Goal: Task Accomplishment & Management: Manage account settings

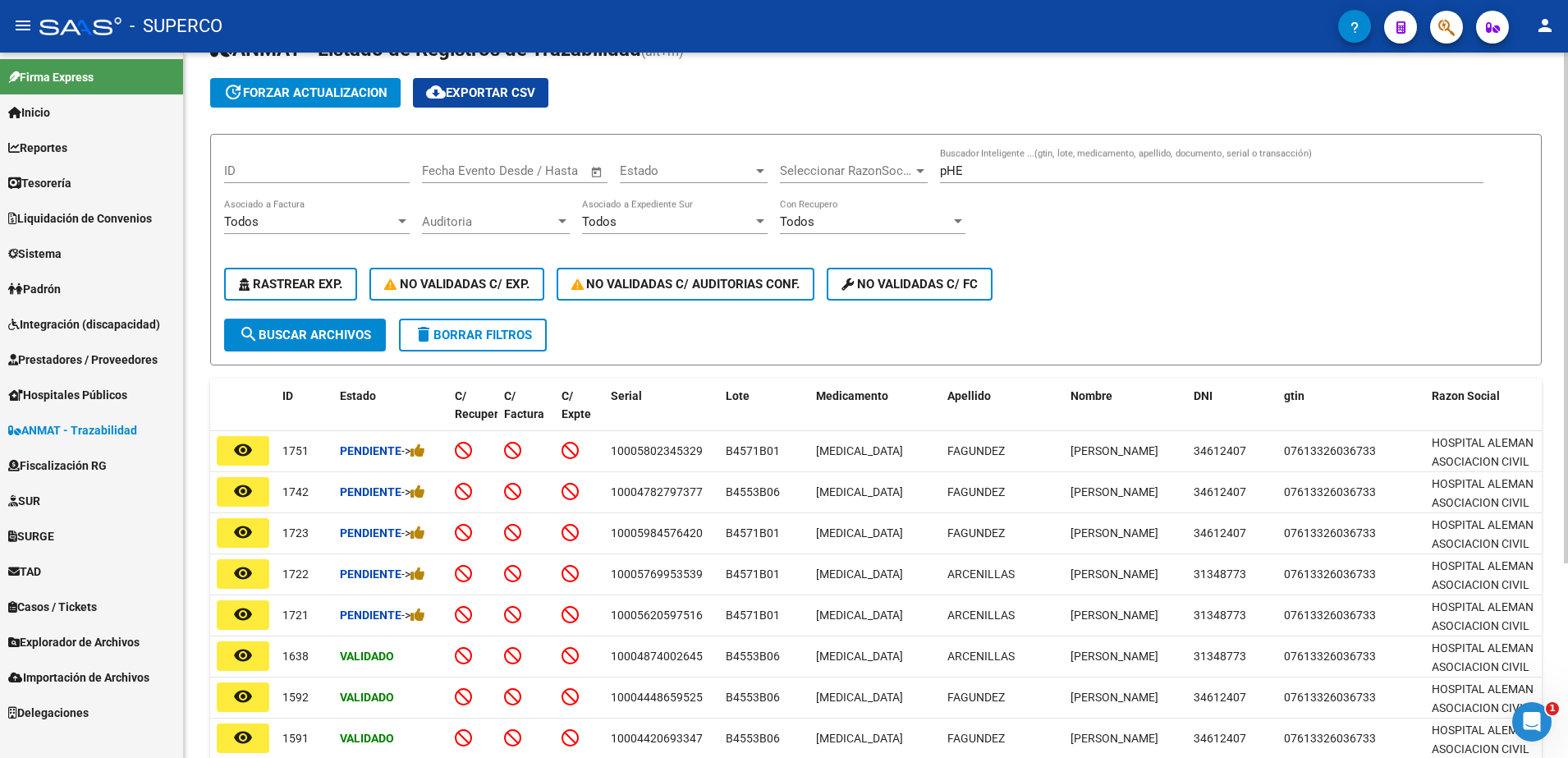
scroll to position [64, 0]
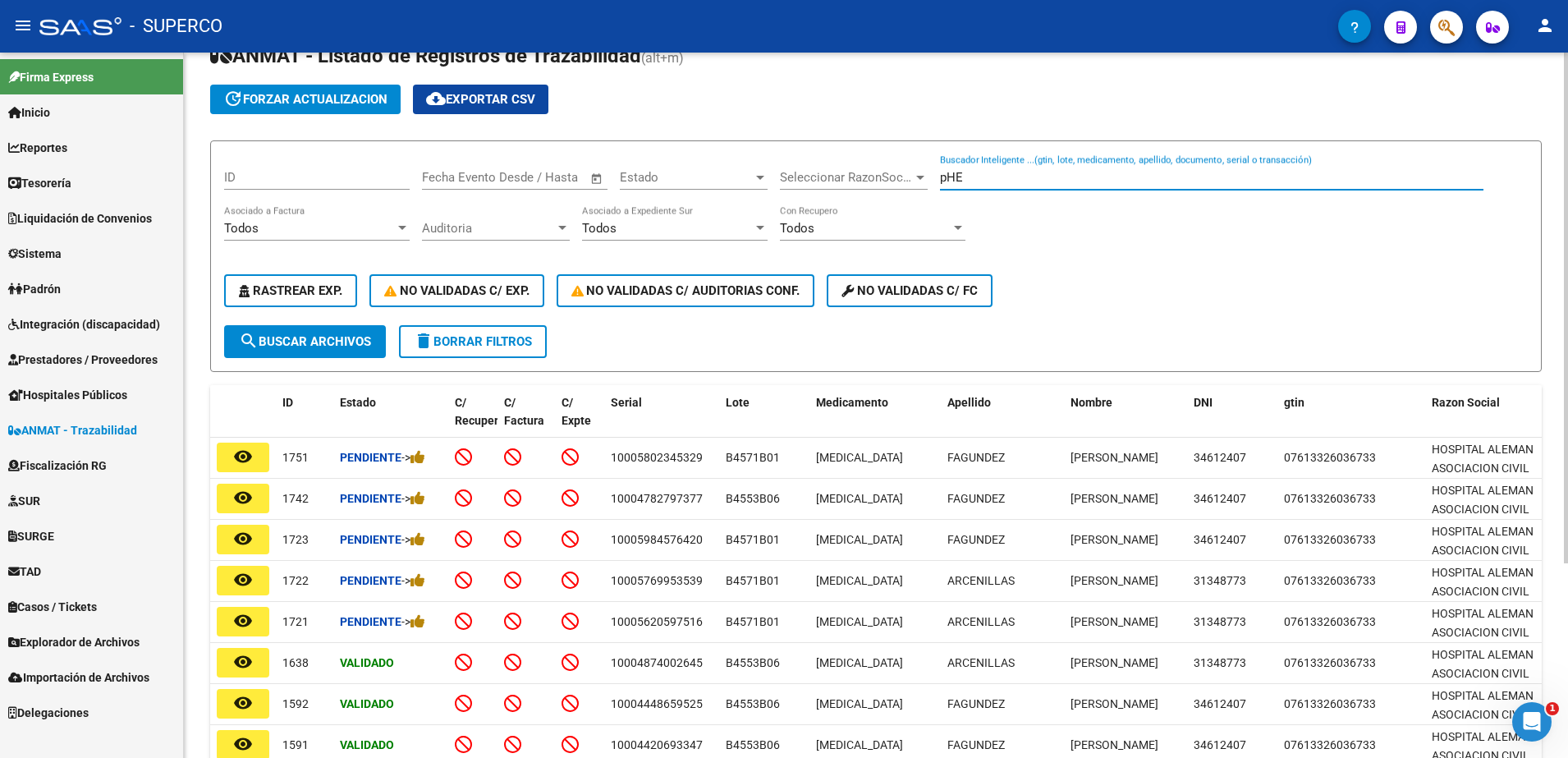
drag, startPoint x: 1011, startPoint y: 172, endPoint x: 774, endPoint y: 172, distance: 237.0
click at [774, 172] on div "ID Fecha inicio – Fecha fin Fecha Evento Desde / Hasta Estado Estado Selecciona…" at bounding box center [876, 240] width 1304 height 171
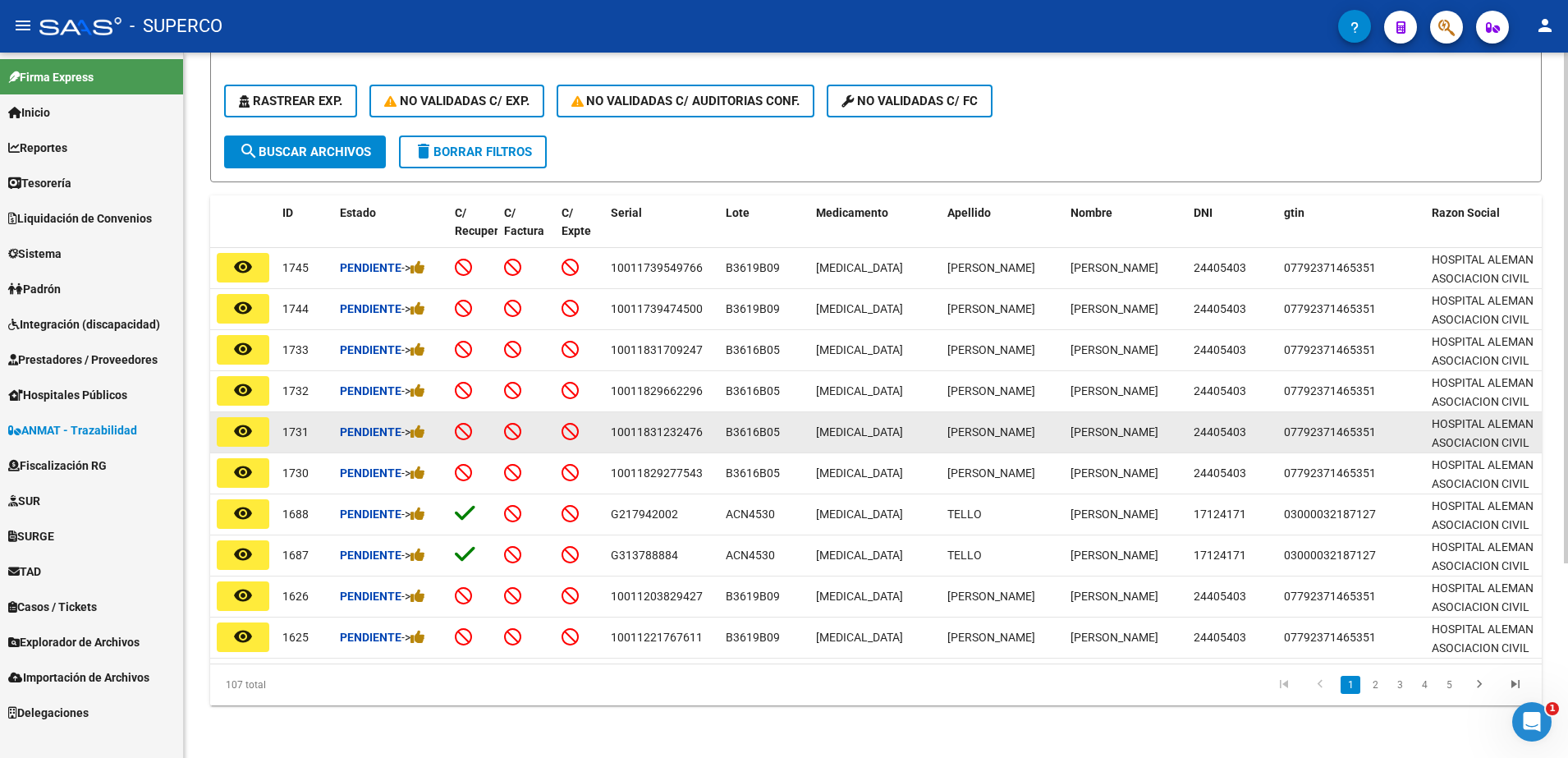
scroll to position [269, 0]
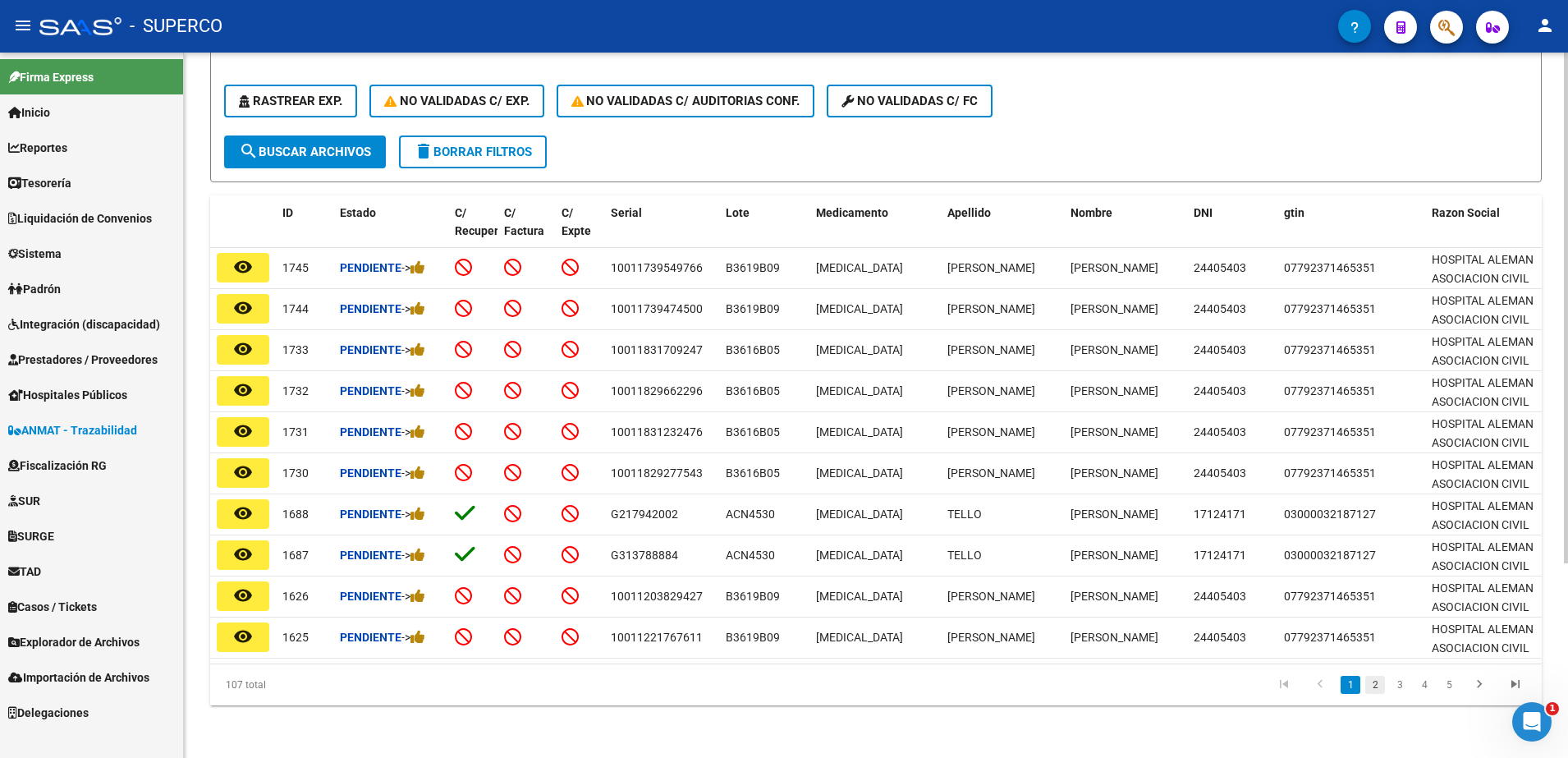
click at [1379, 687] on link "2" at bounding box center [1374, 685] width 20 height 18
click at [1399, 683] on link "3" at bounding box center [1399, 685] width 20 height 18
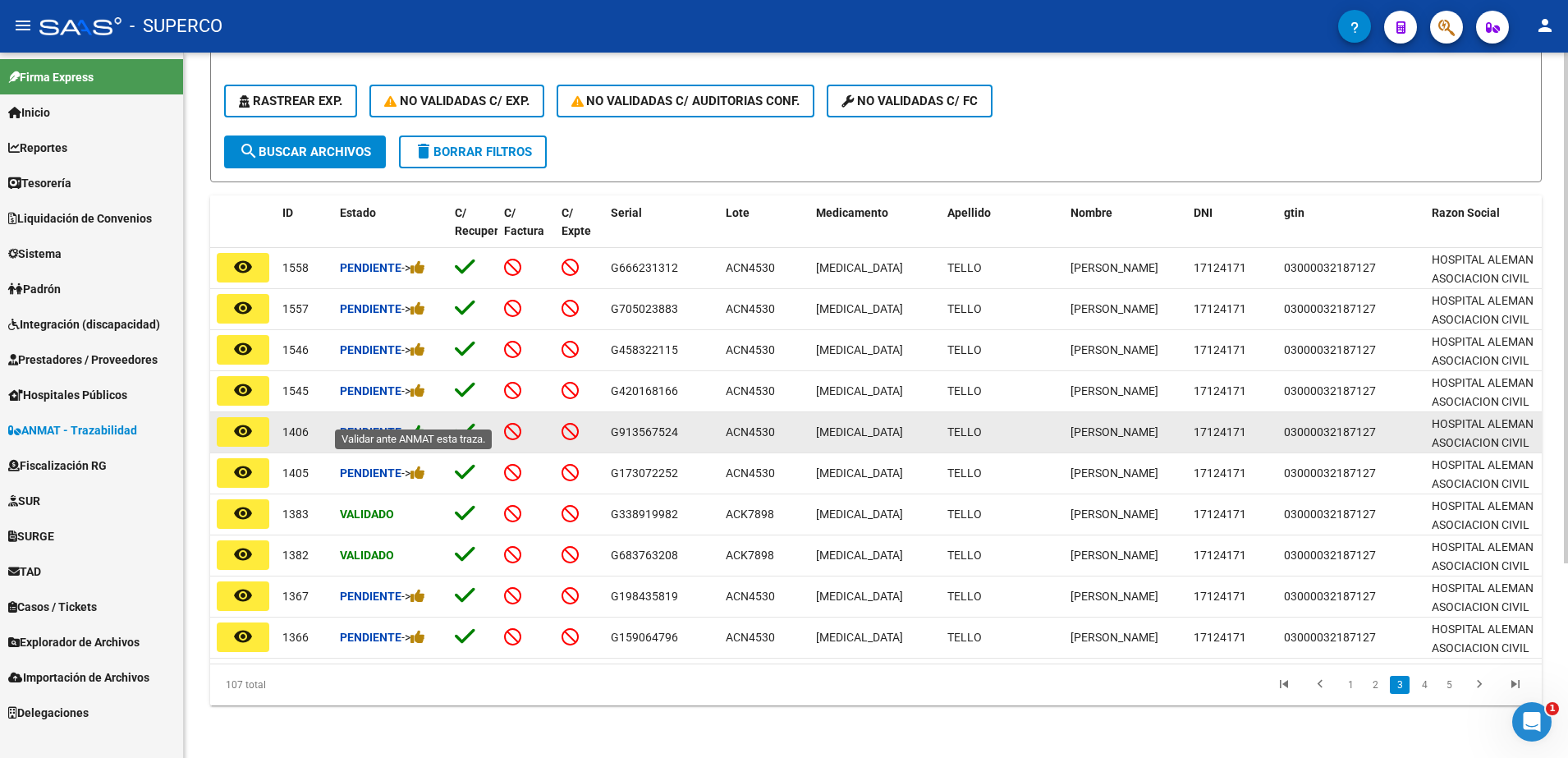
click at [424, 424] on icon at bounding box center [417, 432] width 15 height 16
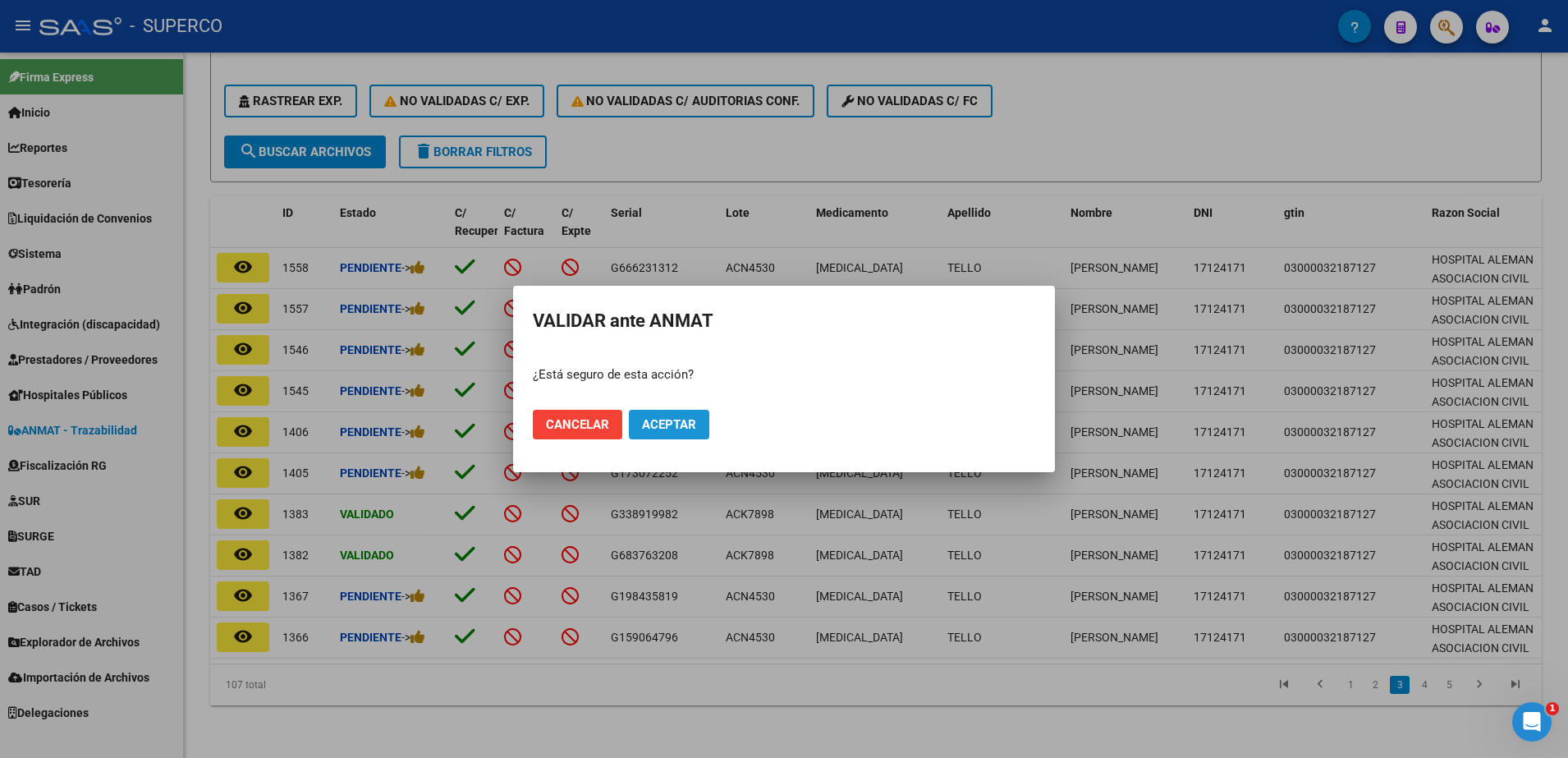
click at [652, 429] on span "Aceptar" at bounding box center [669, 424] width 54 height 15
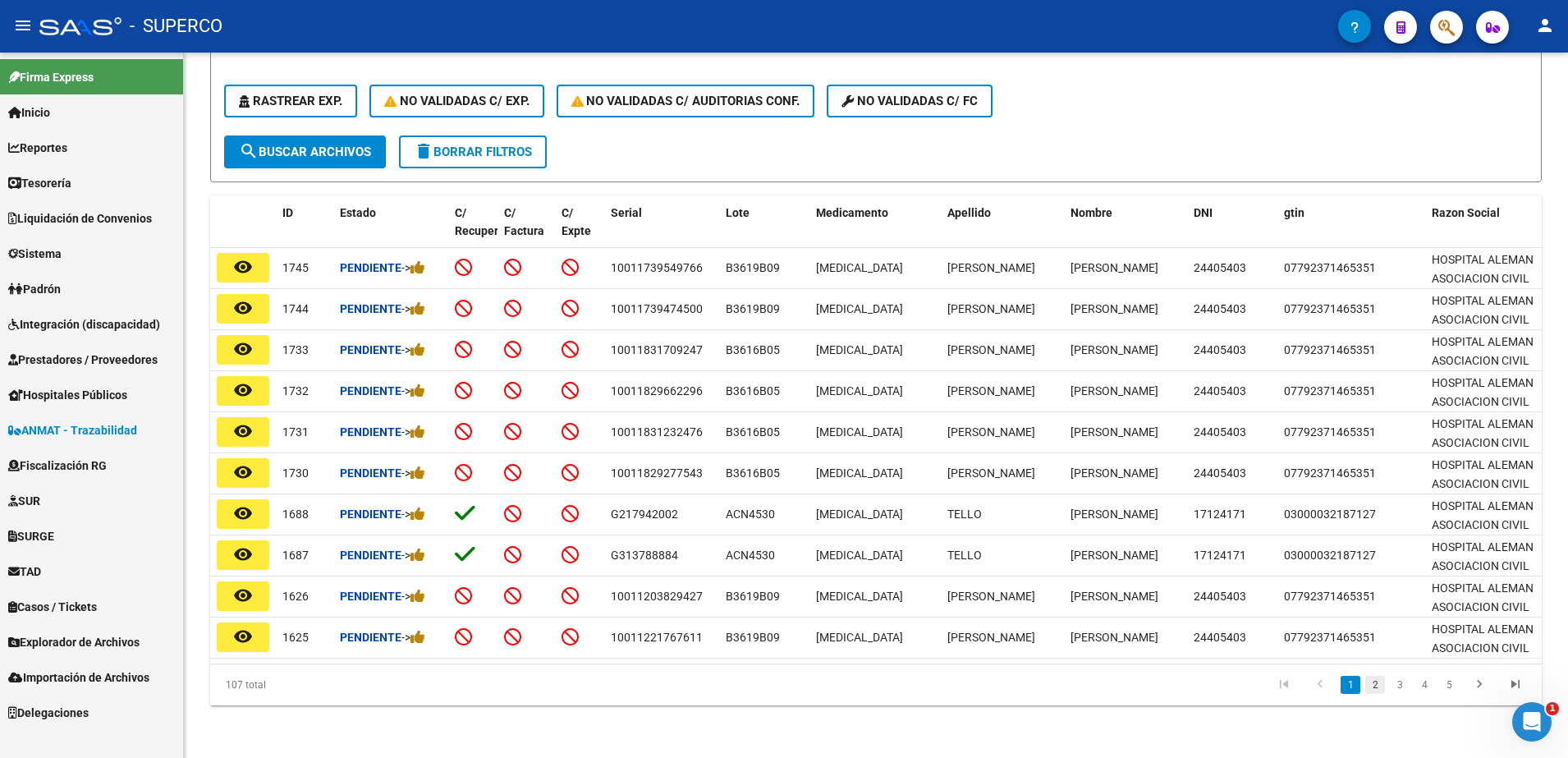
click at [1376, 685] on link "2" at bounding box center [1374, 685] width 20 height 18
click at [1403, 686] on link "3" at bounding box center [1399, 685] width 20 height 18
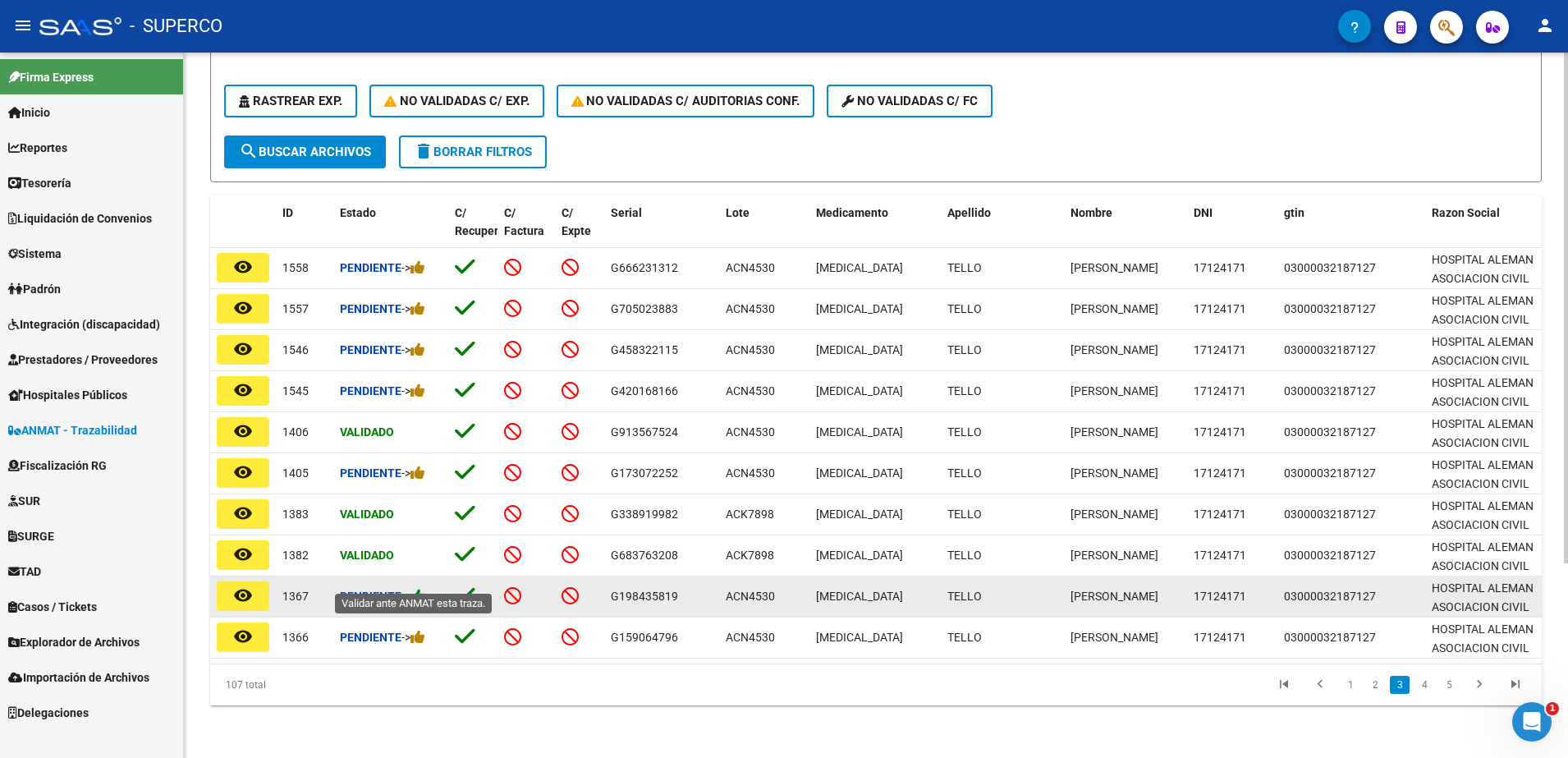
click at [421, 588] on icon at bounding box center [417, 596] width 15 height 16
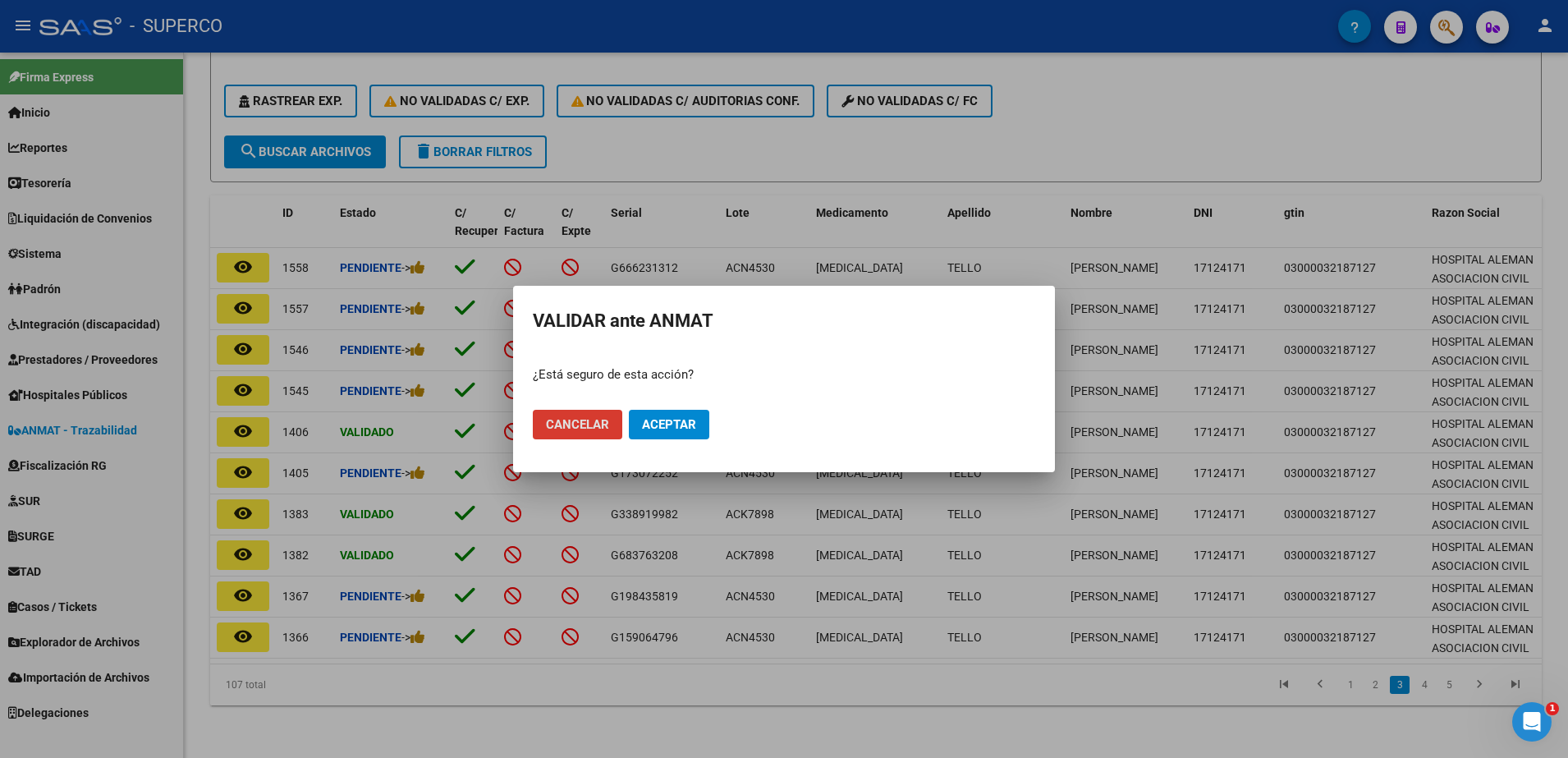
click at [702, 420] on button "Aceptar" at bounding box center [669, 425] width 81 height 30
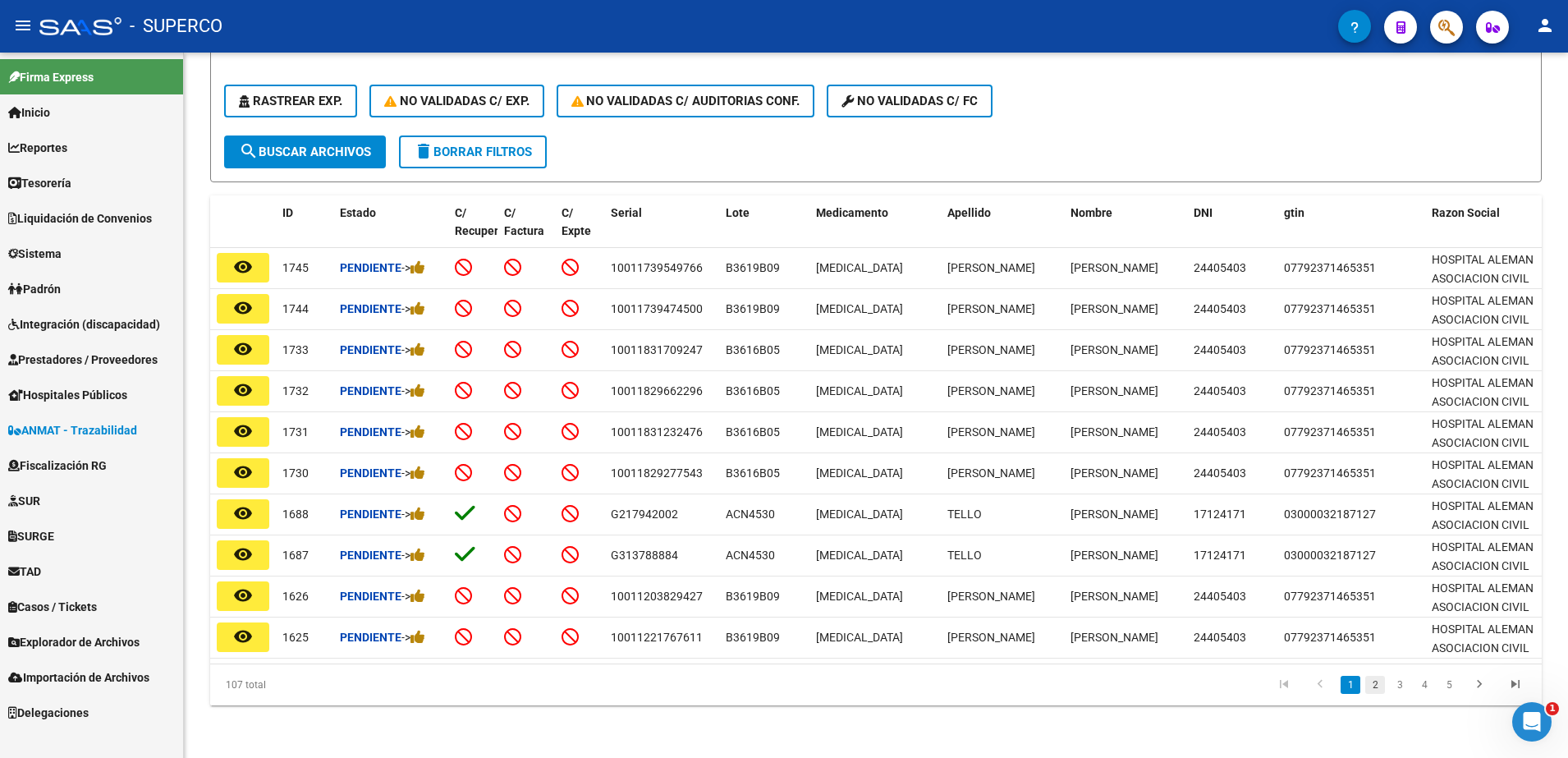
click at [1376, 688] on link "2" at bounding box center [1374, 685] width 20 height 18
click at [1402, 685] on link "3" at bounding box center [1399, 685] width 20 height 18
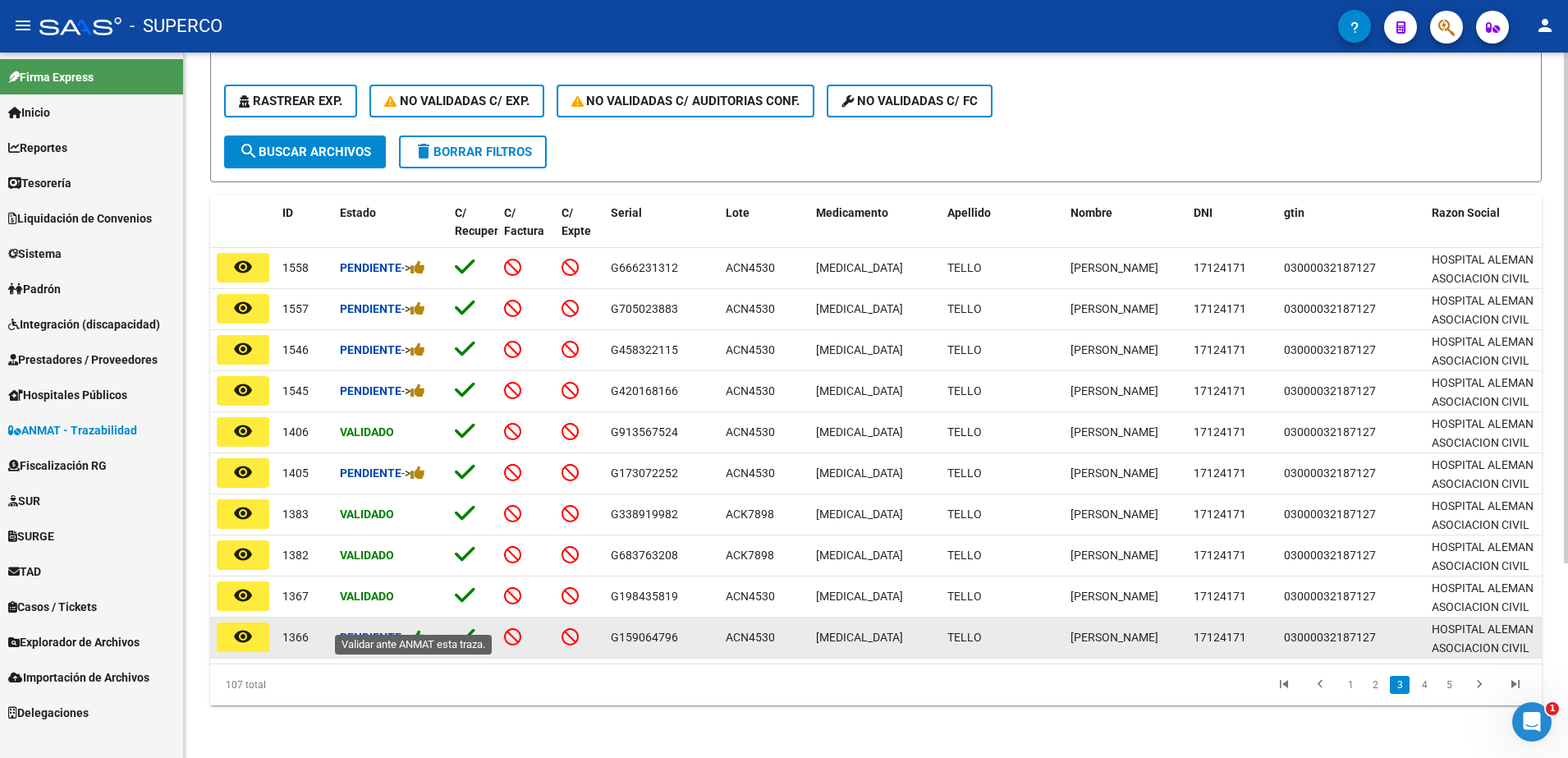
click at [423, 629] on icon at bounding box center [417, 637] width 15 height 16
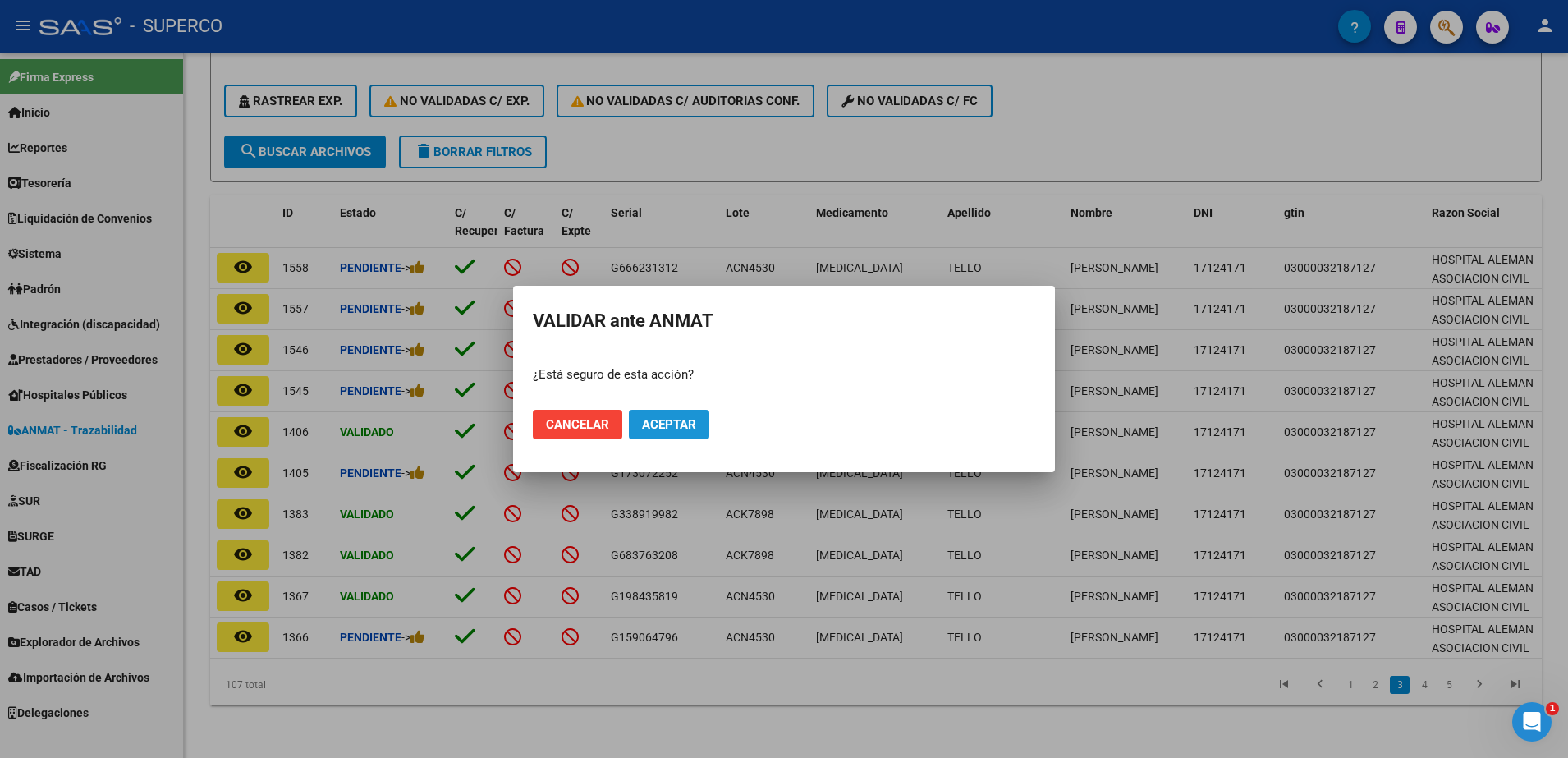
click at [686, 425] on span "Aceptar" at bounding box center [669, 424] width 54 height 15
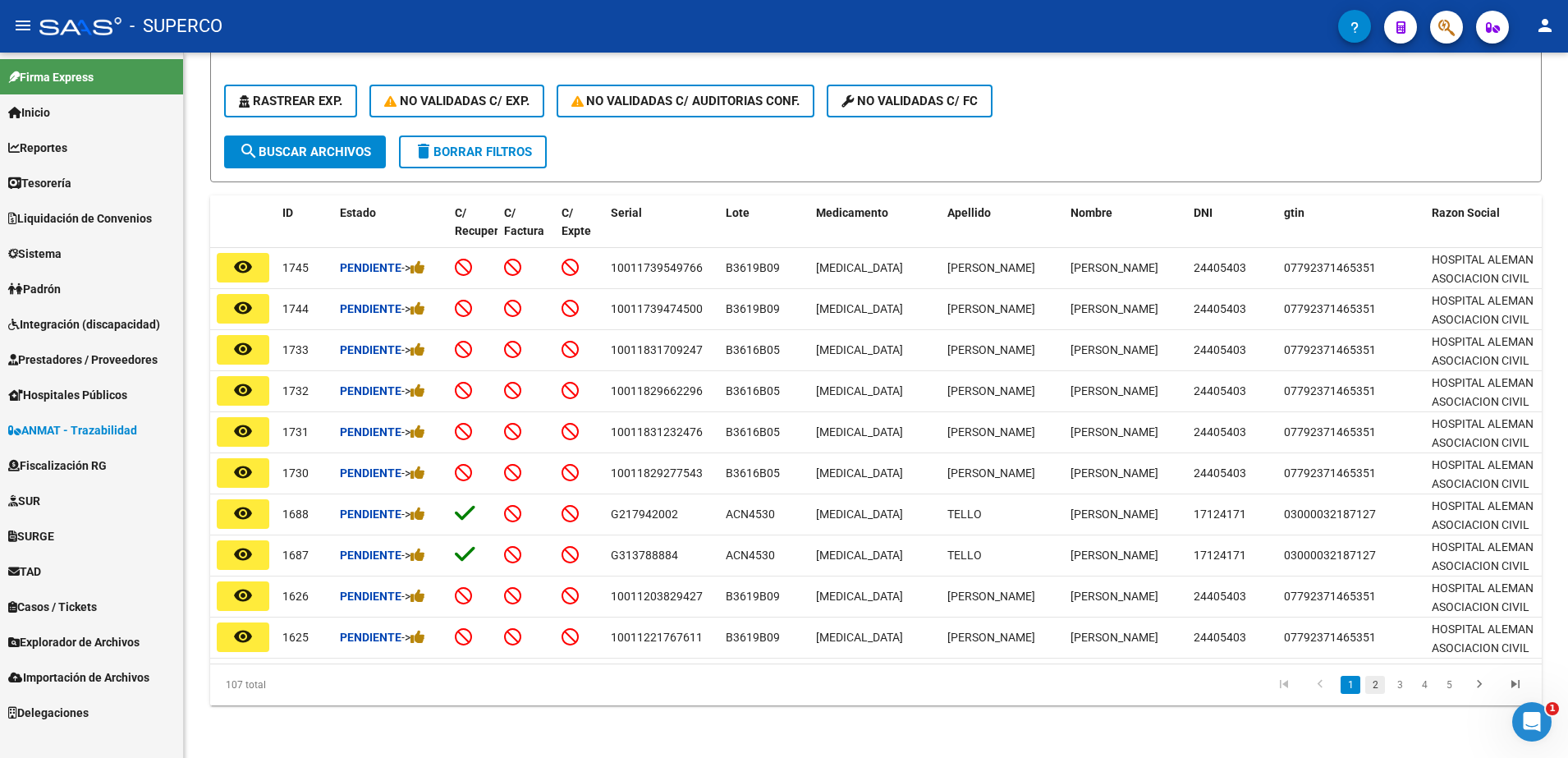
click at [1371, 690] on link "2" at bounding box center [1374, 685] width 20 height 18
click at [1402, 684] on link "3" at bounding box center [1399, 685] width 20 height 18
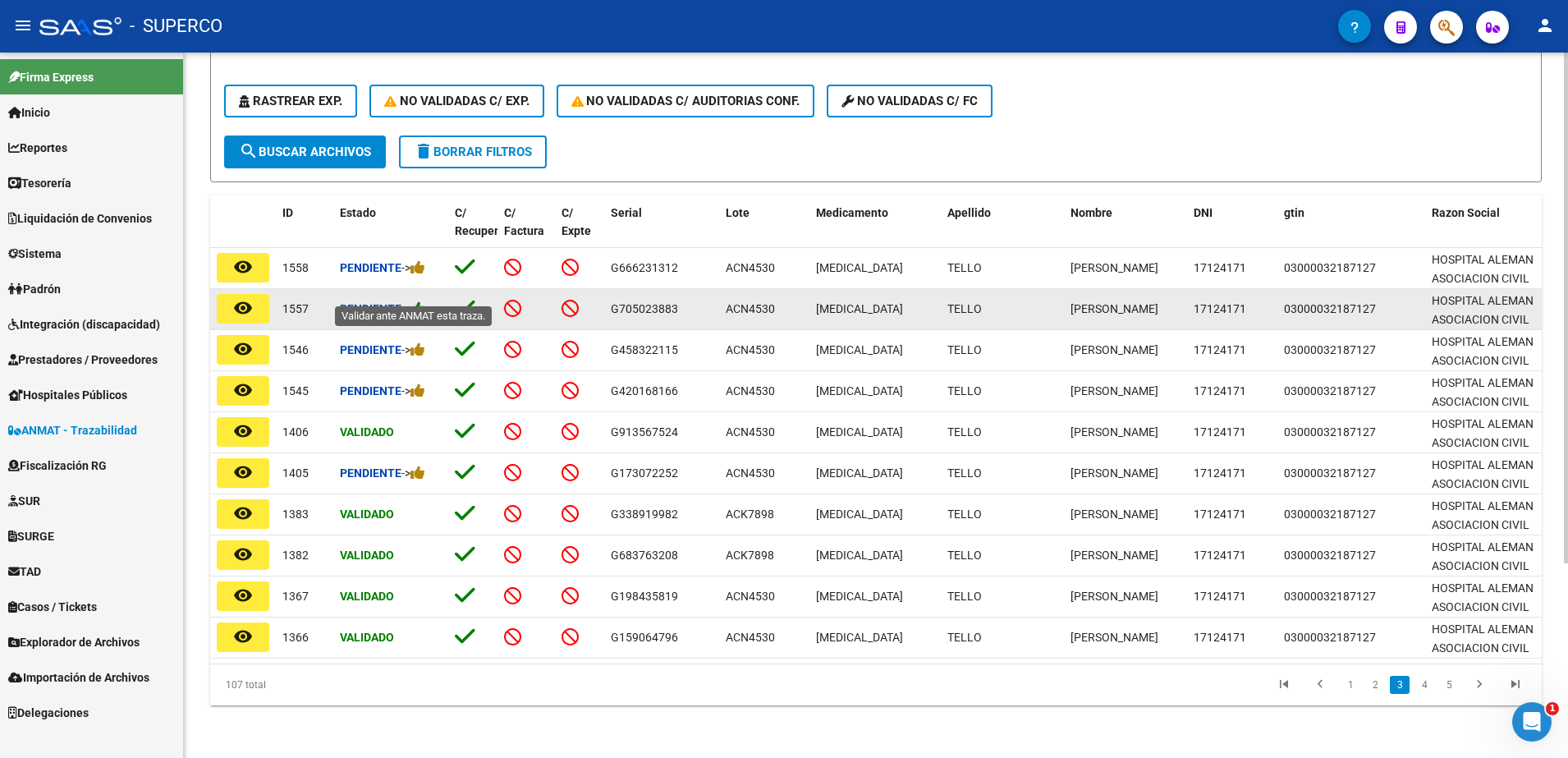
click at [424, 301] on icon at bounding box center [417, 309] width 15 height 16
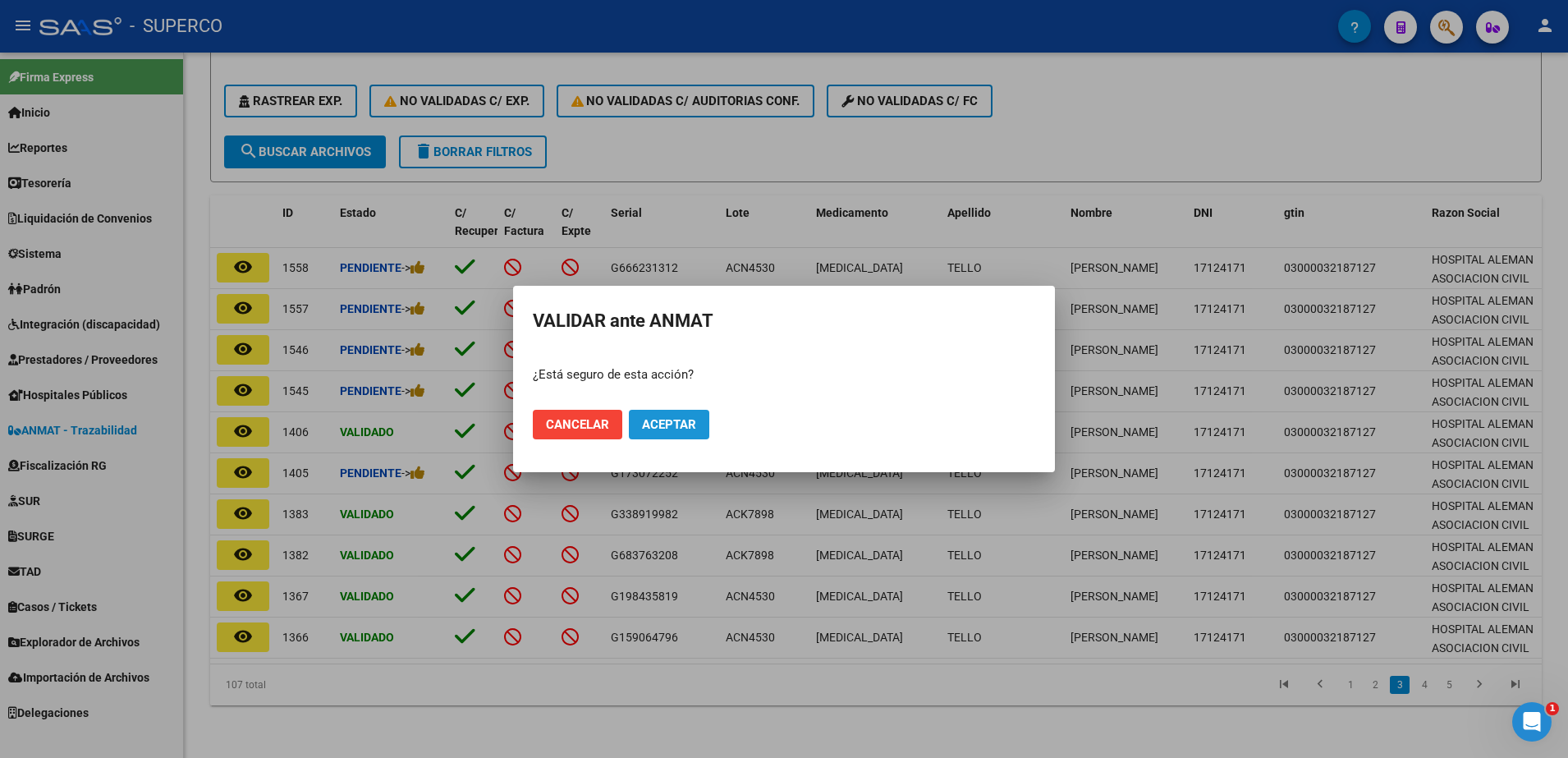
click at [656, 425] on span "Aceptar" at bounding box center [669, 424] width 54 height 15
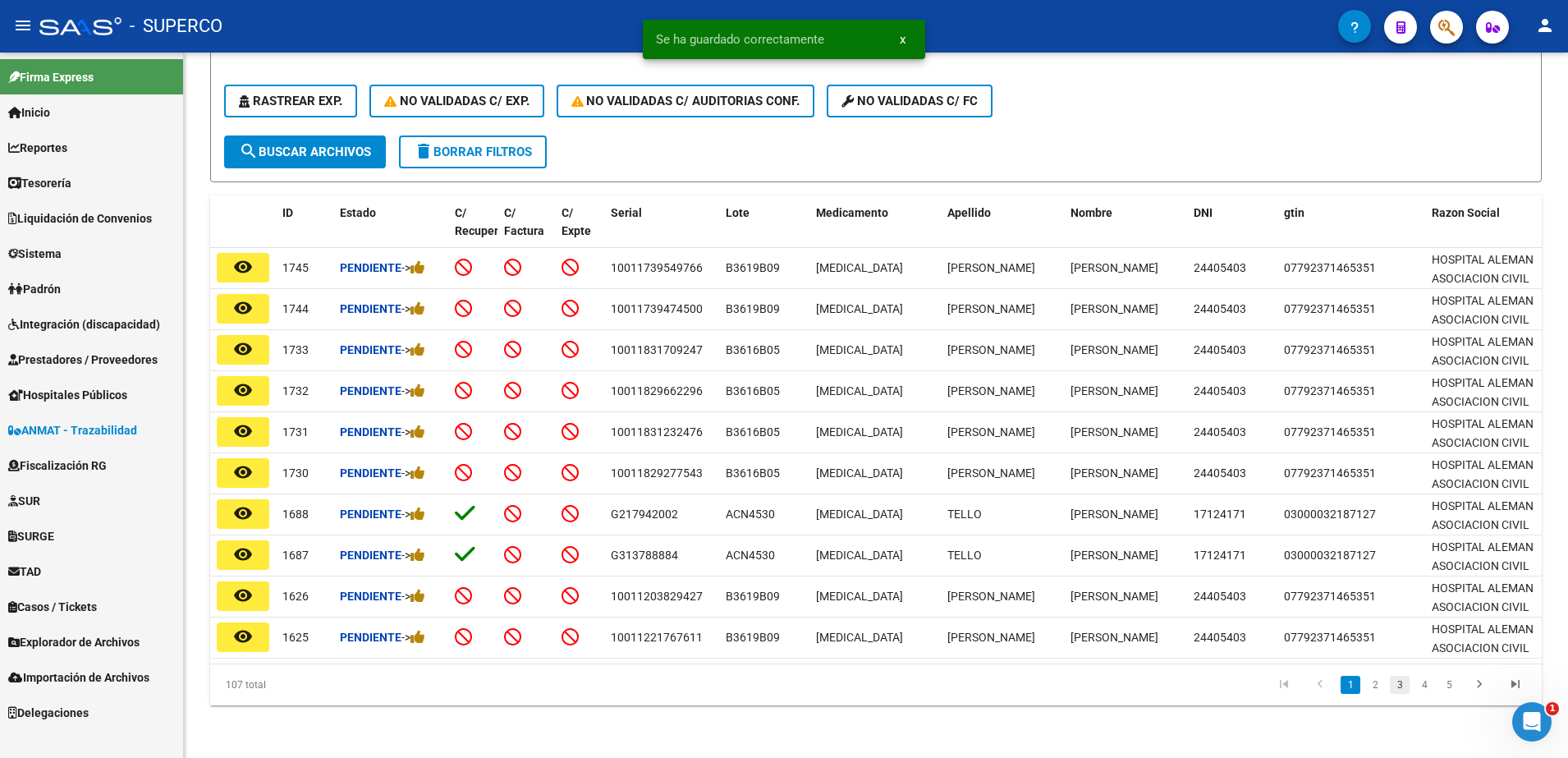
click at [1396, 684] on link "3" at bounding box center [1399, 685] width 20 height 18
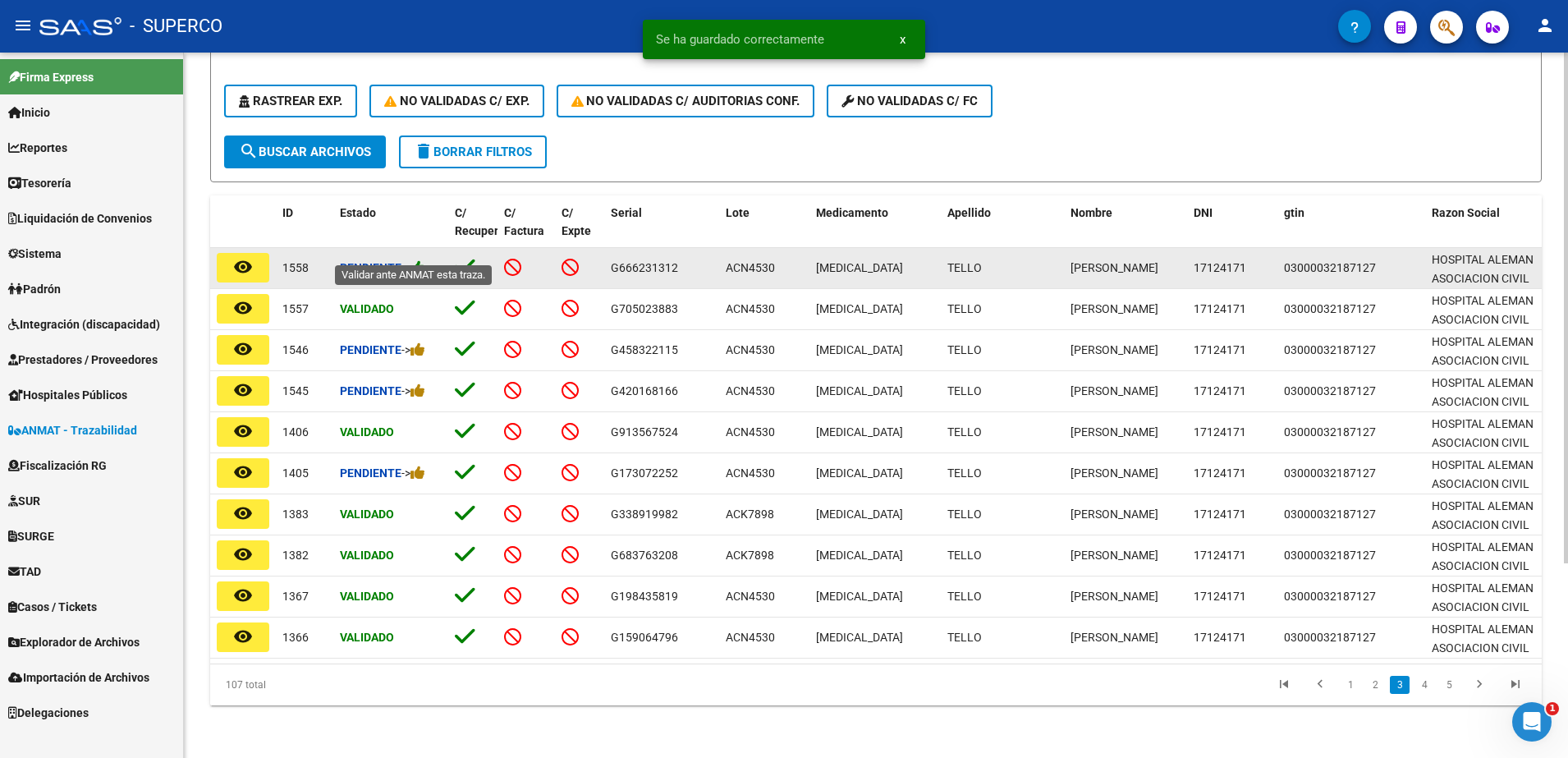
click at [422, 260] on icon at bounding box center [417, 268] width 15 height 16
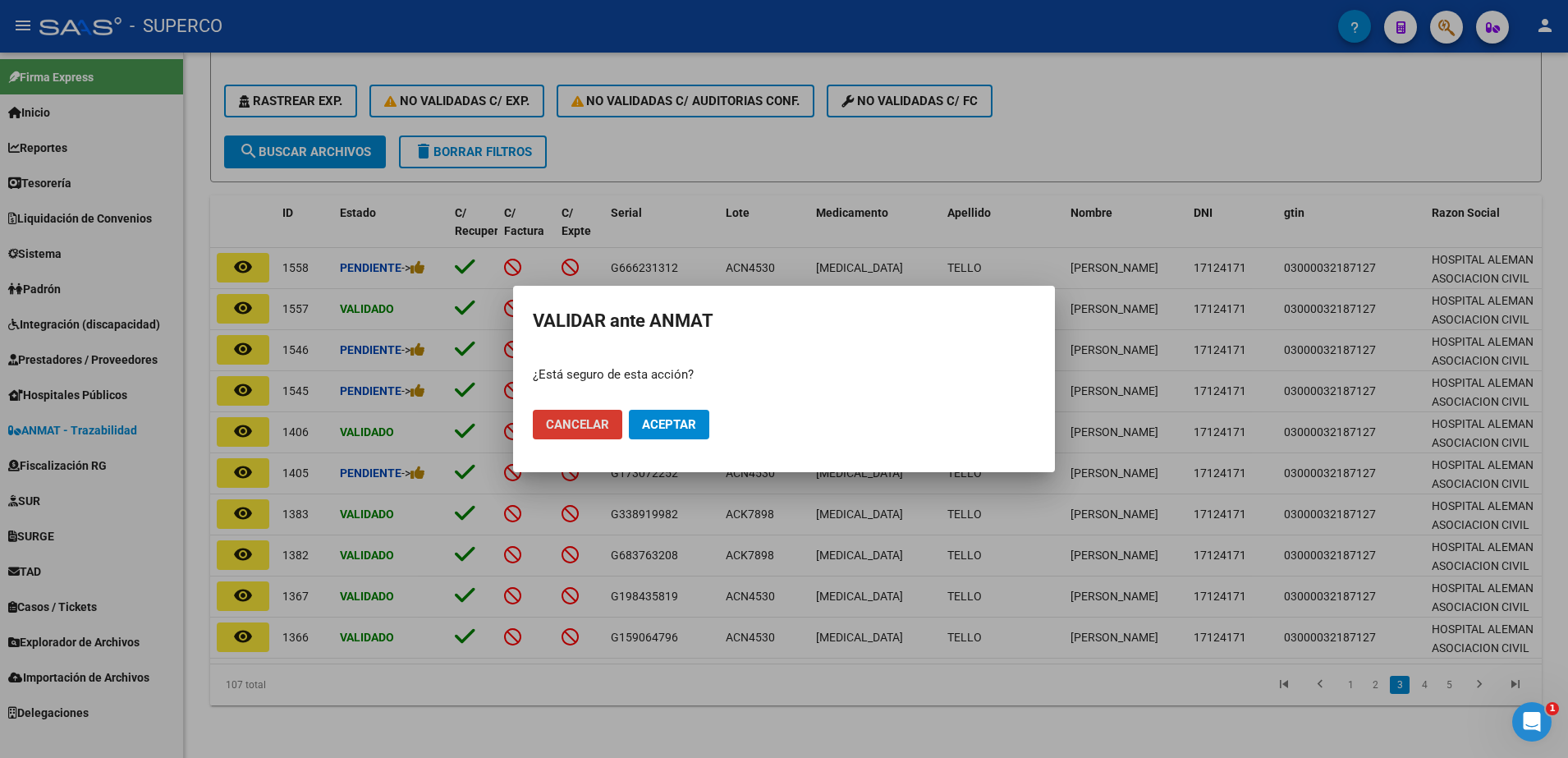
click at [700, 439] on button "Aceptar" at bounding box center [669, 425] width 81 height 30
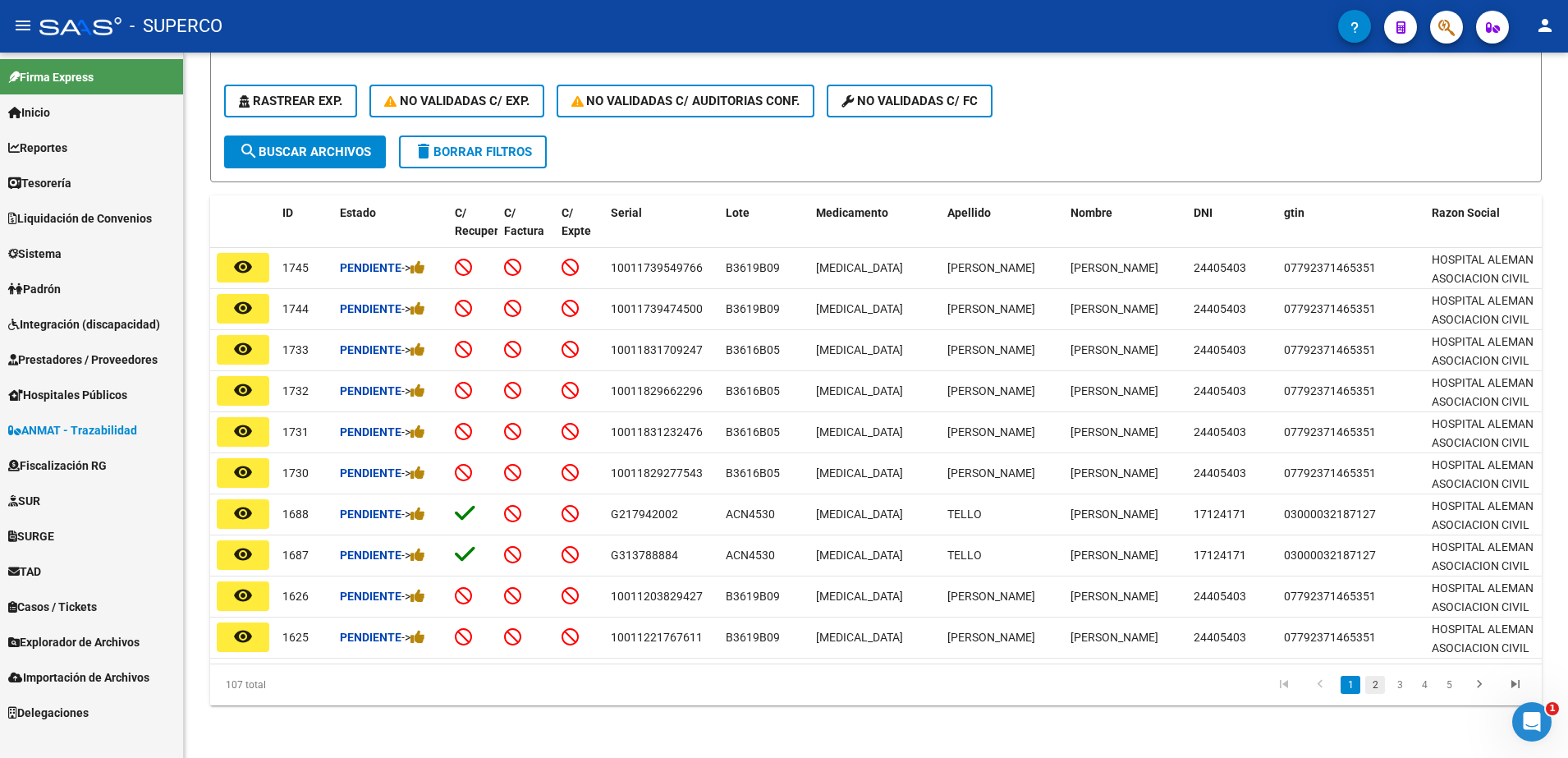
click at [1375, 685] on link "2" at bounding box center [1374, 685] width 20 height 18
click at [1398, 687] on link "3" at bounding box center [1399, 685] width 20 height 18
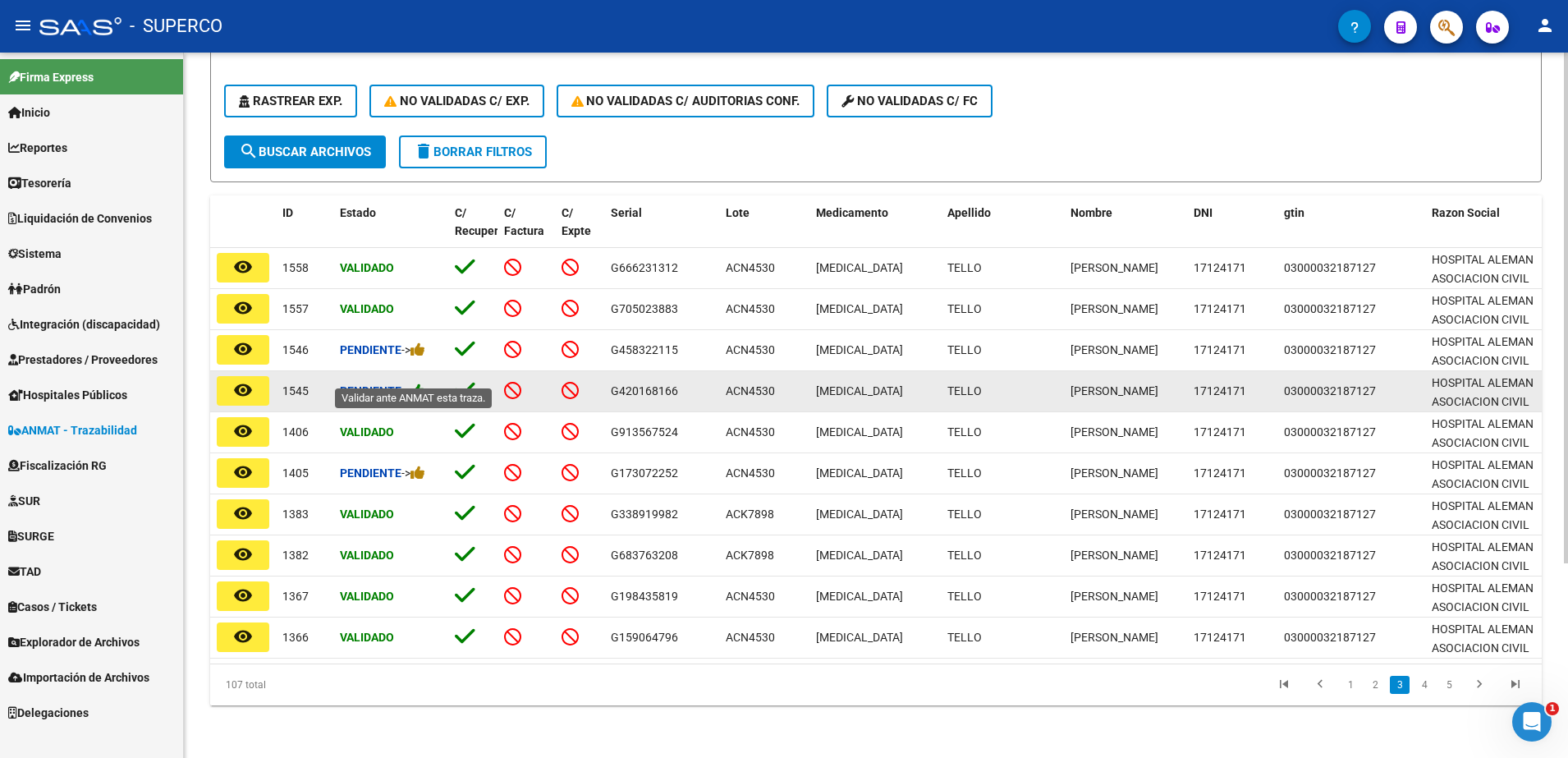
click at [420, 382] on icon at bounding box center [417, 390] width 15 height 16
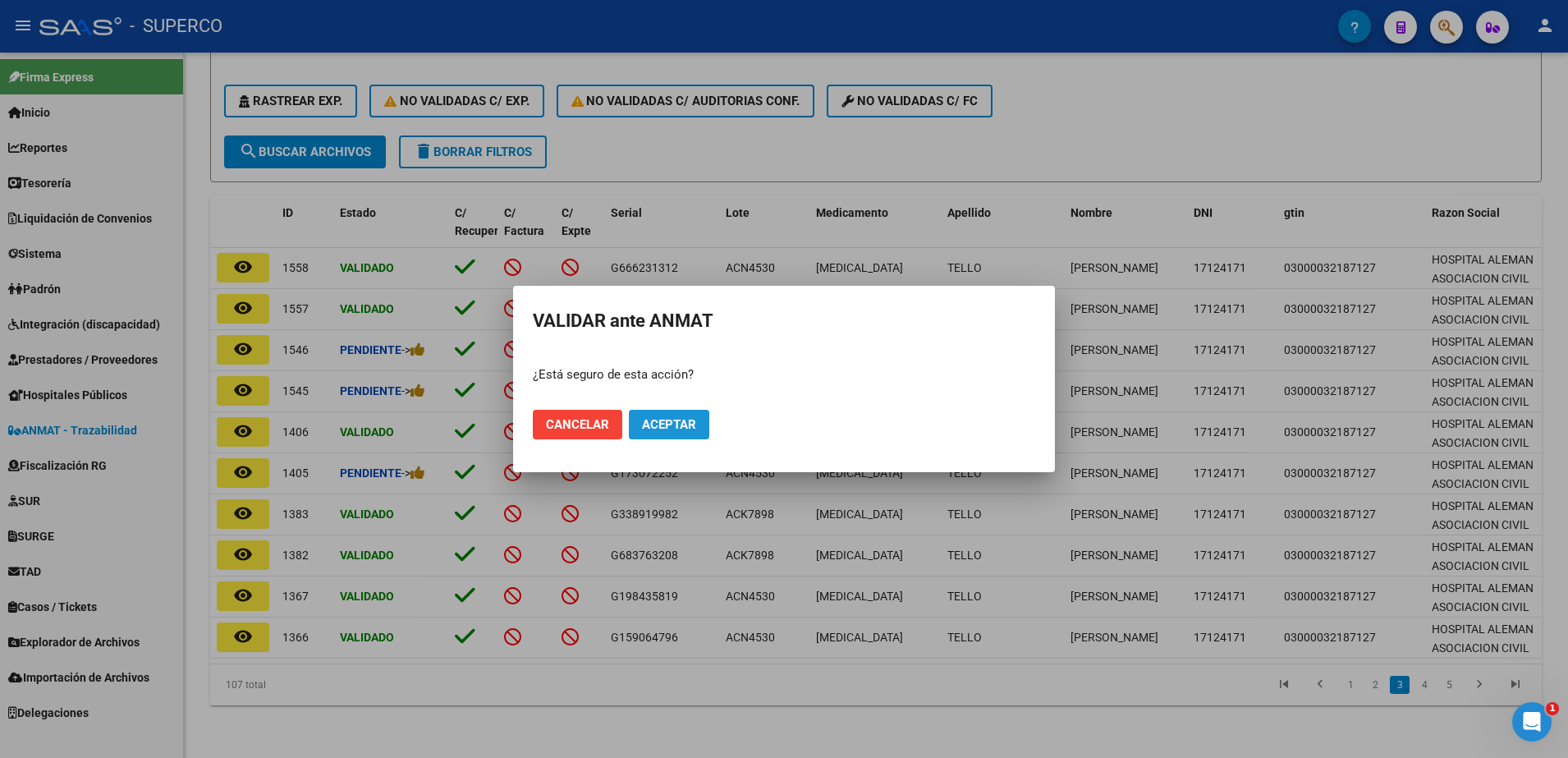
click at [664, 419] on span "Aceptar" at bounding box center [669, 424] width 54 height 15
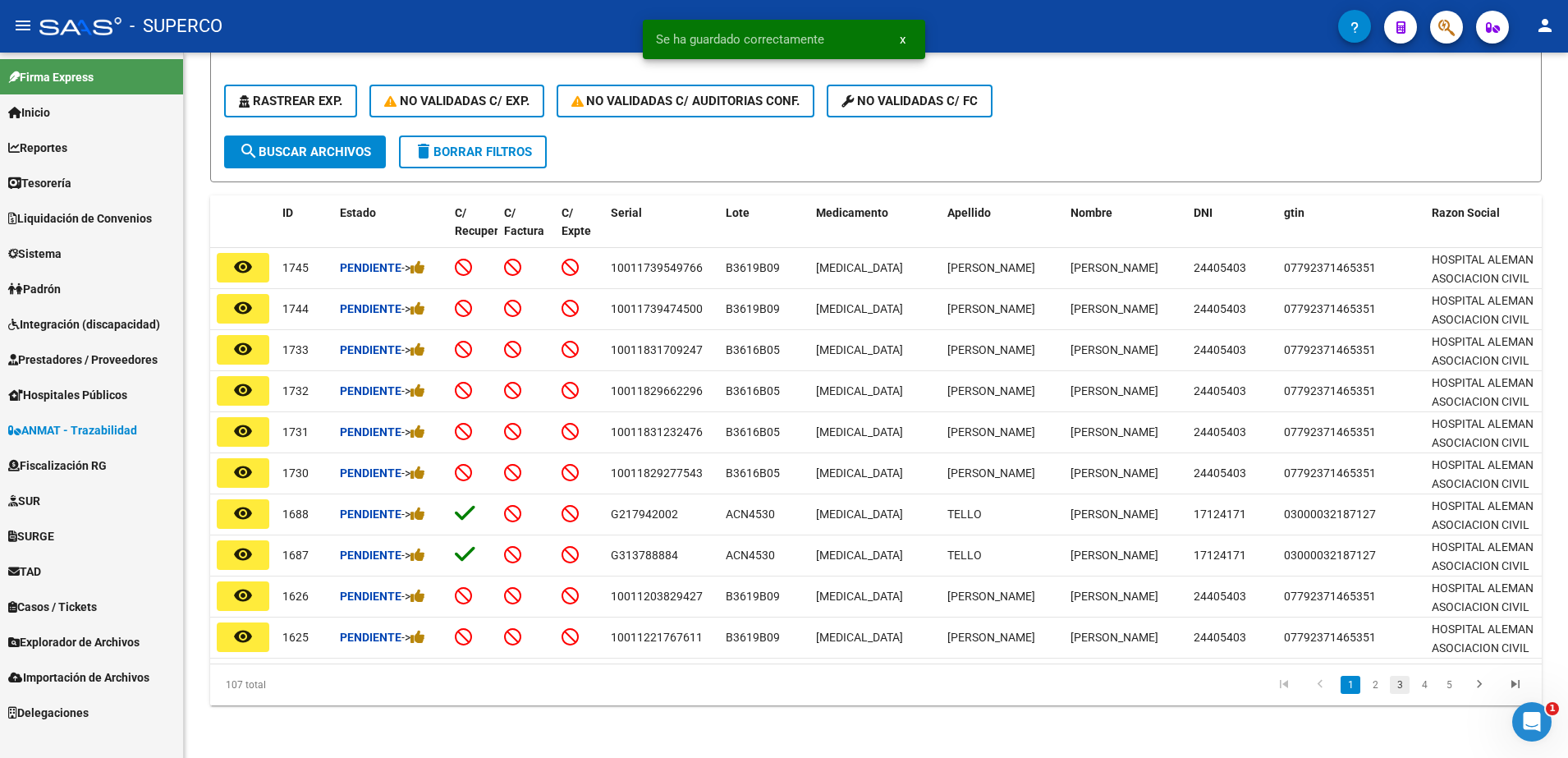
click at [1398, 683] on link "3" at bounding box center [1399, 685] width 20 height 18
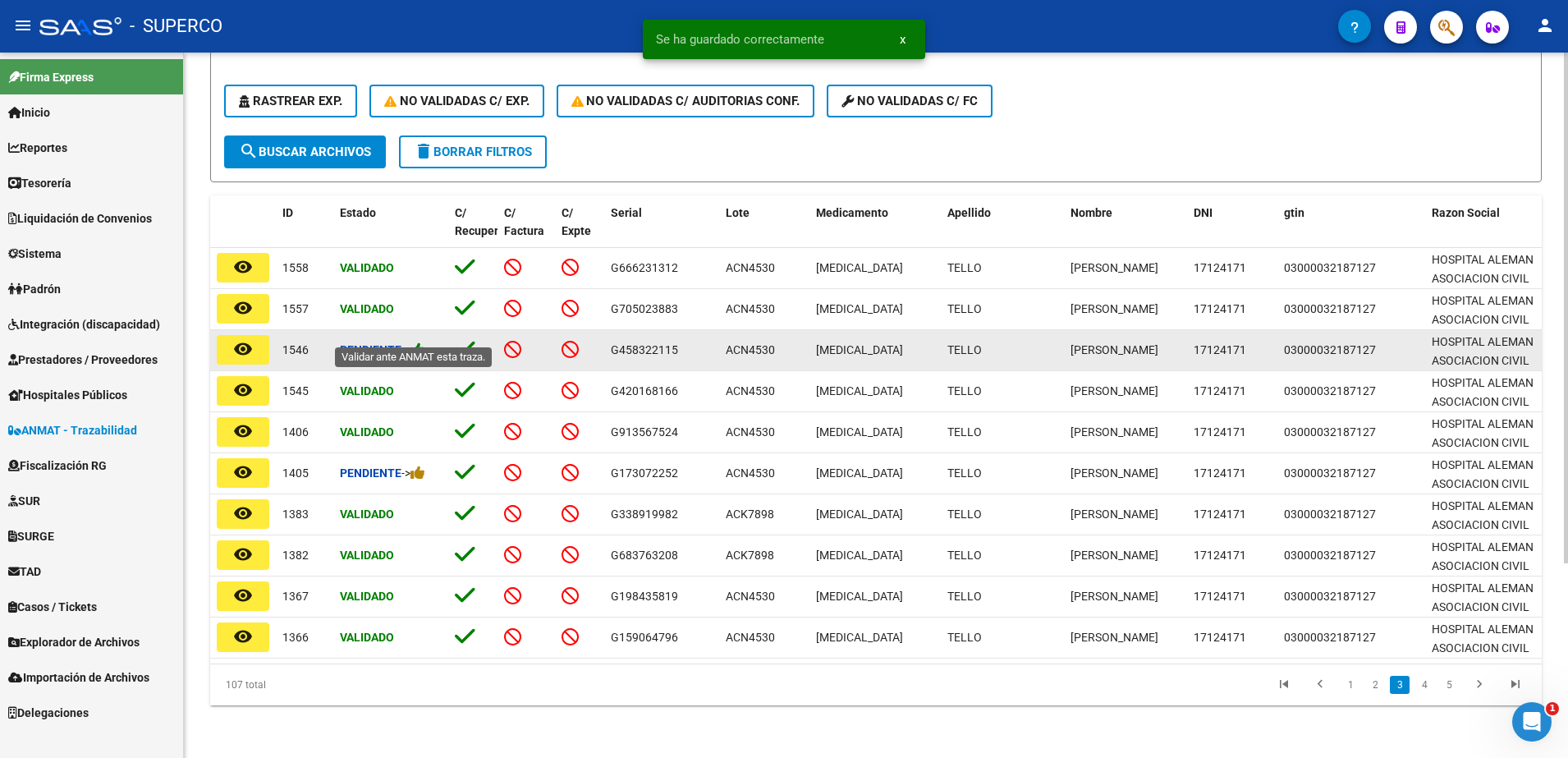
click at [421, 342] on icon at bounding box center [417, 349] width 15 height 16
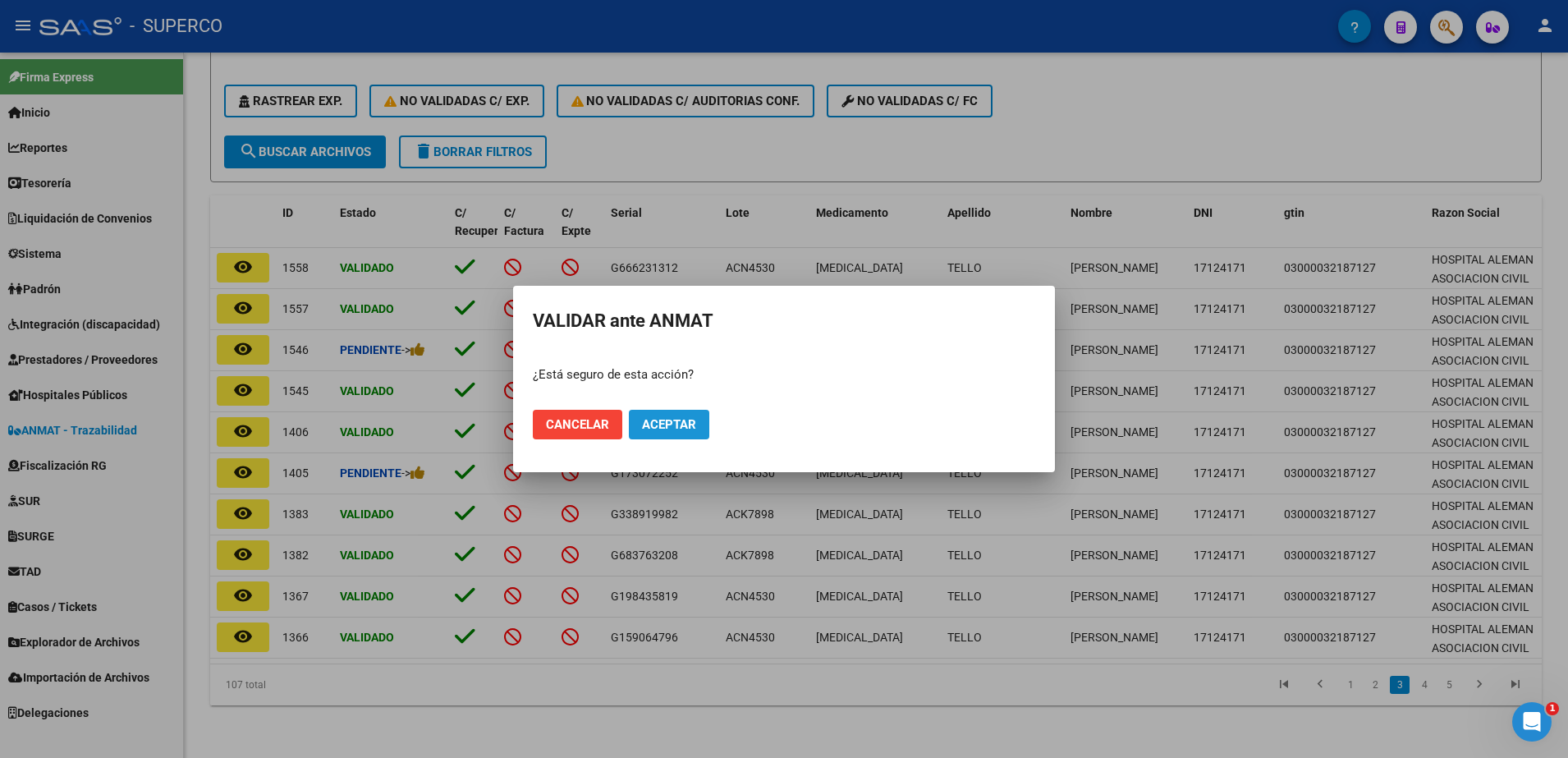
click at [694, 429] on span "Aceptar" at bounding box center [669, 424] width 54 height 15
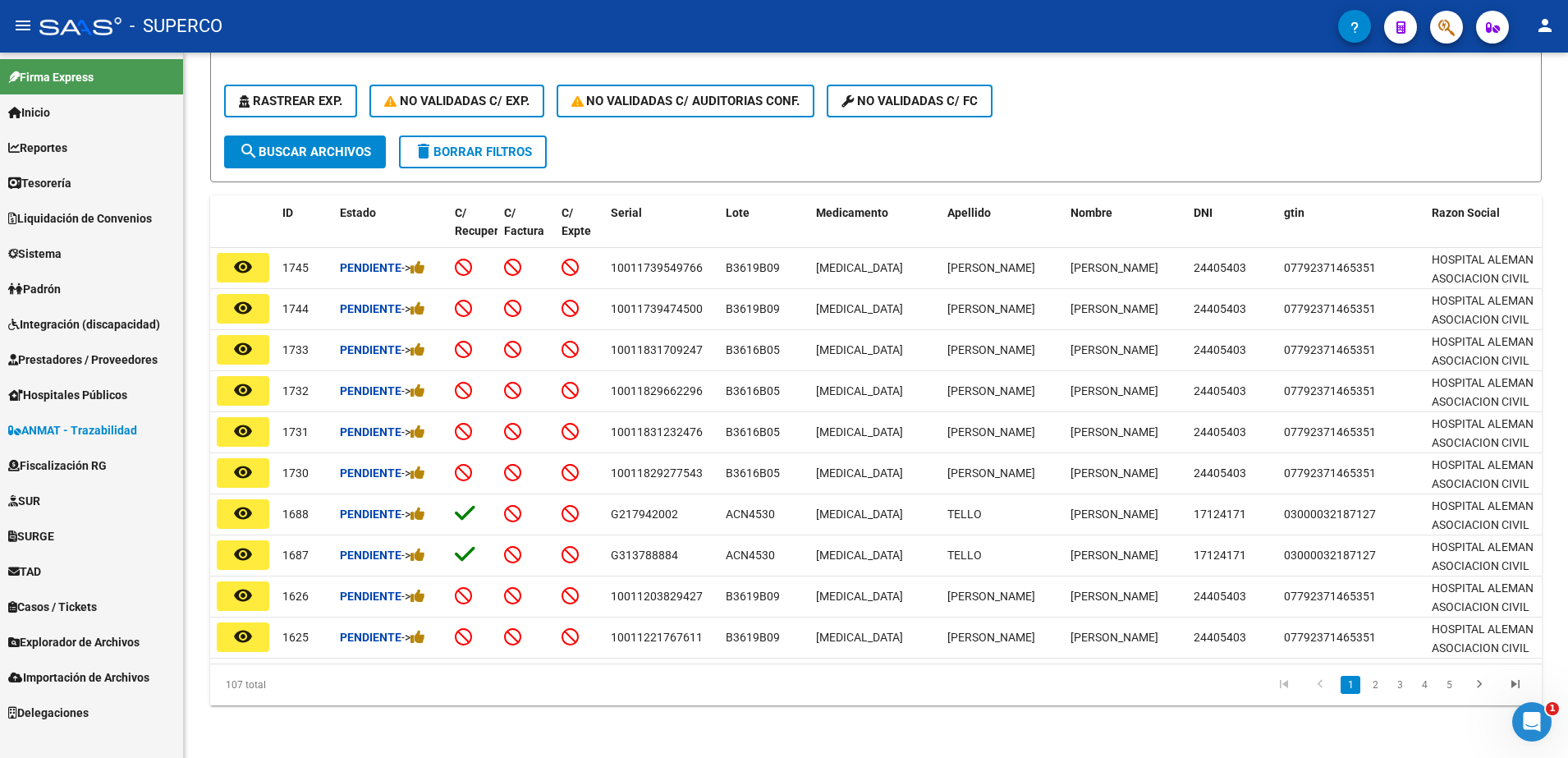
click at [1378, 686] on link "2" at bounding box center [1374, 685] width 20 height 18
click at [1395, 682] on link "3" at bounding box center [1399, 685] width 20 height 18
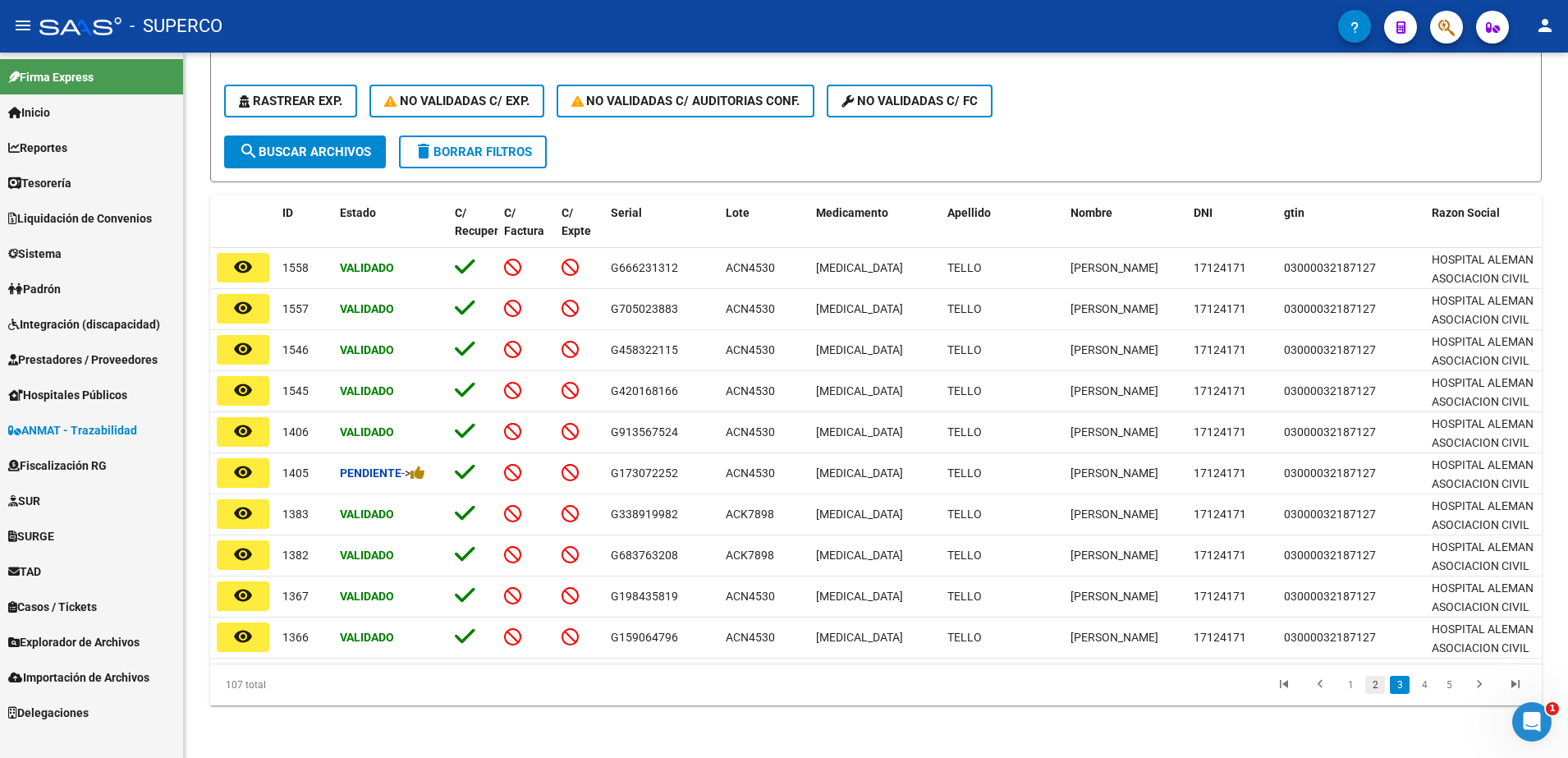
click at [1379, 685] on link "2" at bounding box center [1374, 685] width 20 height 18
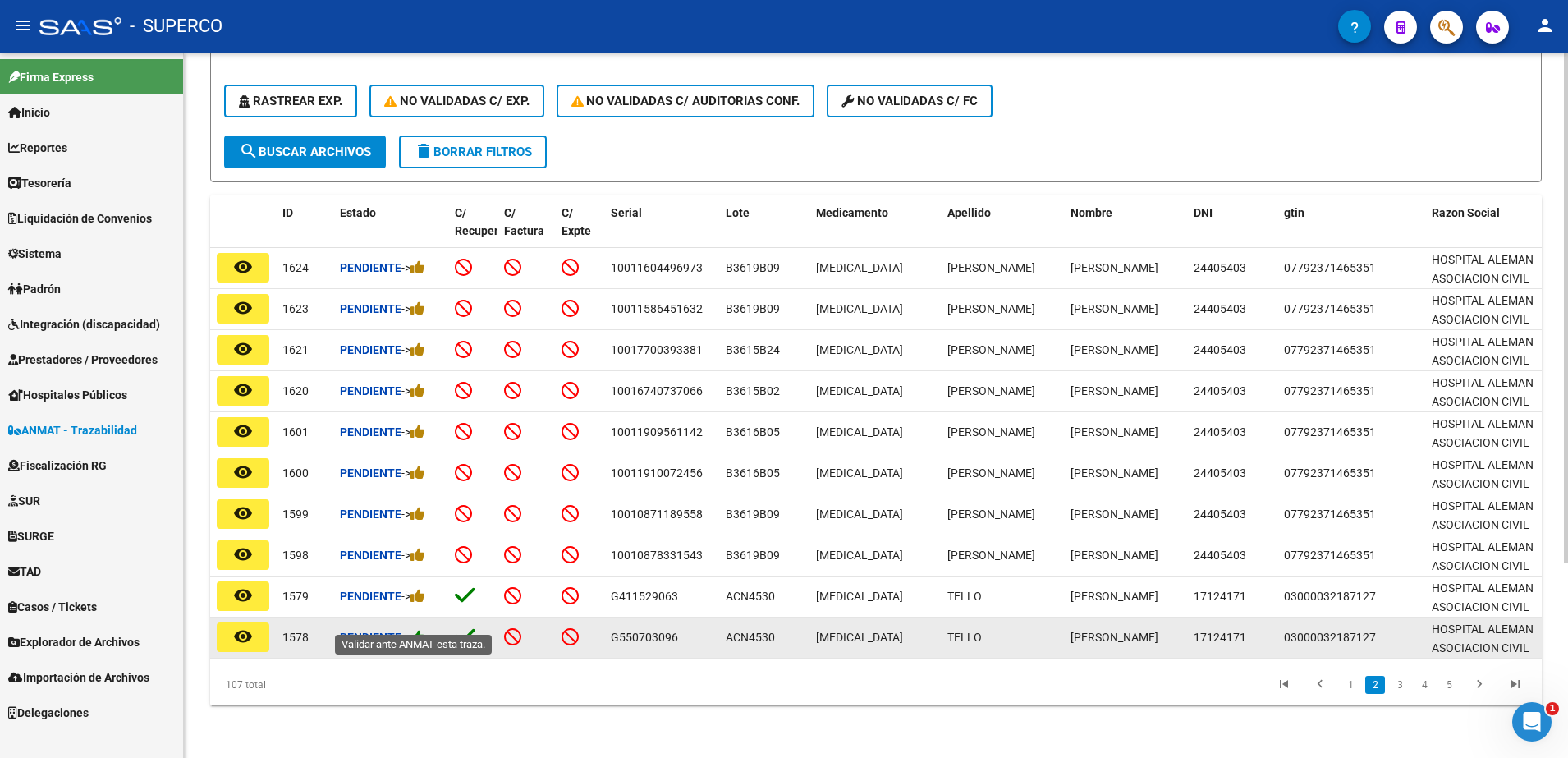
click at [423, 629] on icon at bounding box center [417, 637] width 15 height 16
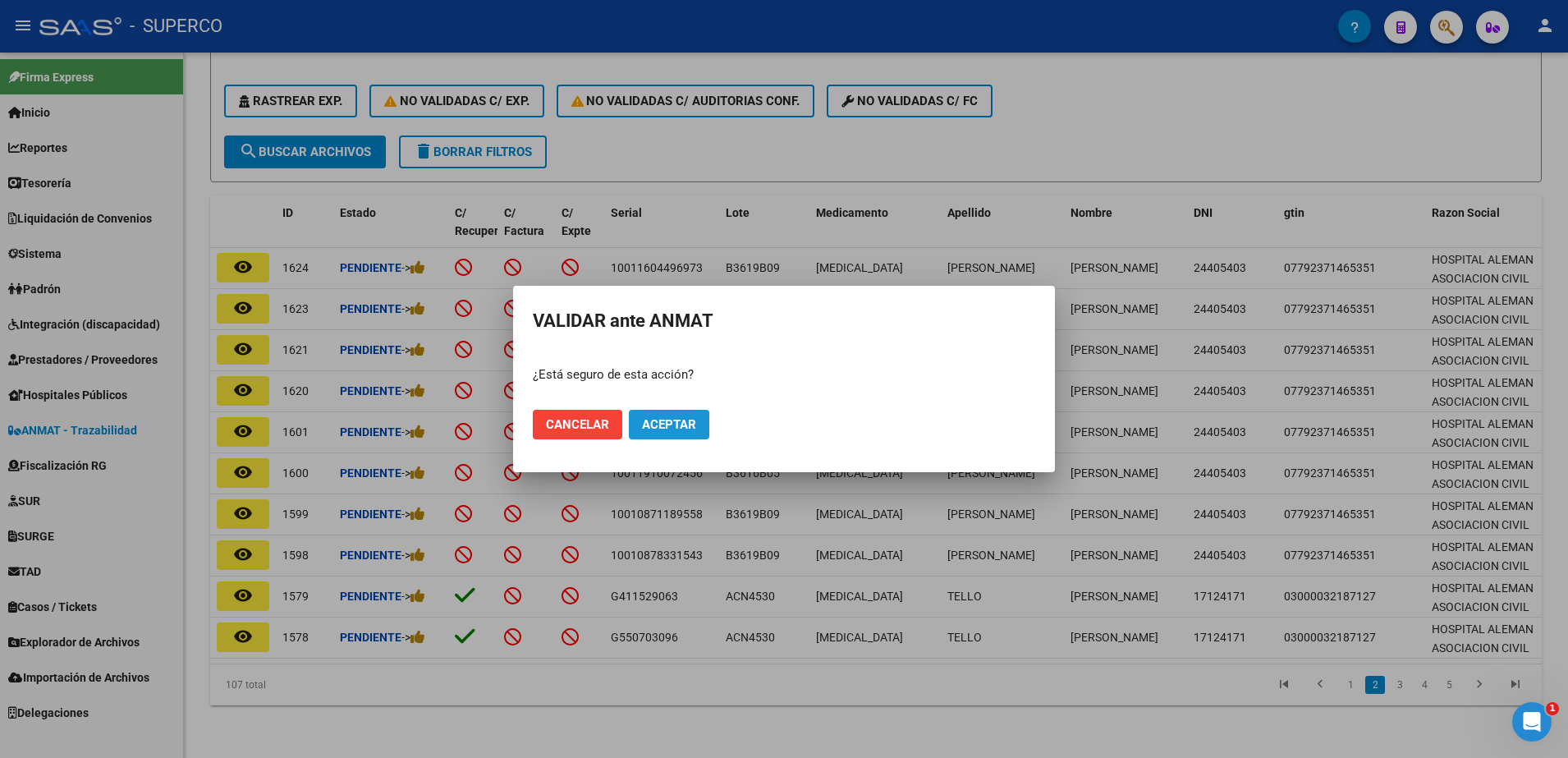
click at [682, 422] on span "Aceptar" at bounding box center [669, 424] width 54 height 15
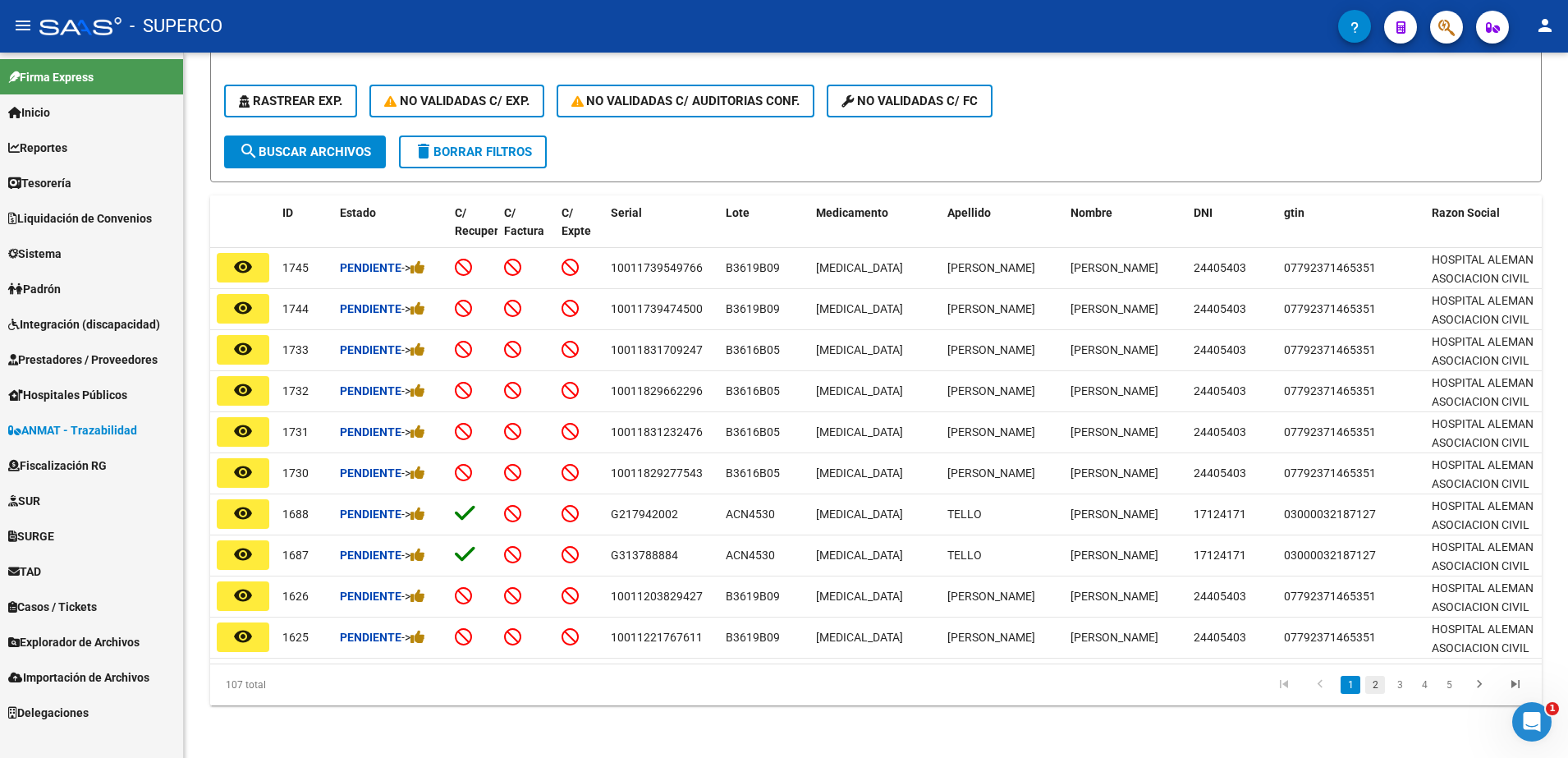
click at [1372, 687] on link "2" at bounding box center [1374, 685] width 20 height 18
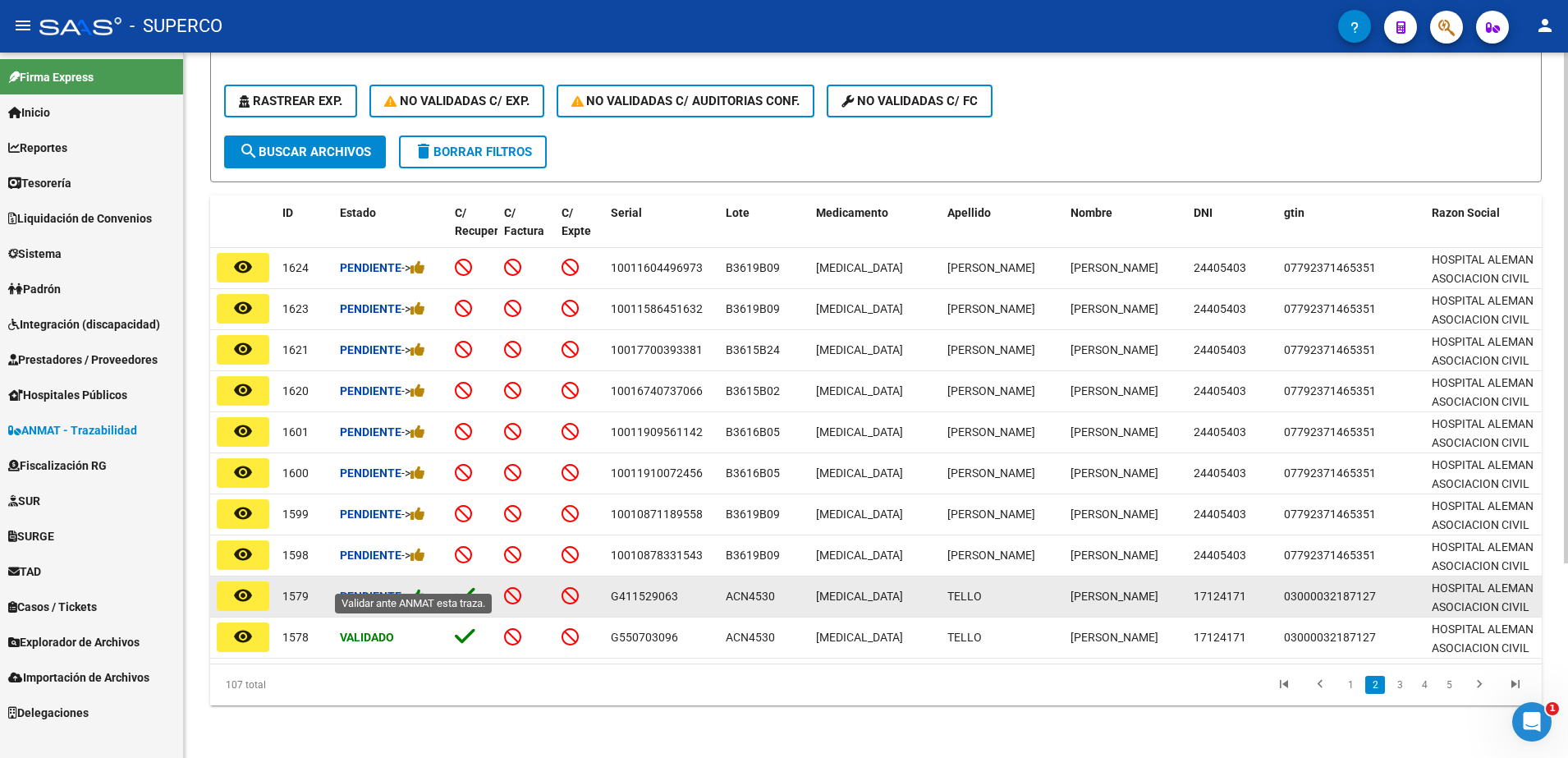
click at [425, 588] on icon at bounding box center [417, 596] width 15 height 16
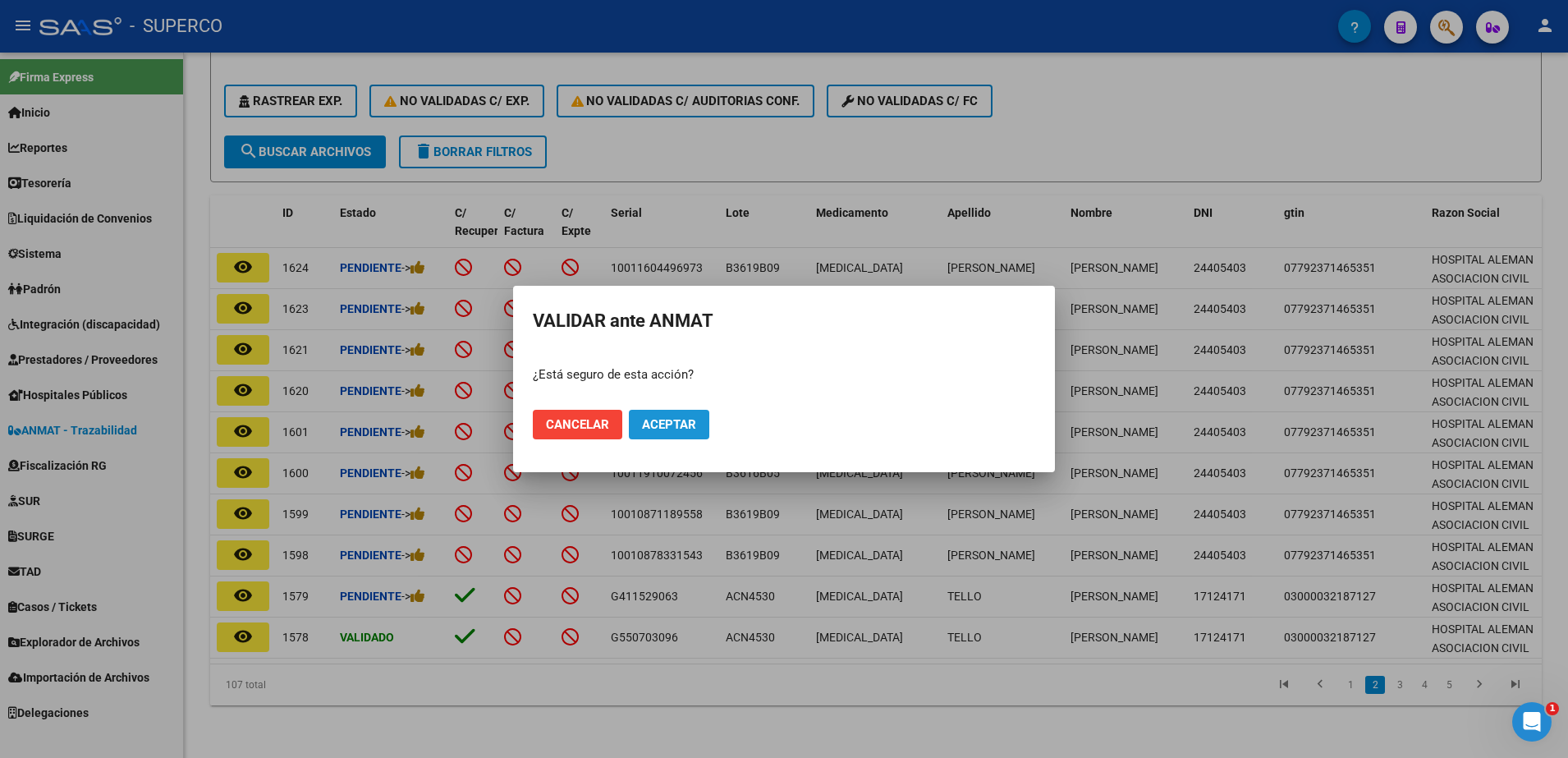
click at [670, 412] on button "Aceptar" at bounding box center [669, 425] width 81 height 30
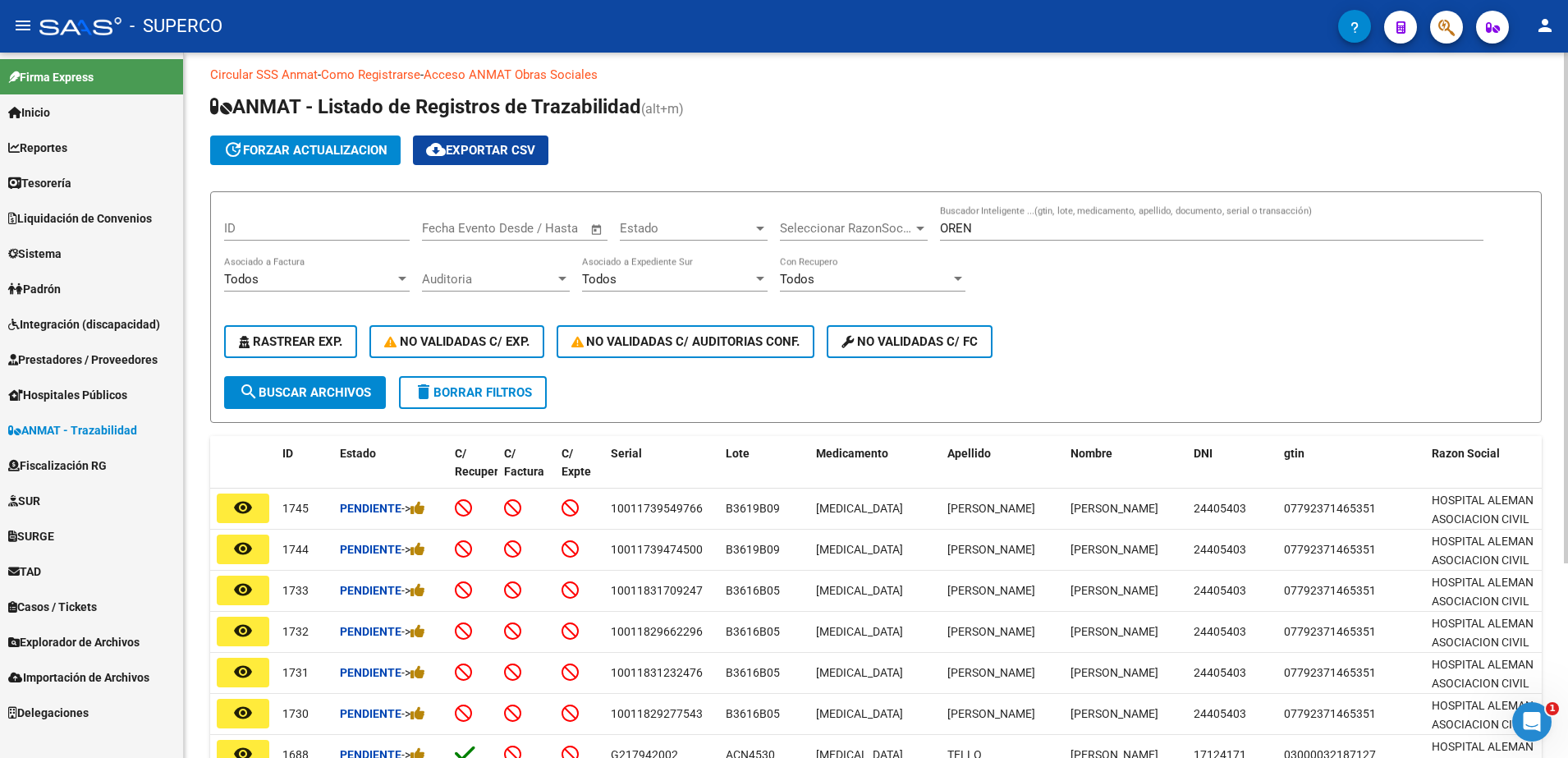
scroll to position [0, 0]
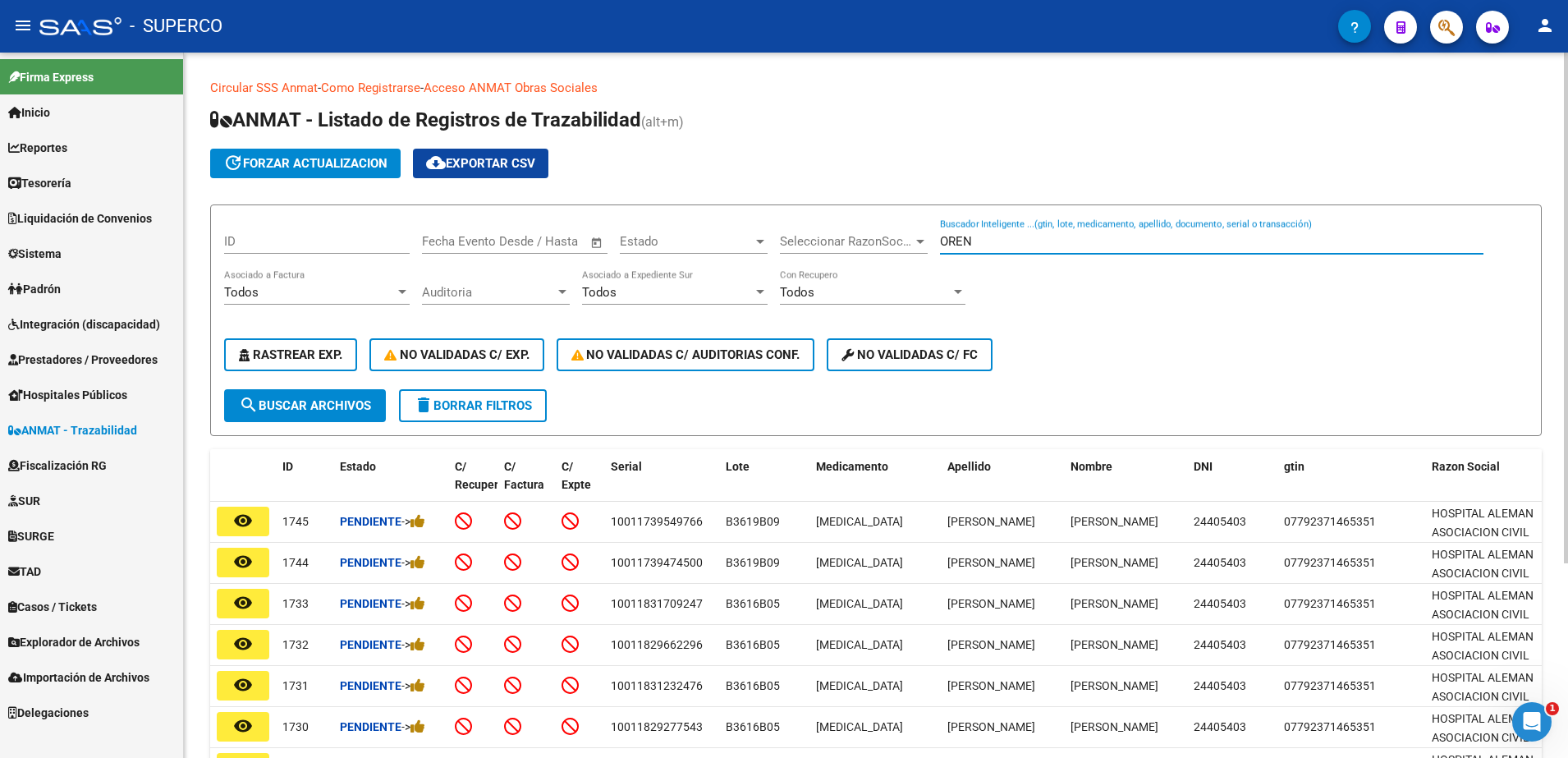
drag, startPoint x: 1151, startPoint y: 243, endPoint x: 640, endPoint y: 220, distance: 511.5
click at [640, 220] on div "ID Fecha inicio – Fecha fin Fecha Evento Desde / Hasta Estado Estado Selecciona…" at bounding box center [876, 303] width 1304 height 171
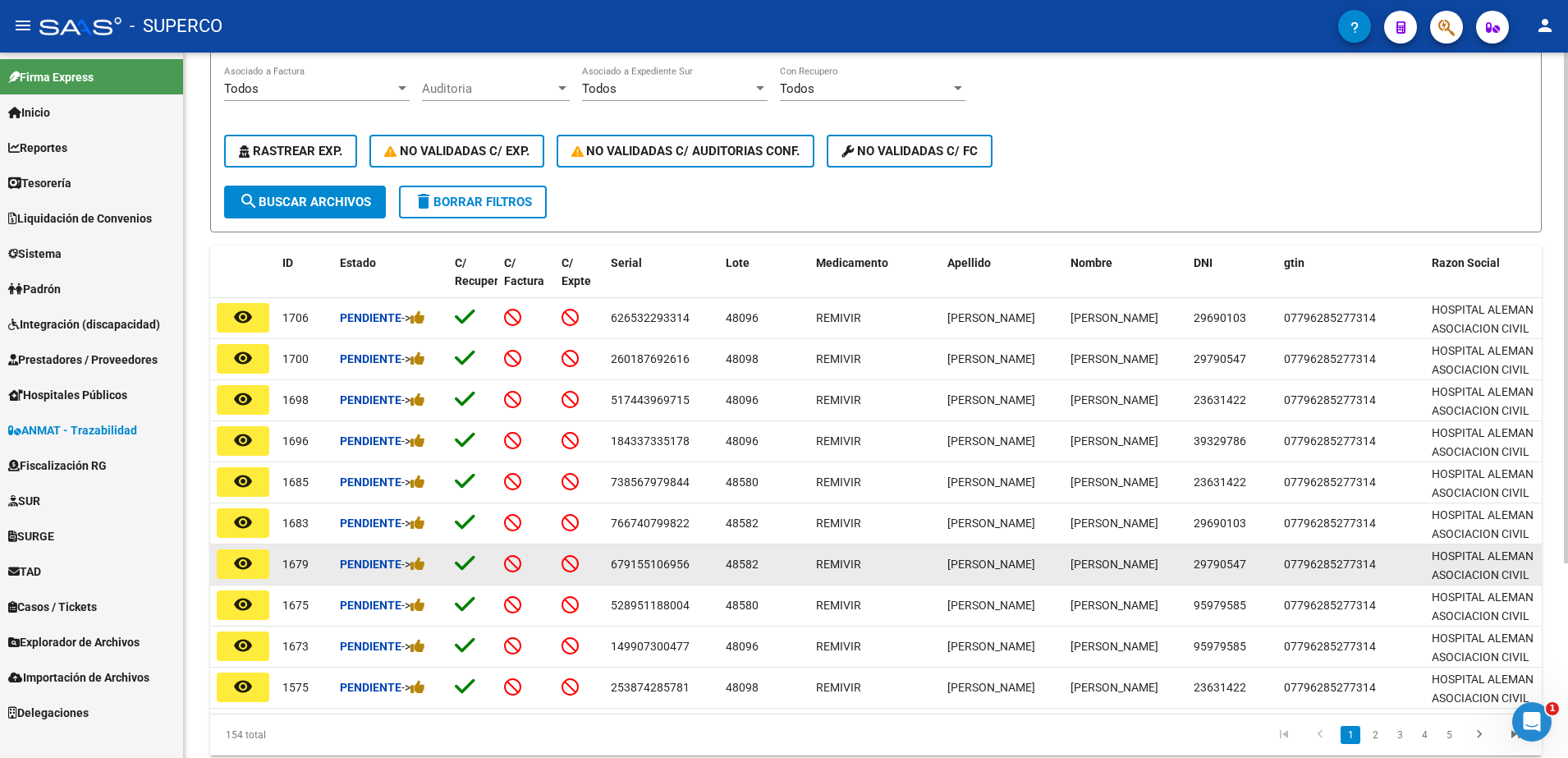
scroll to position [205, 0]
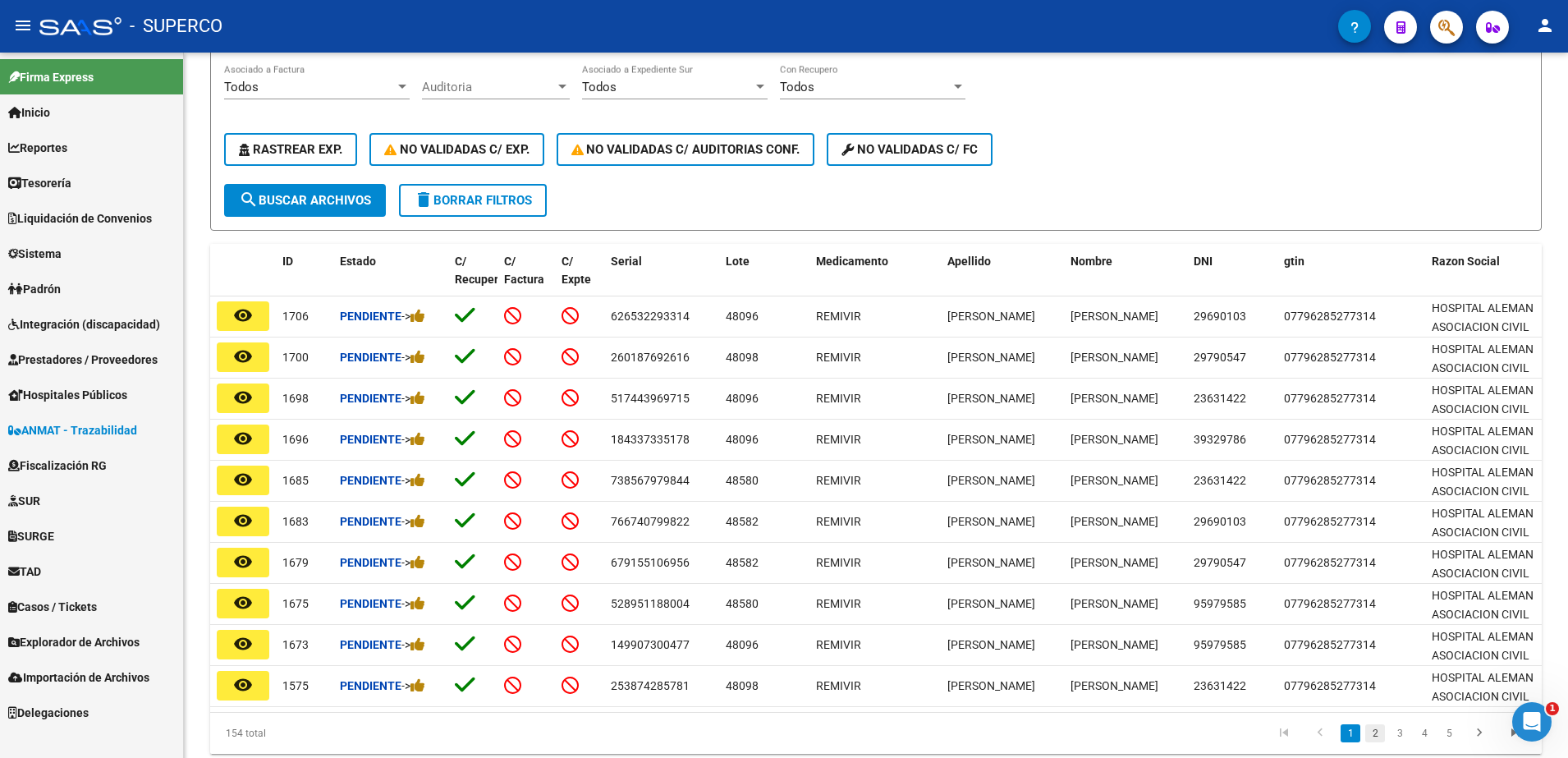
click at [1376, 742] on link "2" at bounding box center [1374, 733] width 20 height 18
click at [1403, 742] on link "3" at bounding box center [1399, 733] width 20 height 18
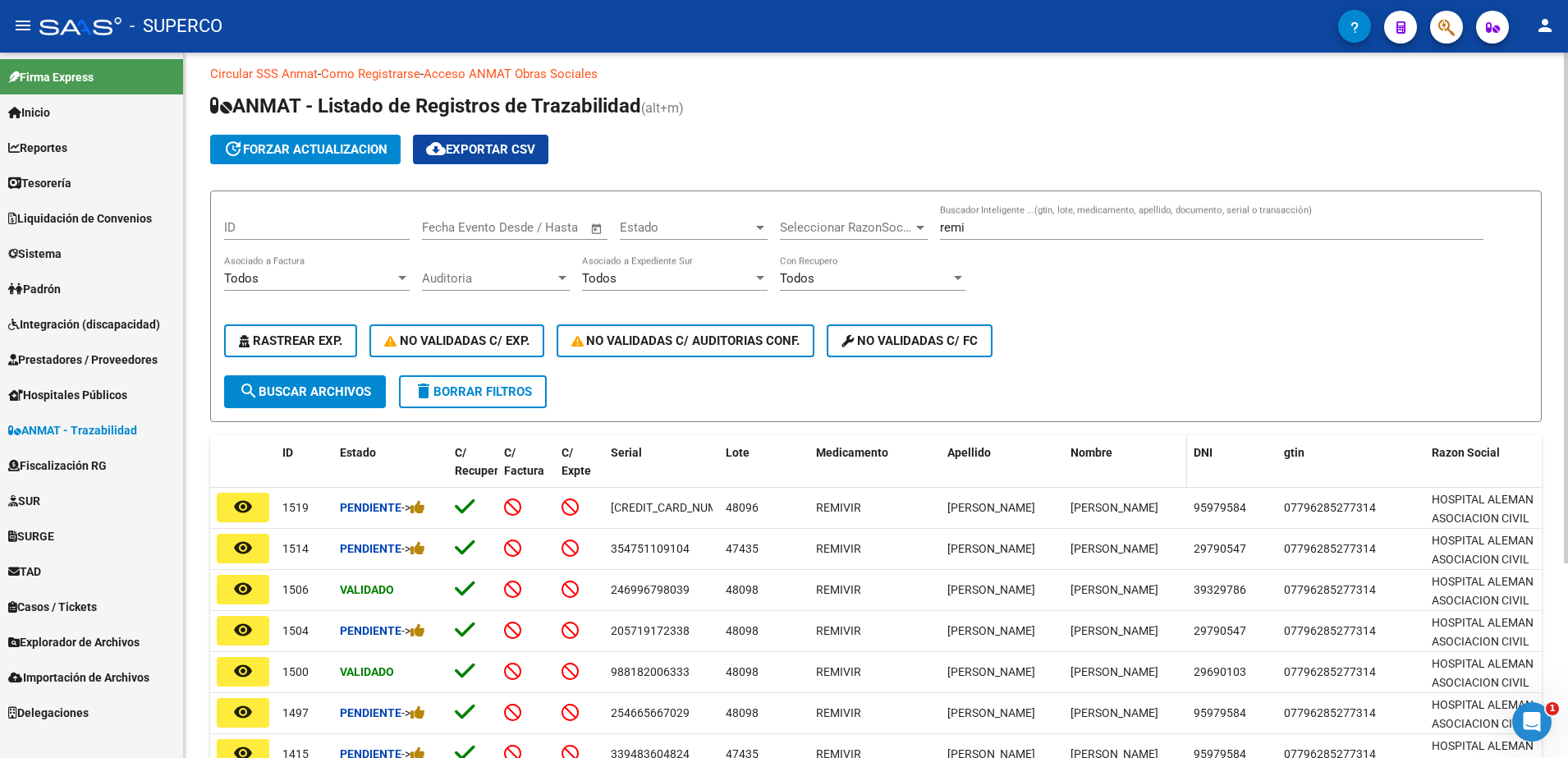
scroll to position [0, 0]
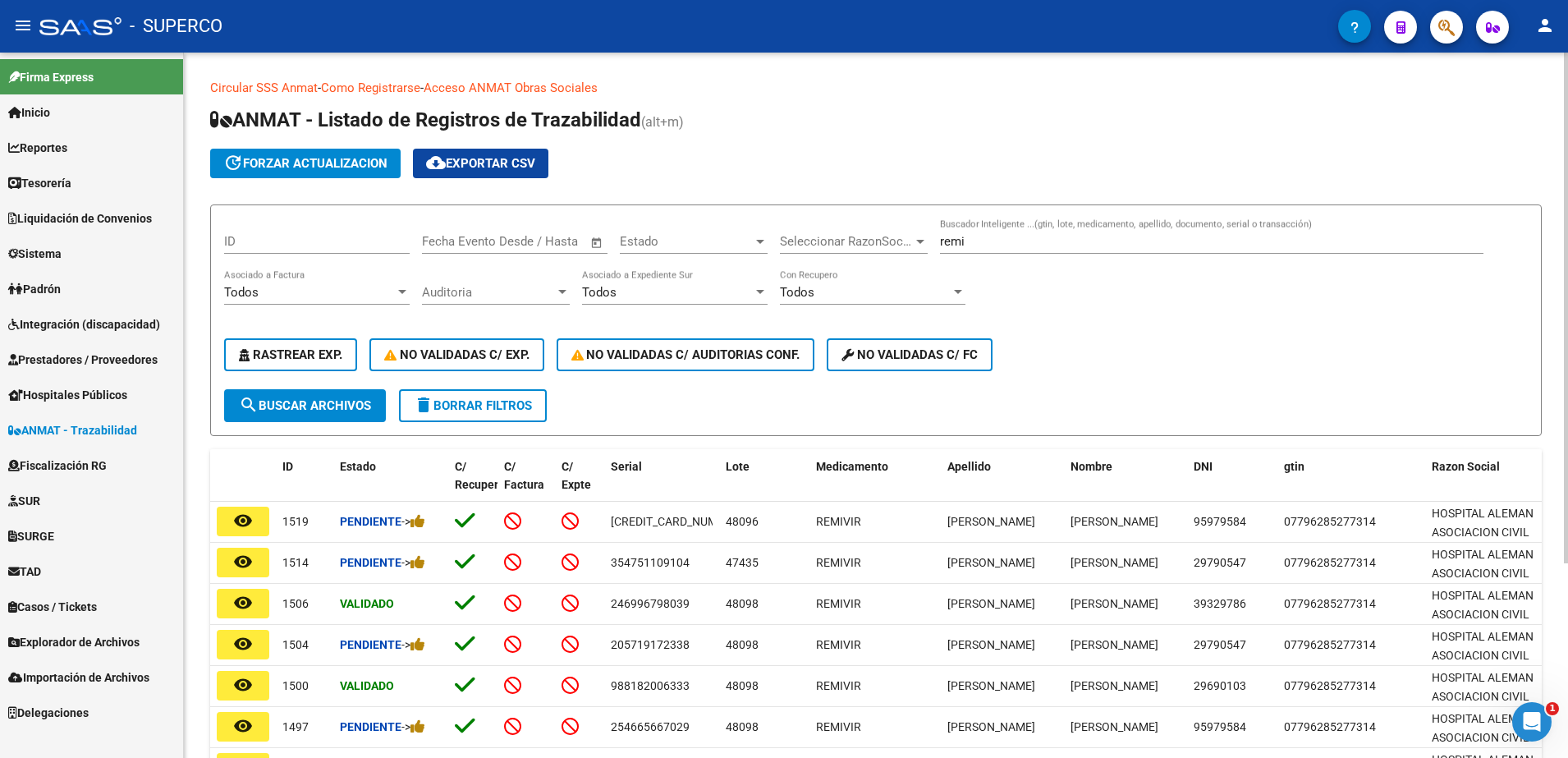
drag, startPoint x: 1022, startPoint y: 231, endPoint x: 698, endPoint y: 240, distance: 324.1
click at [698, 240] on div "ID Fecha inicio – Fecha fin Fecha Evento Desde / Hasta Estado Estado Selecciona…" at bounding box center [876, 303] width 1304 height 171
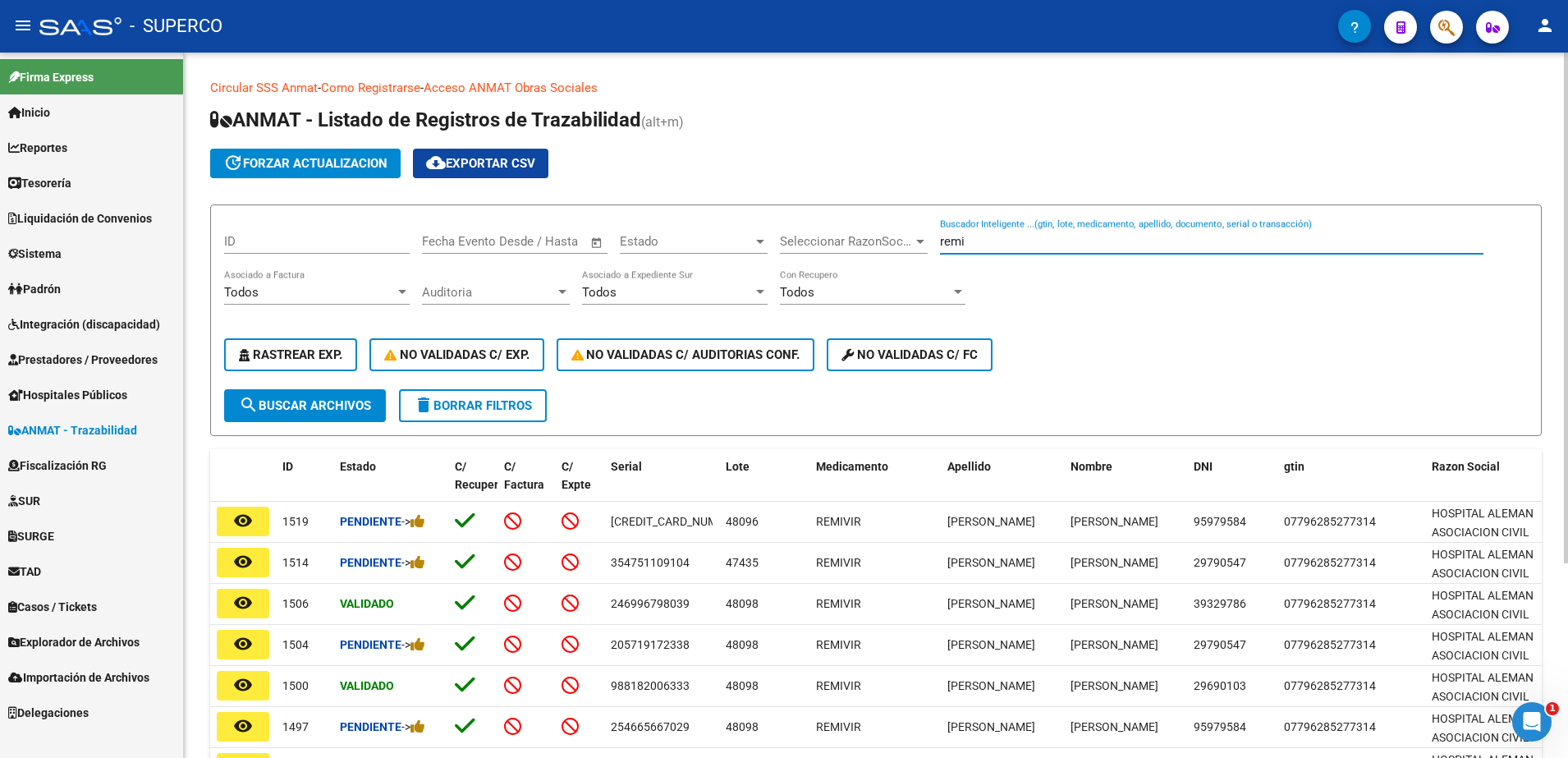
drag, startPoint x: 993, startPoint y: 243, endPoint x: 754, endPoint y: 243, distance: 239.0
click at [754, 243] on div "ID Fecha inicio – Fecha fin Fecha Evento Desde / Hasta Estado Estado Selecciona…" at bounding box center [876, 303] width 1304 height 171
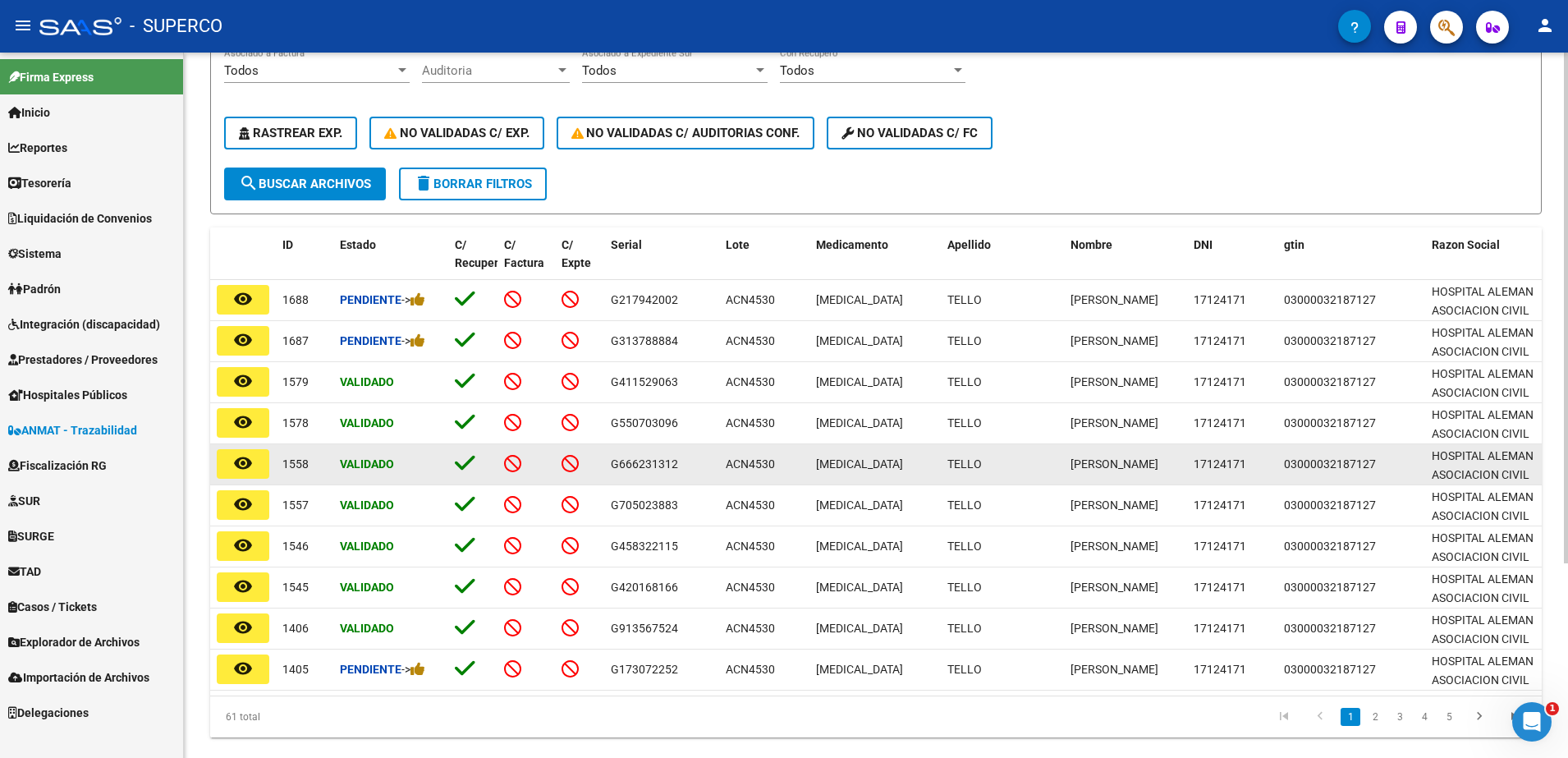
scroll to position [269, 0]
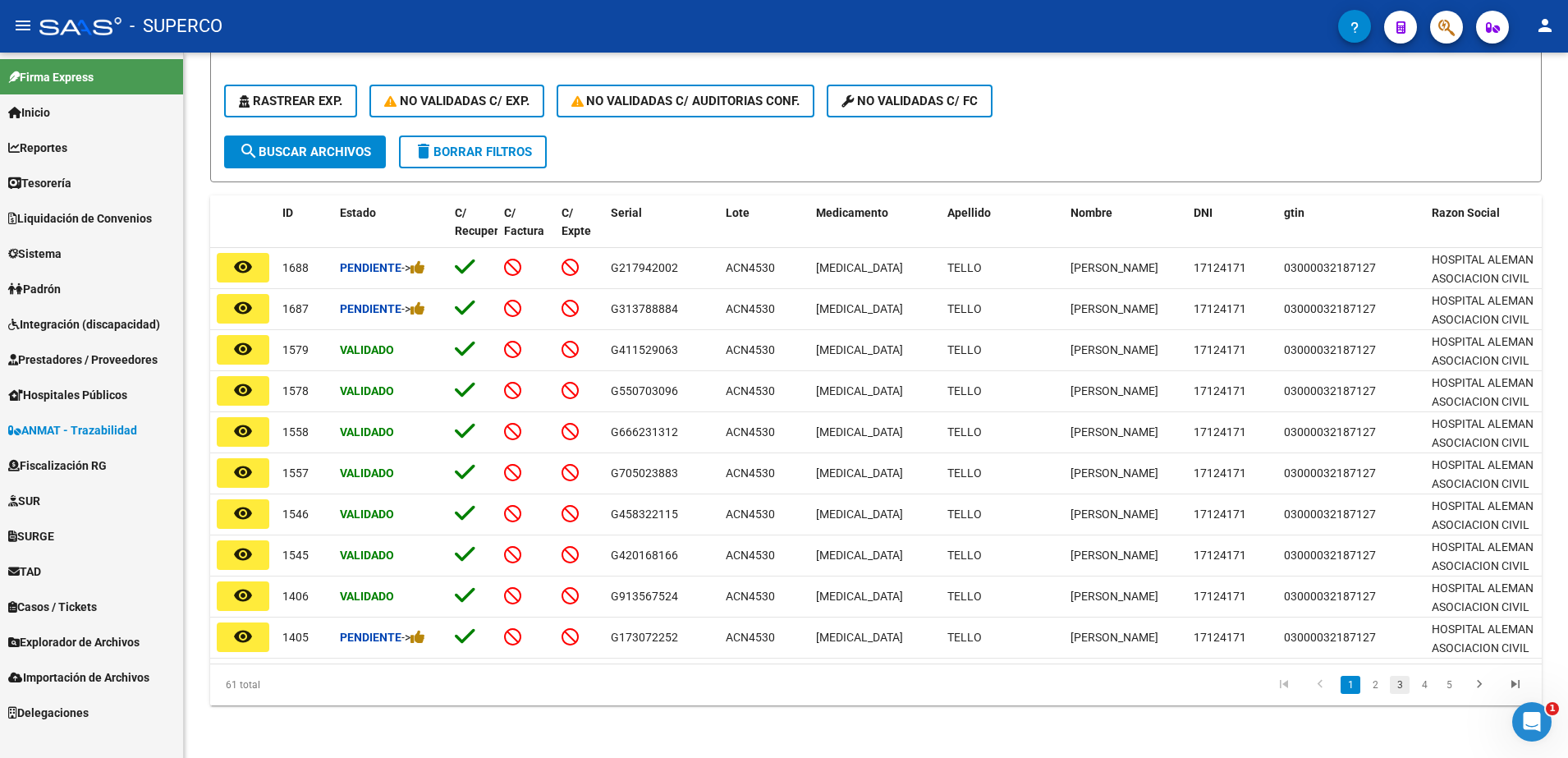
type input "[MEDICAL_DATA]"
click at [1404, 689] on link "3" at bounding box center [1399, 685] width 20 height 18
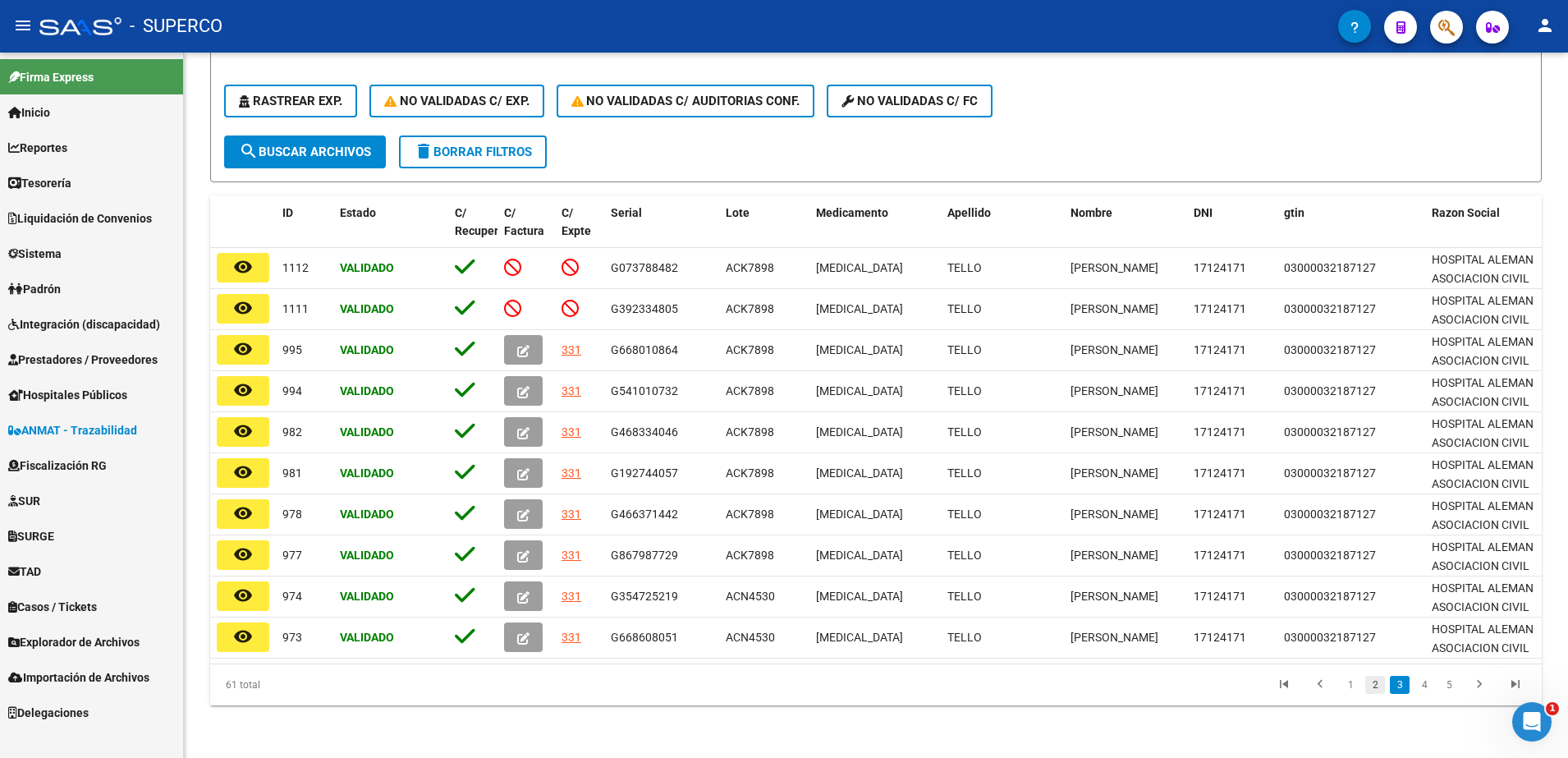
click at [1371, 690] on link "2" at bounding box center [1374, 685] width 20 height 18
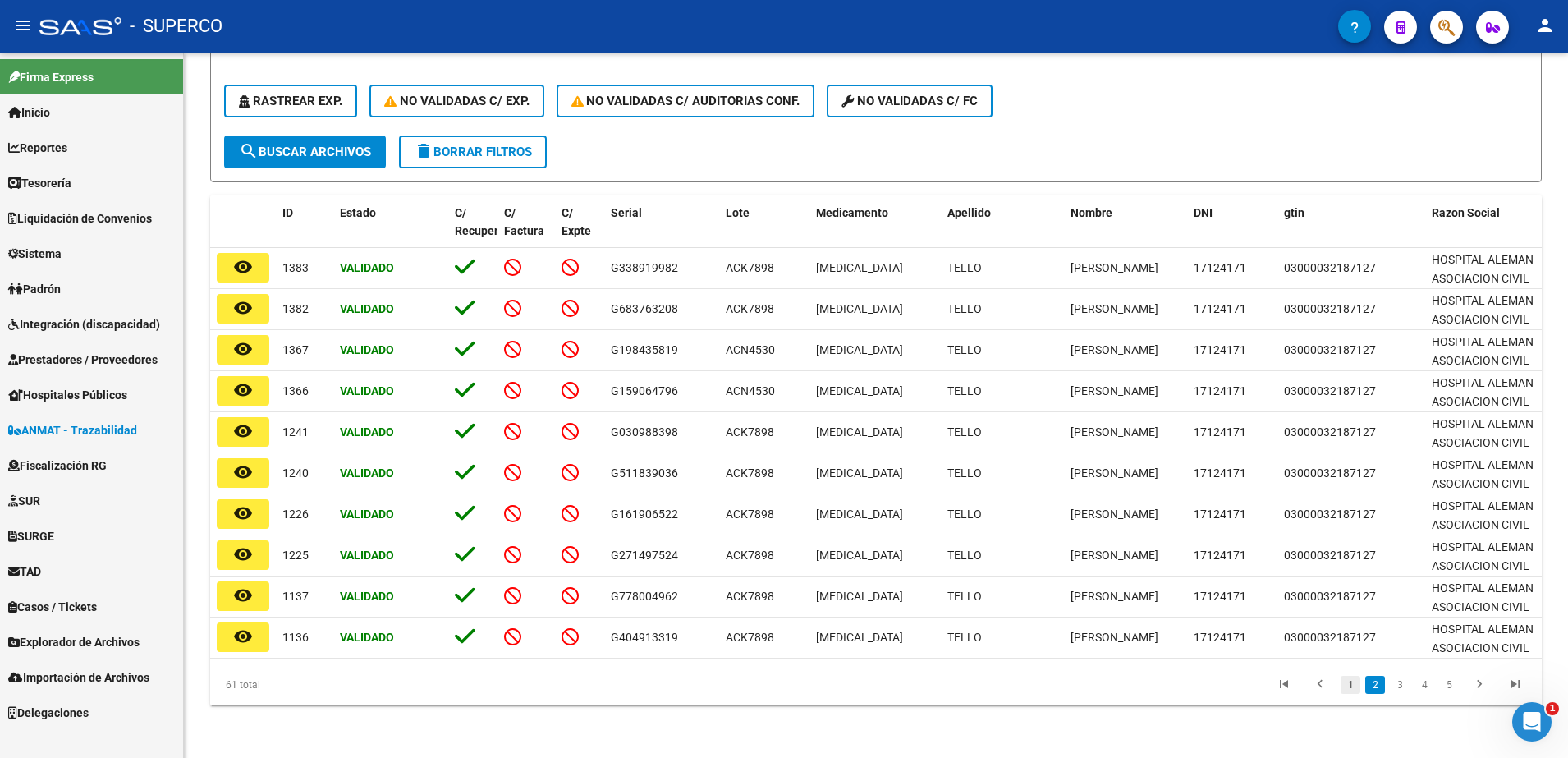
click at [1353, 686] on link "1" at bounding box center [1350, 685] width 20 height 18
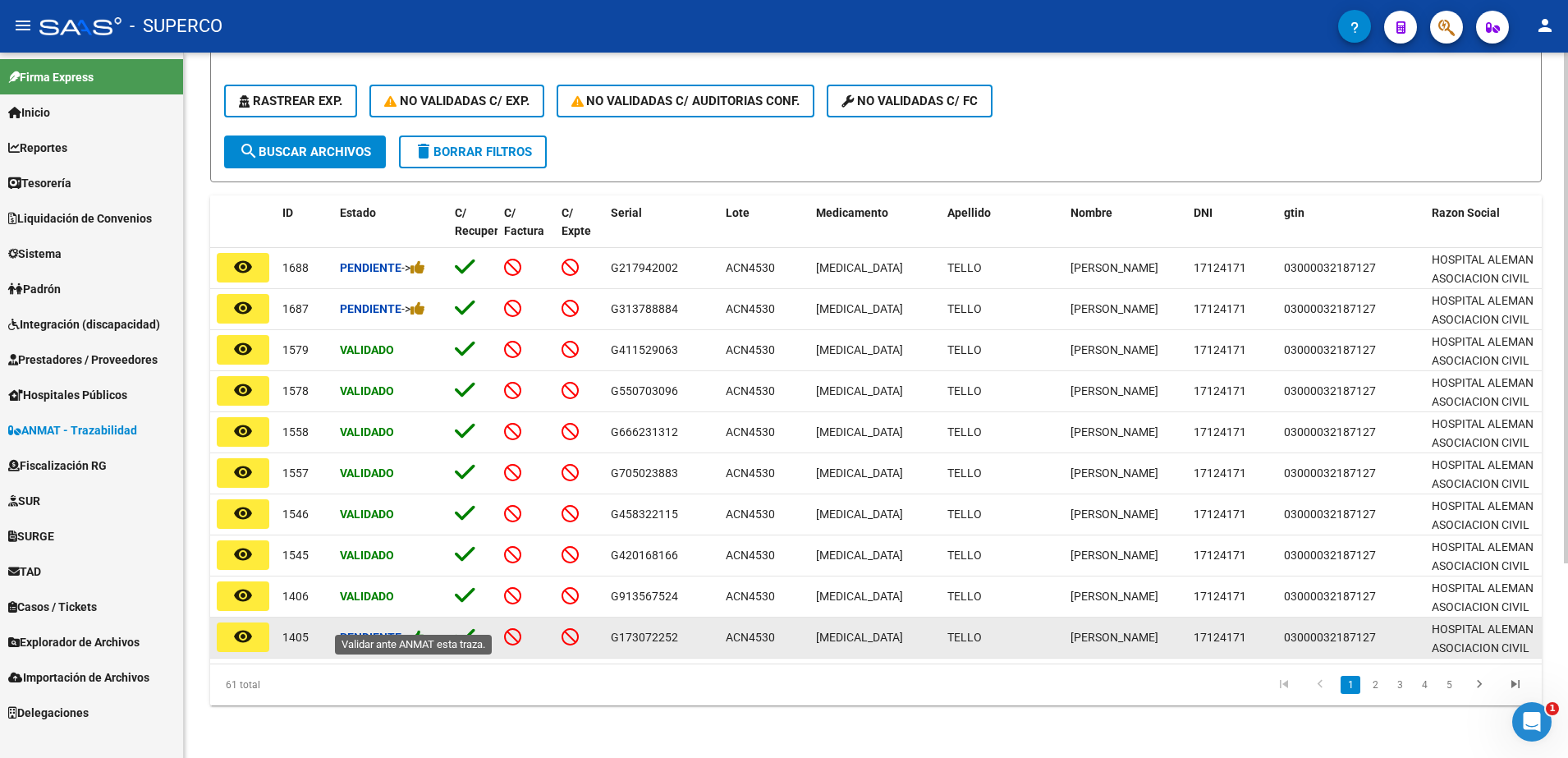
click at [423, 629] on icon at bounding box center [417, 637] width 15 height 16
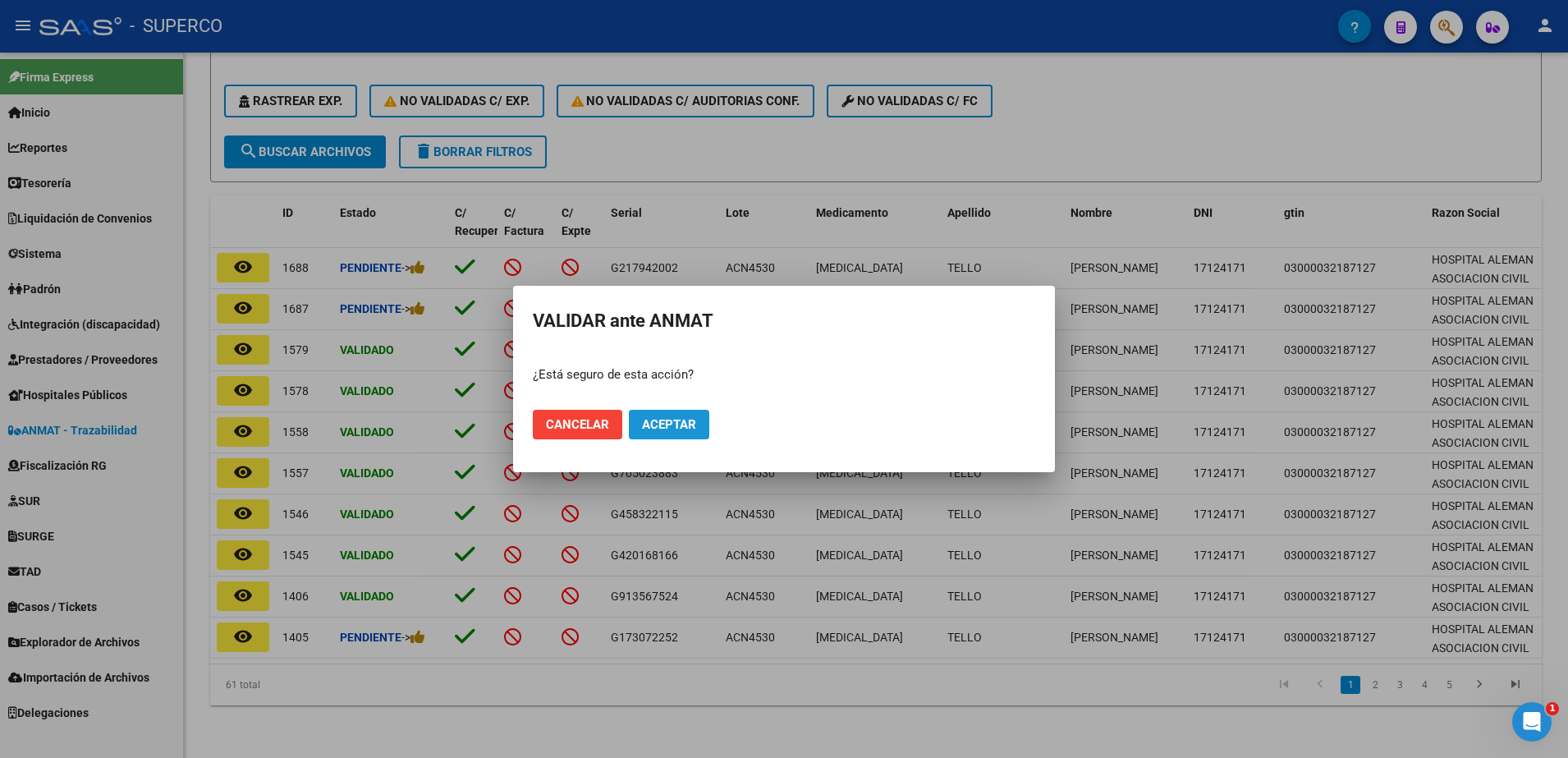
click at [668, 427] on span "Aceptar" at bounding box center [669, 424] width 54 height 15
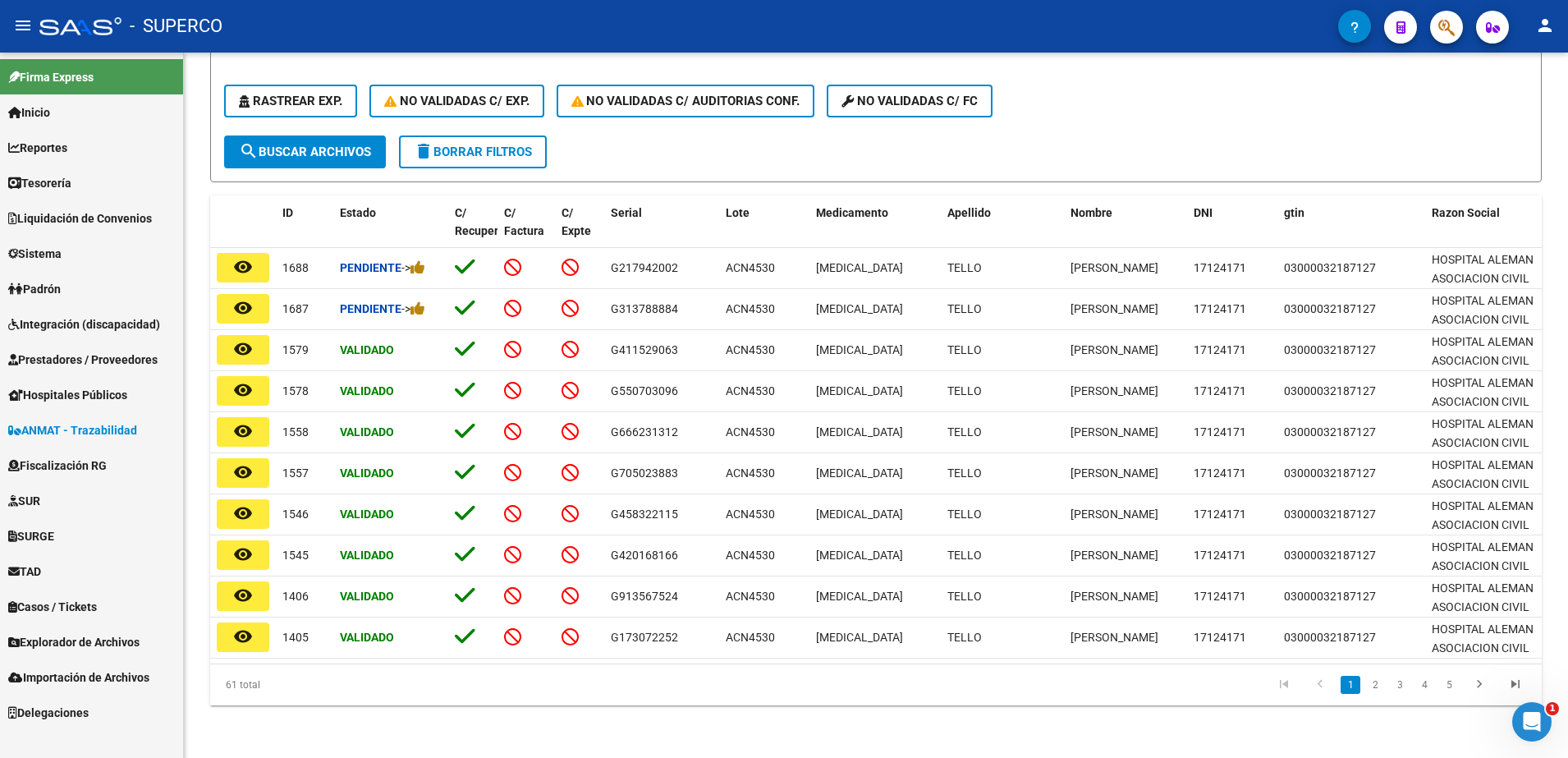
click at [101, 356] on span "Prestadores / Proveedores" at bounding box center [83, 360] width 149 height 18
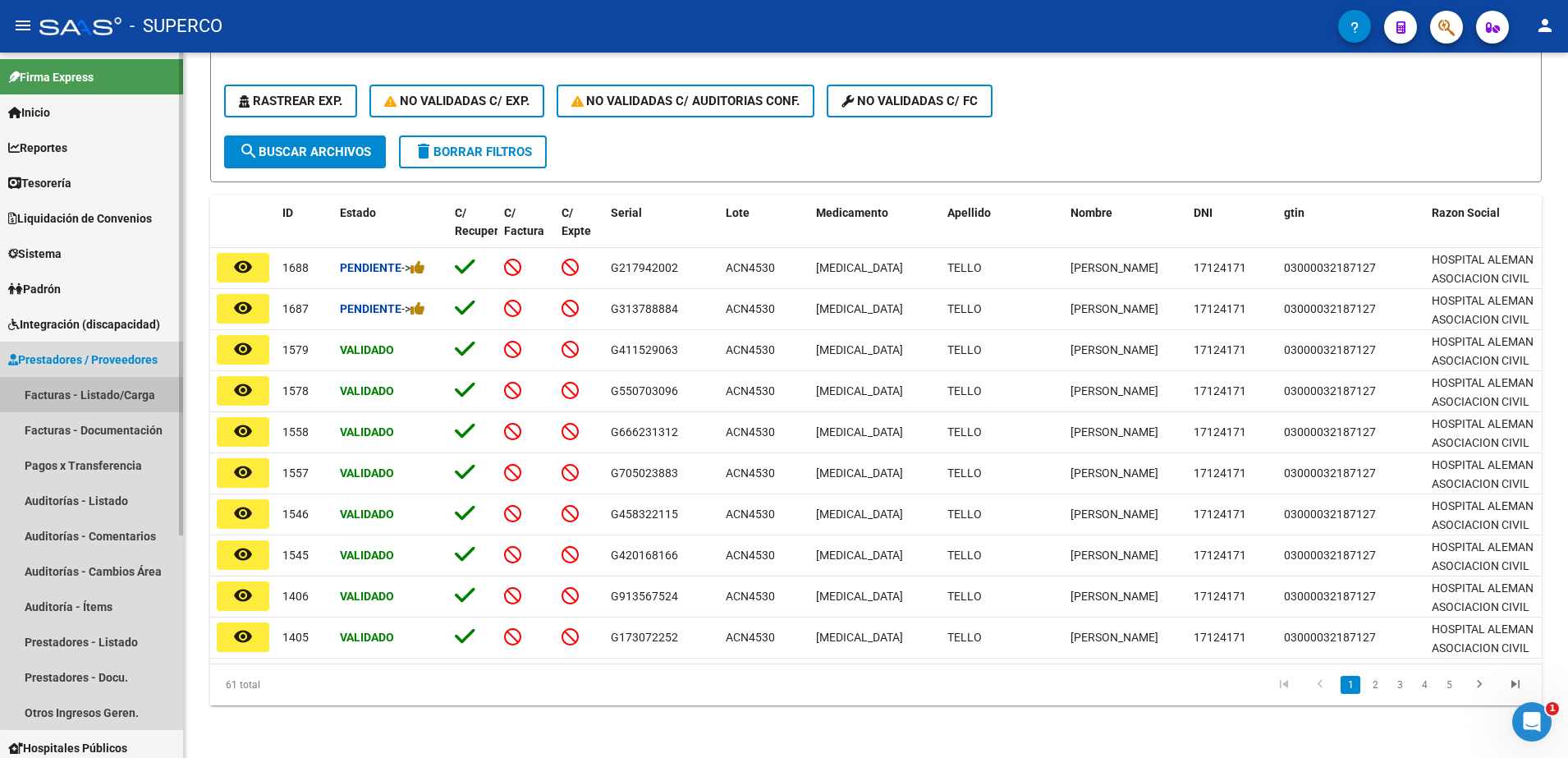
click at [98, 398] on link "Facturas - Listado/Carga" at bounding box center [91, 395] width 183 height 36
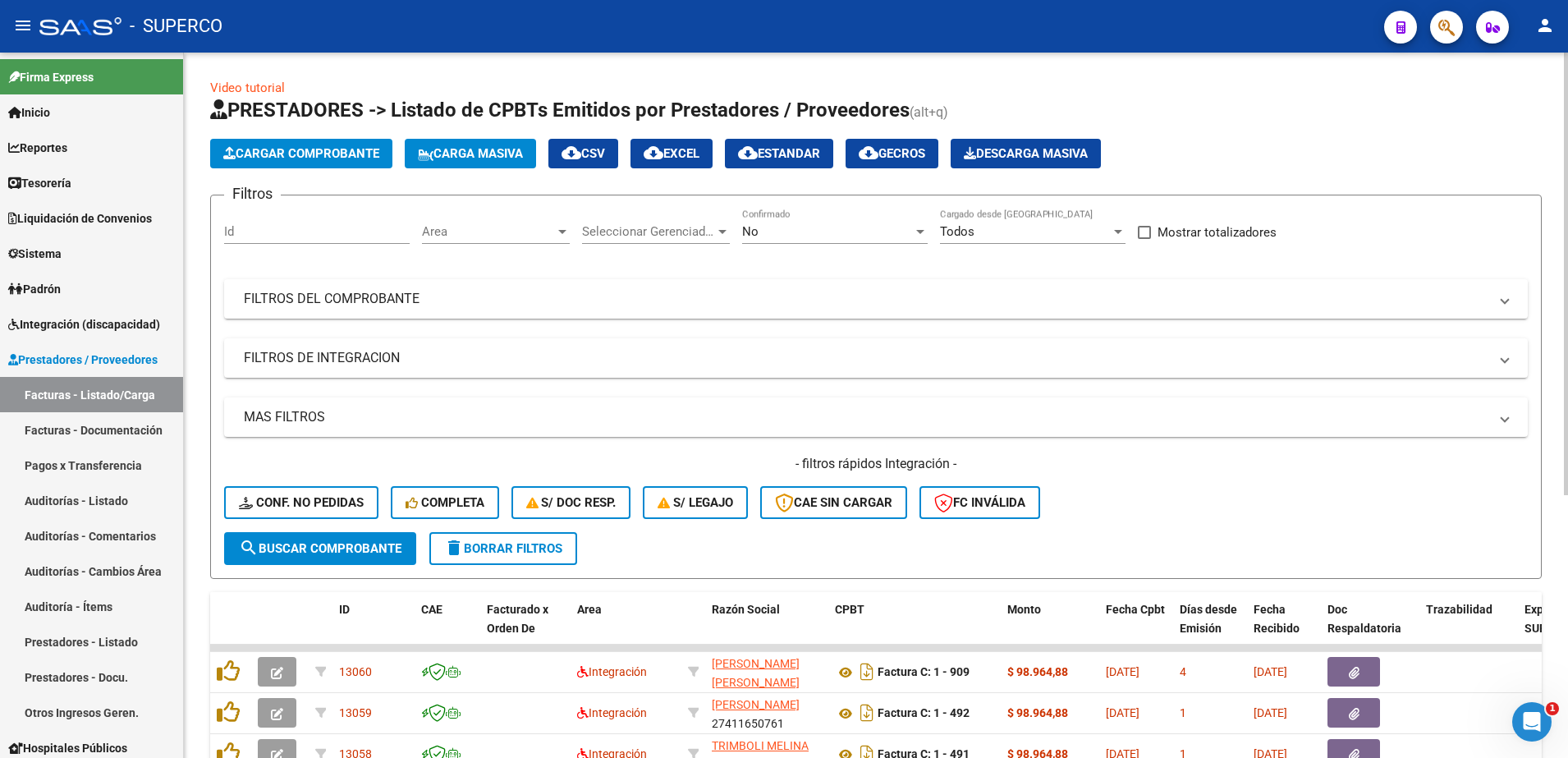
click at [770, 239] on div "No Confirmado" at bounding box center [835, 226] width 186 height 36
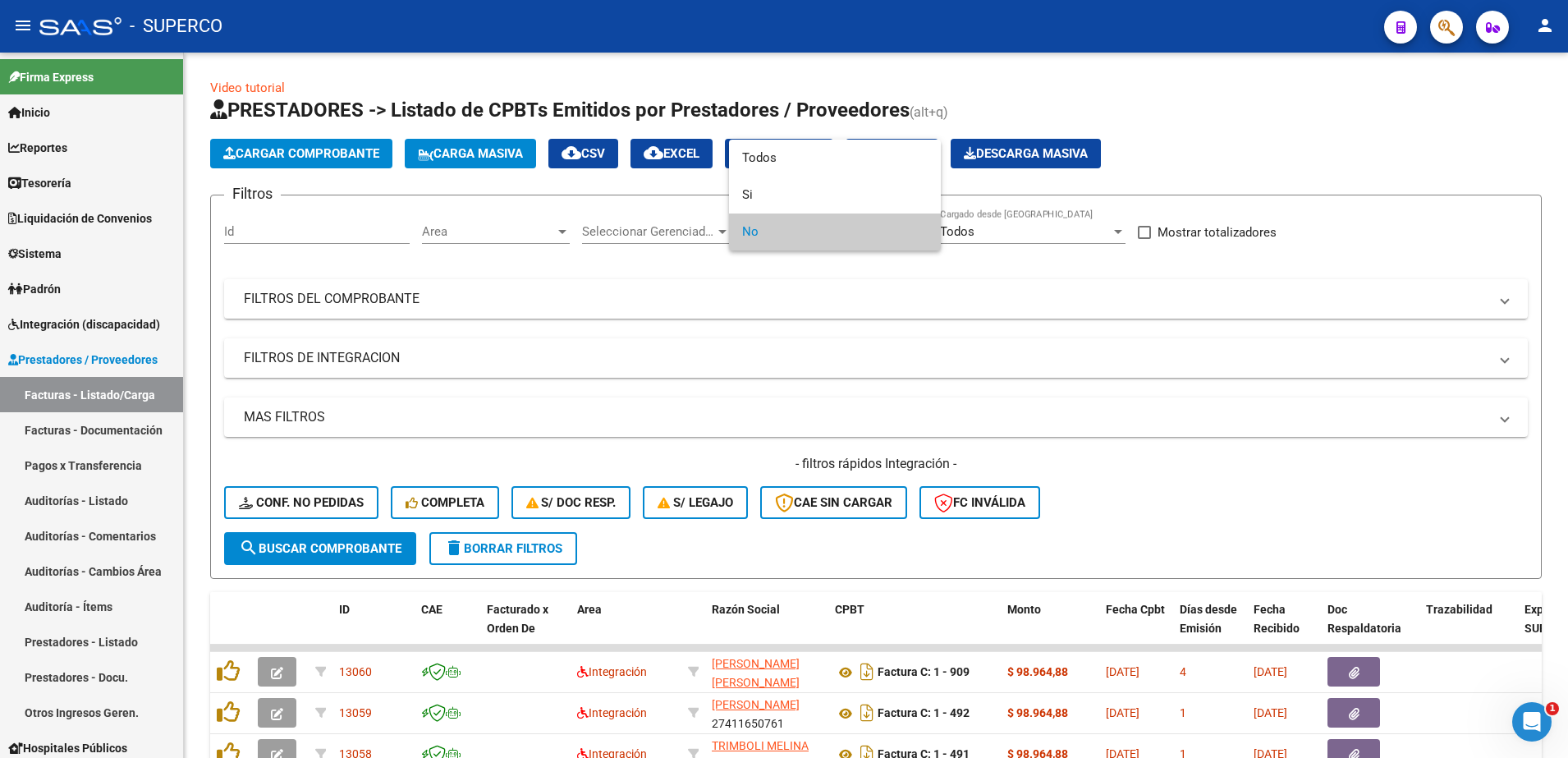
click at [584, 308] on div at bounding box center [784, 379] width 1568 height 758
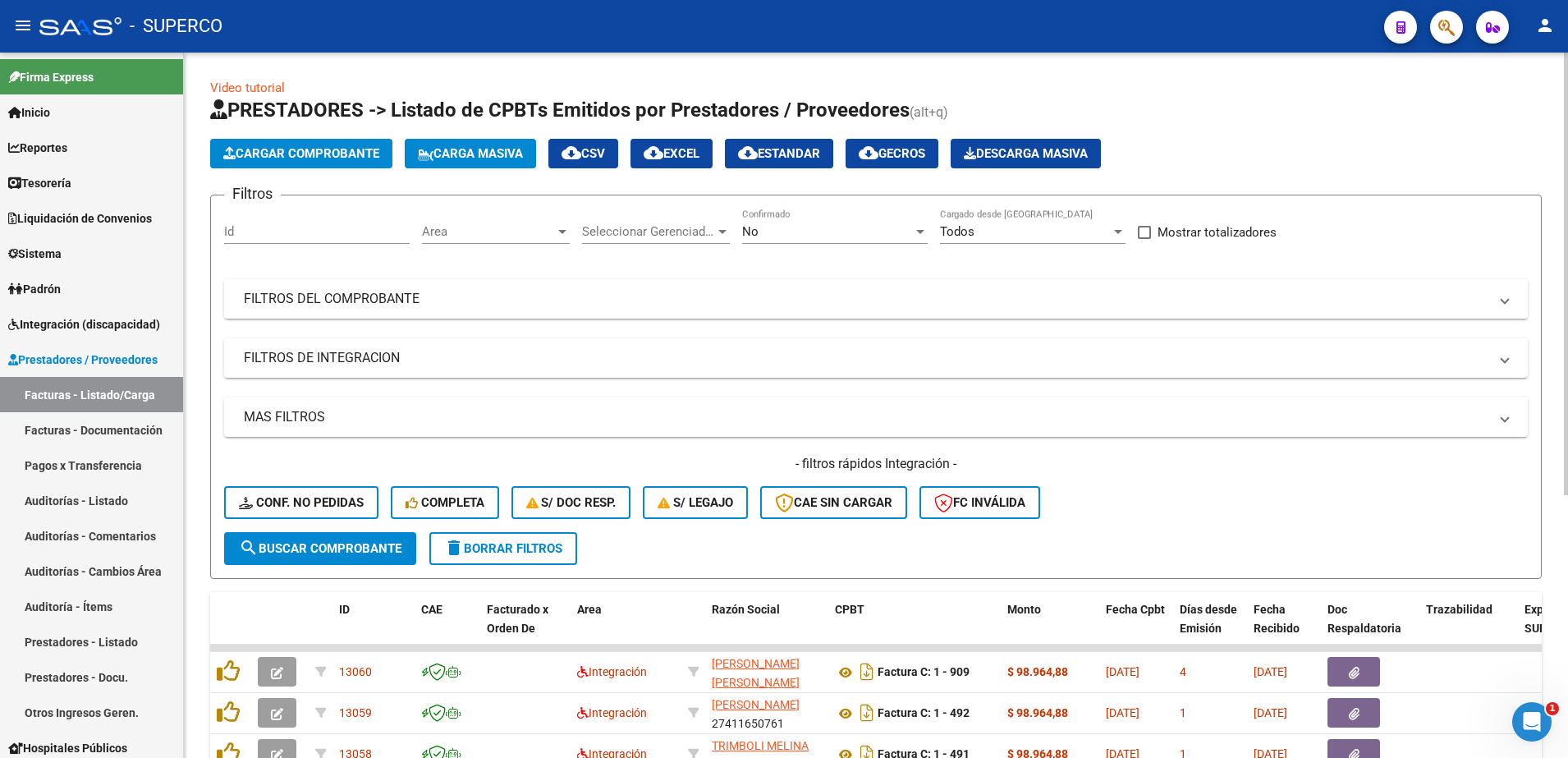
click at [421, 296] on mat-panel-title "FILTROS DEL COMPROBANTE" at bounding box center [866, 299] width 1245 height 18
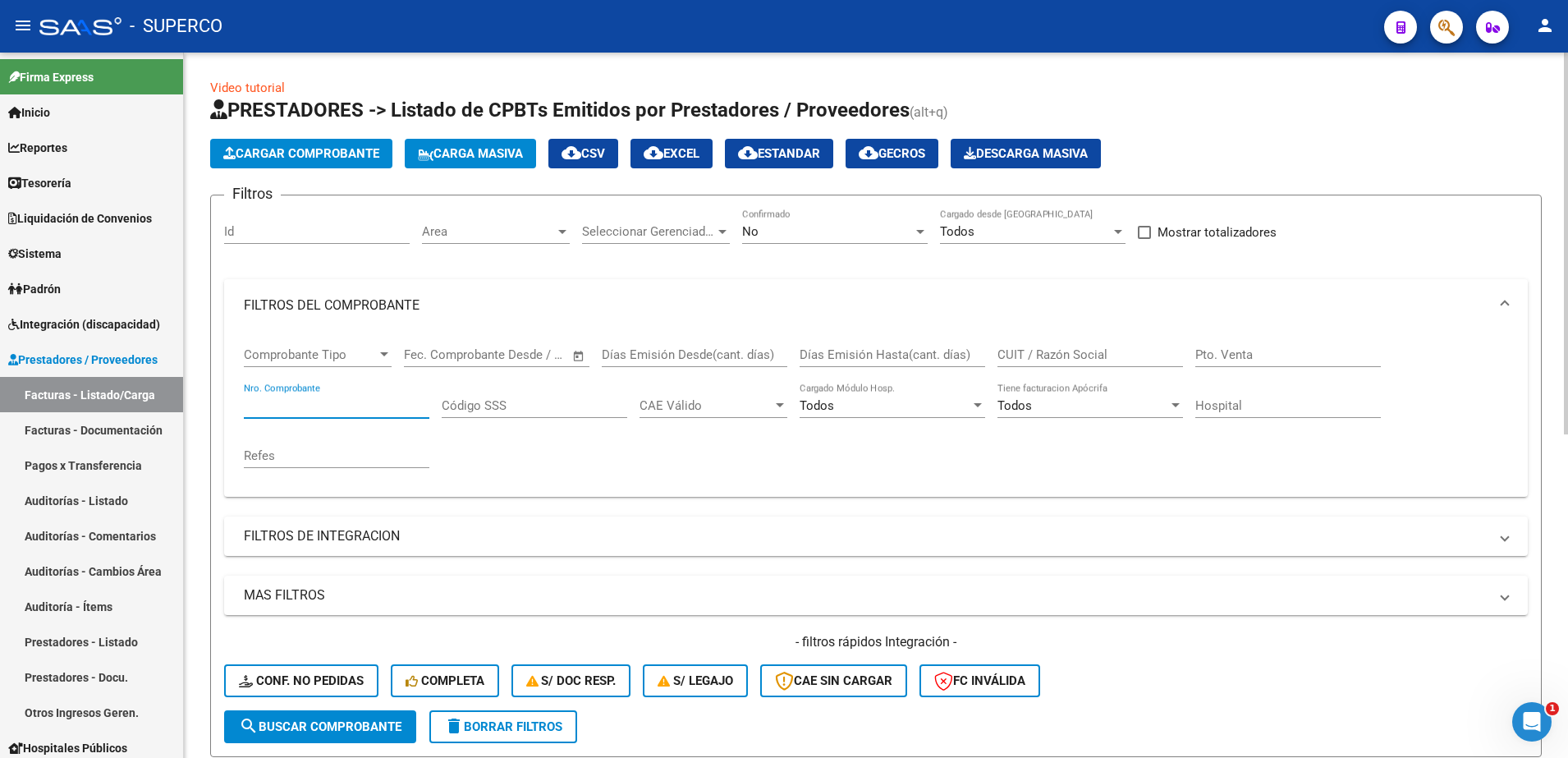
click at [355, 409] on input "Nro. Comprobante" at bounding box center [337, 405] width 186 height 15
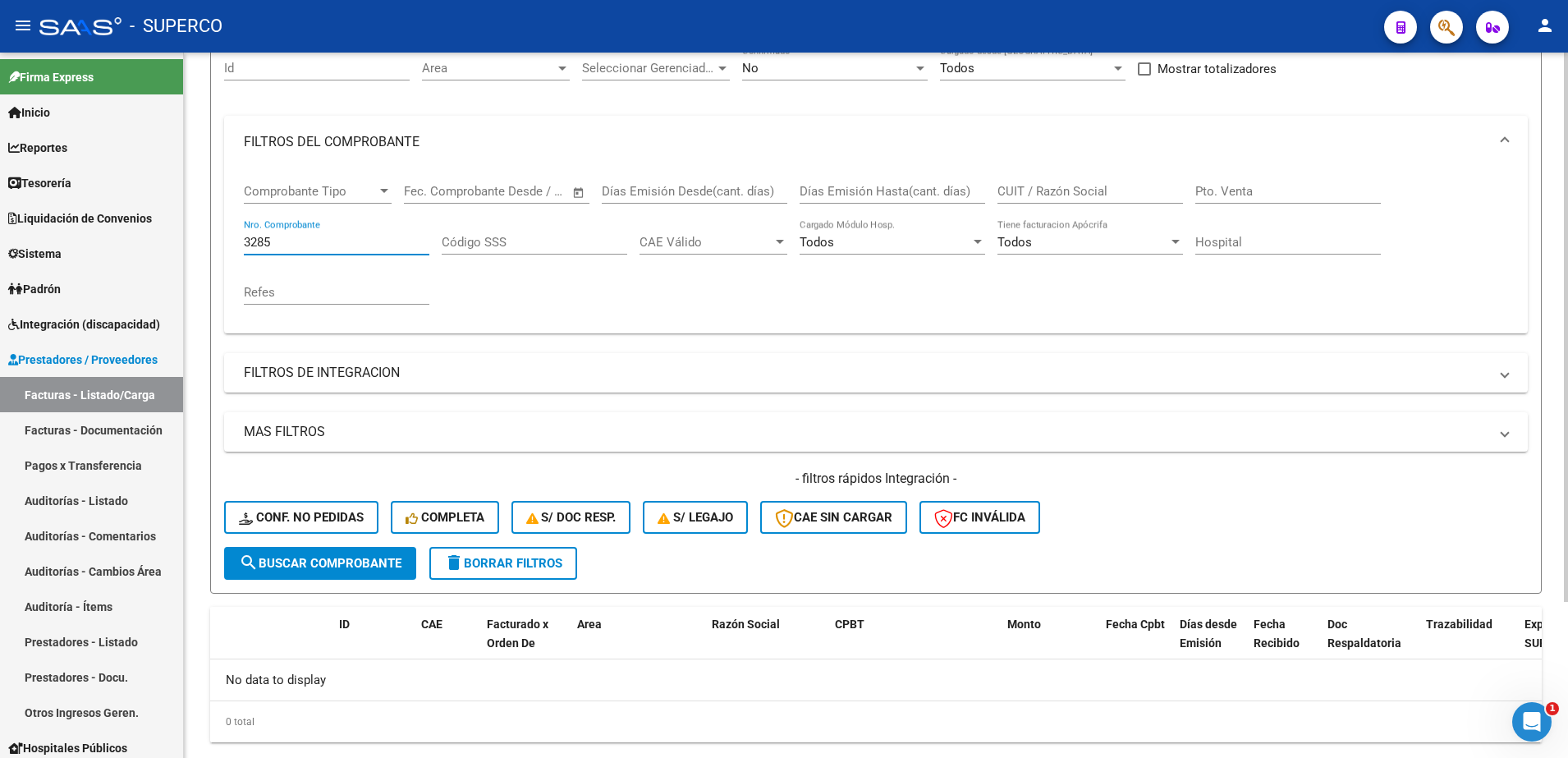
scroll to position [201, 0]
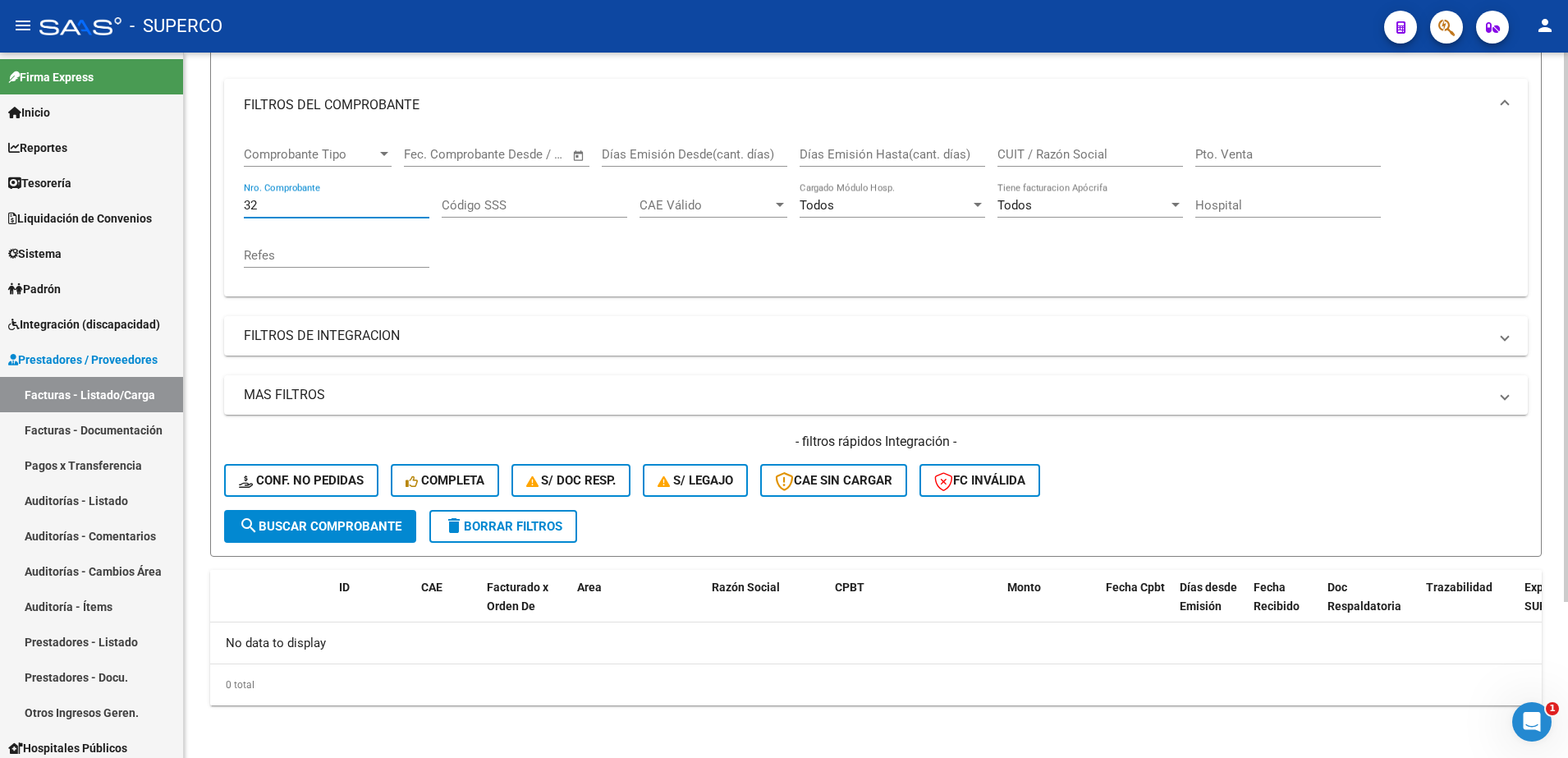
type input "3"
type input "809"
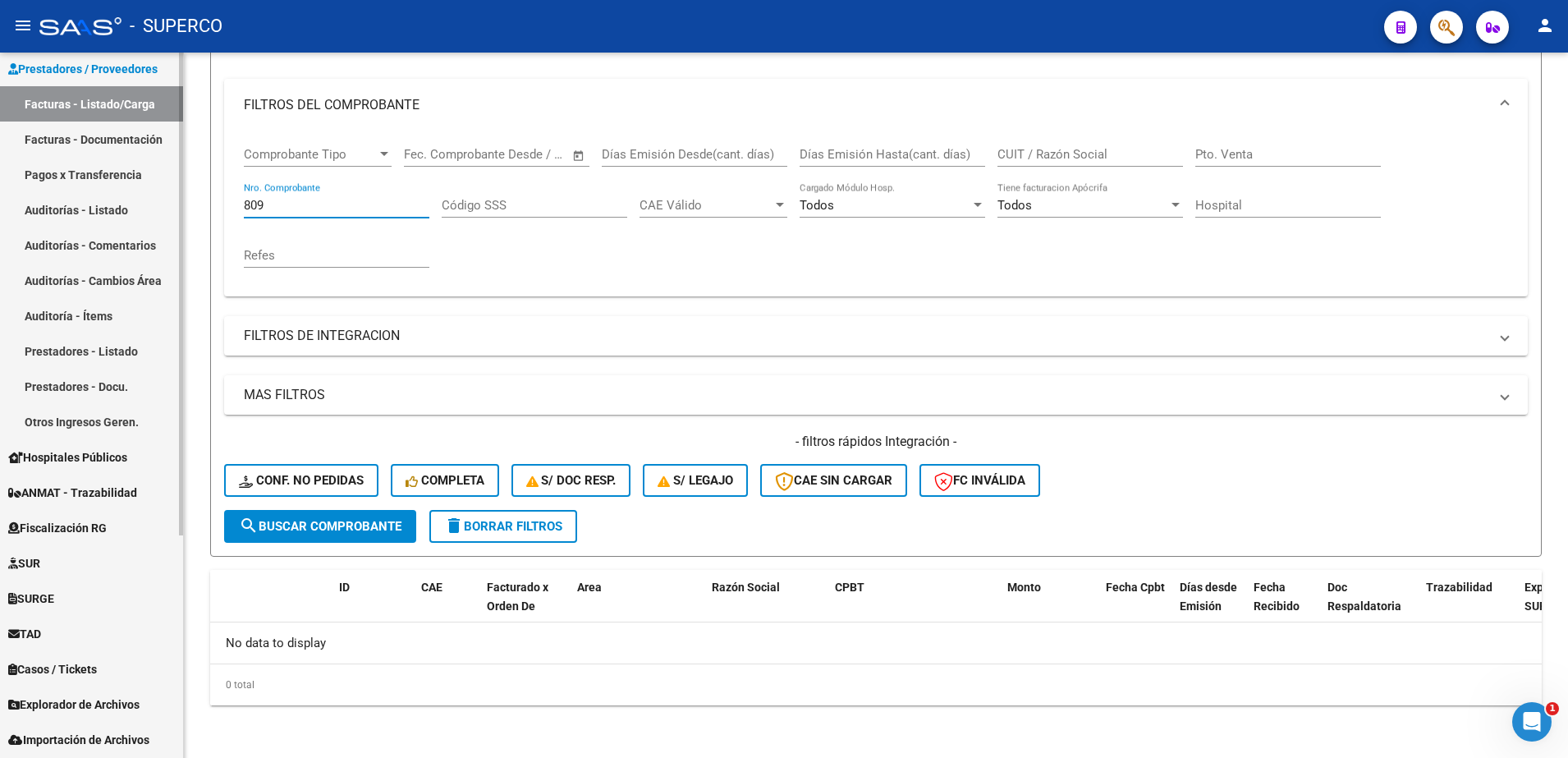
scroll to position [308, 0]
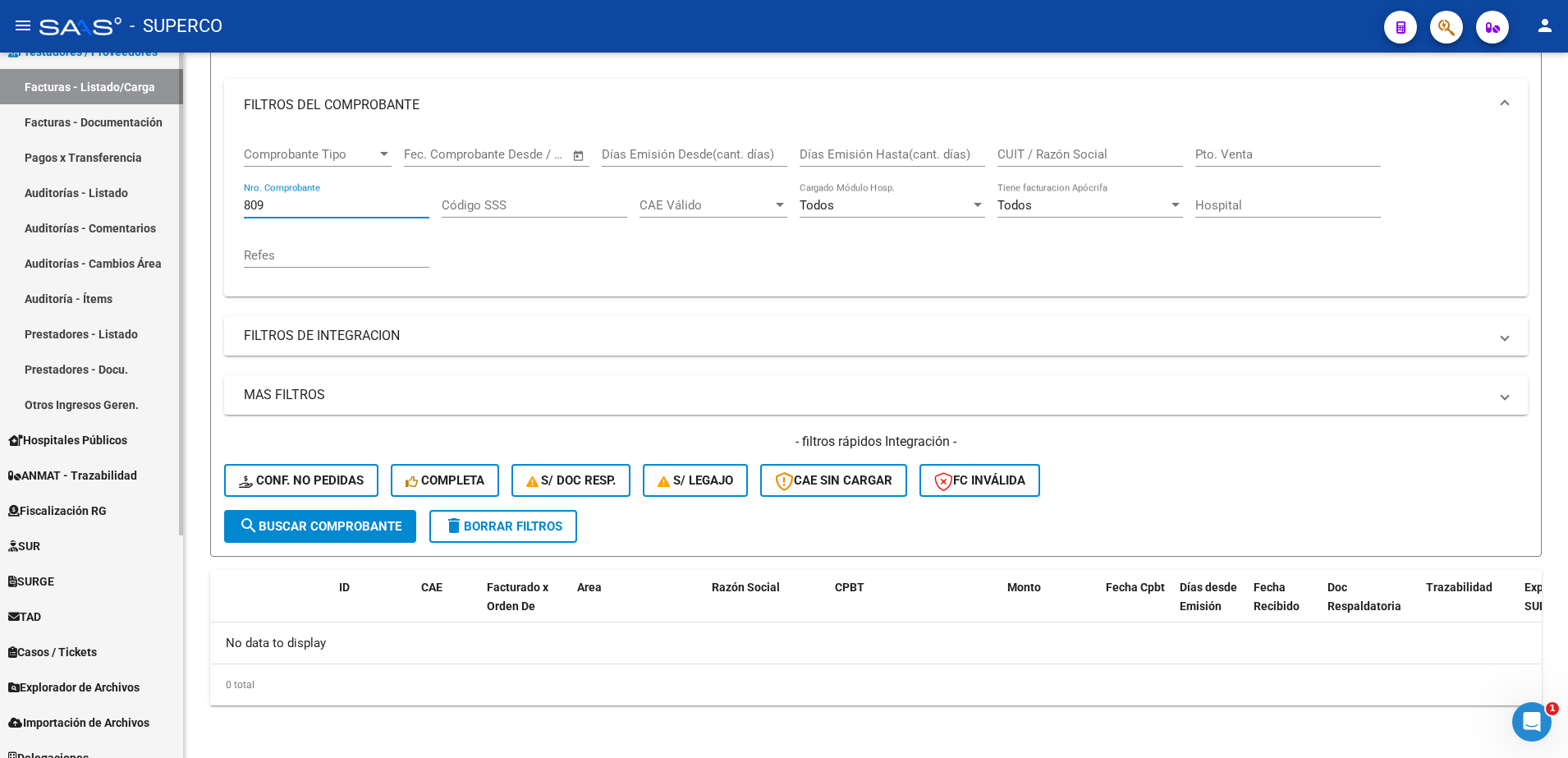
click at [112, 480] on span "ANMAT - Trazabilidad" at bounding box center [72, 475] width 129 height 18
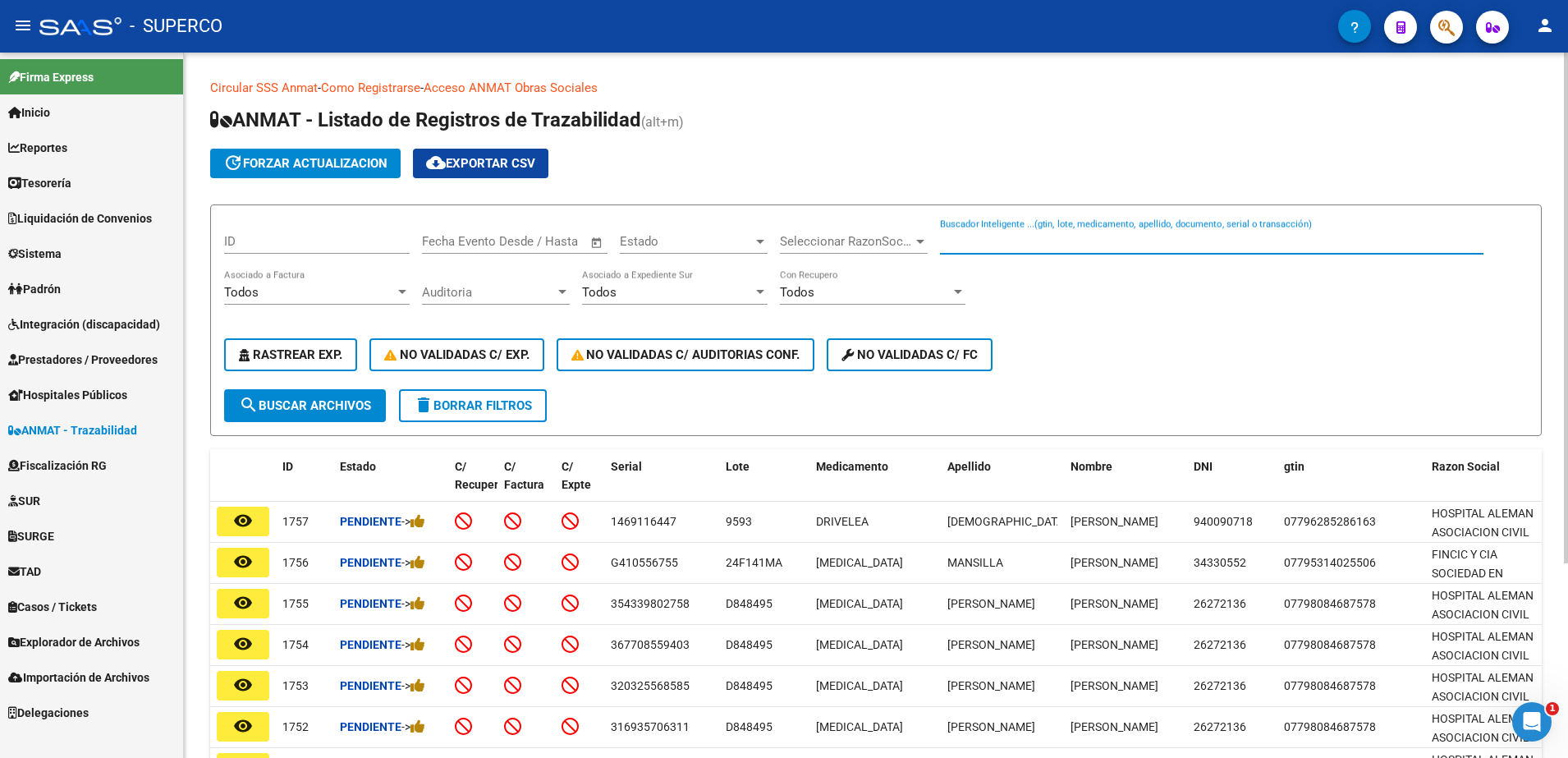
click at [1070, 234] on input "Buscador Inteligente ...(gtin, lote, medicamento, apellido, documento, serial o…" at bounding box center [1212, 241] width 544 height 15
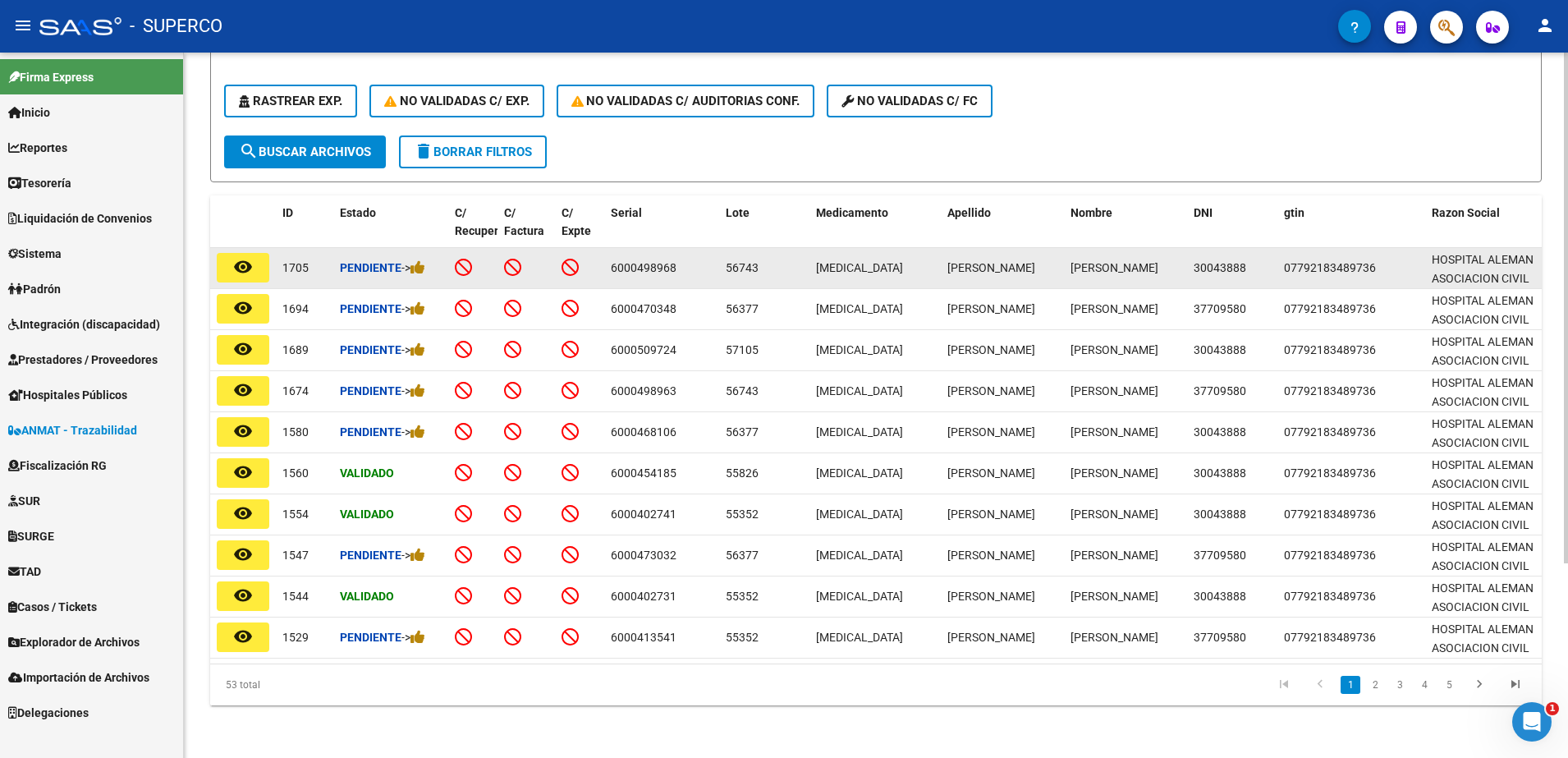
scroll to position [269, 0]
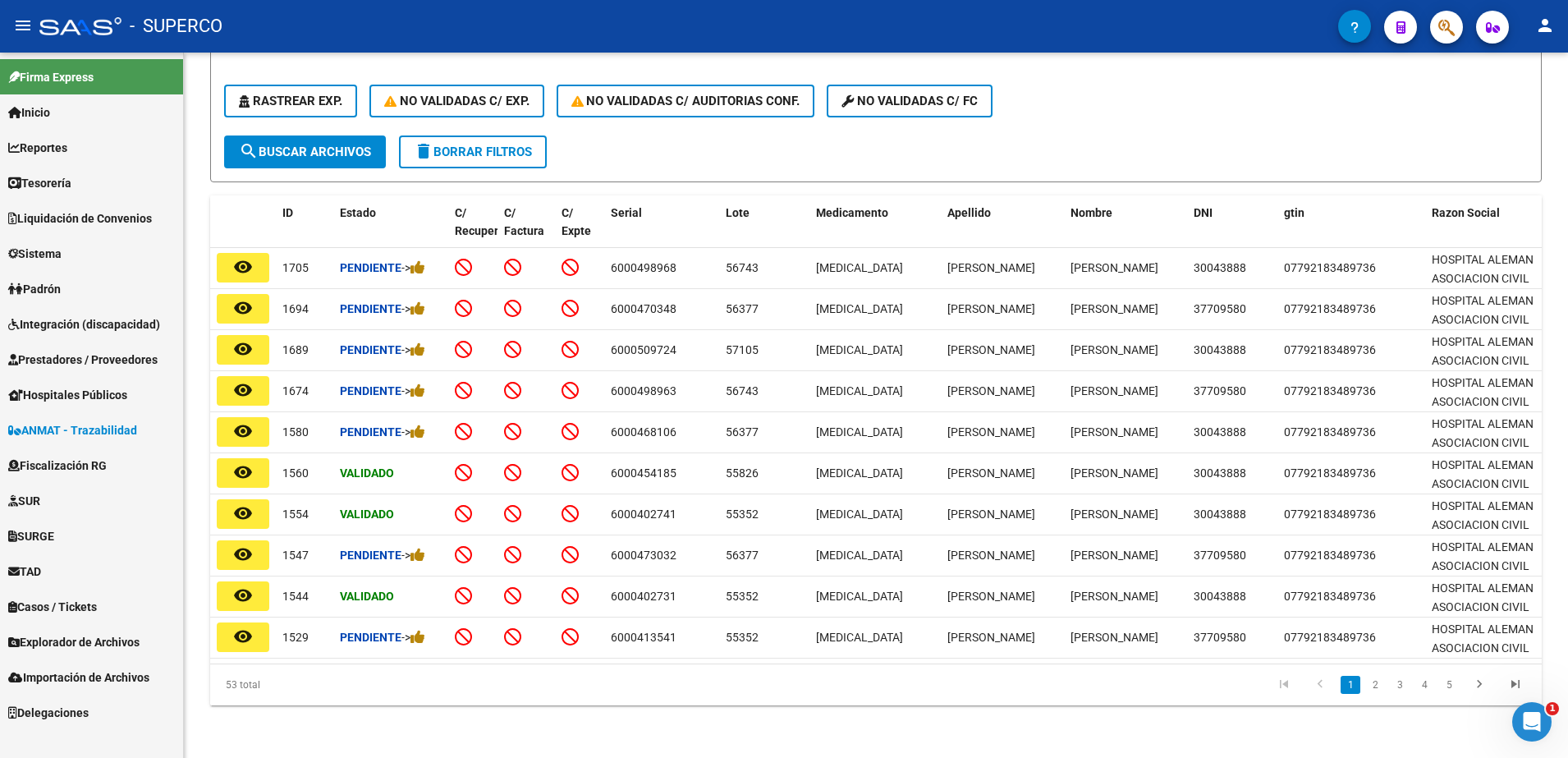
type input "bikt"
click at [56, 356] on span "Prestadores / Proveedores" at bounding box center [83, 360] width 149 height 18
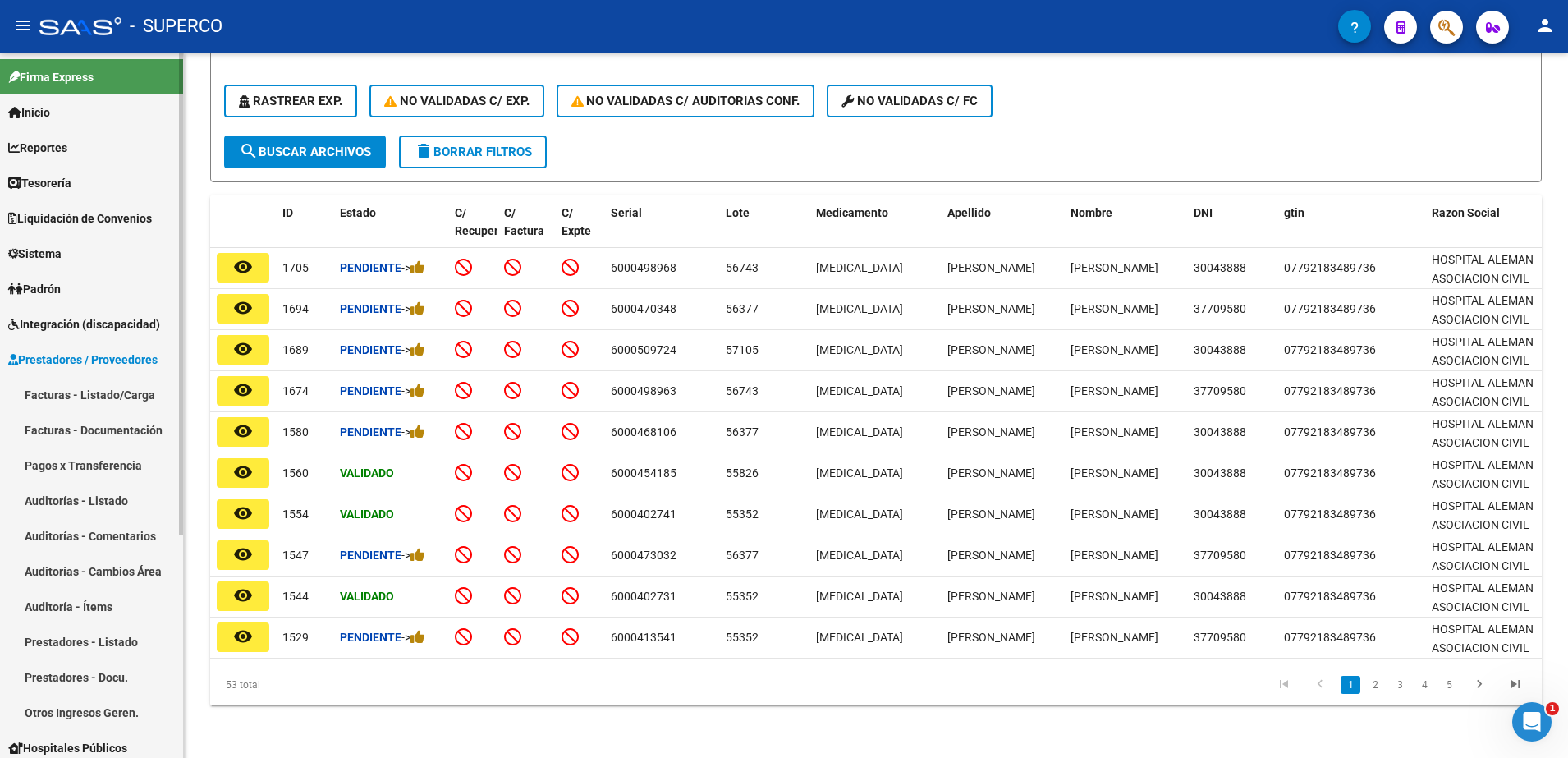
click at [82, 396] on link "Facturas - Listado/Carga" at bounding box center [91, 395] width 183 height 36
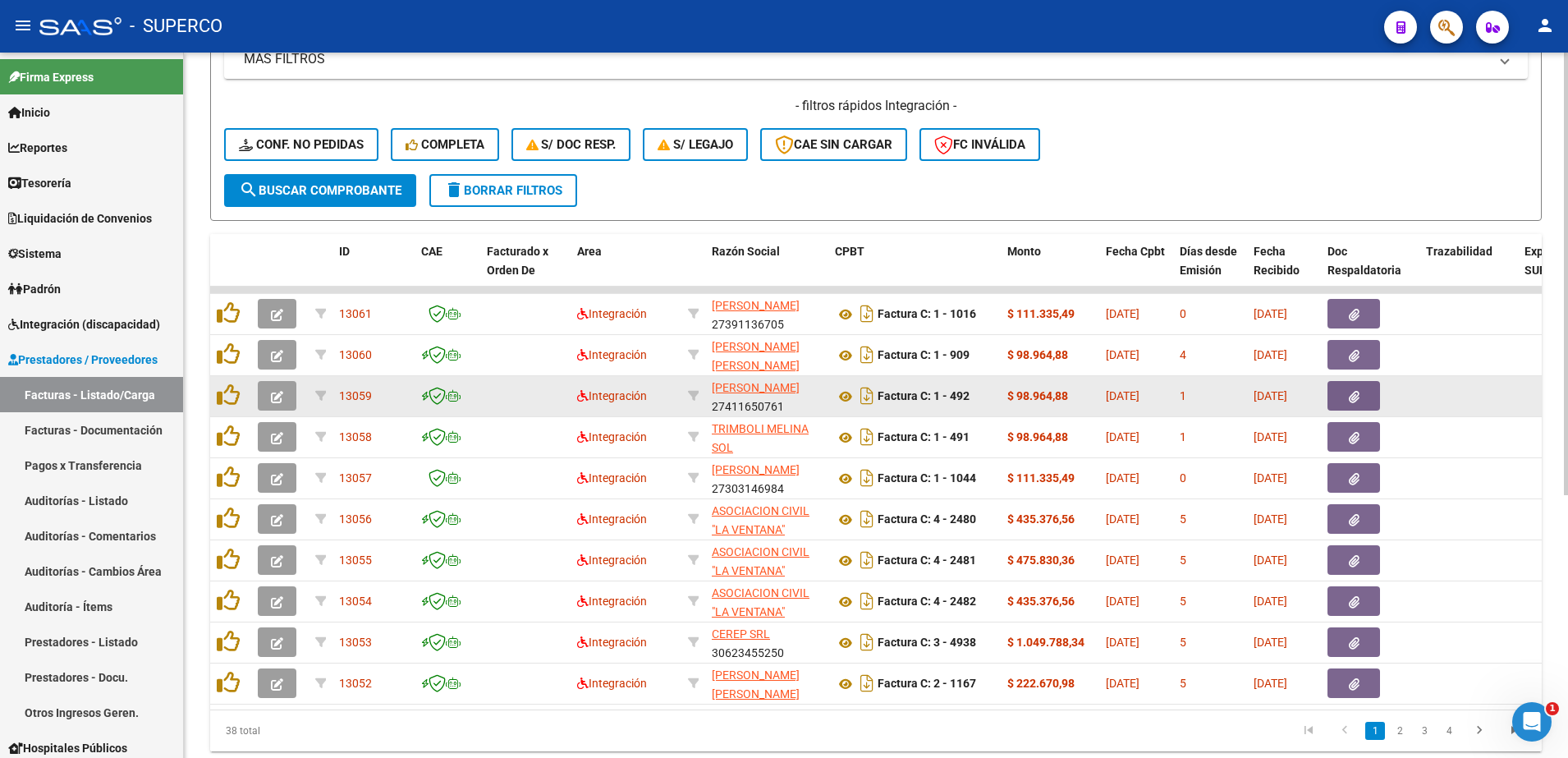
scroll to position [410, 0]
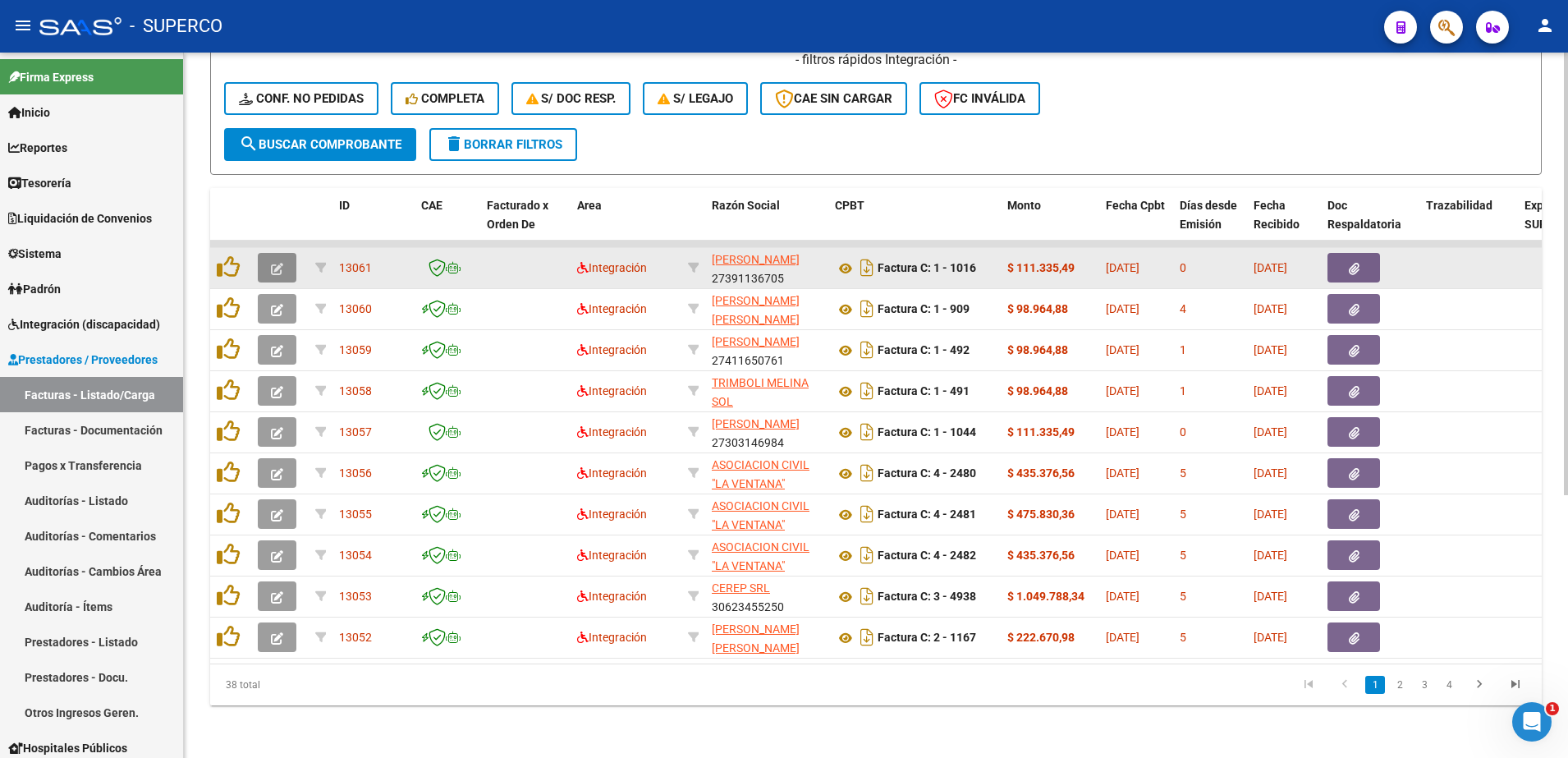
click at [283, 256] on button "button" at bounding box center [277, 268] width 38 height 30
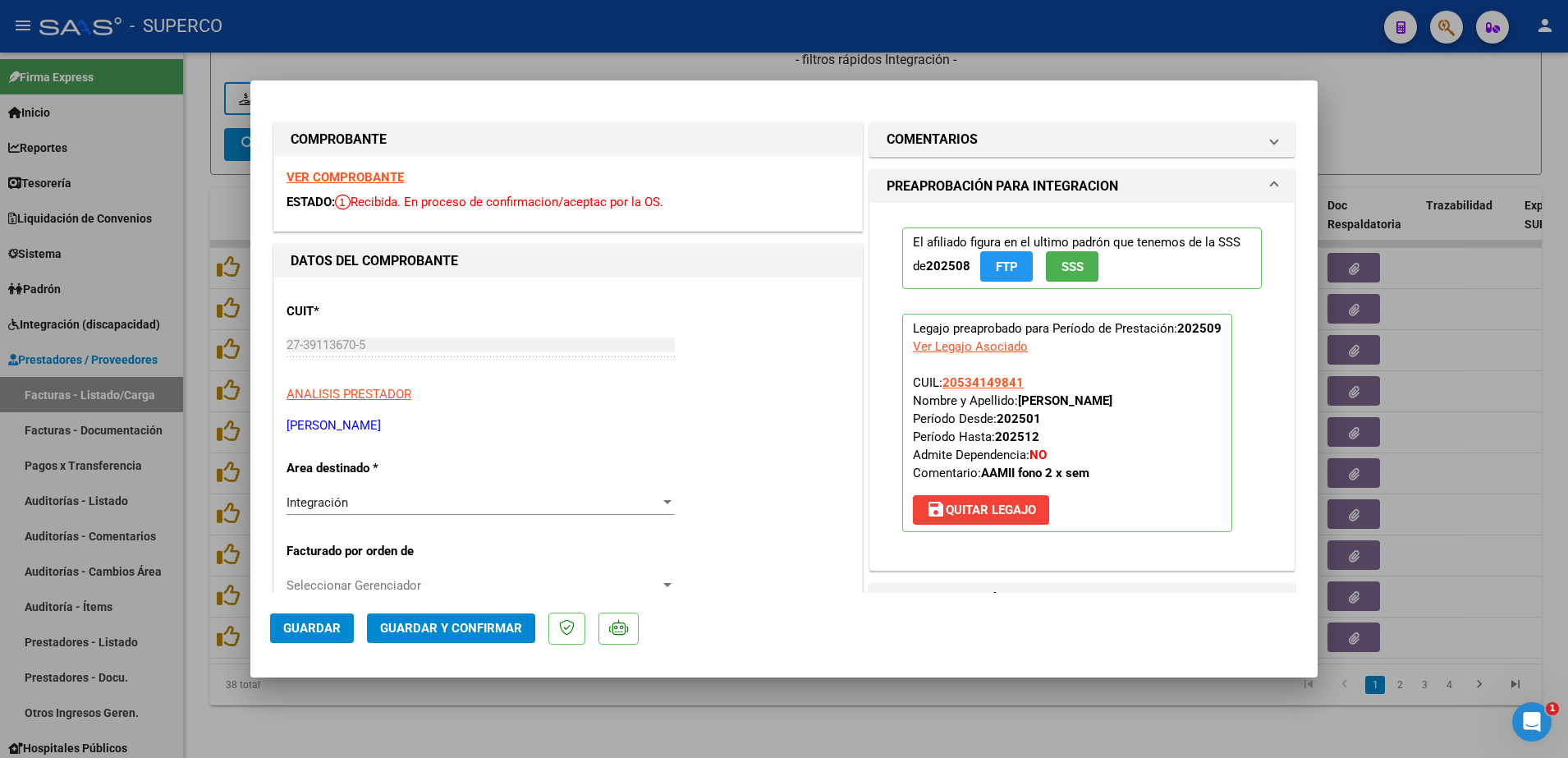
click at [341, 176] on strong "VER COMPROBANTE" at bounding box center [345, 177] width 117 height 15
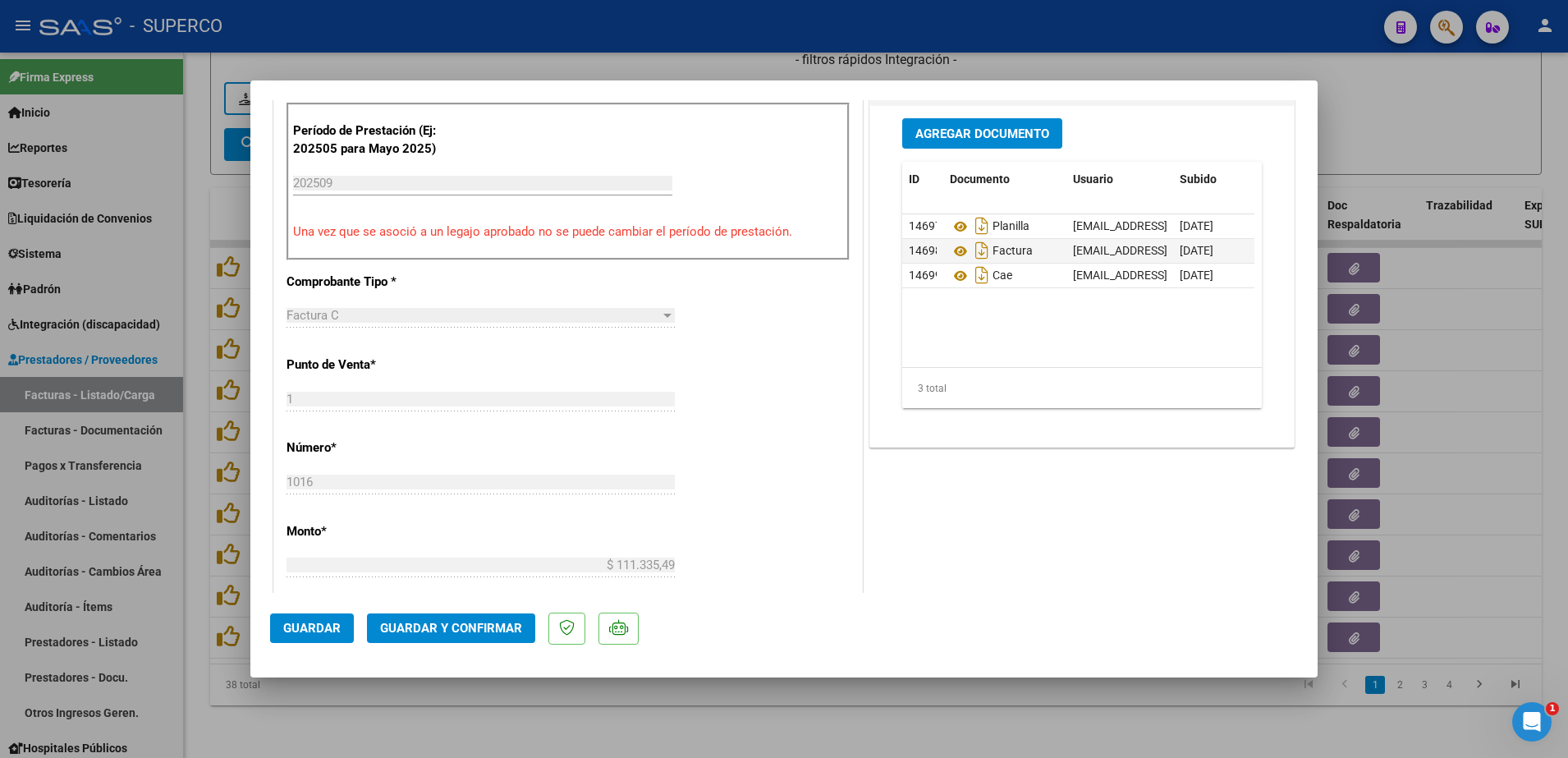
scroll to position [514, 0]
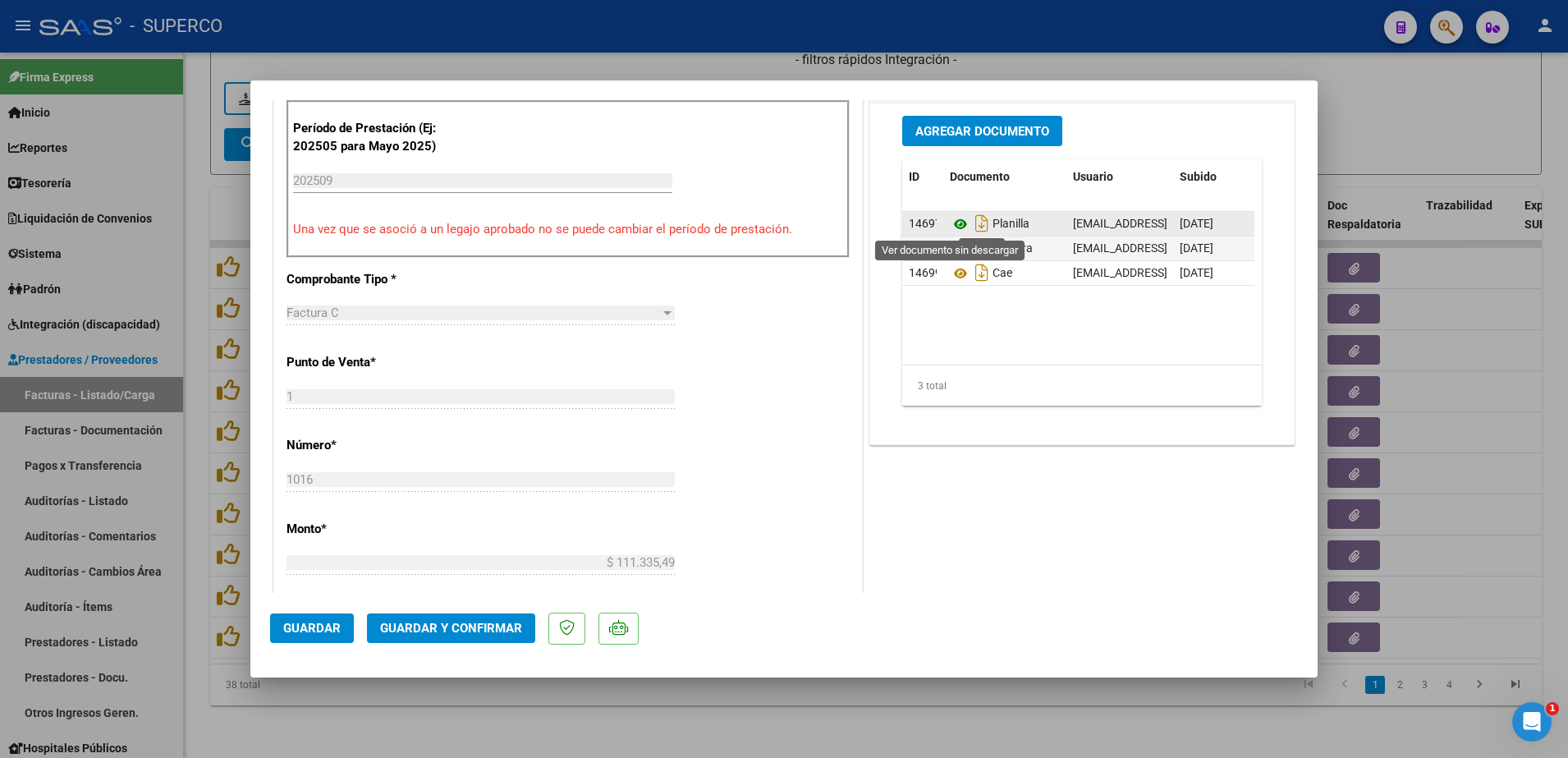
click at [952, 224] on icon at bounding box center [960, 224] width 22 height 20
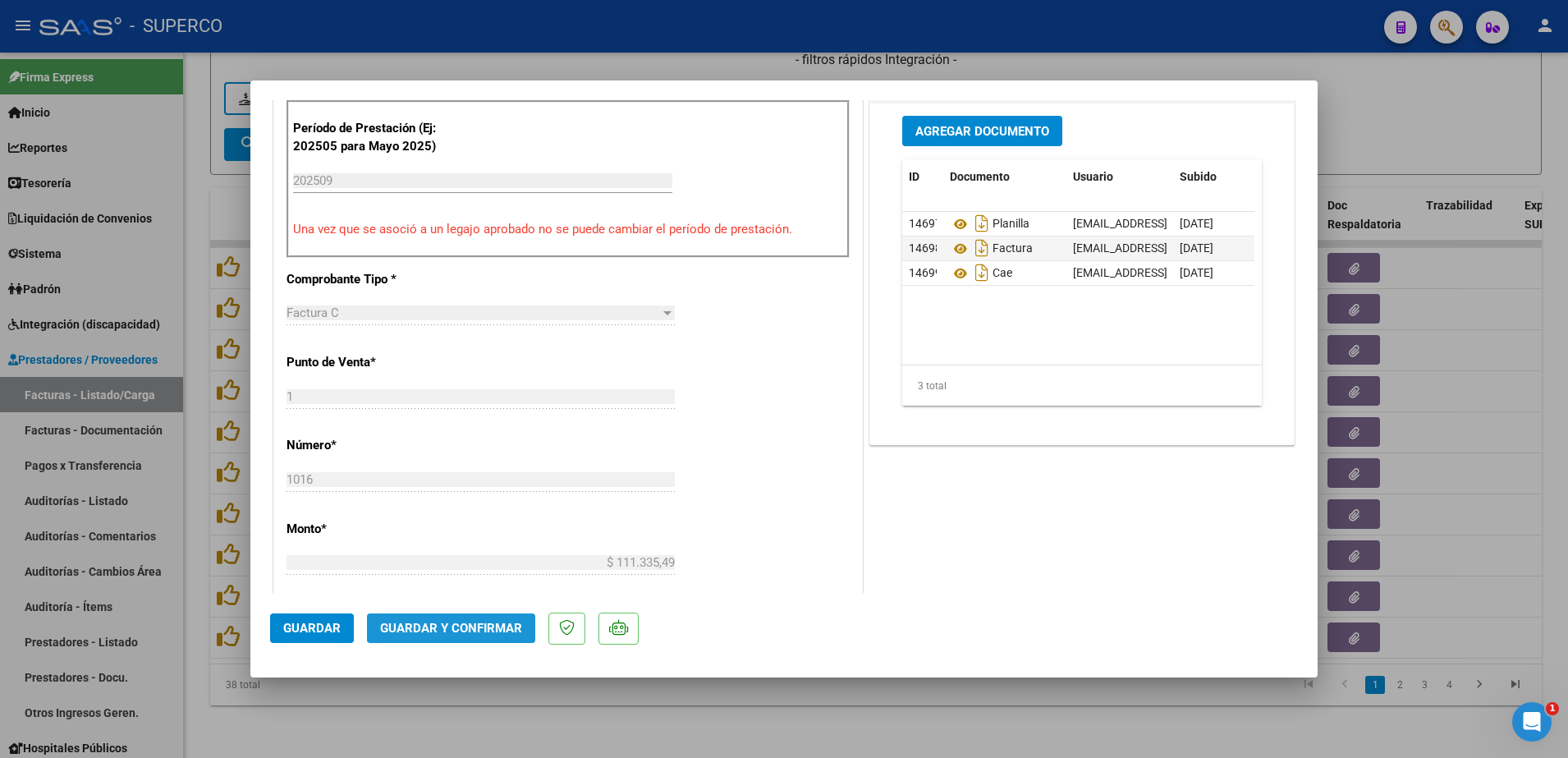
click at [468, 635] on button "Guardar y Confirmar" at bounding box center [451, 628] width 169 height 30
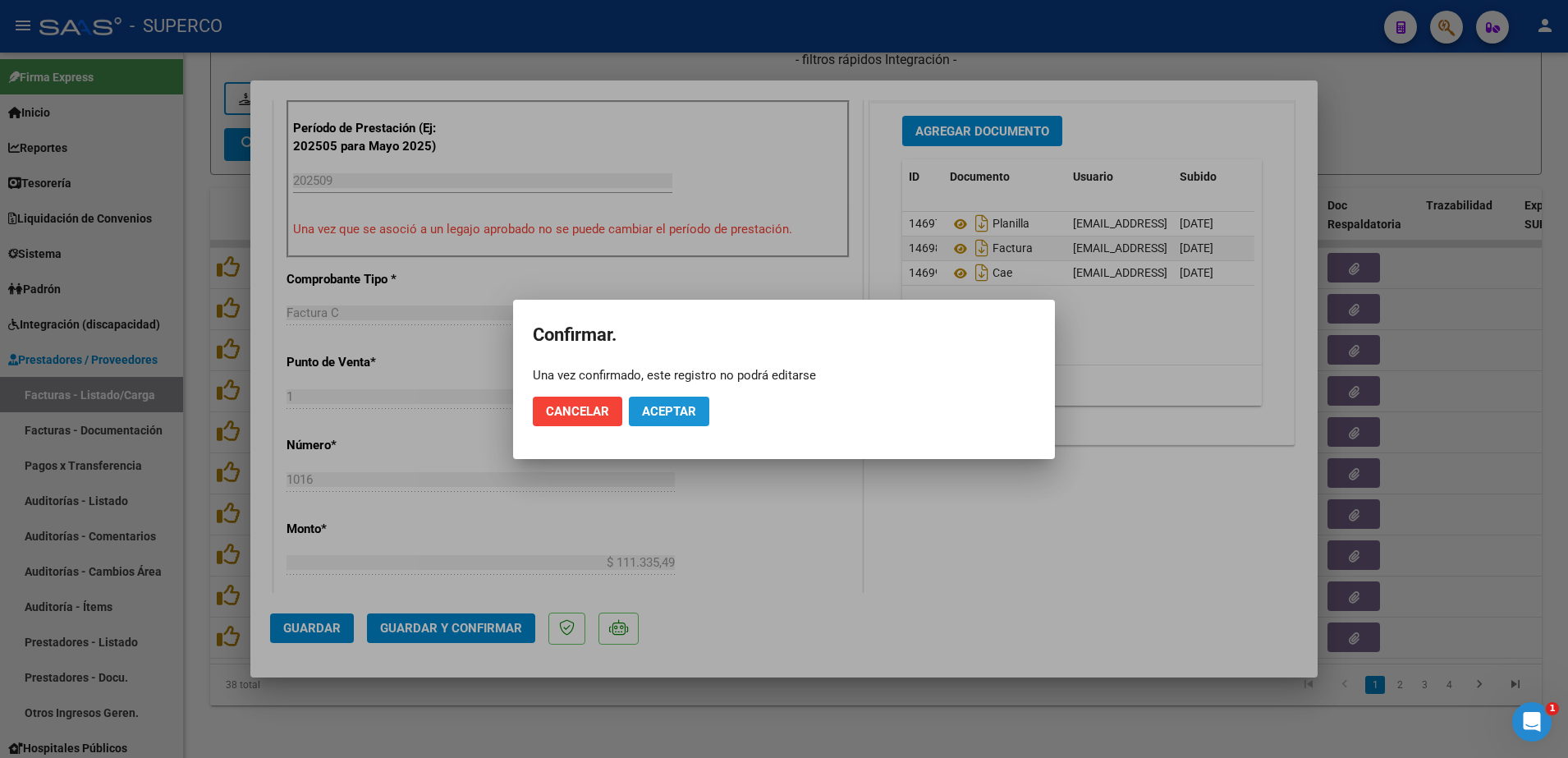
click at [678, 410] on span "Aceptar" at bounding box center [669, 411] width 54 height 15
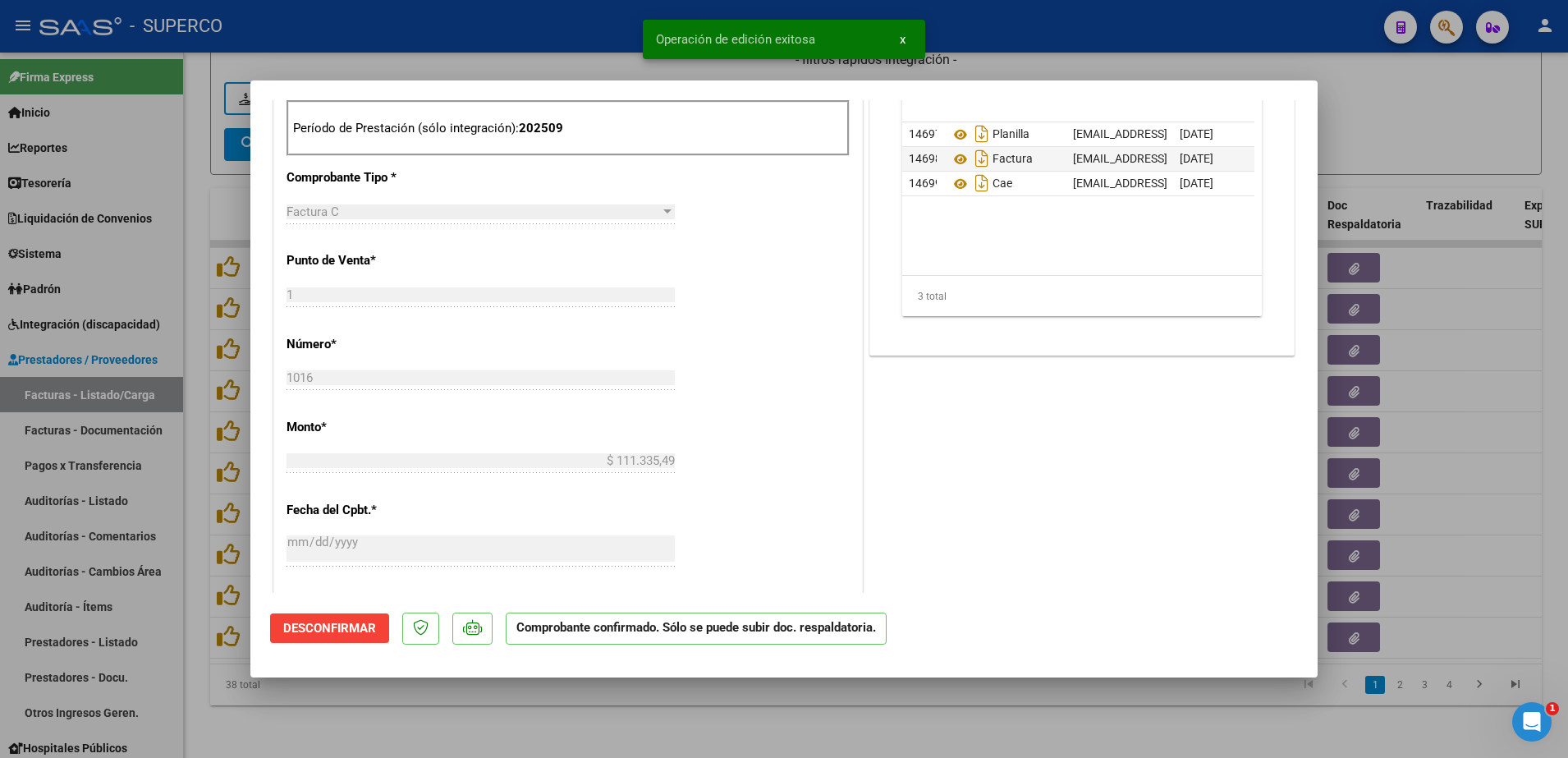
click at [823, 739] on div at bounding box center [784, 379] width 1568 height 758
type input "$ 0,00"
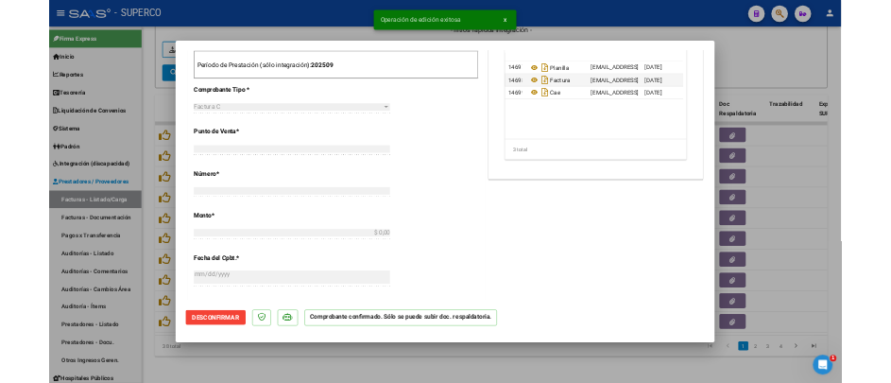
scroll to position [624, 0]
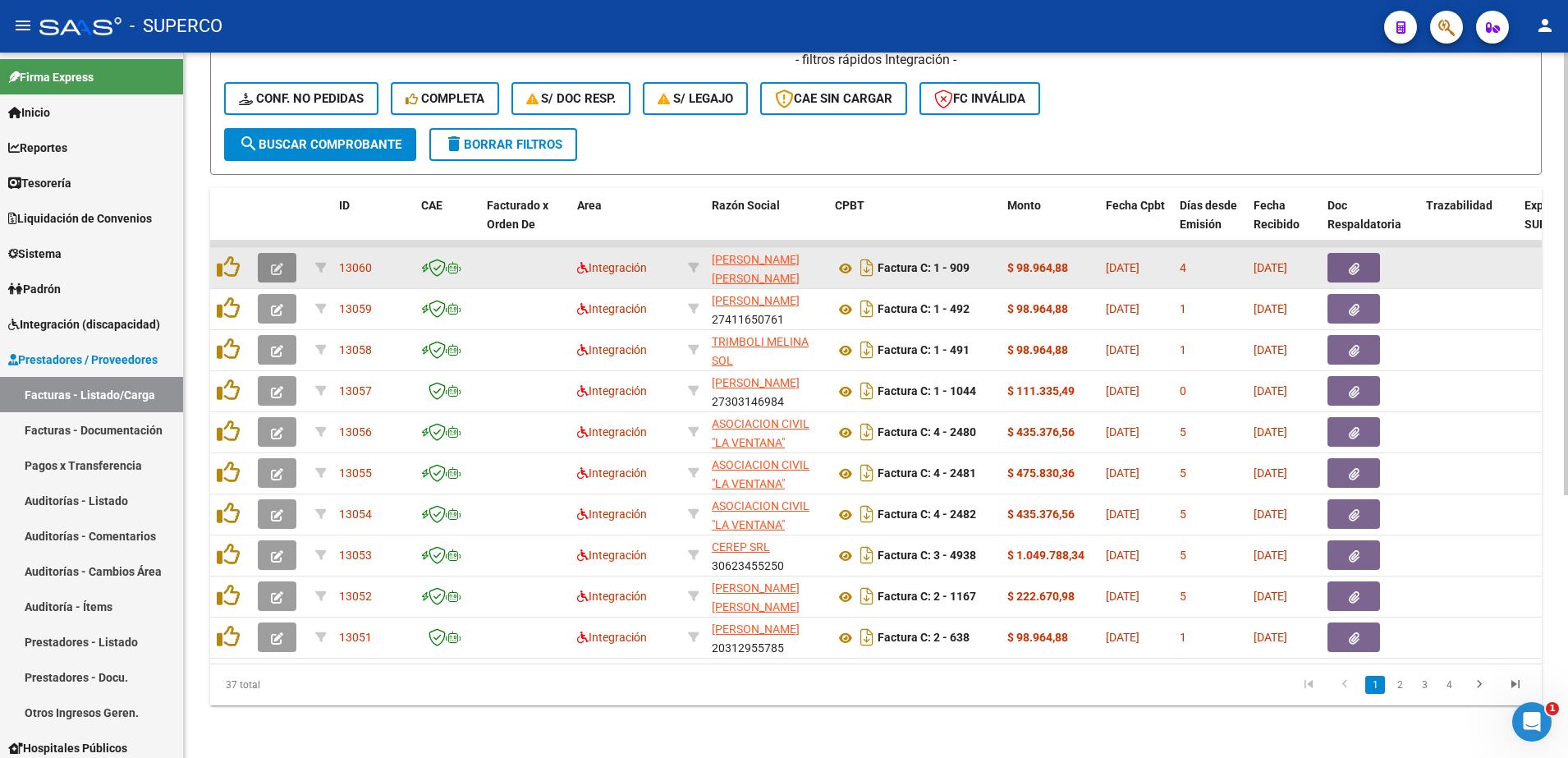
click at [264, 265] on button "button" at bounding box center [277, 268] width 38 height 30
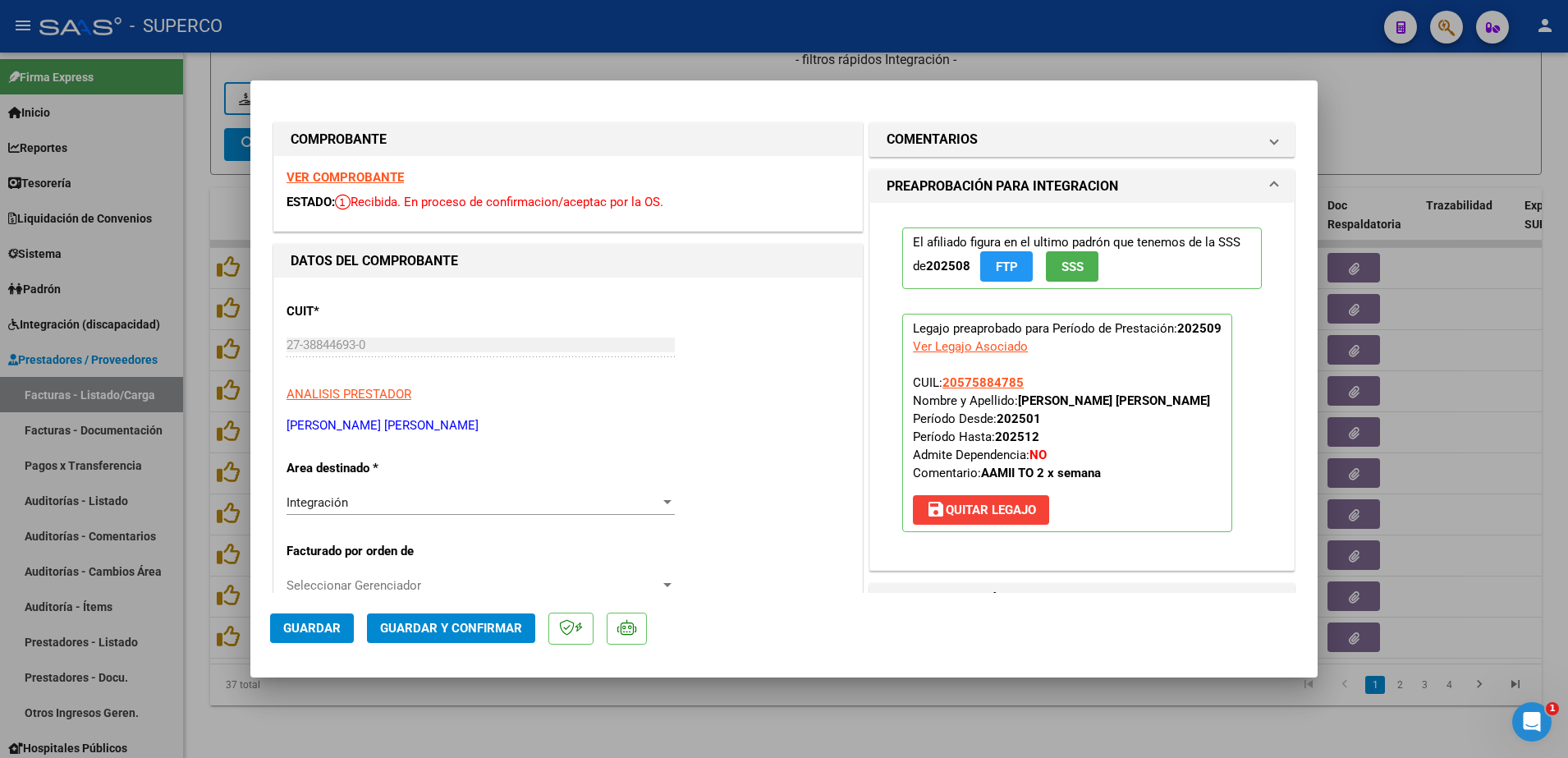
click at [387, 176] on strong "VER COMPROBANTE" at bounding box center [345, 177] width 117 height 15
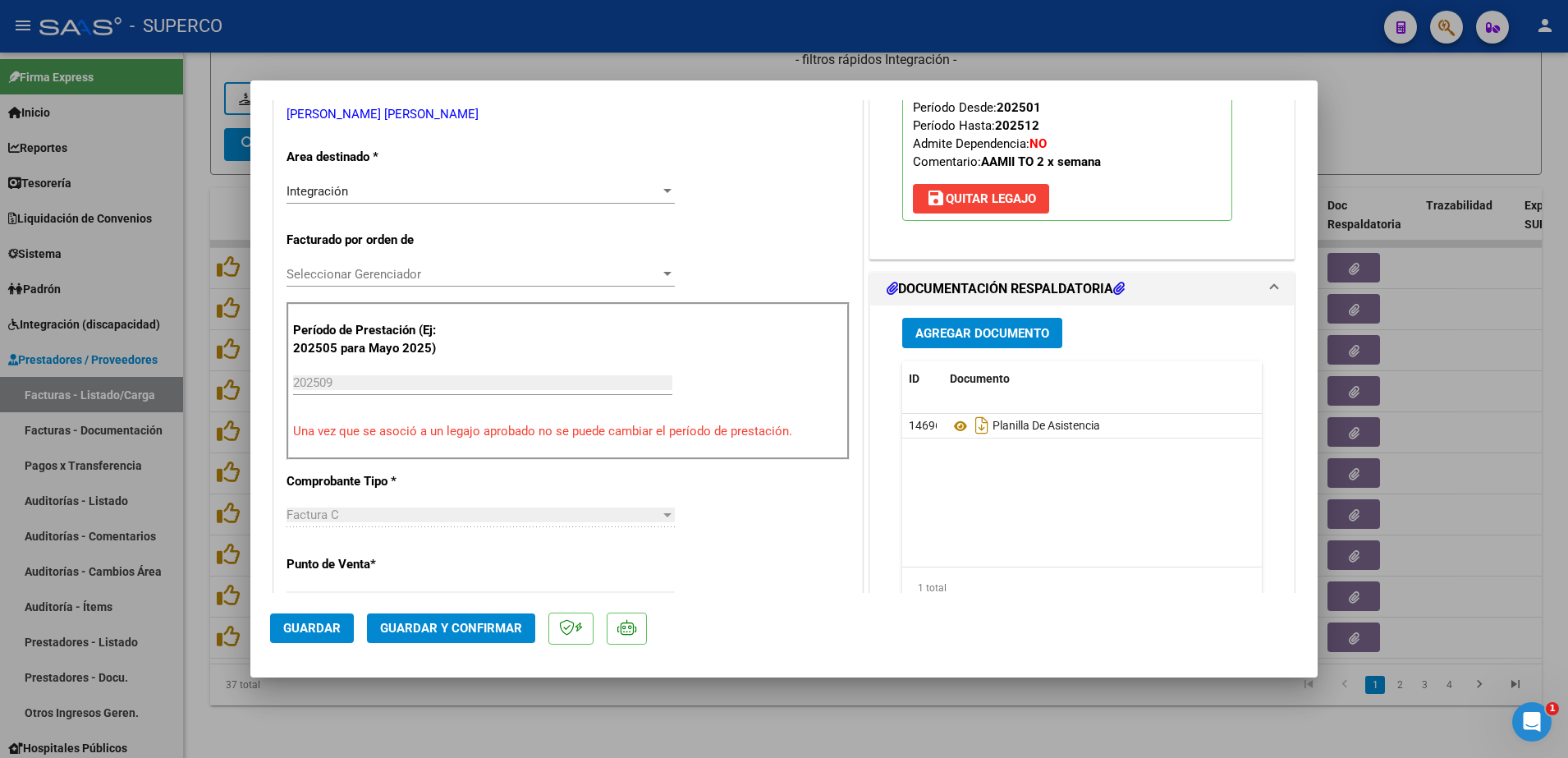
scroll to position [410, 0]
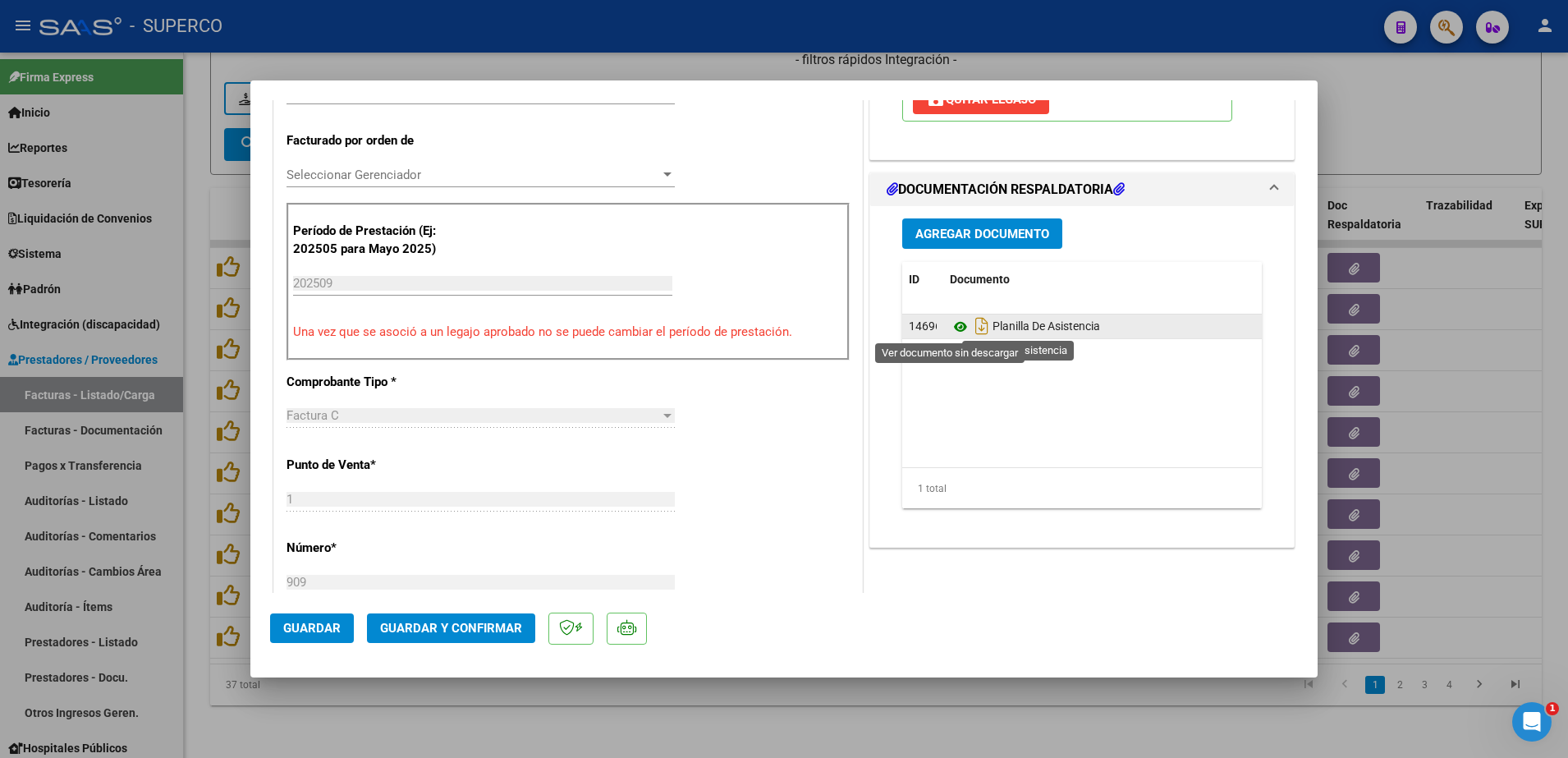
click at [949, 326] on icon at bounding box center [960, 327] width 22 height 20
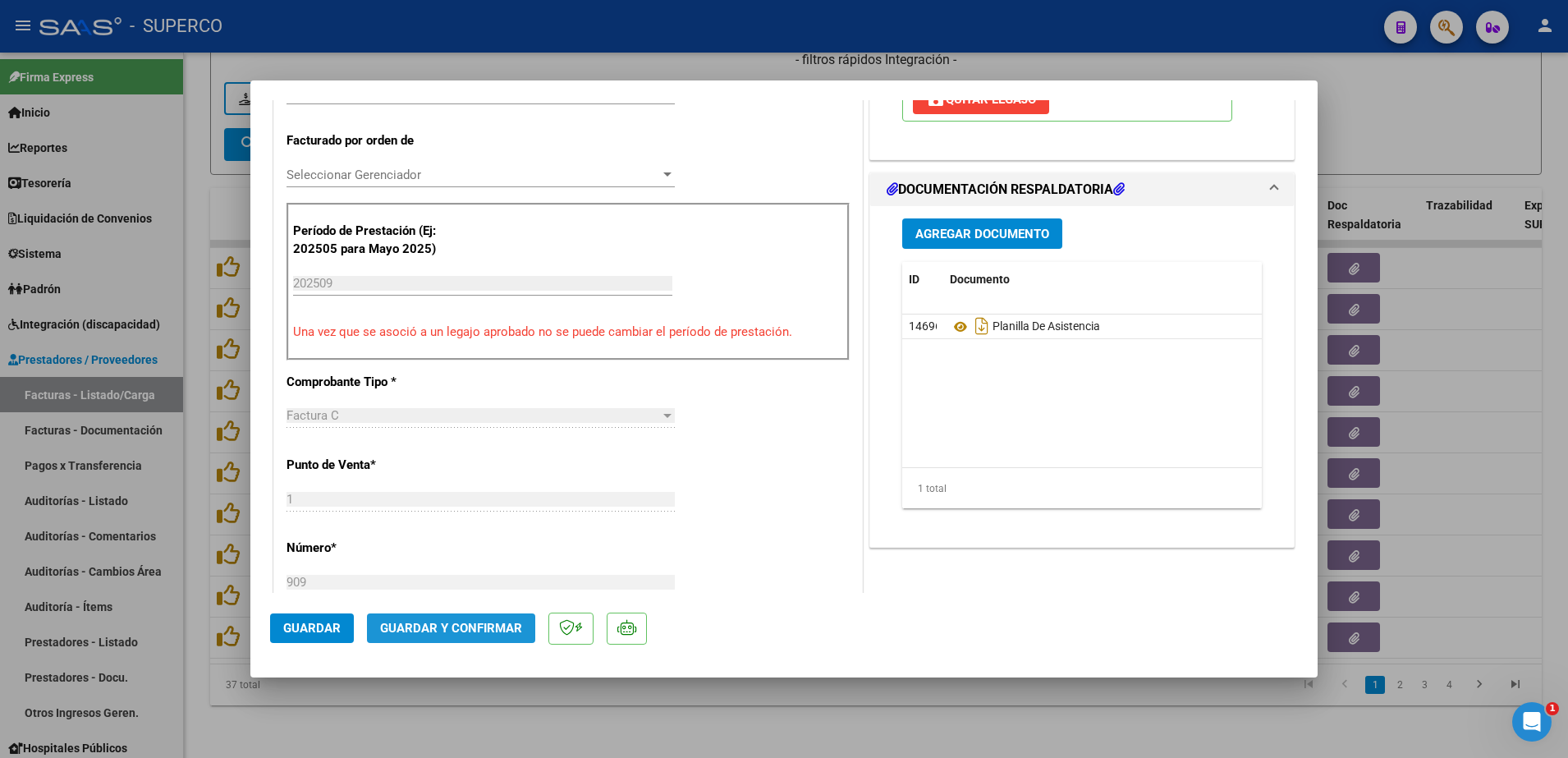
click at [466, 626] on span "Guardar y Confirmar" at bounding box center [451, 628] width 142 height 15
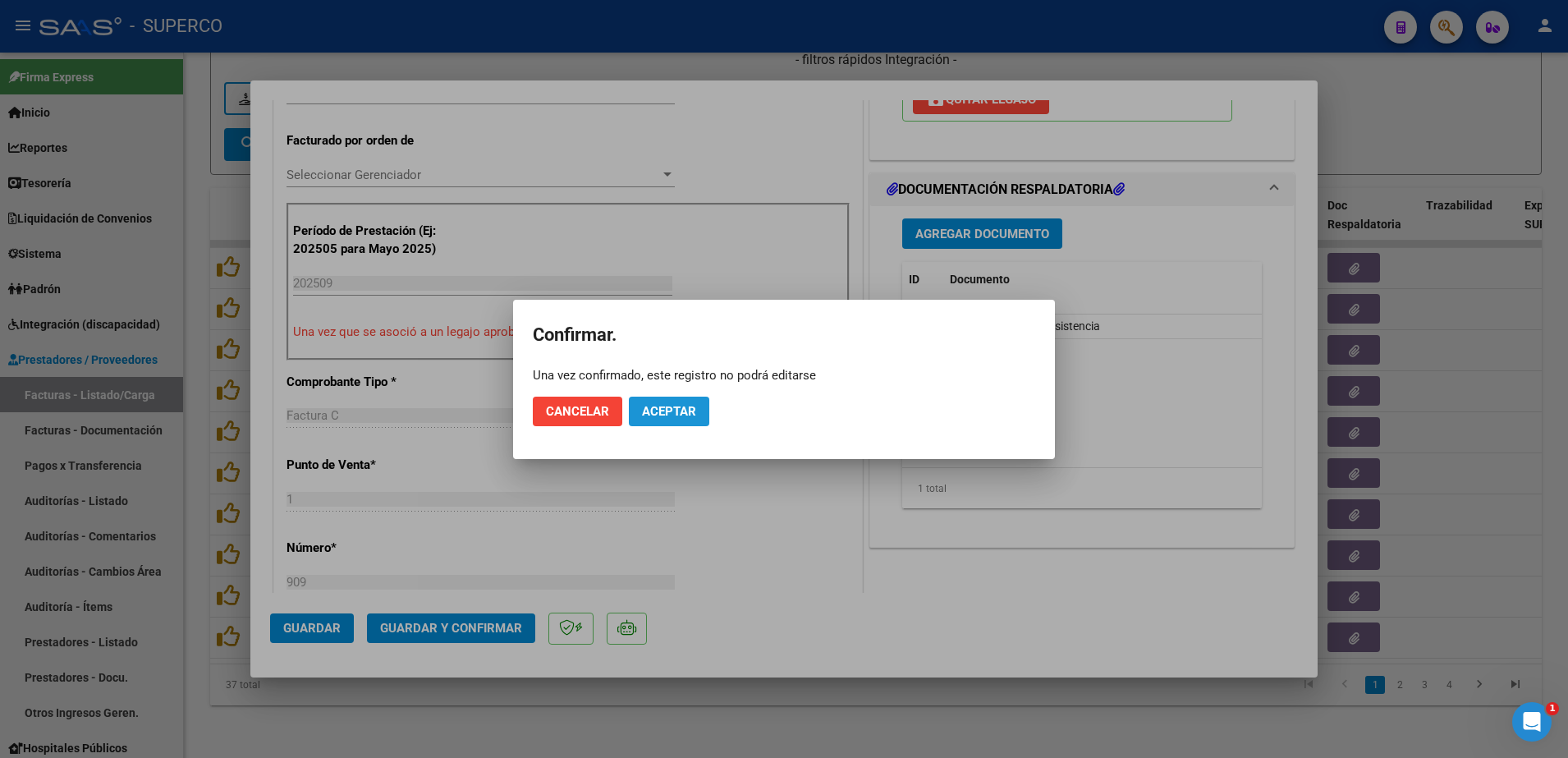
click at [665, 420] on button "Aceptar" at bounding box center [669, 411] width 81 height 30
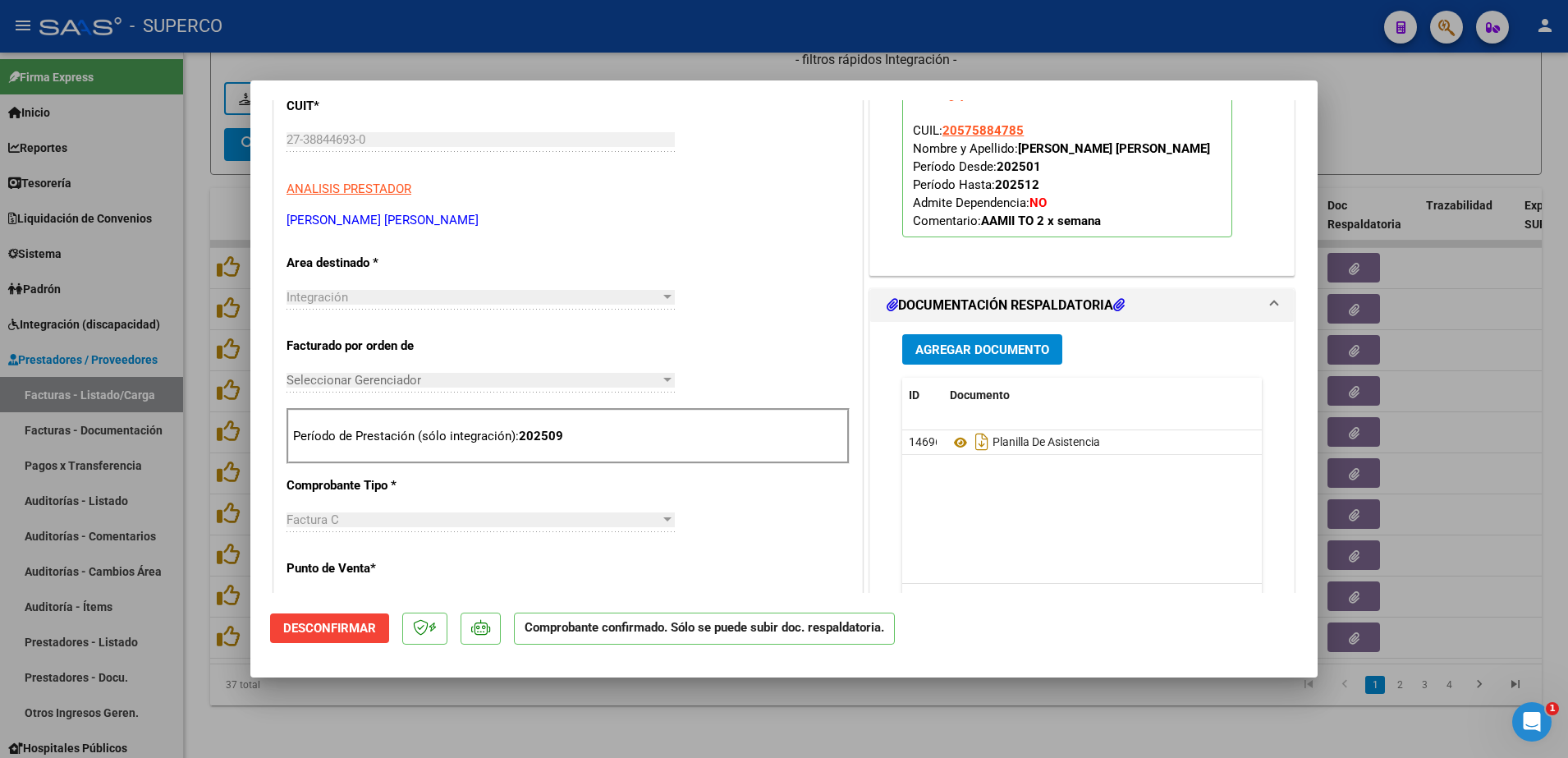
scroll to position [0, 0]
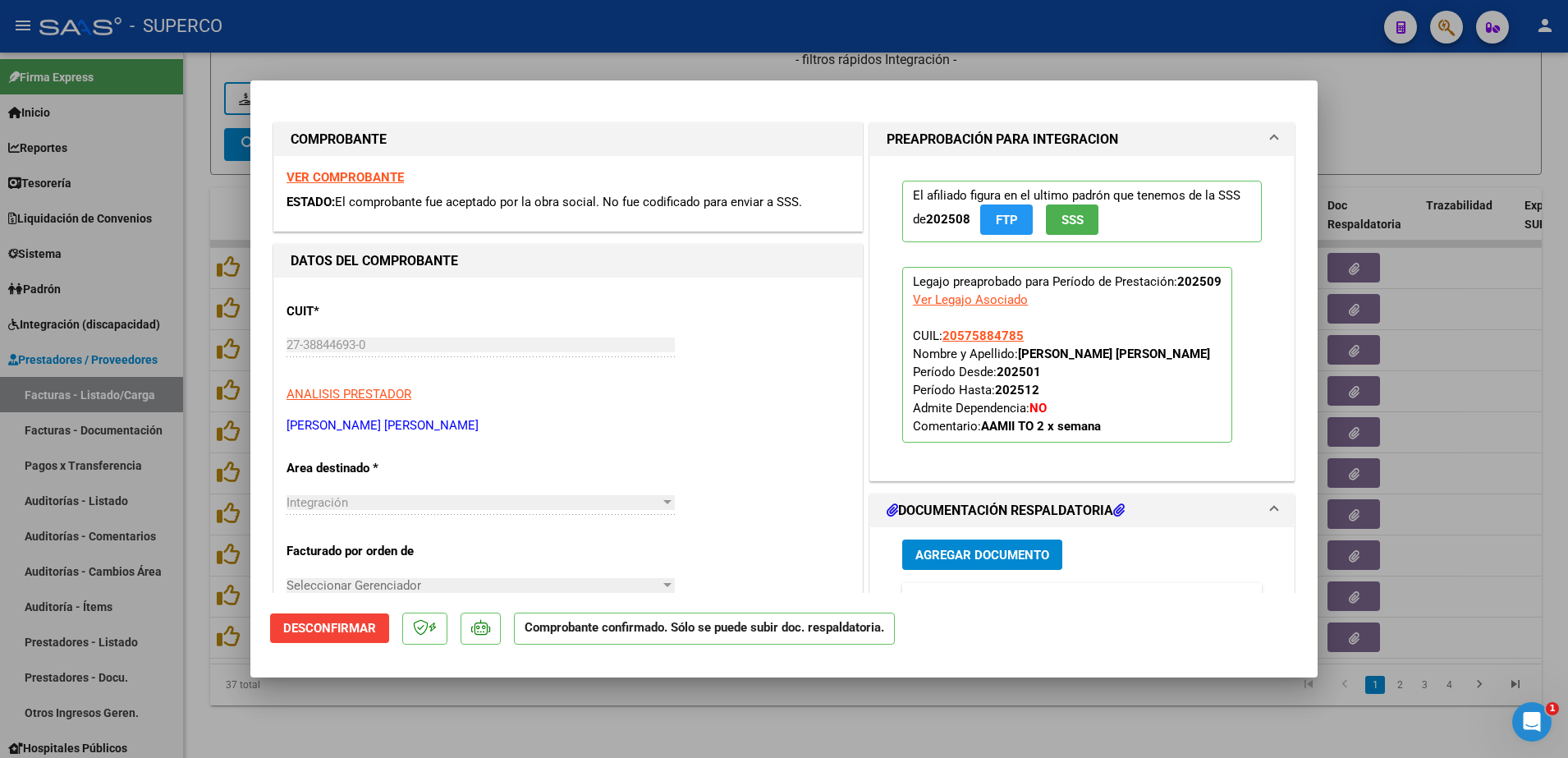
click at [530, 717] on div at bounding box center [784, 379] width 1568 height 758
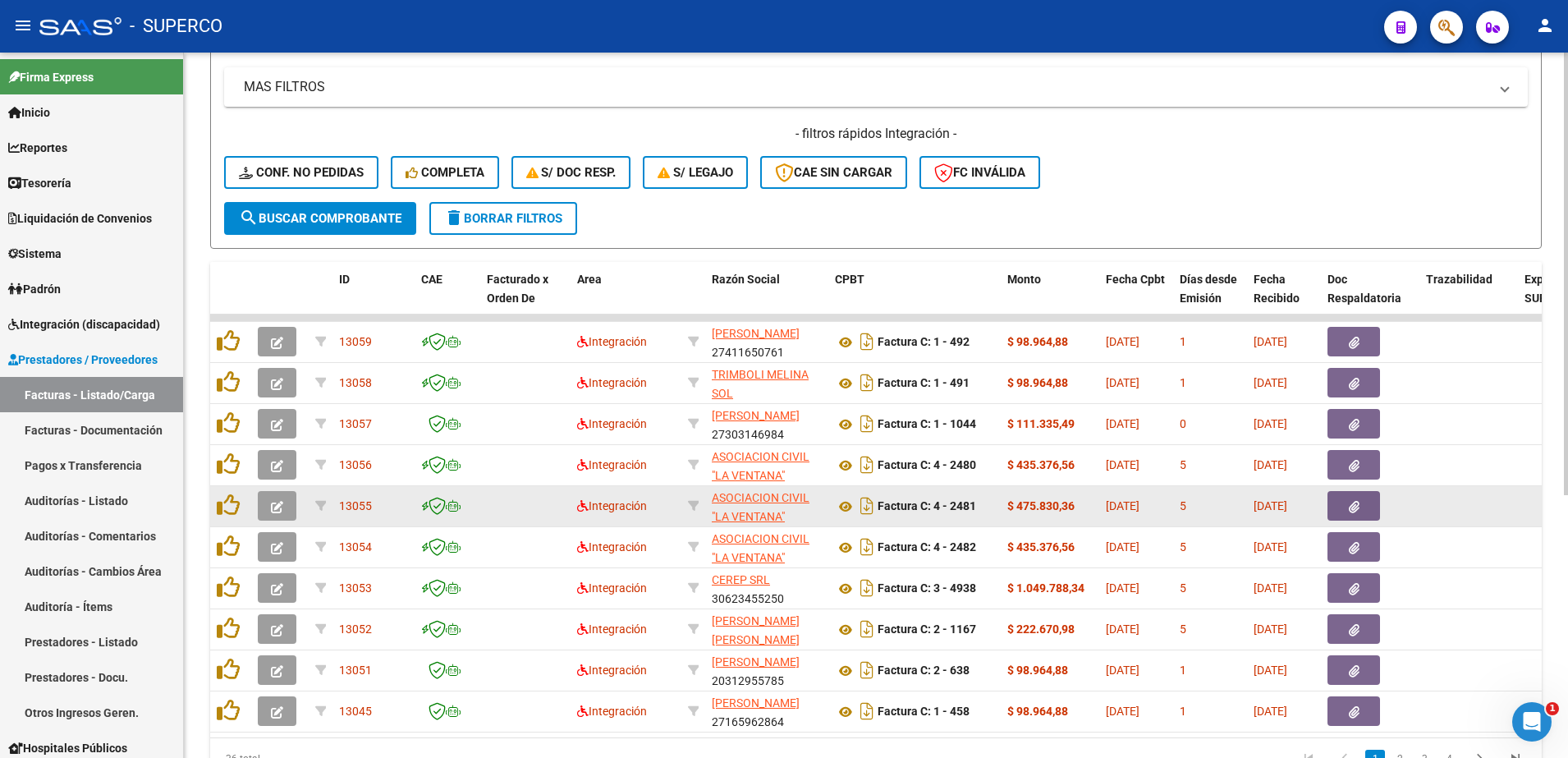
scroll to position [308, 0]
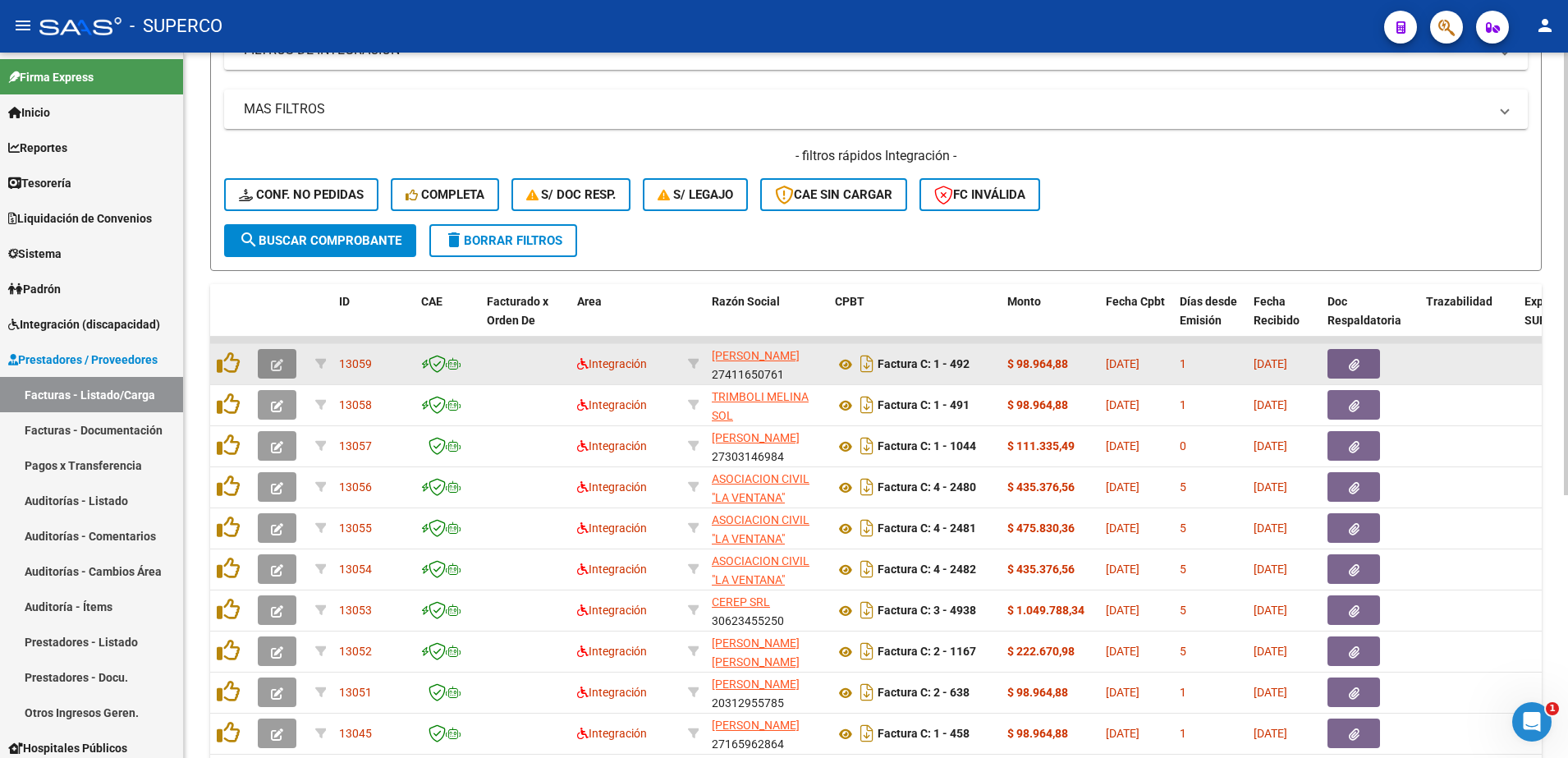
click at [277, 360] on icon "button" at bounding box center [277, 365] width 12 height 12
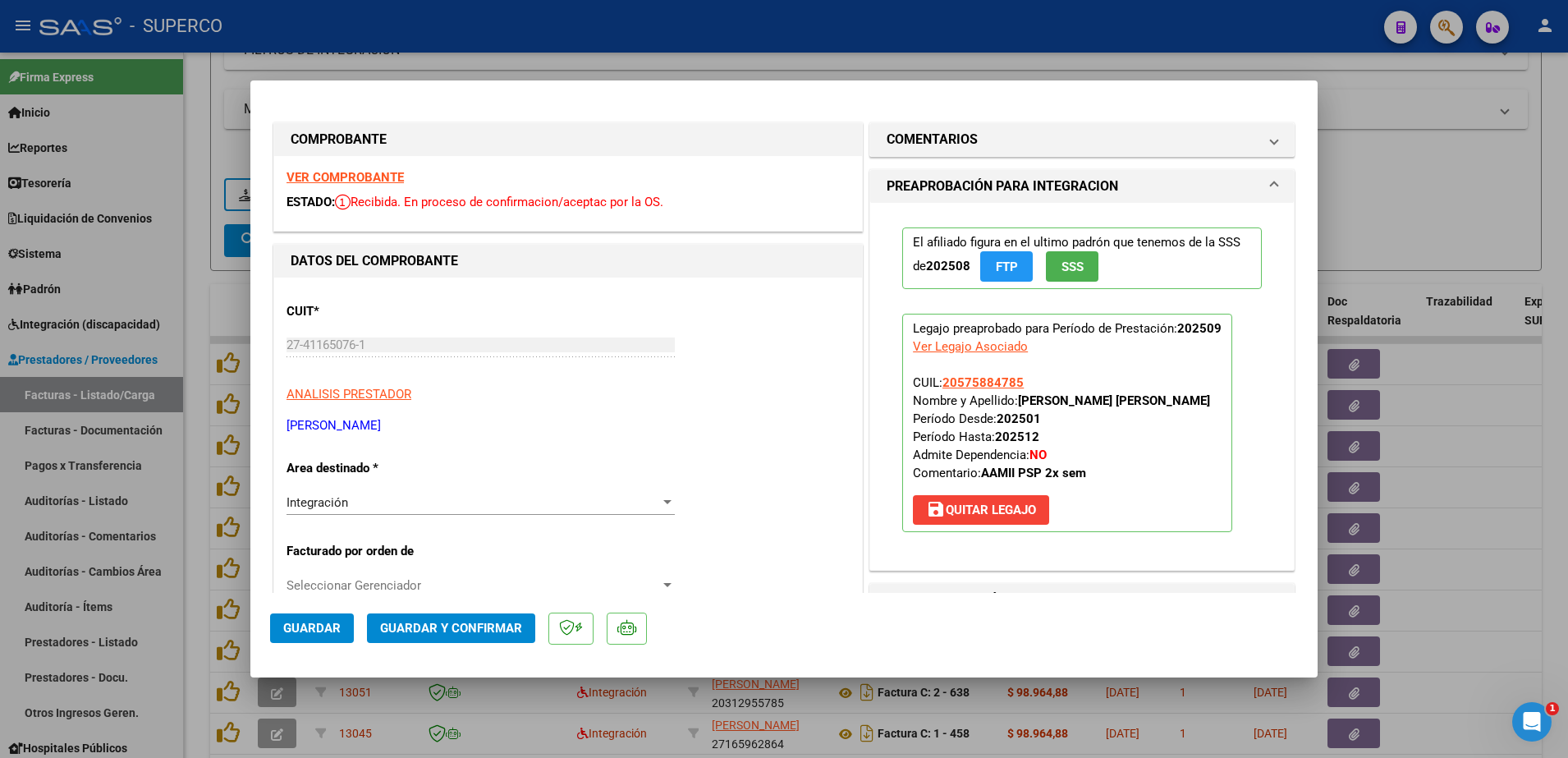
click at [354, 184] on div "VER COMPROBANTE ESTADO: Recibida. En proceso de confirmacion/aceptac por la OS." at bounding box center [568, 194] width 588 height 75
click at [354, 182] on strong "VER COMPROBANTE" at bounding box center [345, 177] width 117 height 15
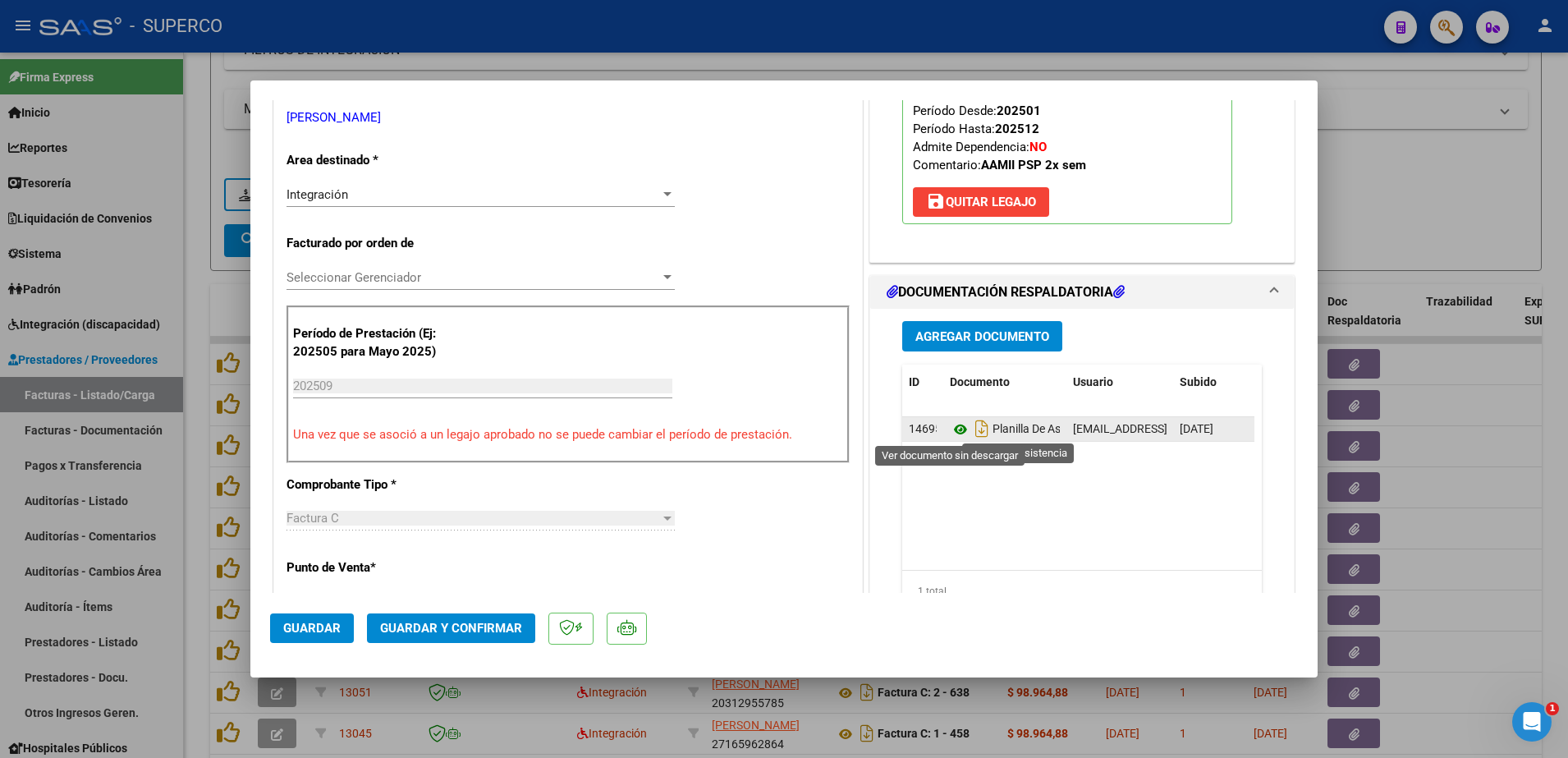
click at [950, 429] on icon at bounding box center [960, 429] width 22 height 20
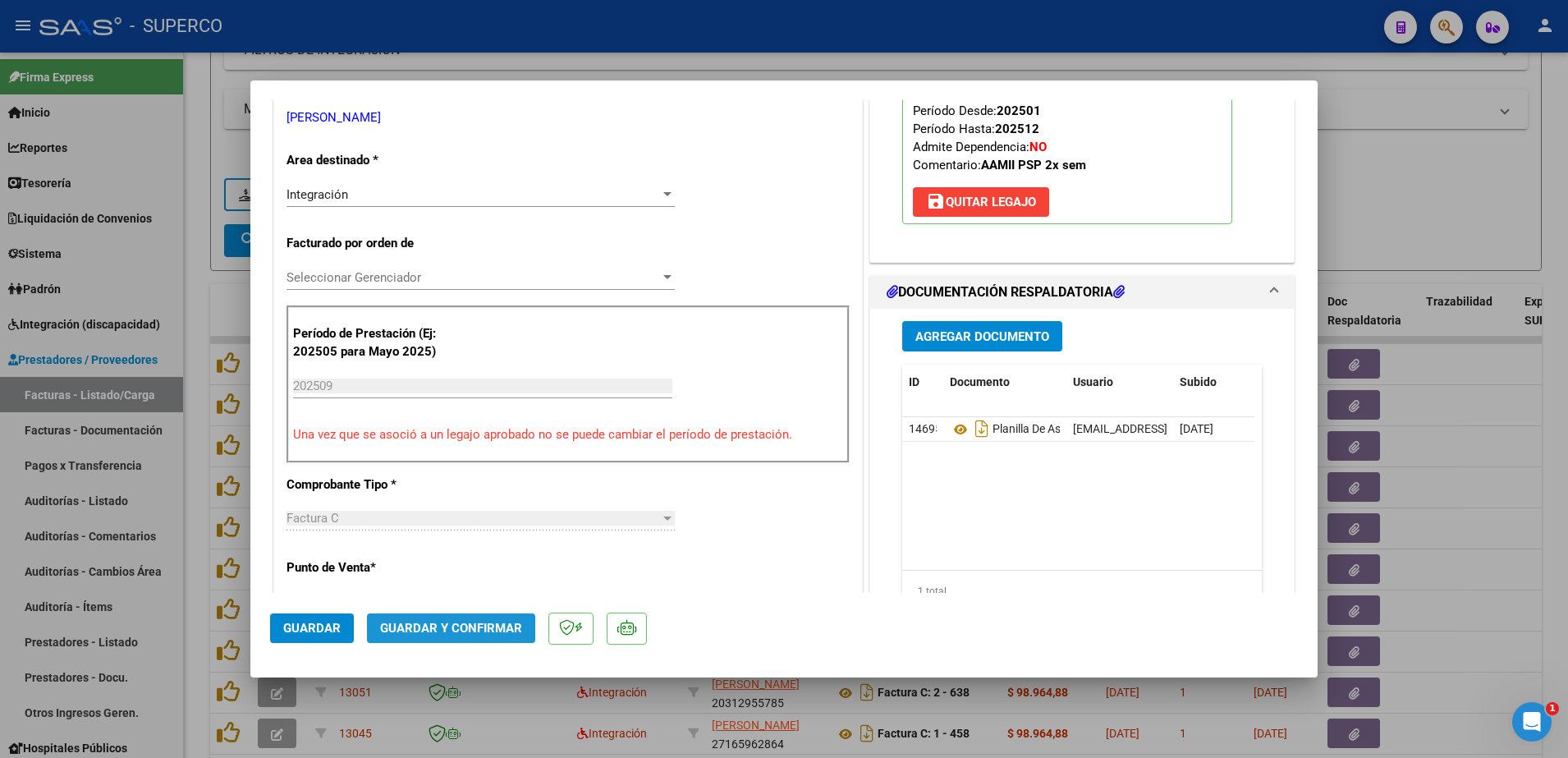
click at [447, 627] on span "Guardar y Confirmar" at bounding box center [451, 628] width 142 height 15
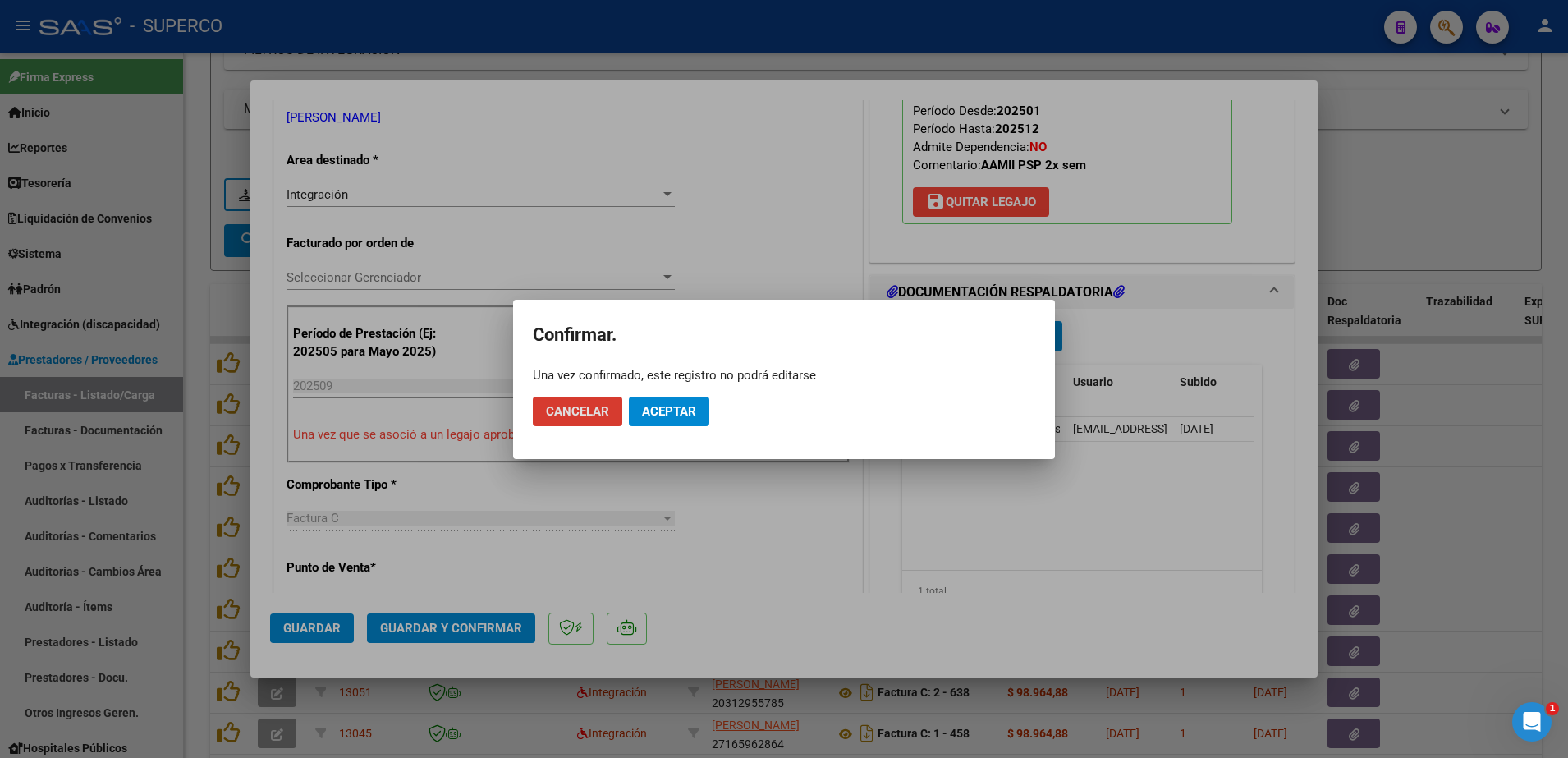
click at [680, 409] on span "Aceptar" at bounding box center [669, 411] width 54 height 15
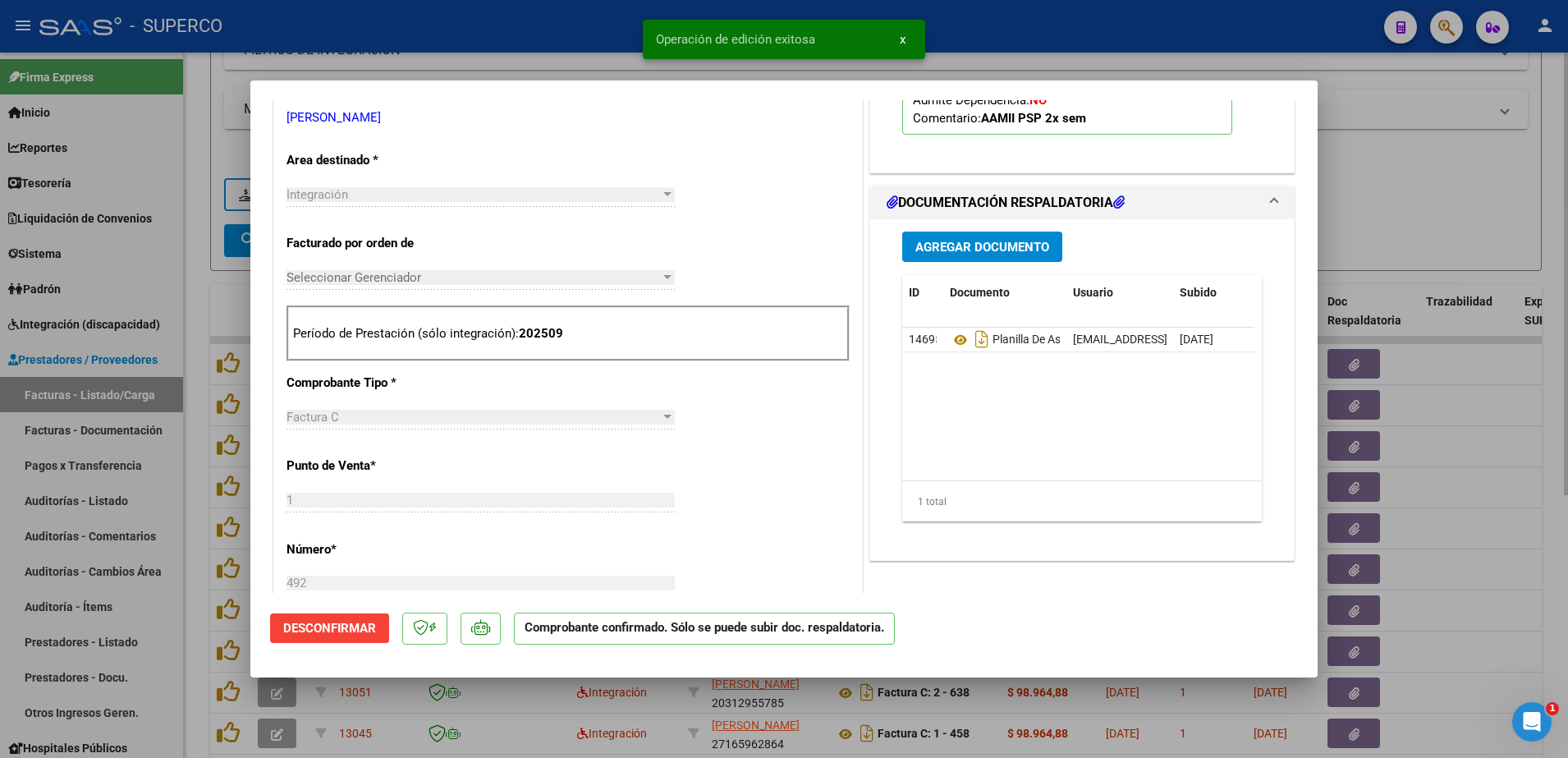
click at [1433, 242] on div at bounding box center [784, 379] width 1568 height 758
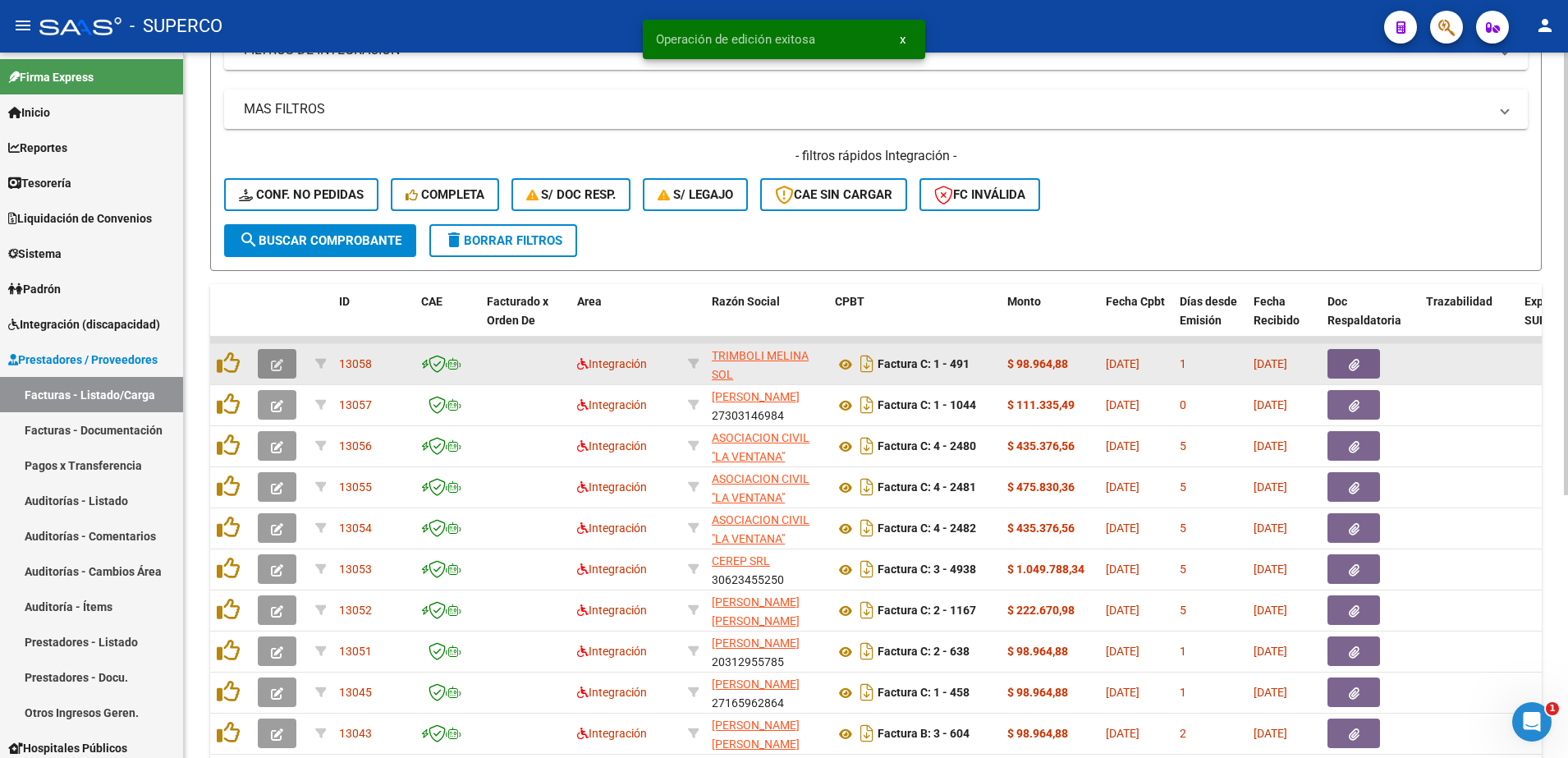
click at [270, 364] on button "button" at bounding box center [277, 364] width 38 height 30
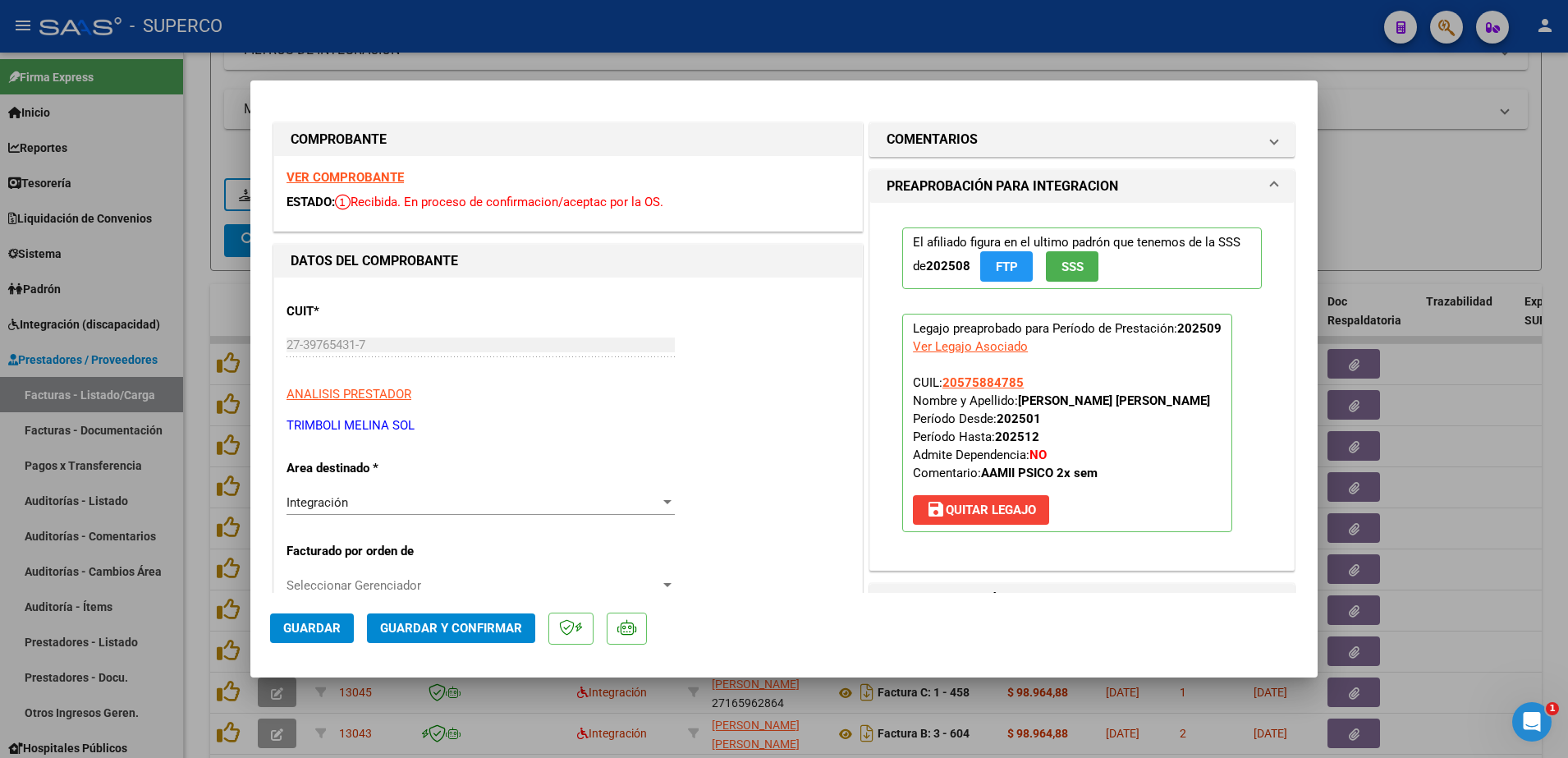
click at [374, 183] on strong "VER COMPROBANTE" at bounding box center [345, 177] width 117 height 15
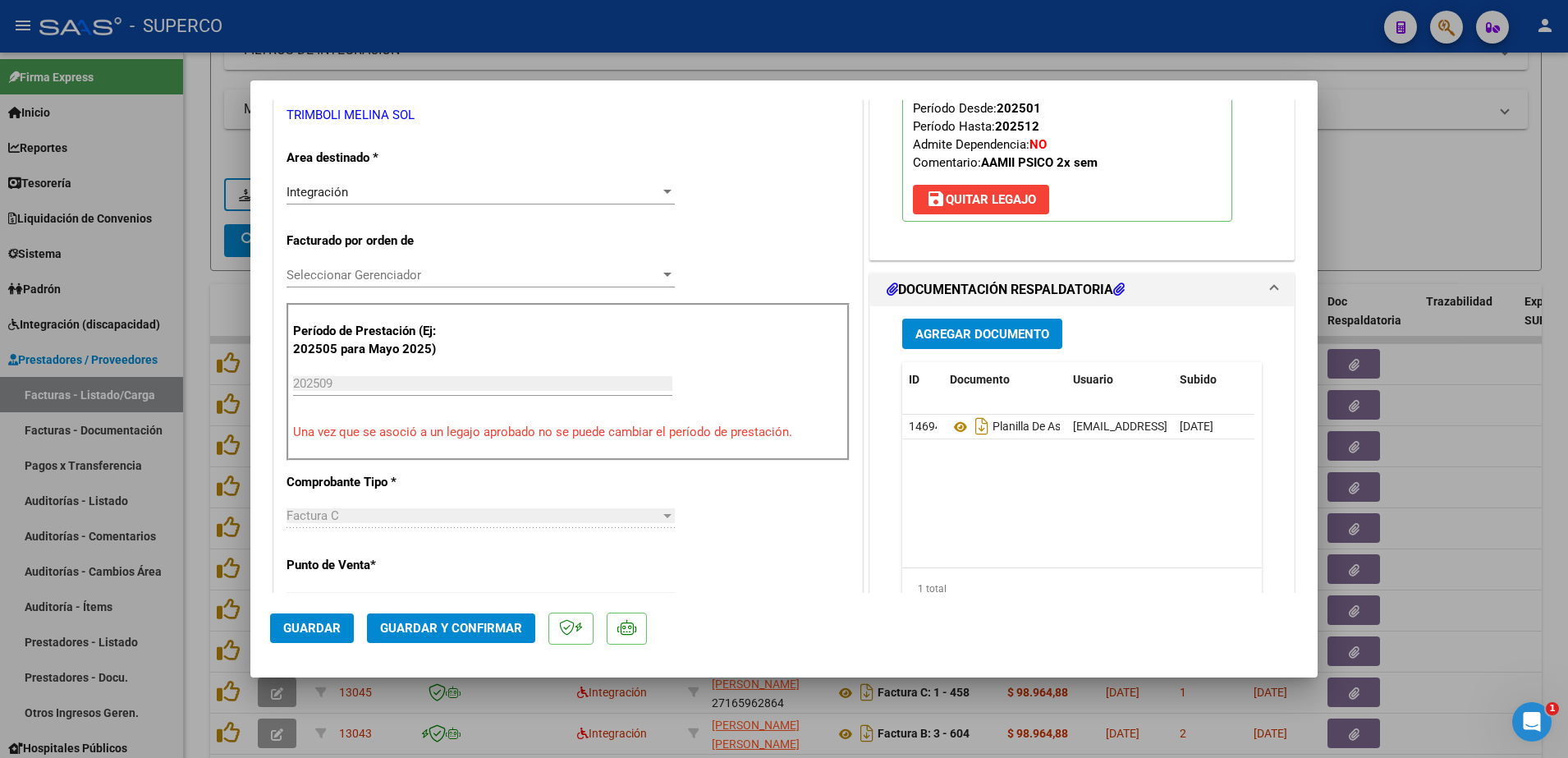
scroll to position [410, 0]
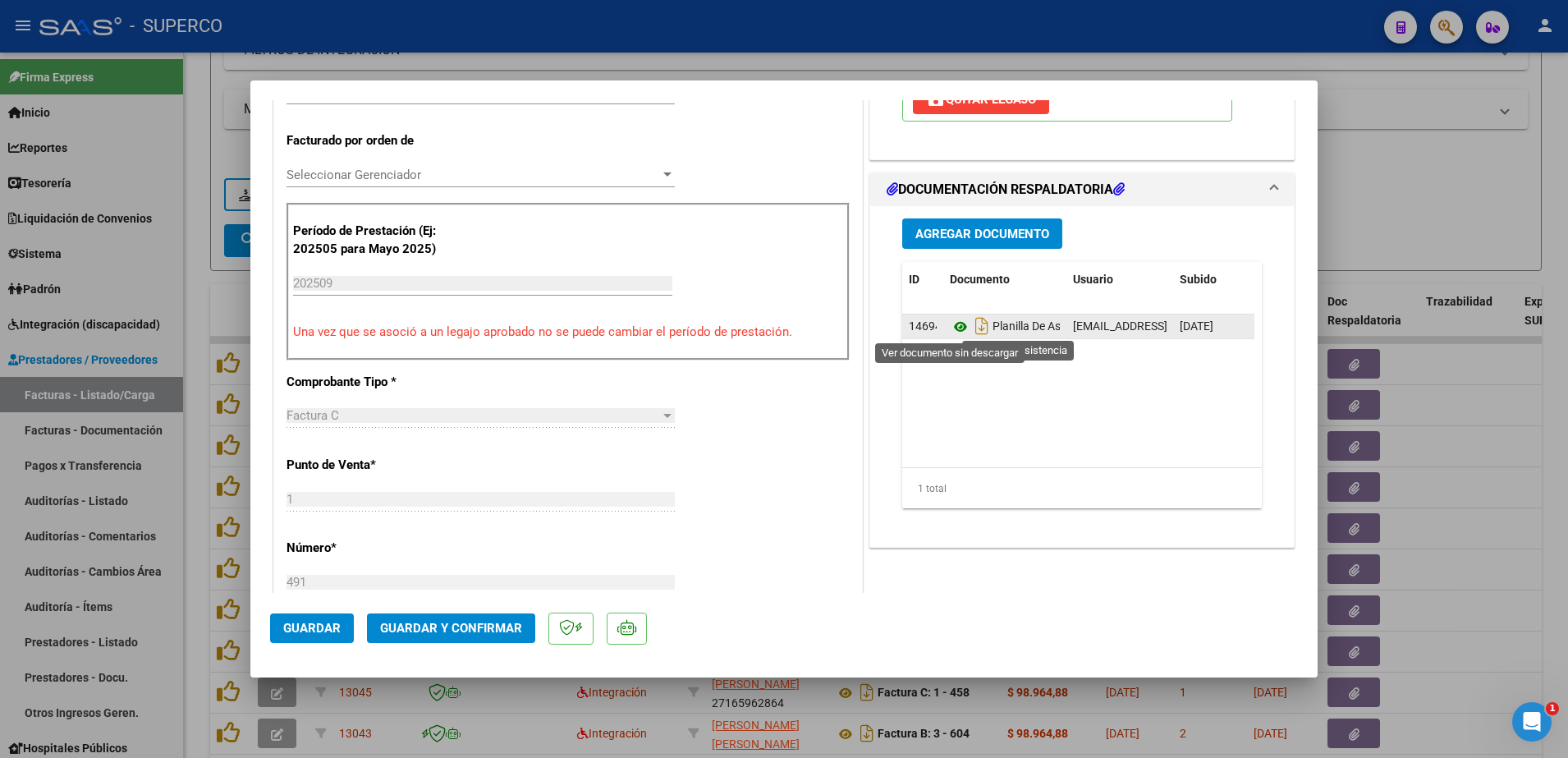
click at [952, 324] on icon at bounding box center [960, 327] width 22 height 20
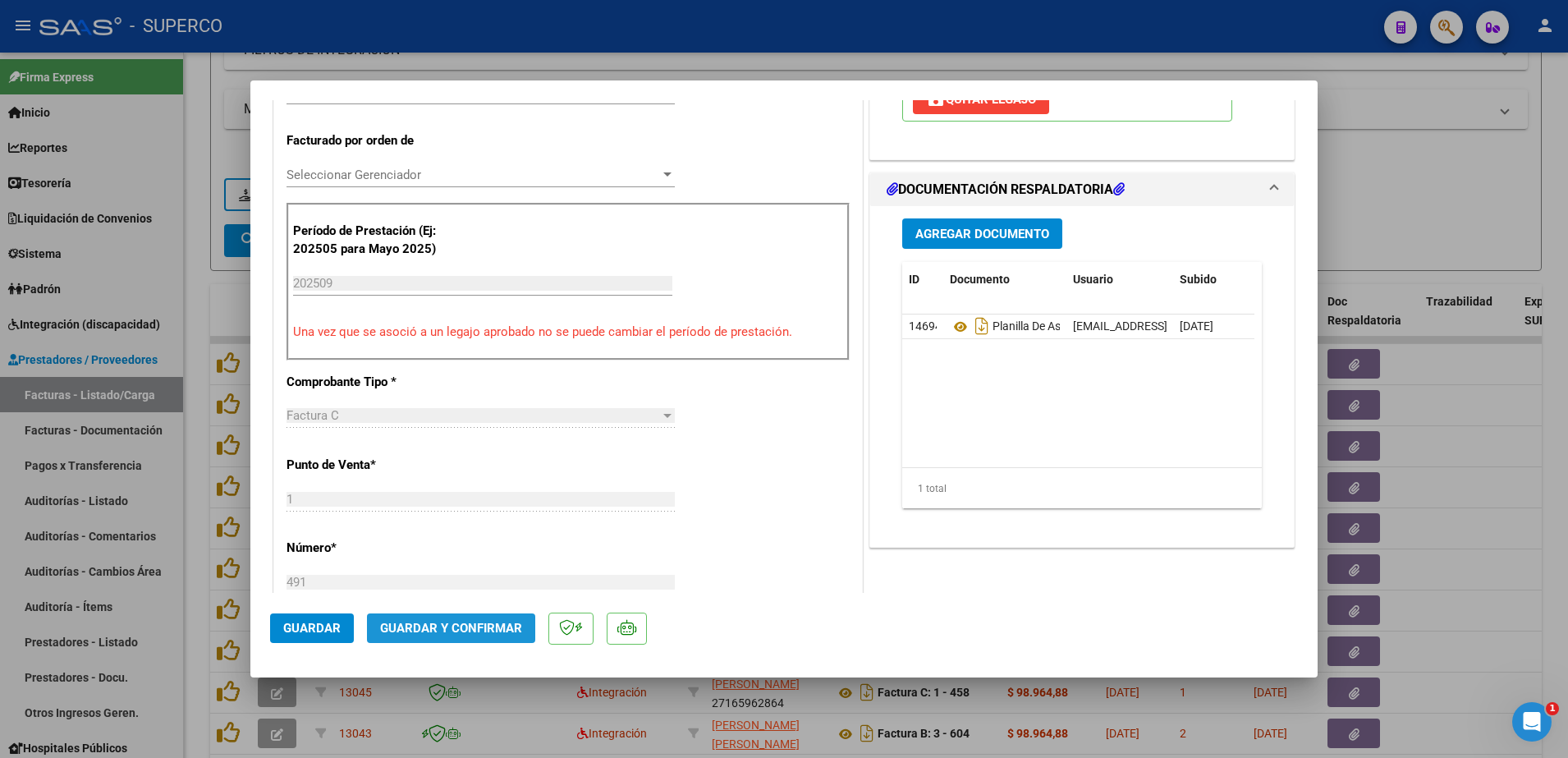
click at [459, 635] on span "Guardar y Confirmar" at bounding box center [451, 628] width 142 height 15
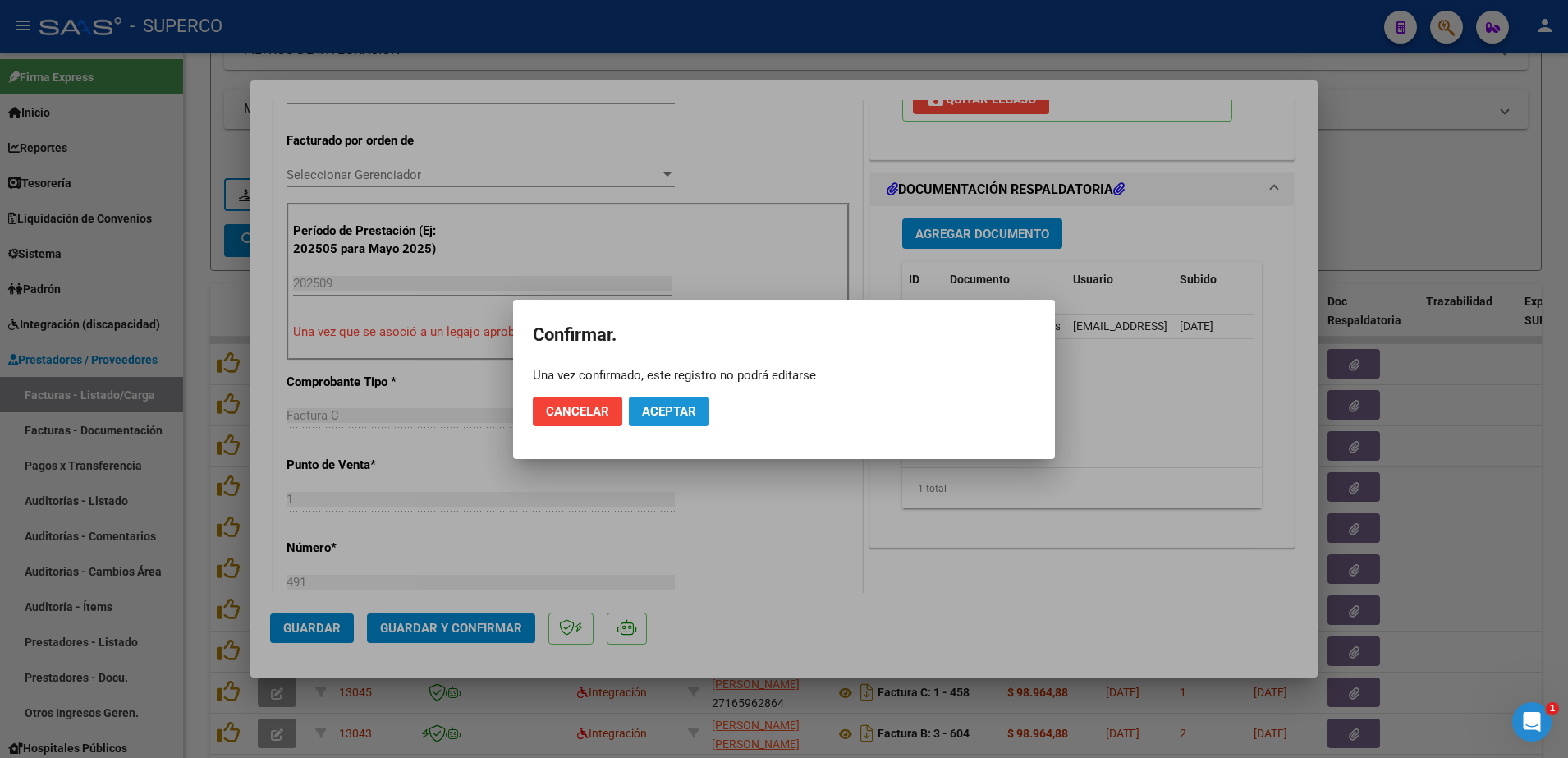
click at [670, 419] on button "Aceptar" at bounding box center [669, 411] width 81 height 30
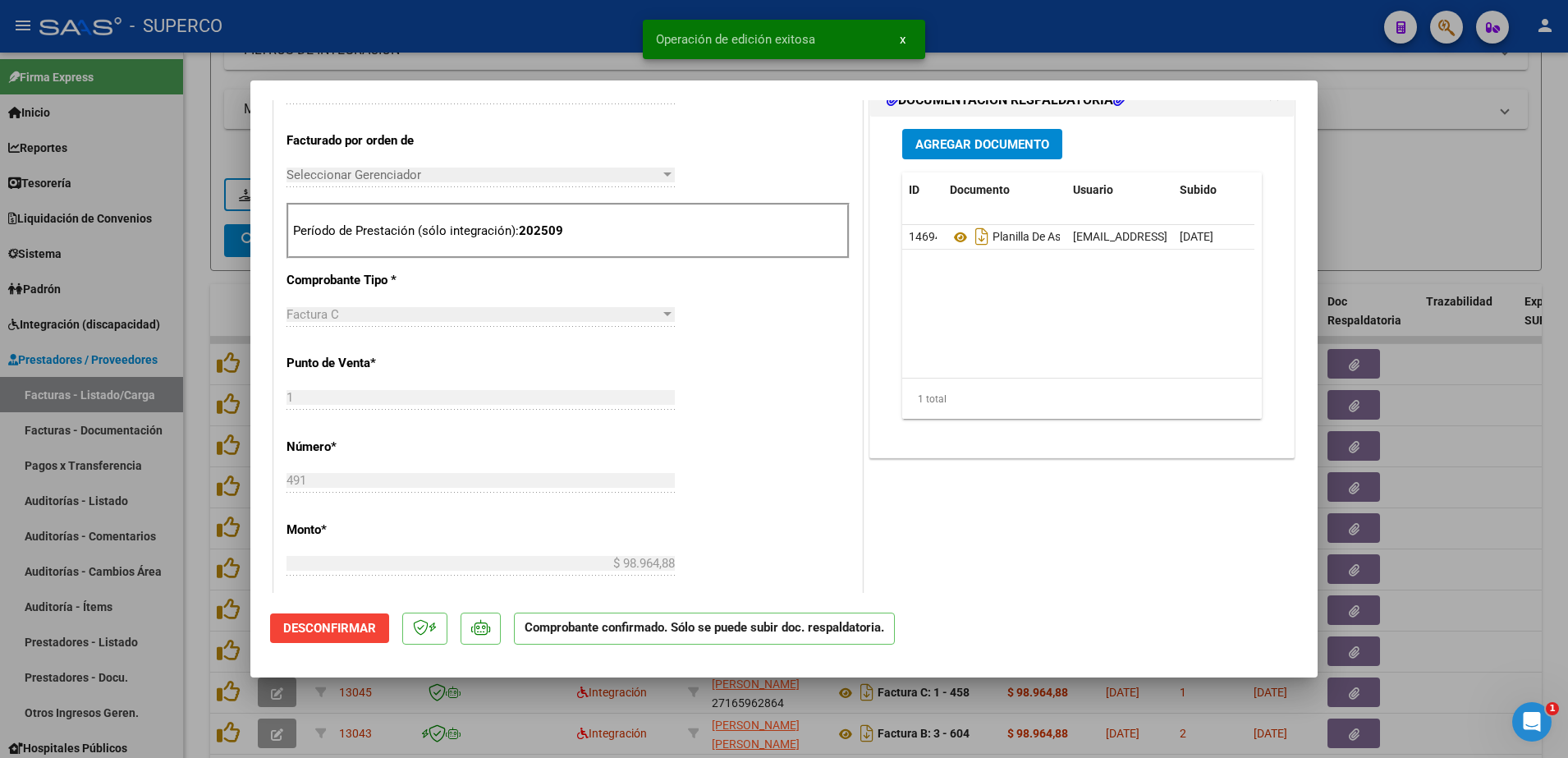
click at [1410, 203] on div at bounding box center [784, 379] width 1568 height 758
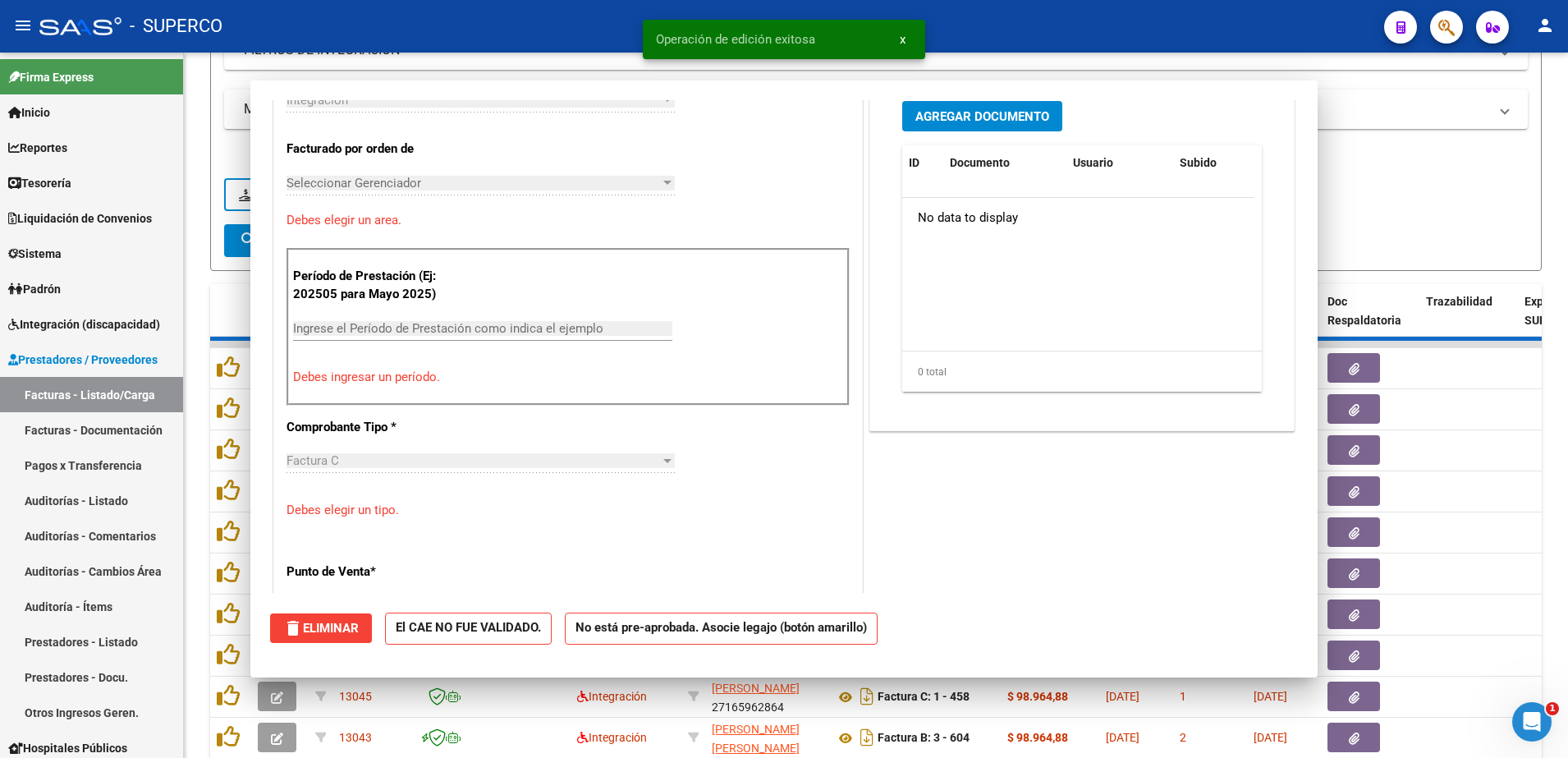
scroll to position [0, 0]
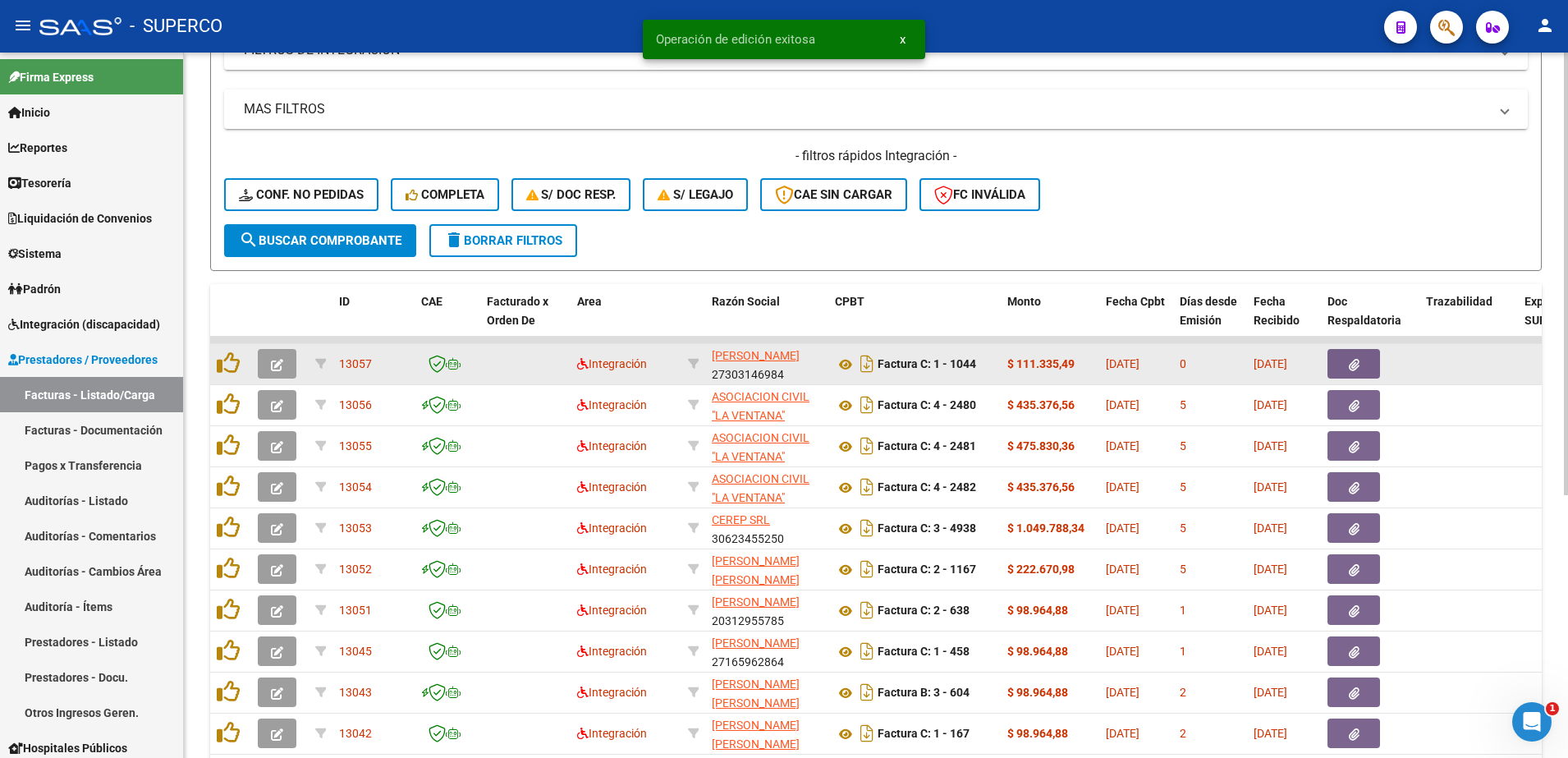
click at [269, 357] on button "button" at bounding box center [277, 364] width 38 height 30
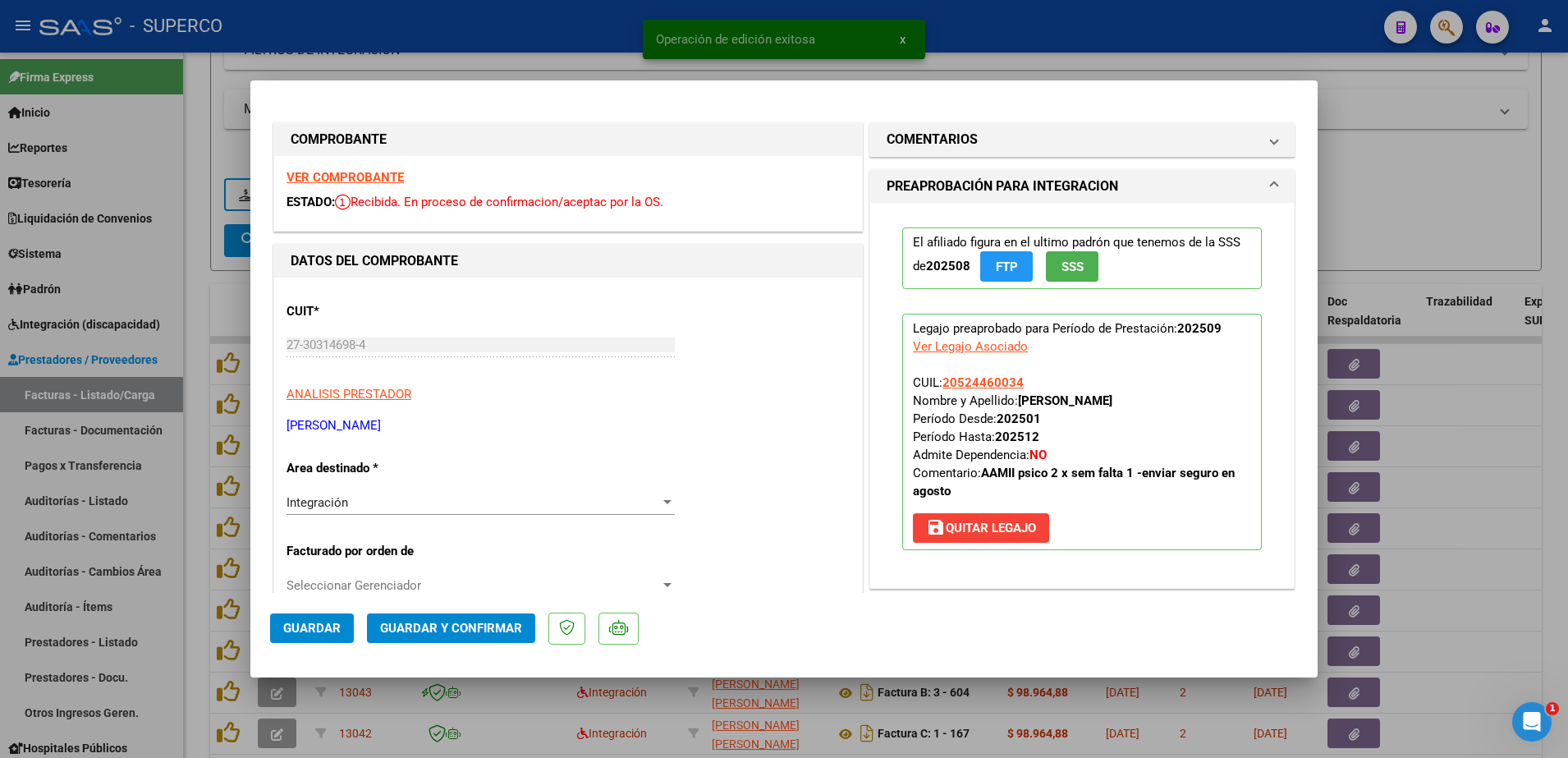
click at [348, 172] on strong "VER COMPROBANTE" at bounding box center [345, 177] width 117 height 15
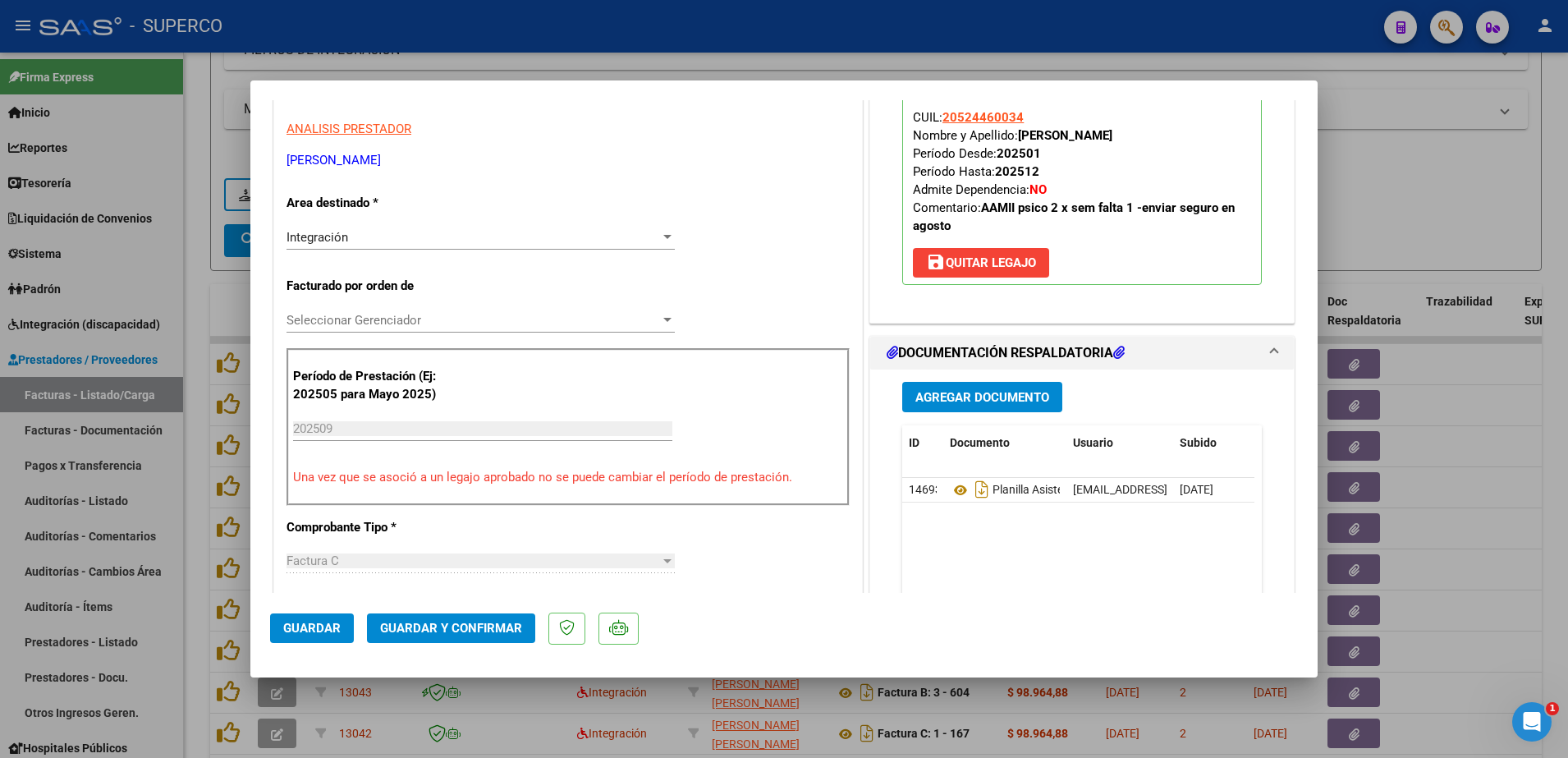
scroll to position [308, 0]
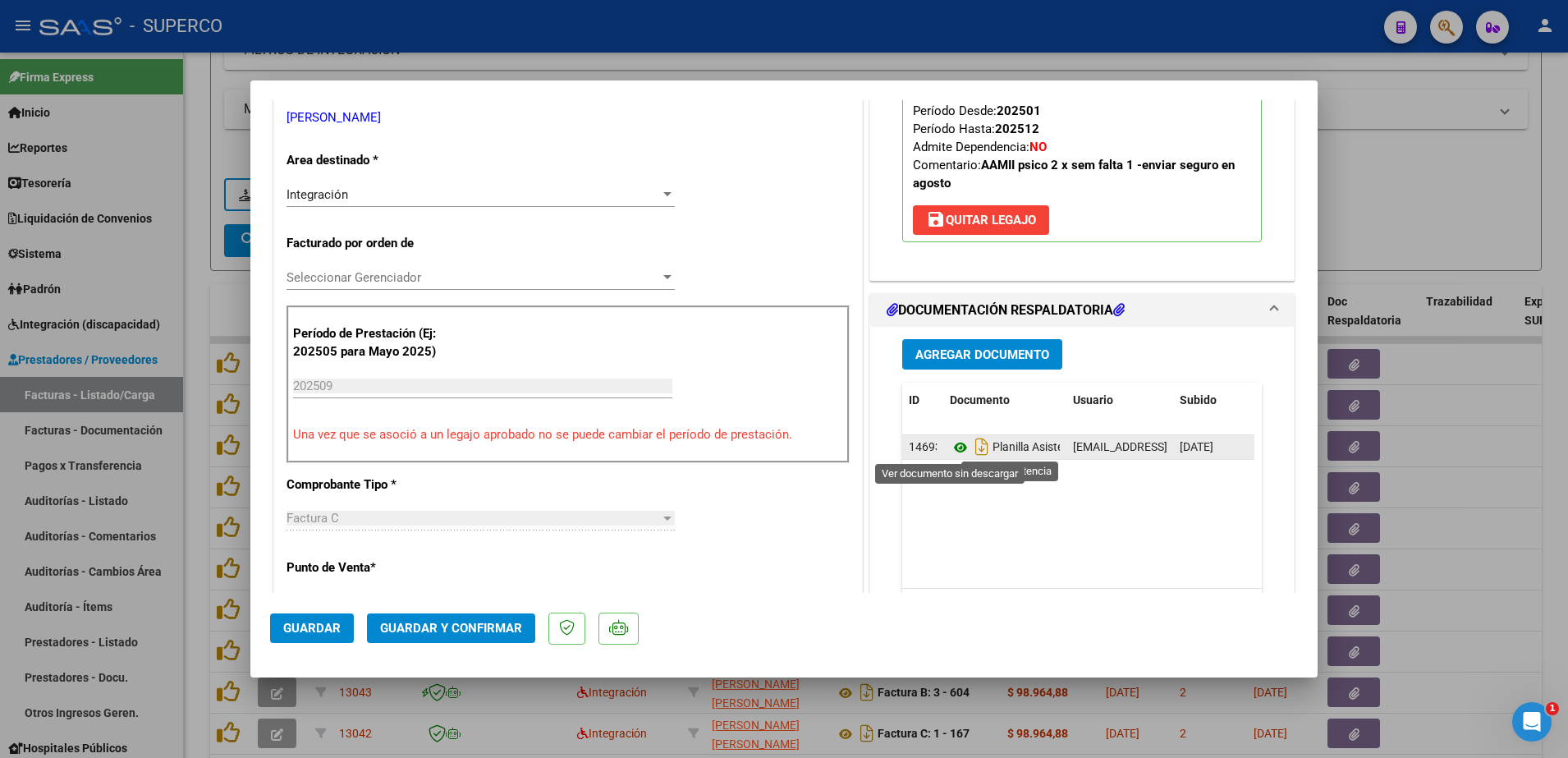
click at [951, 445] on icon at bounding box center [960, 448] width 22 height 20
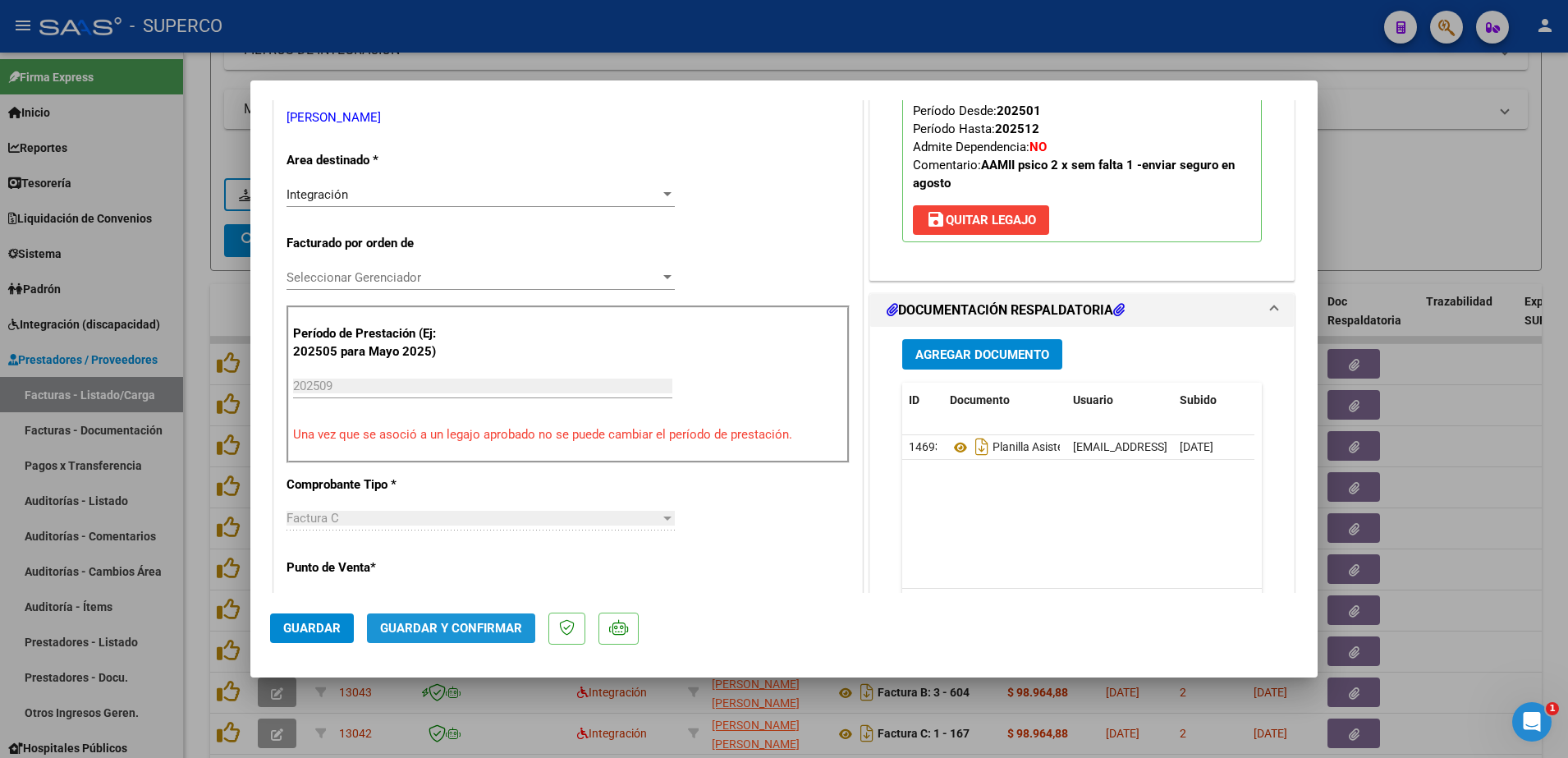
click at [437, 621] on span "Guardar y Confirmar" at bounding box center [451, 628] width 142 height 15
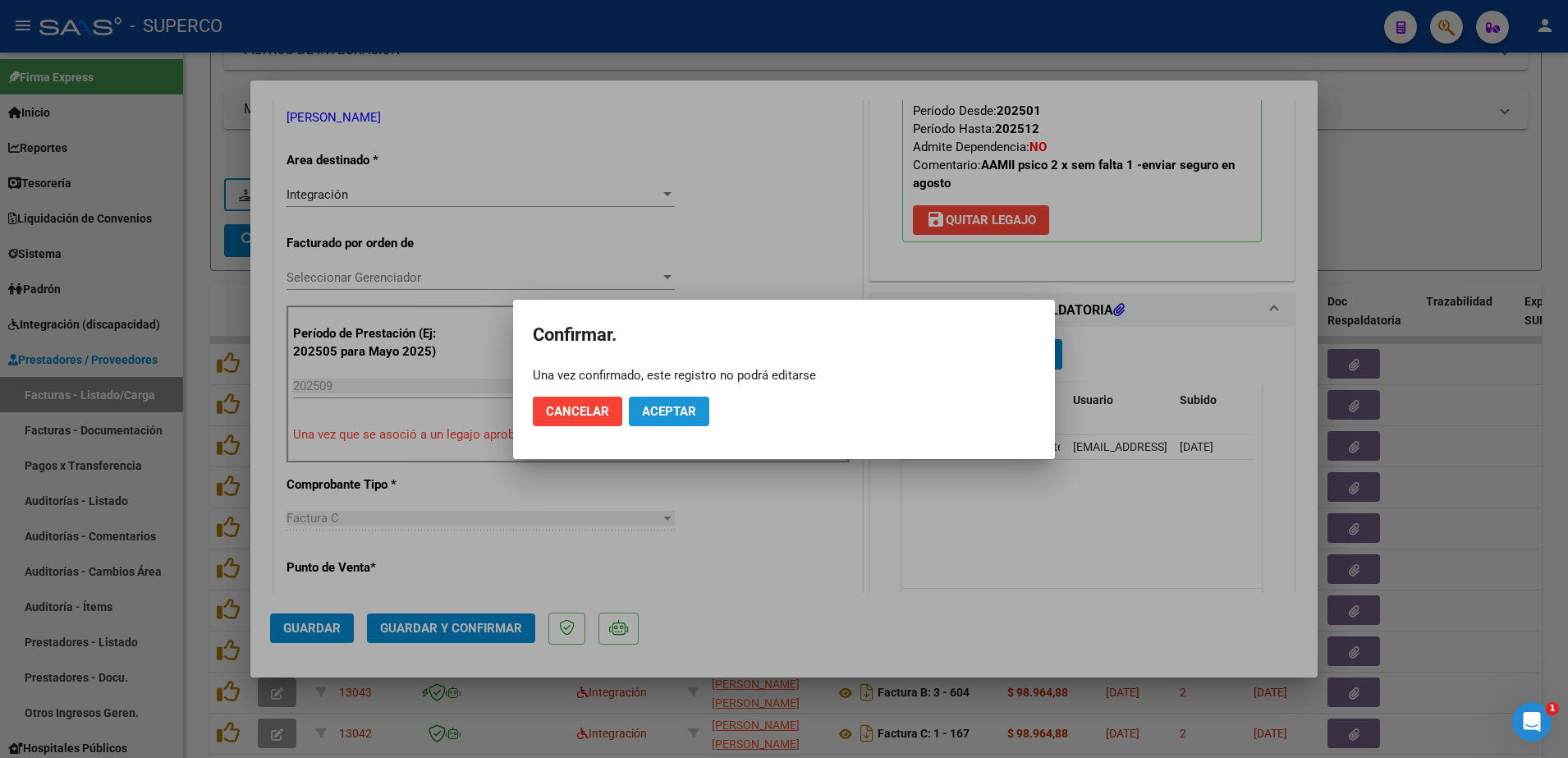
click at [684, 409] on span "Aceptar" at bounding box center [669, 411] width 54 height 15
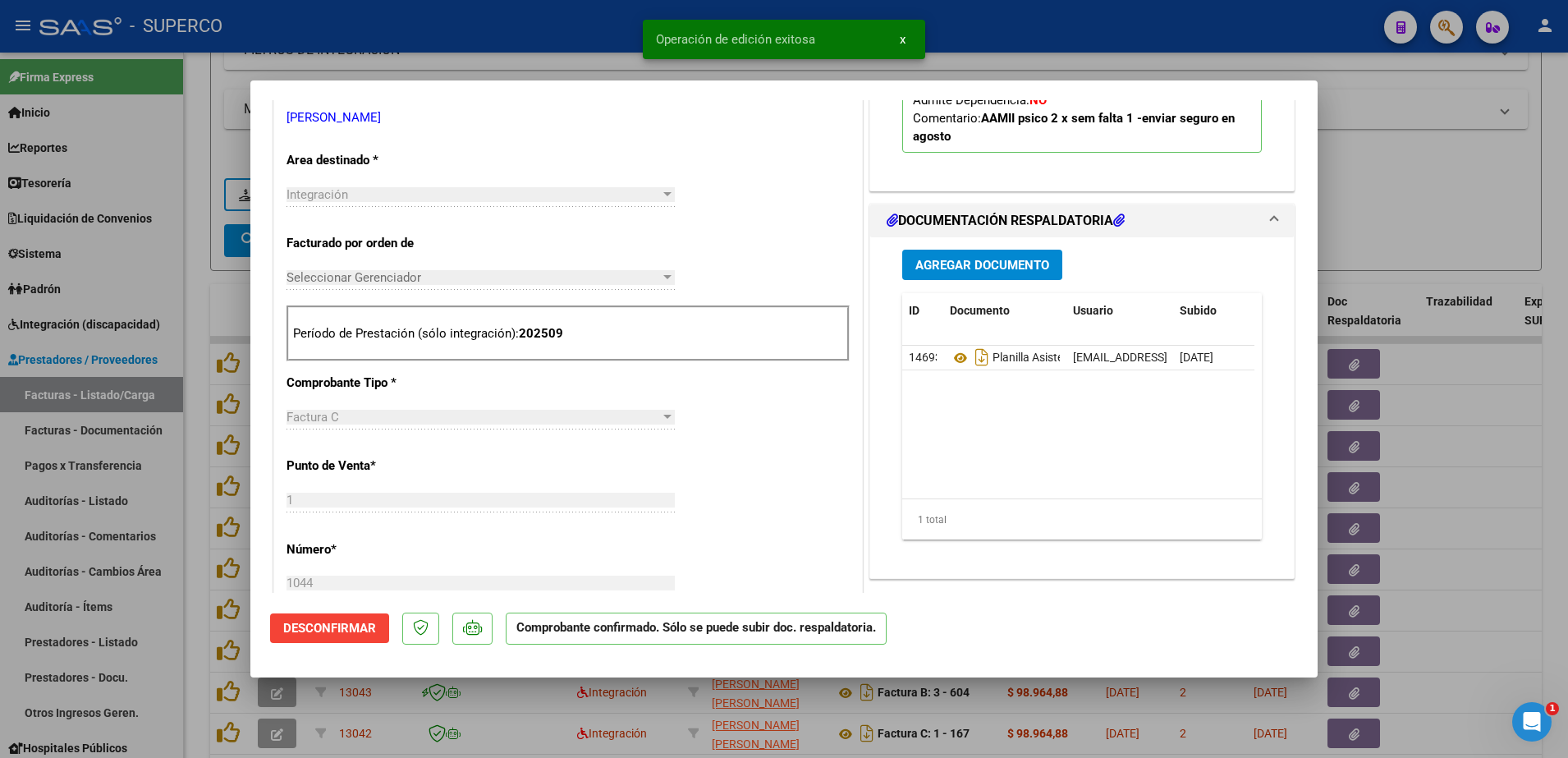
click at [1417, 210] on div at bounding box center [784, 379] width 1568 height 758
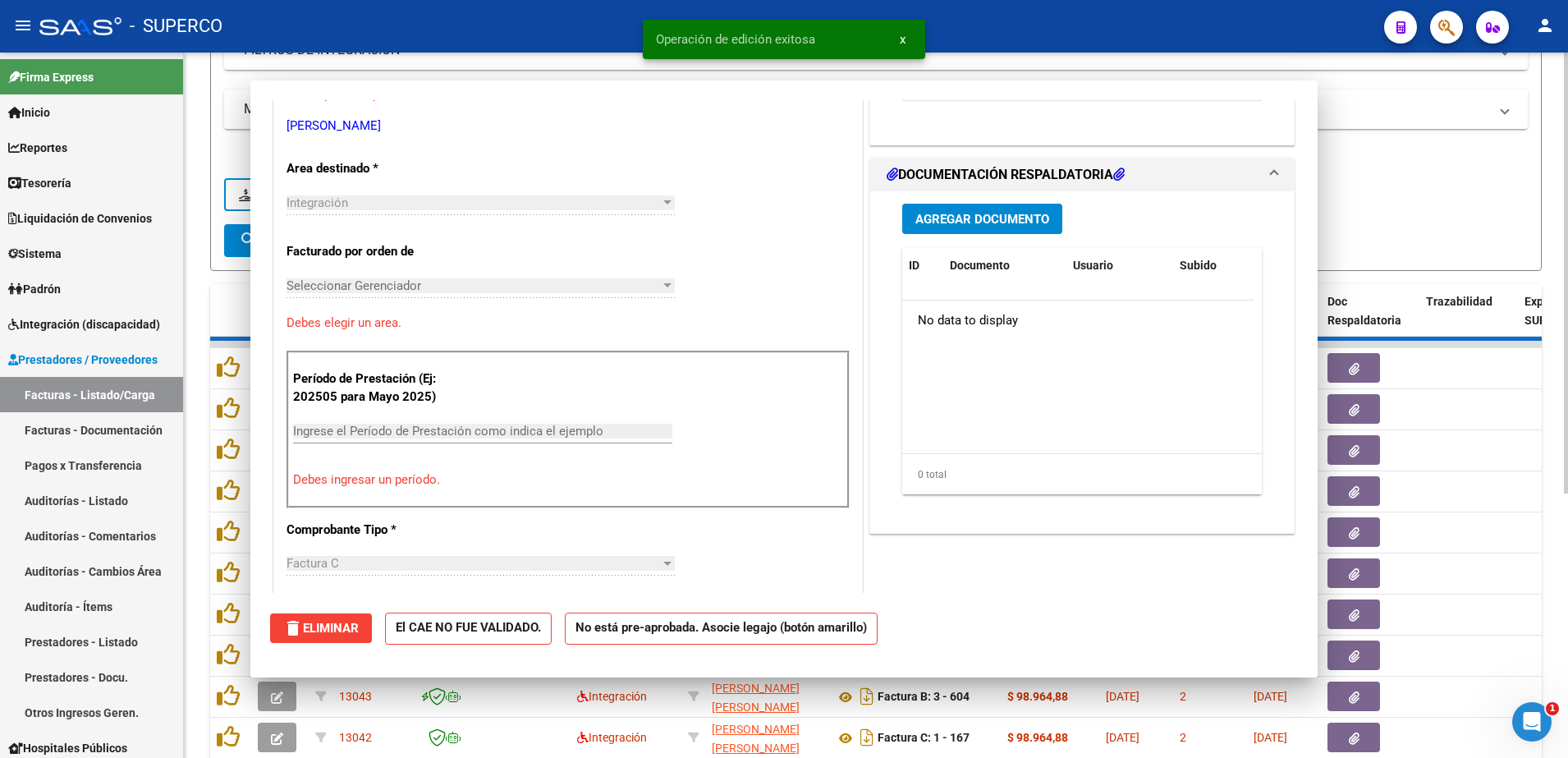
scroll to position [0, 0]
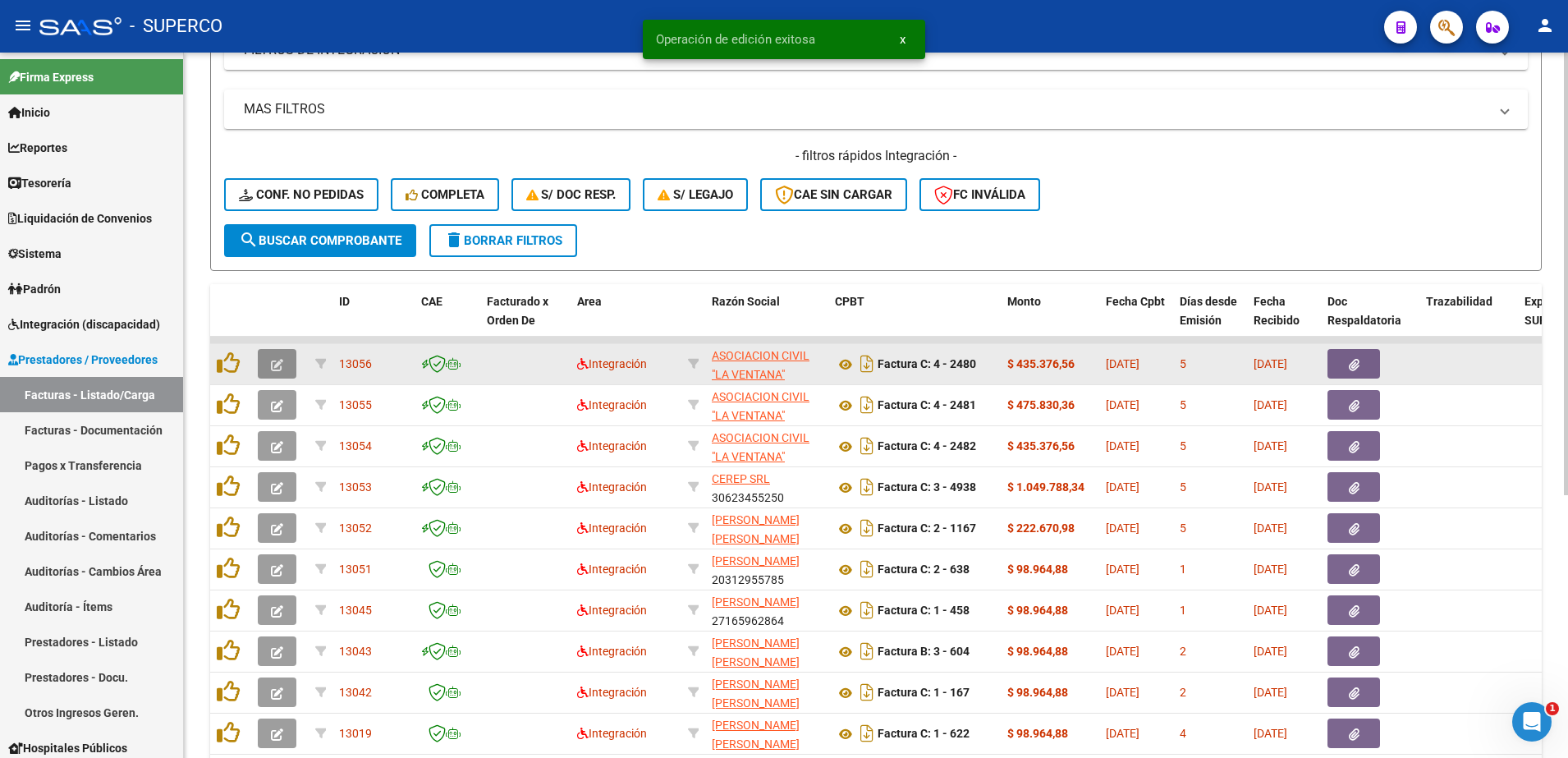
click at [279, 362] on icon "button" at bounding box center [277, 365] width 12 height 12
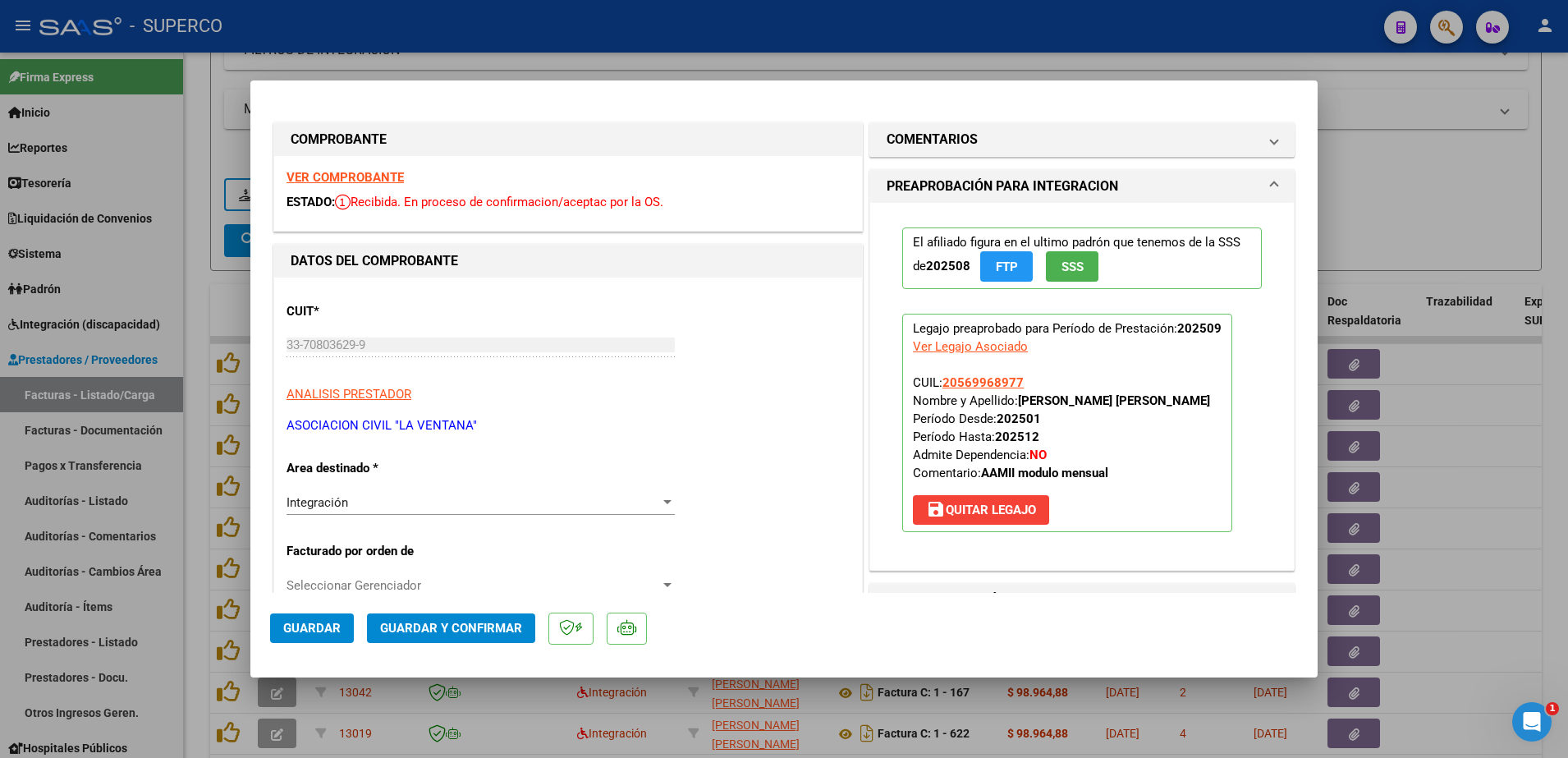
click at [332, 171] on strong "VER COMPROBANTE" at bounding box center [345, 177] width 117 height 15
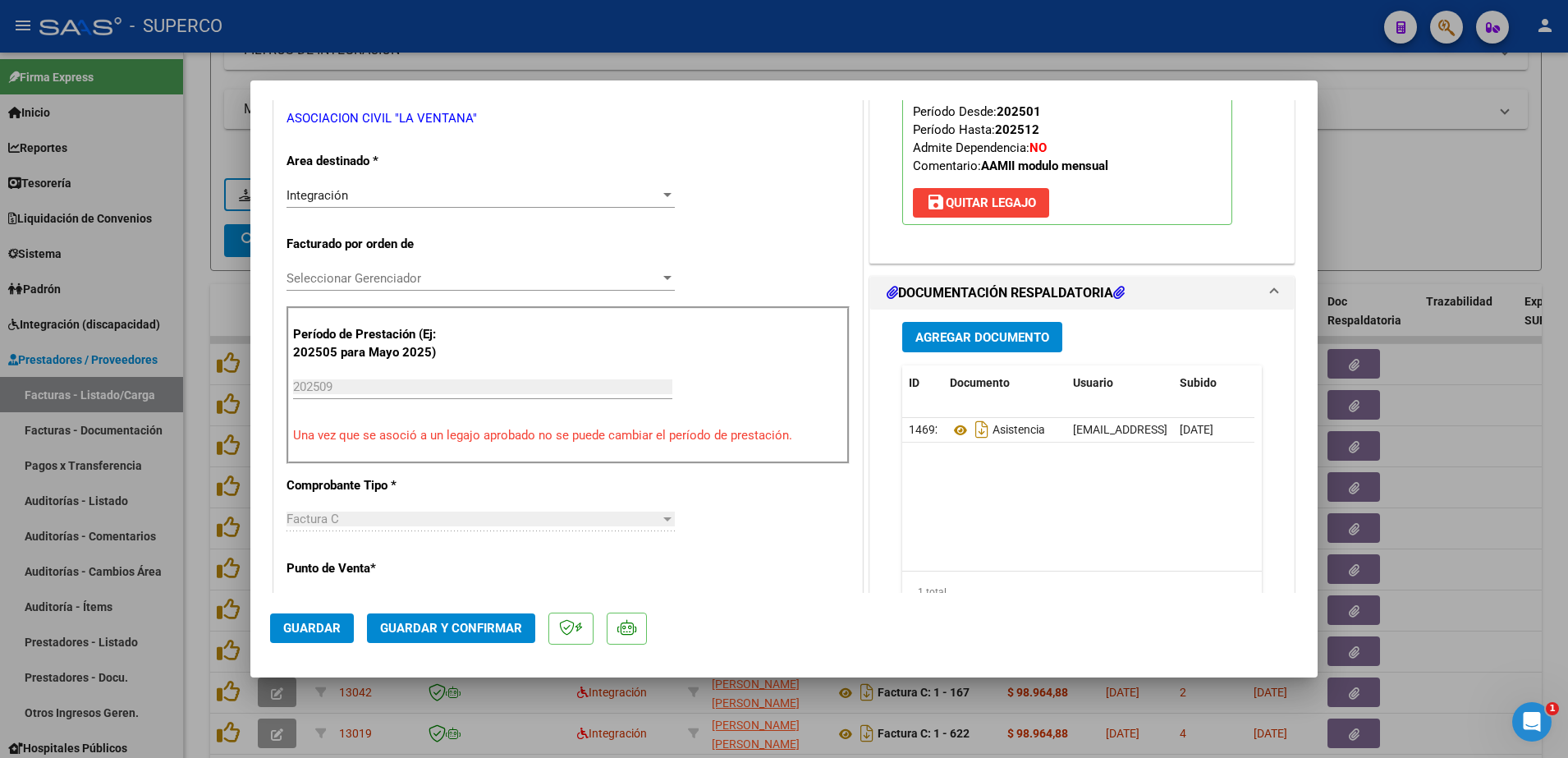
scroll to position [308, 0]
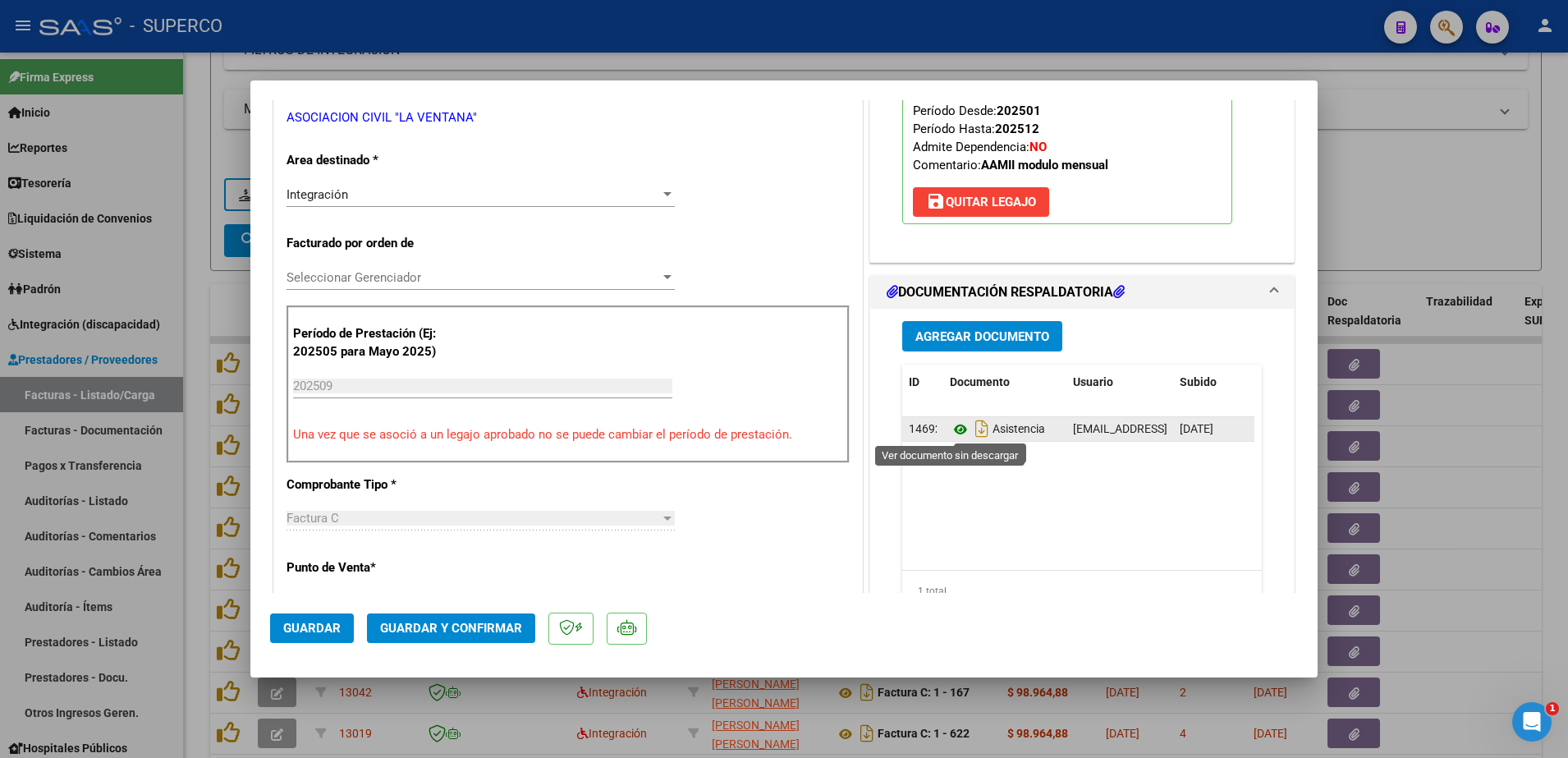
click at [949, 427] on icon at bounding box center [960, 429] width 22 height 20
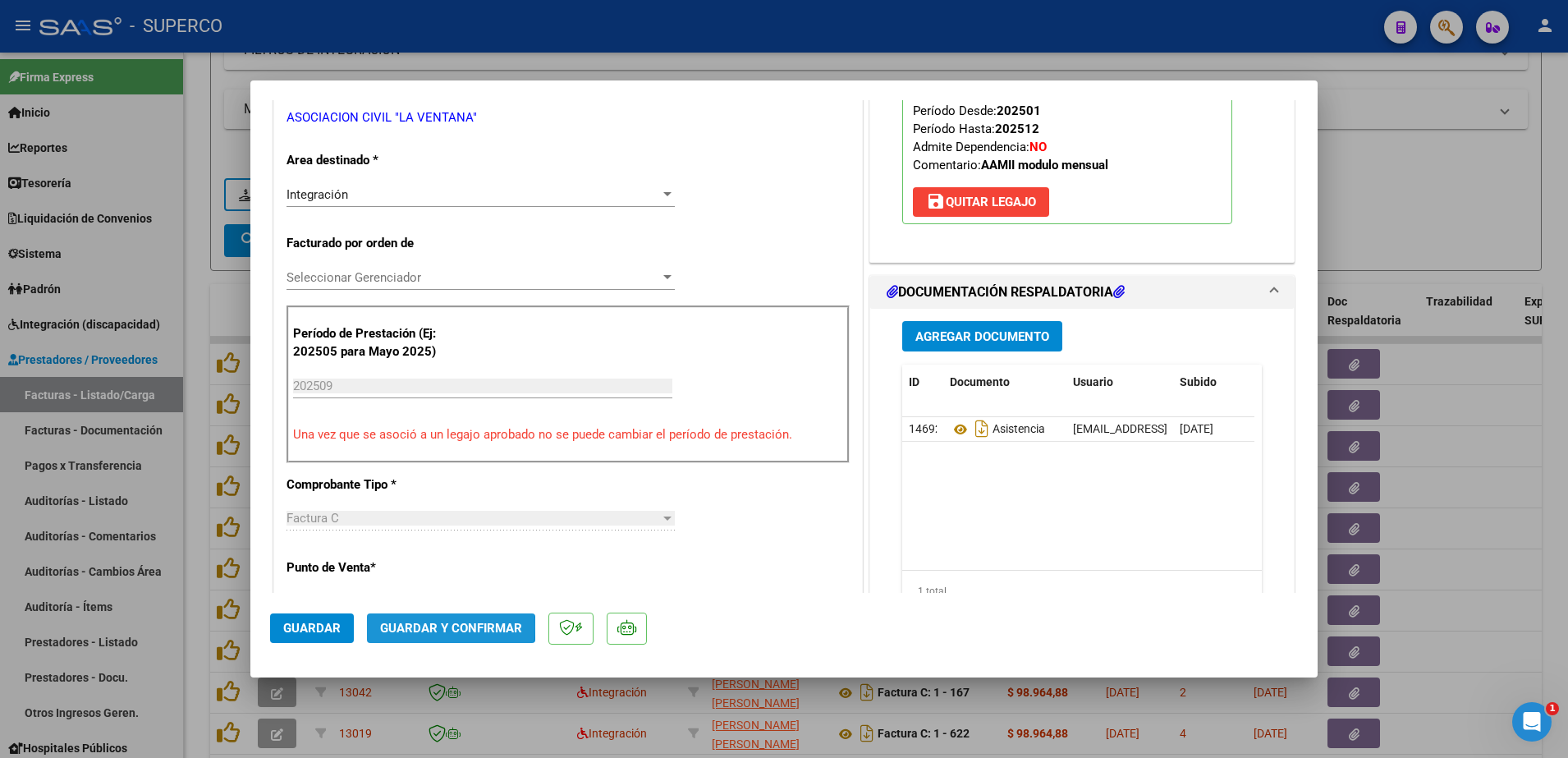
click at [439, 627] on span "Guardar y Confirmar" at bounding box center [451, 628] width 142 height 15
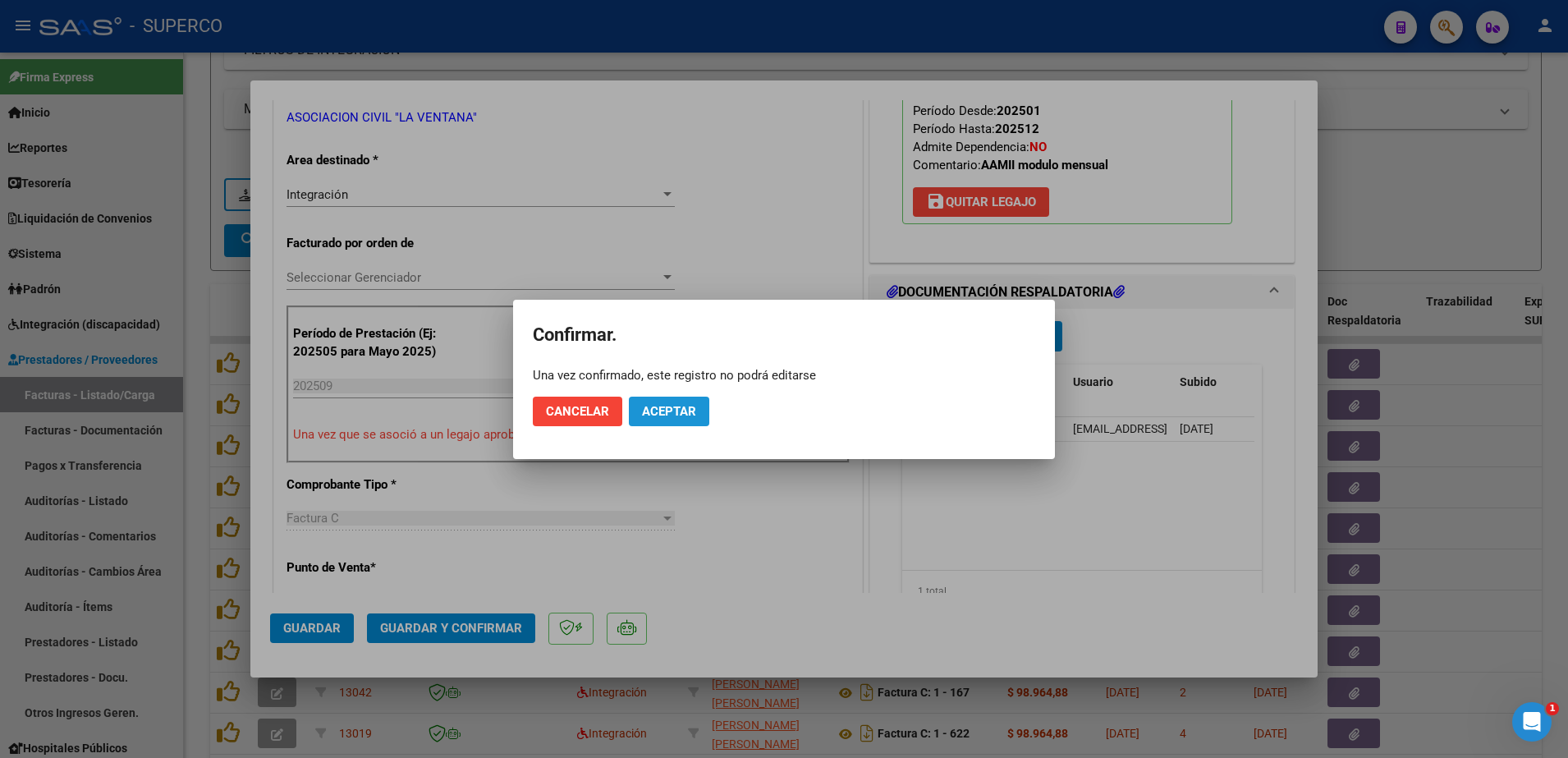
click at [659, 397] on button "Aceptar" at bounding box center [669, 411] width 81 height 30
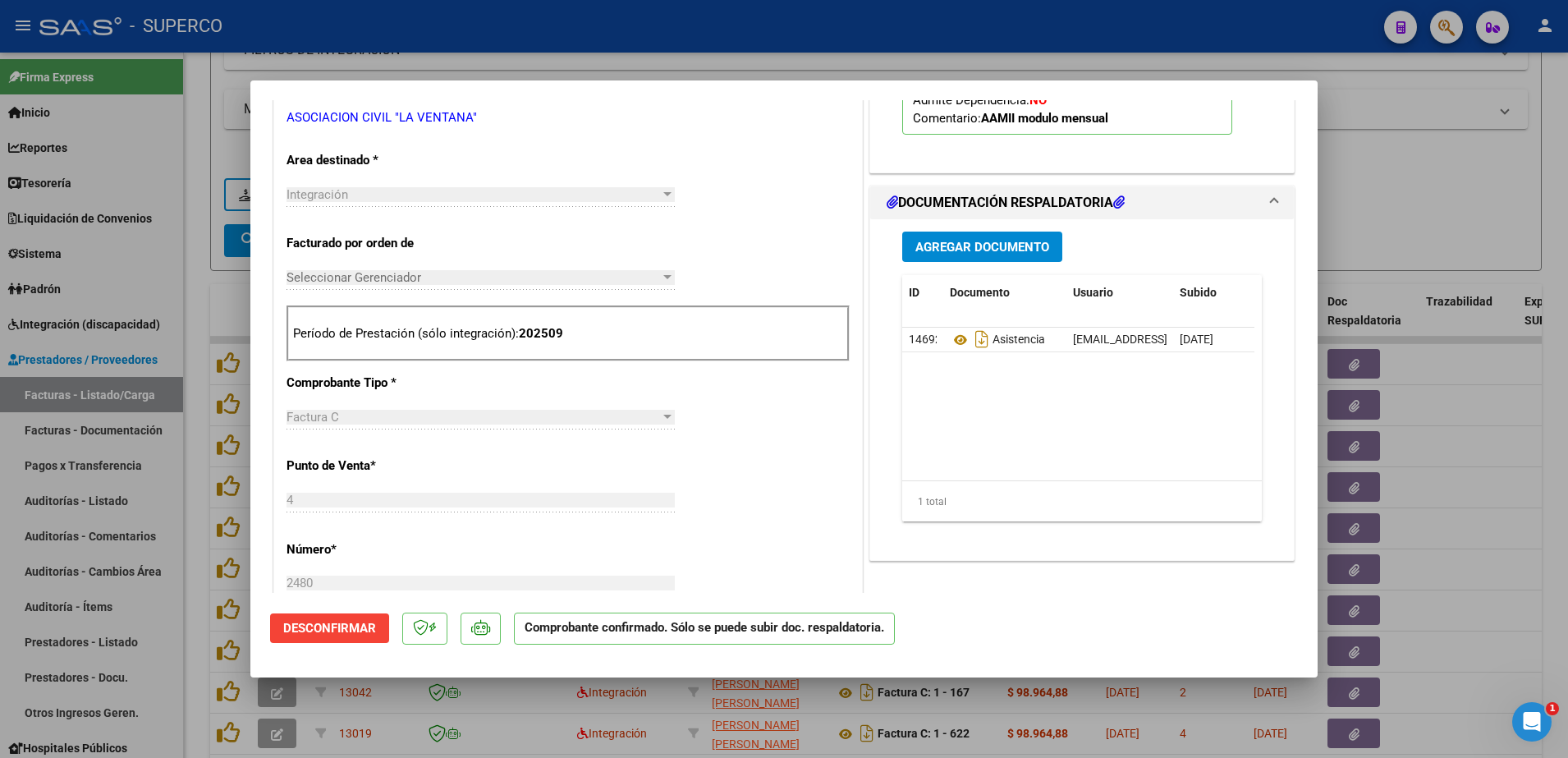
click at [1429, 200] on div at bounding box center [784, 379] width 1568 height 758
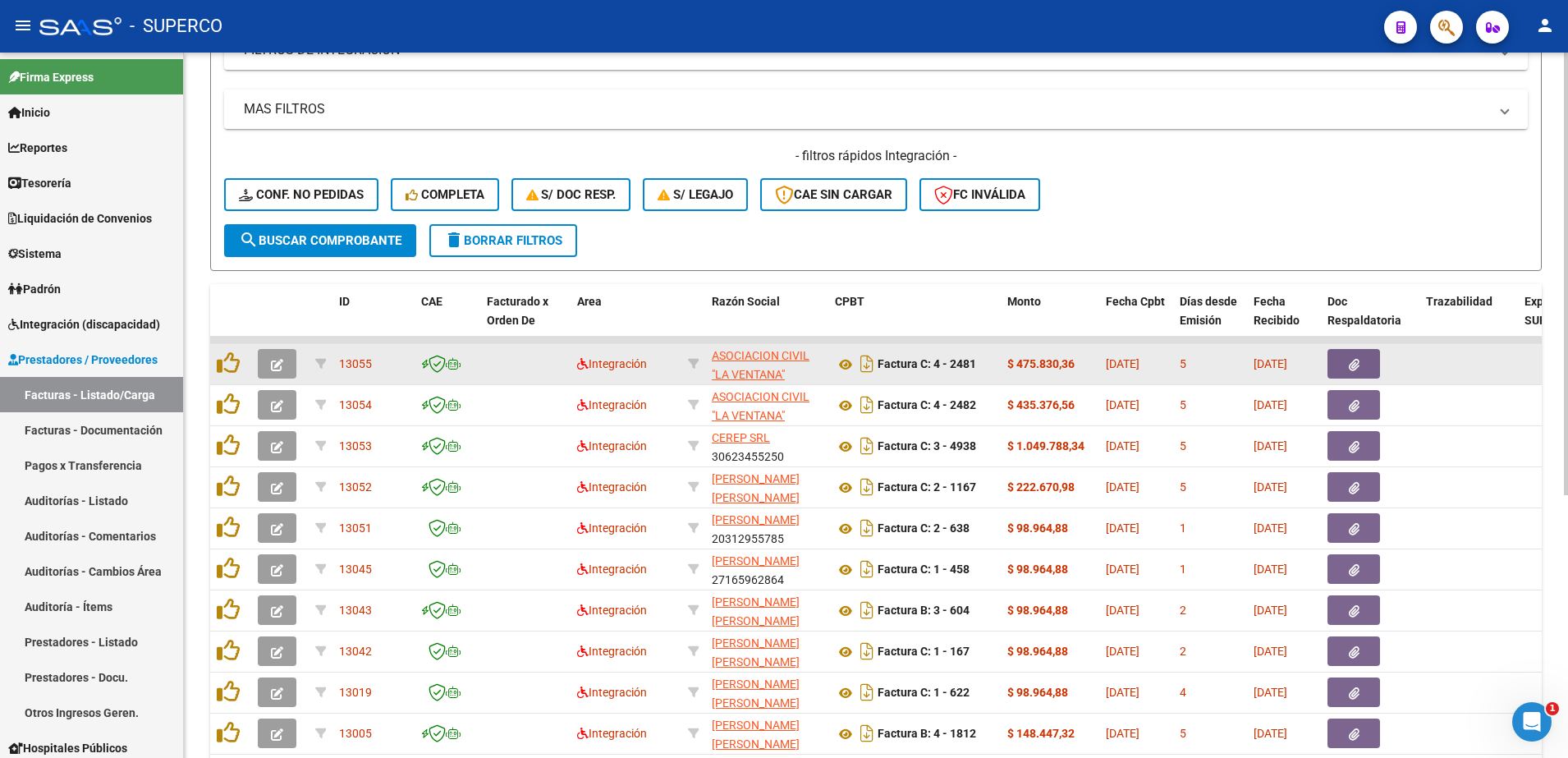
click at [261, 369] on button "button" at bounding box center [277, 364] width 38 height 30
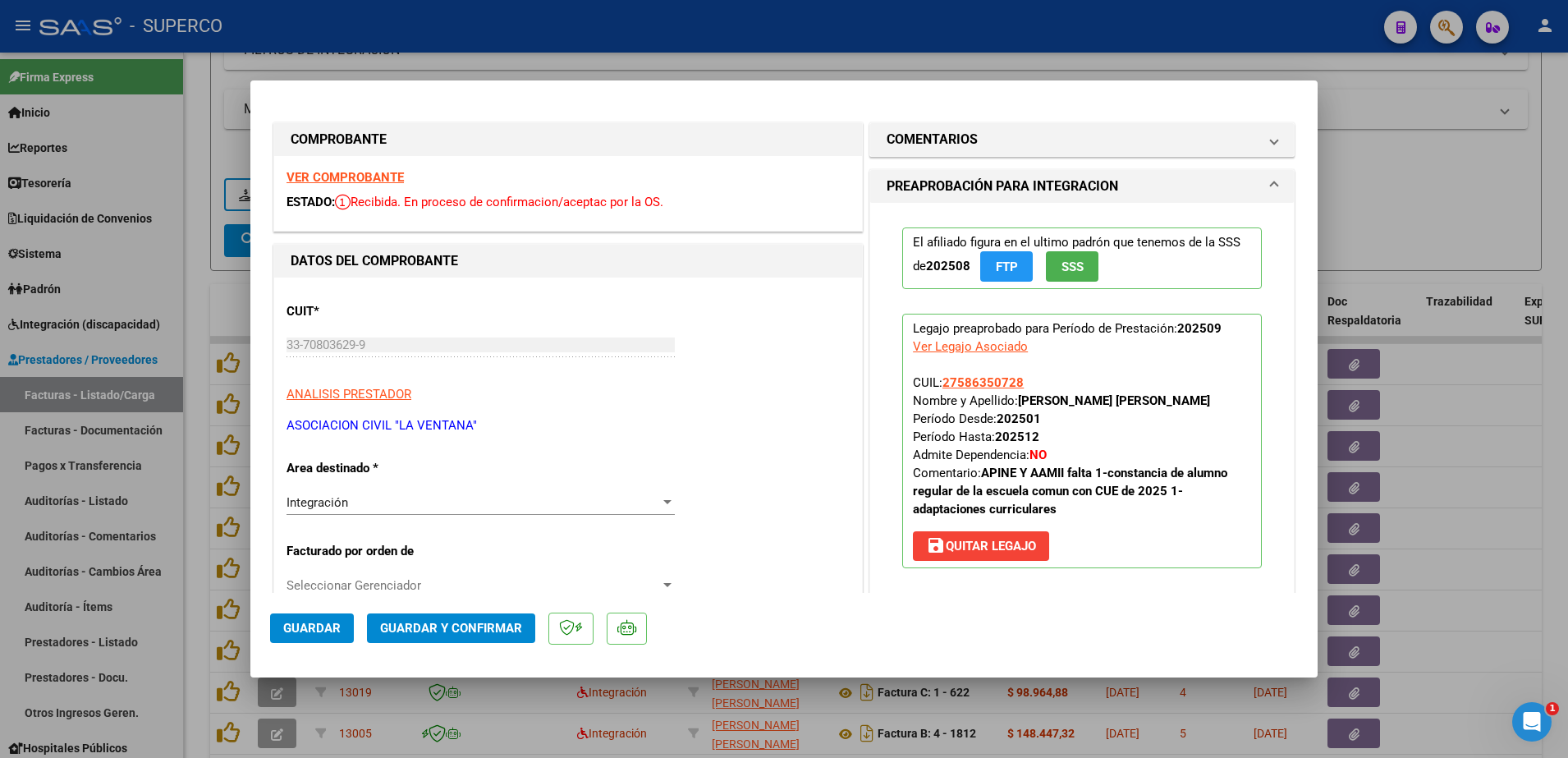
click at [368, 176] on strong "VER COMPROBANTE" at bounding box center [345, 177] width 117 height 15
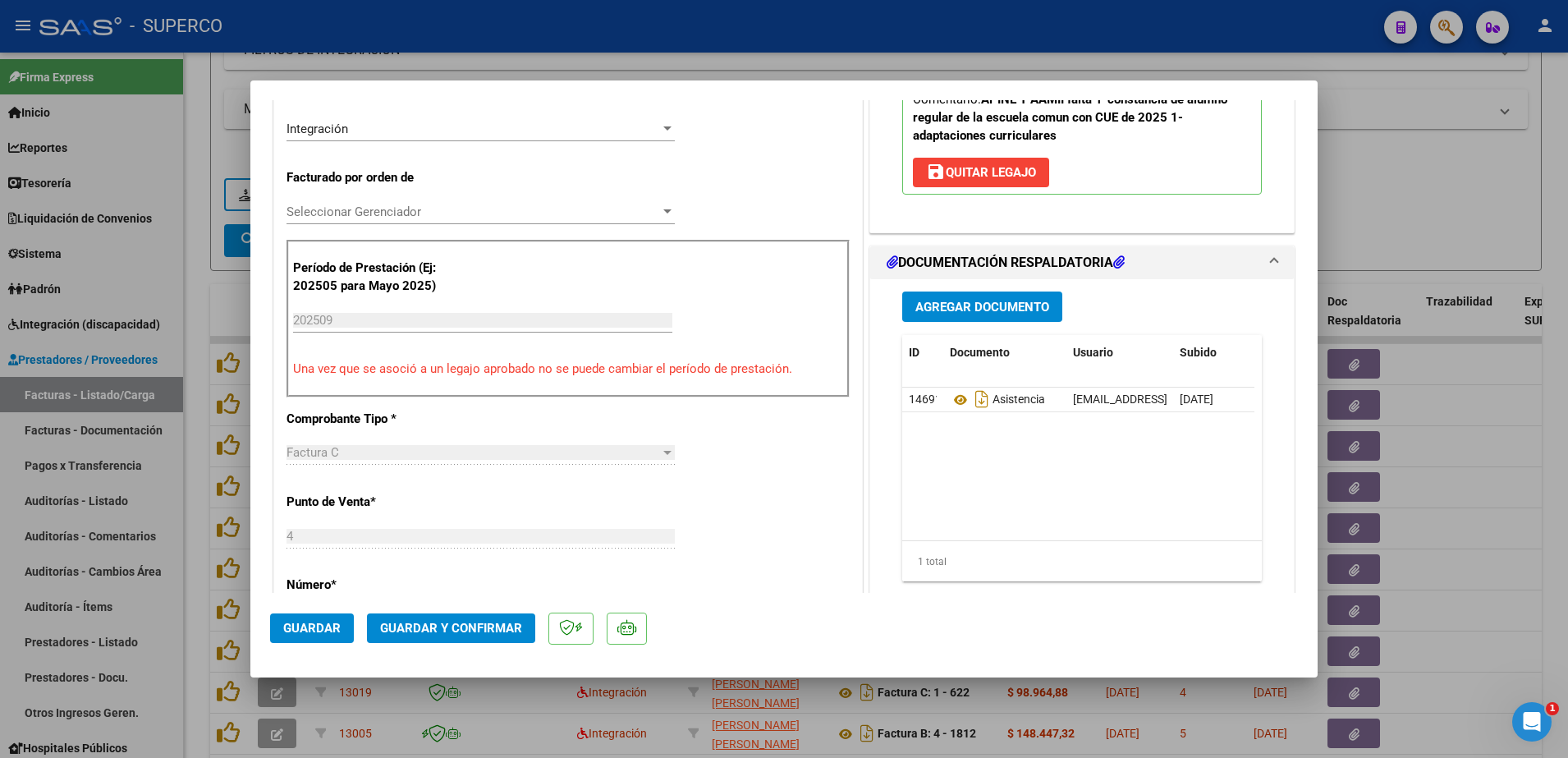
scroll to position [410, 0]
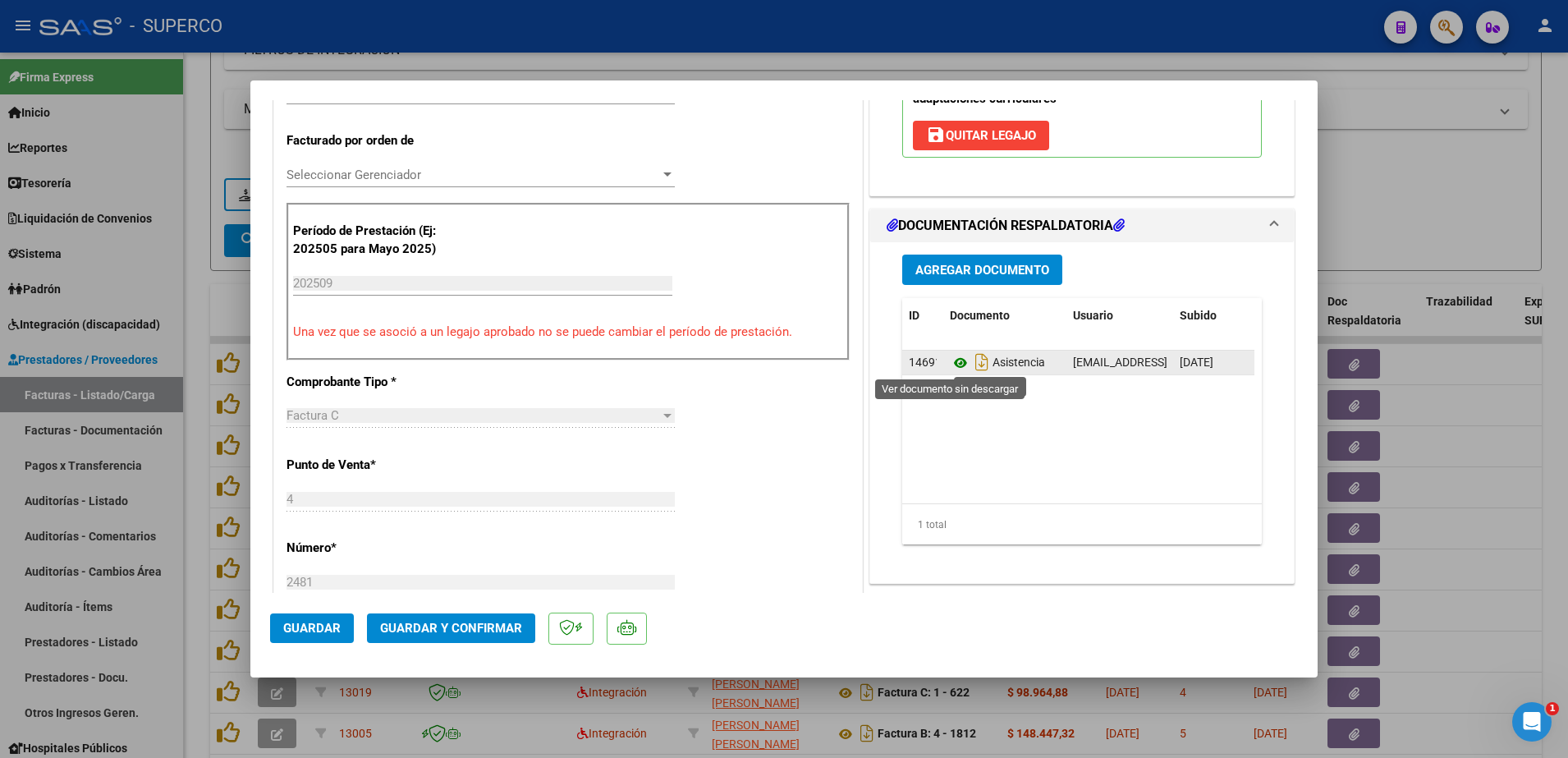
click at [950, 360] on icon at bounding box center [960, 362] width 22 height 20
click at [487, 623] on span "Guardar y Confirmar" at bounding box center [451, 628] width 142 height 15
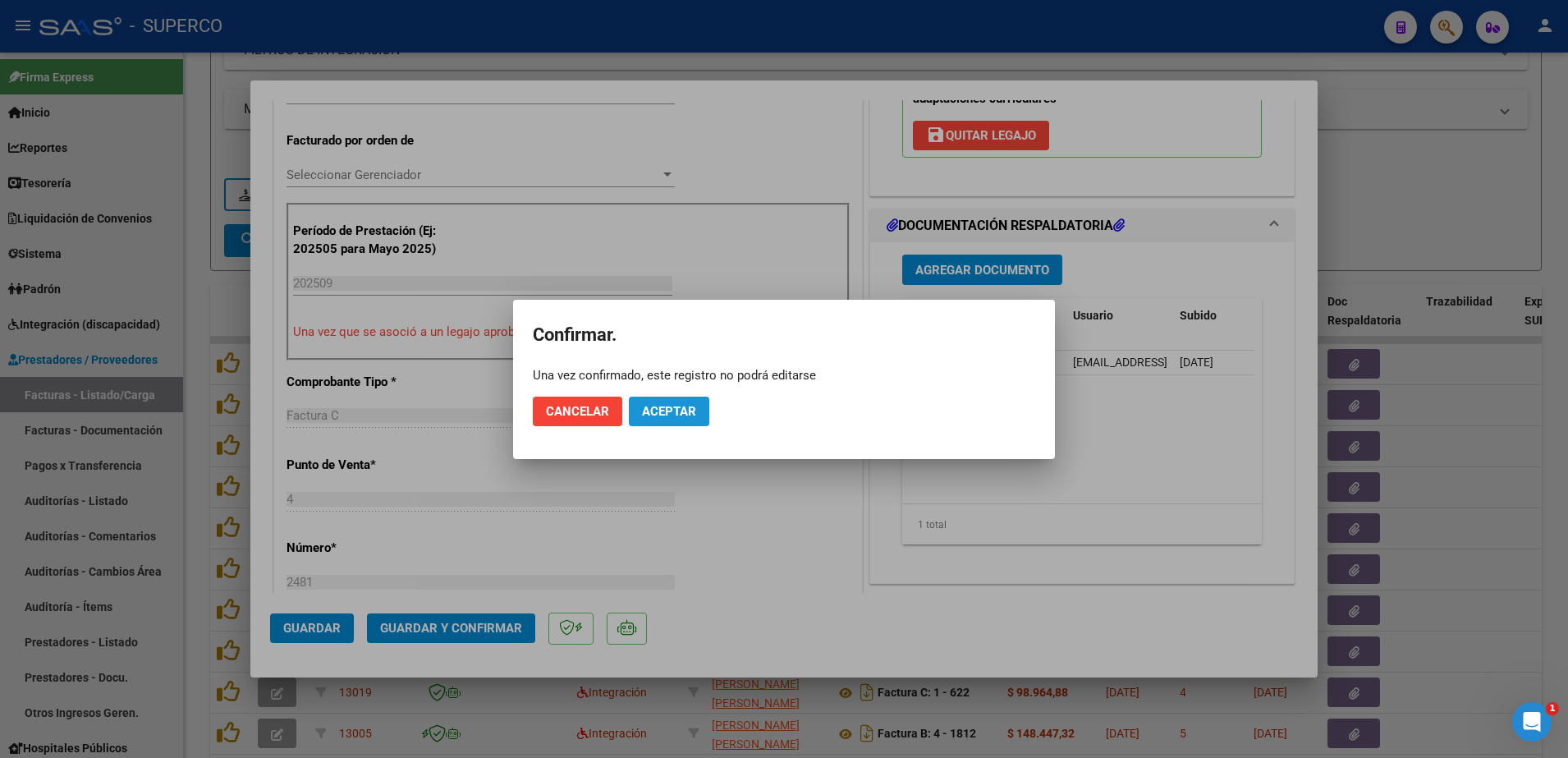
click at [695, 409] on span "Aceptar" at bounding box center [669, 411] width 54 height 15
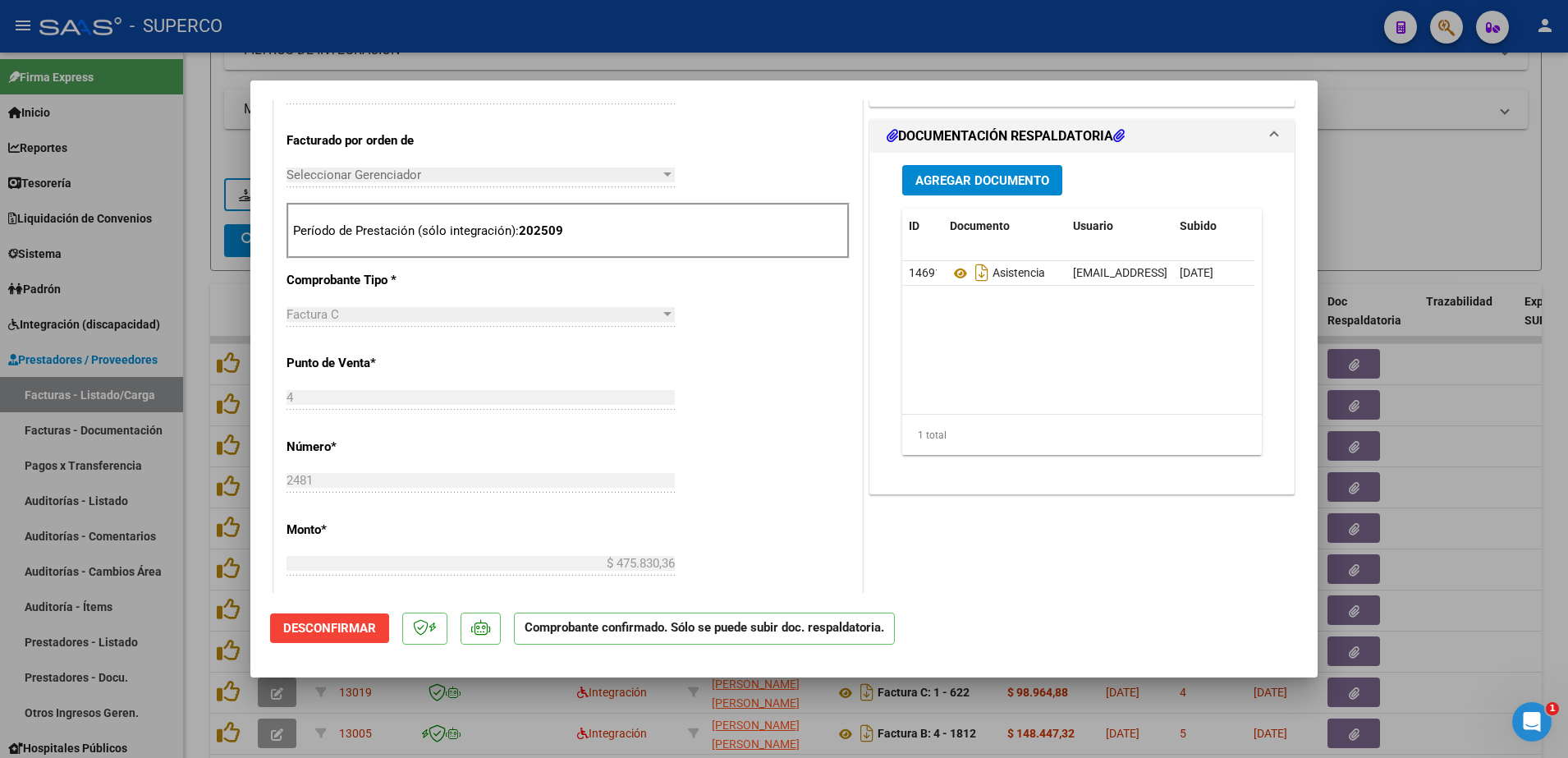
click at [1422, 205] on div at bounding box center [784, 379] width 1568 height 758
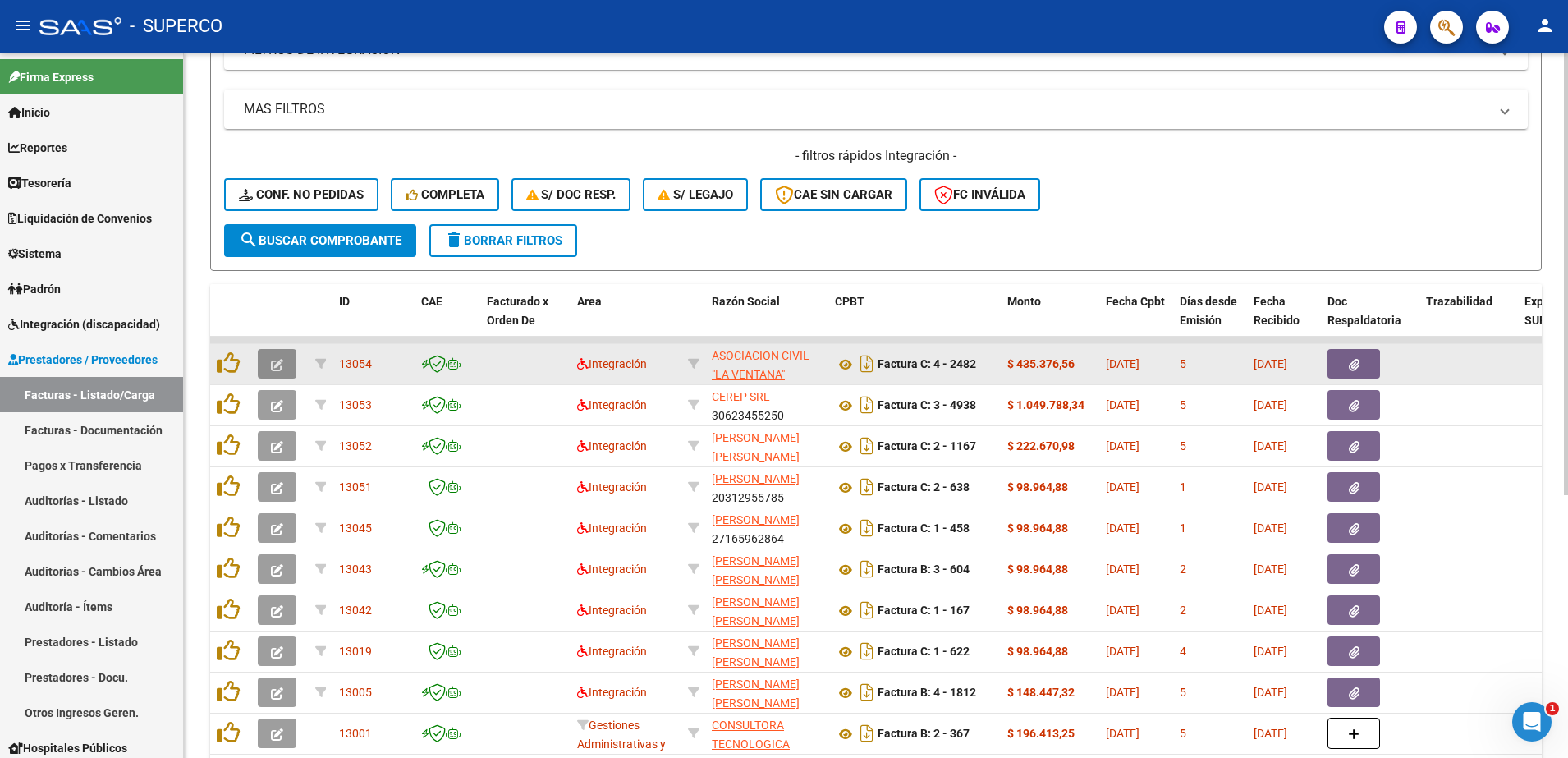
click at [274, 366] on icon "button" at bounding box center [277, 365] width 12 height 12
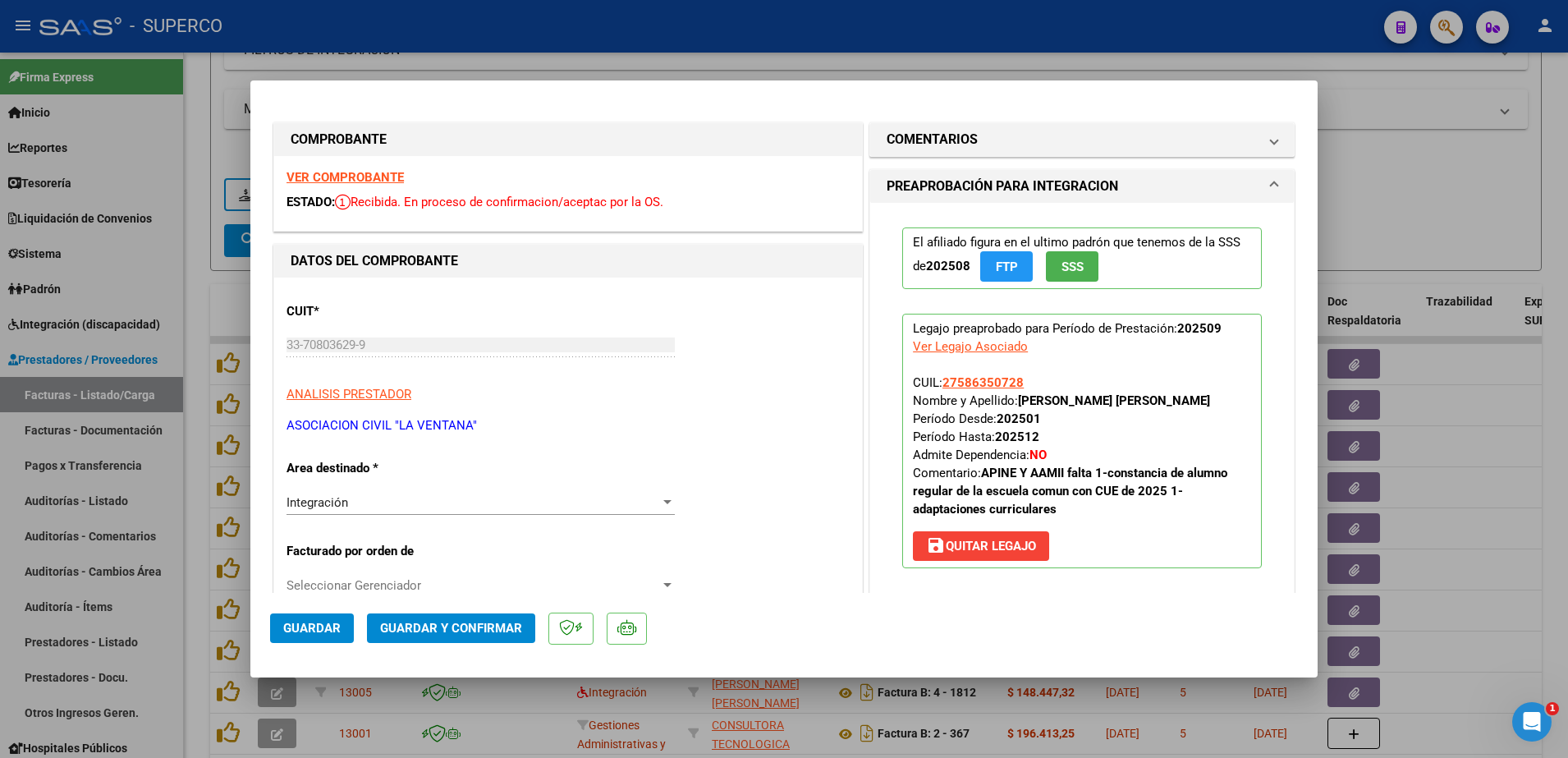
click at [351, 178] on strong "VER COMPROBANTE" at bounding box center [345, 177] width 117 height 15
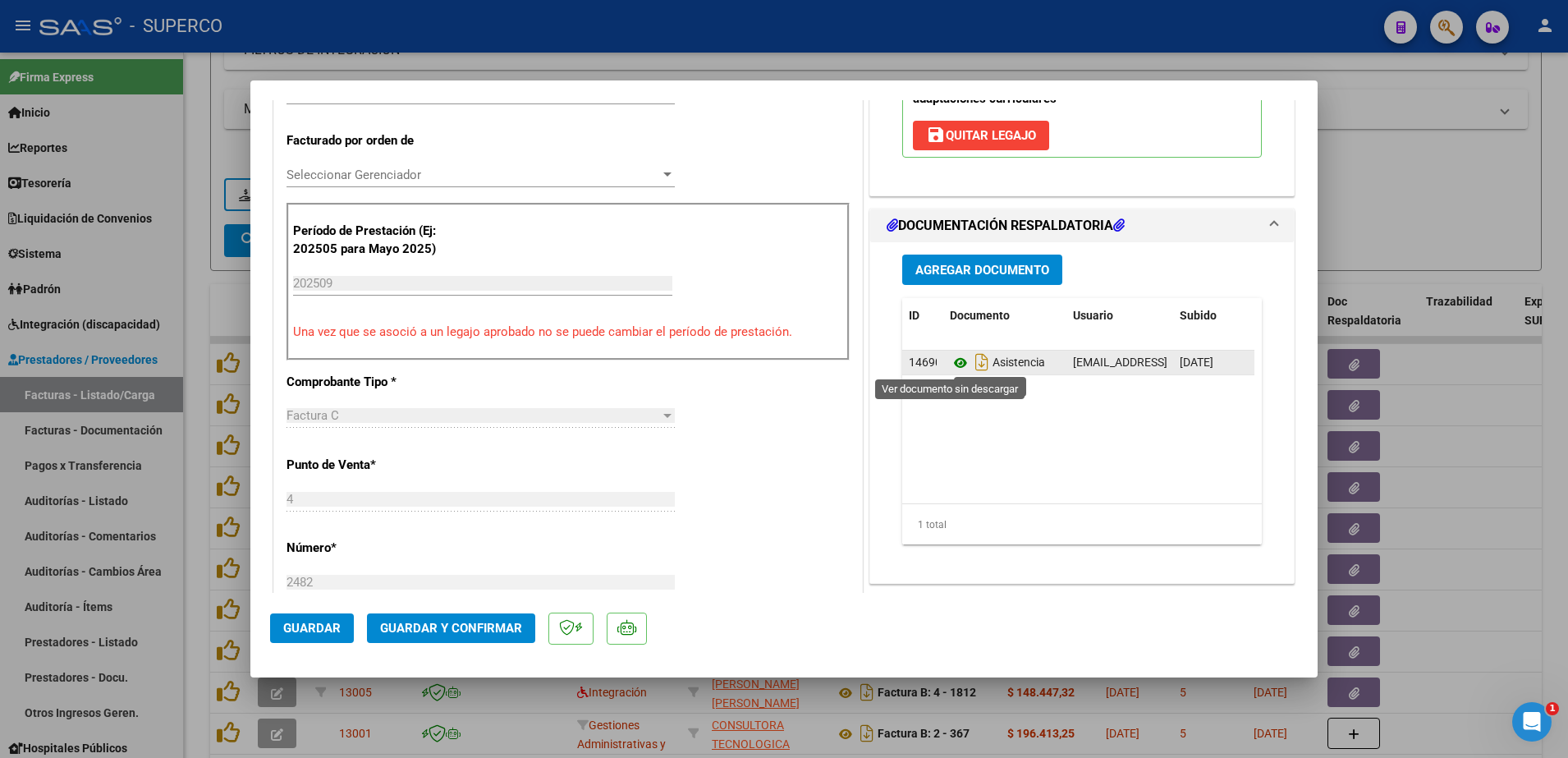
click at [949, 362] on icon at bounding box center [960, 362] width 22 height 20
click at [380, 623] on span "Guardar y Confirmar" at bounding box center [451, 628] width 142 height 15
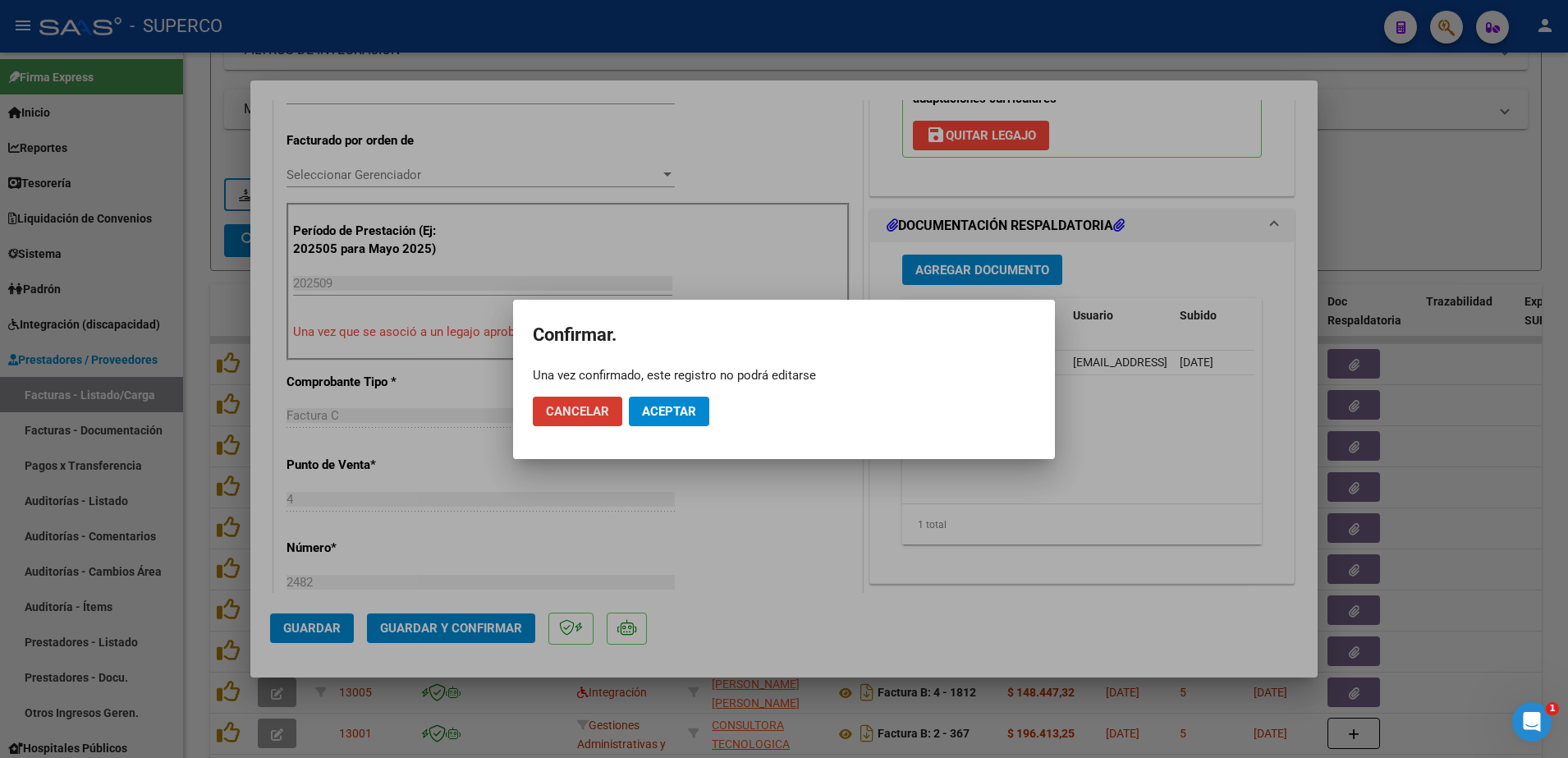
click at [687, 410] on span "Aceptar" at bounding box center [669, 411] width 54 height 15
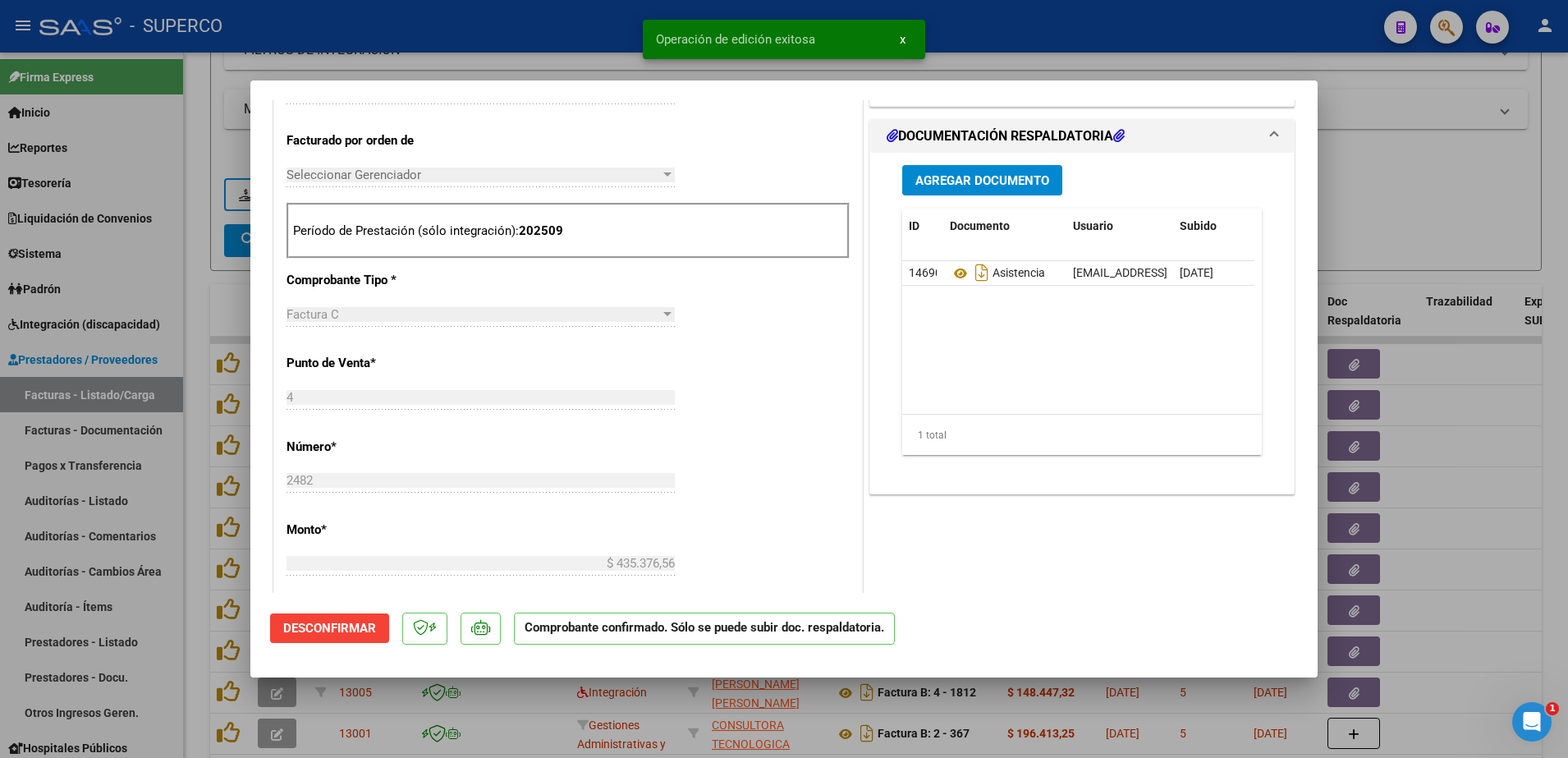
click at [1472, 192] on div at bounding box center [784, 379] width 1568 height 758
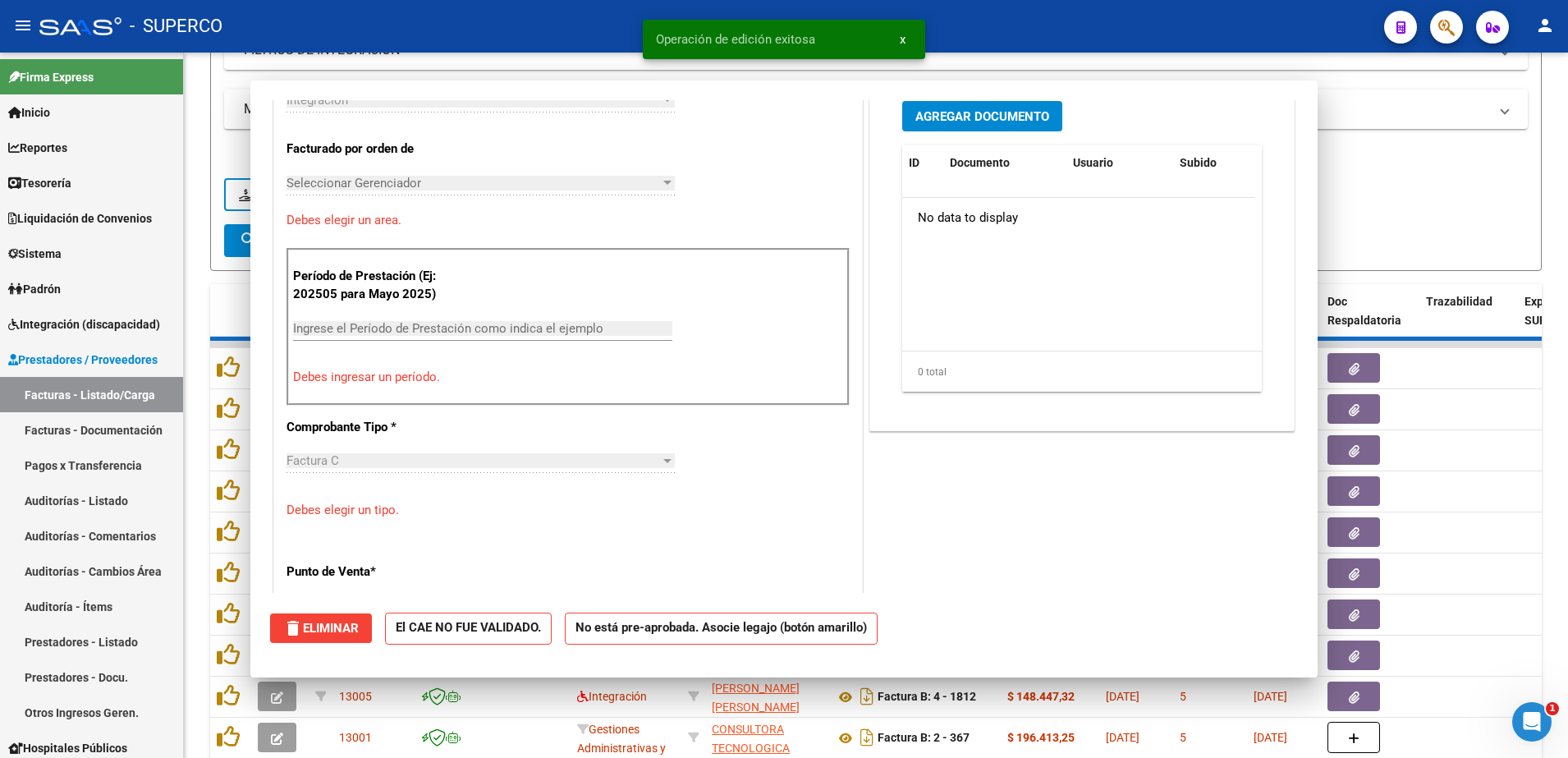
scroll to position [0, 0]
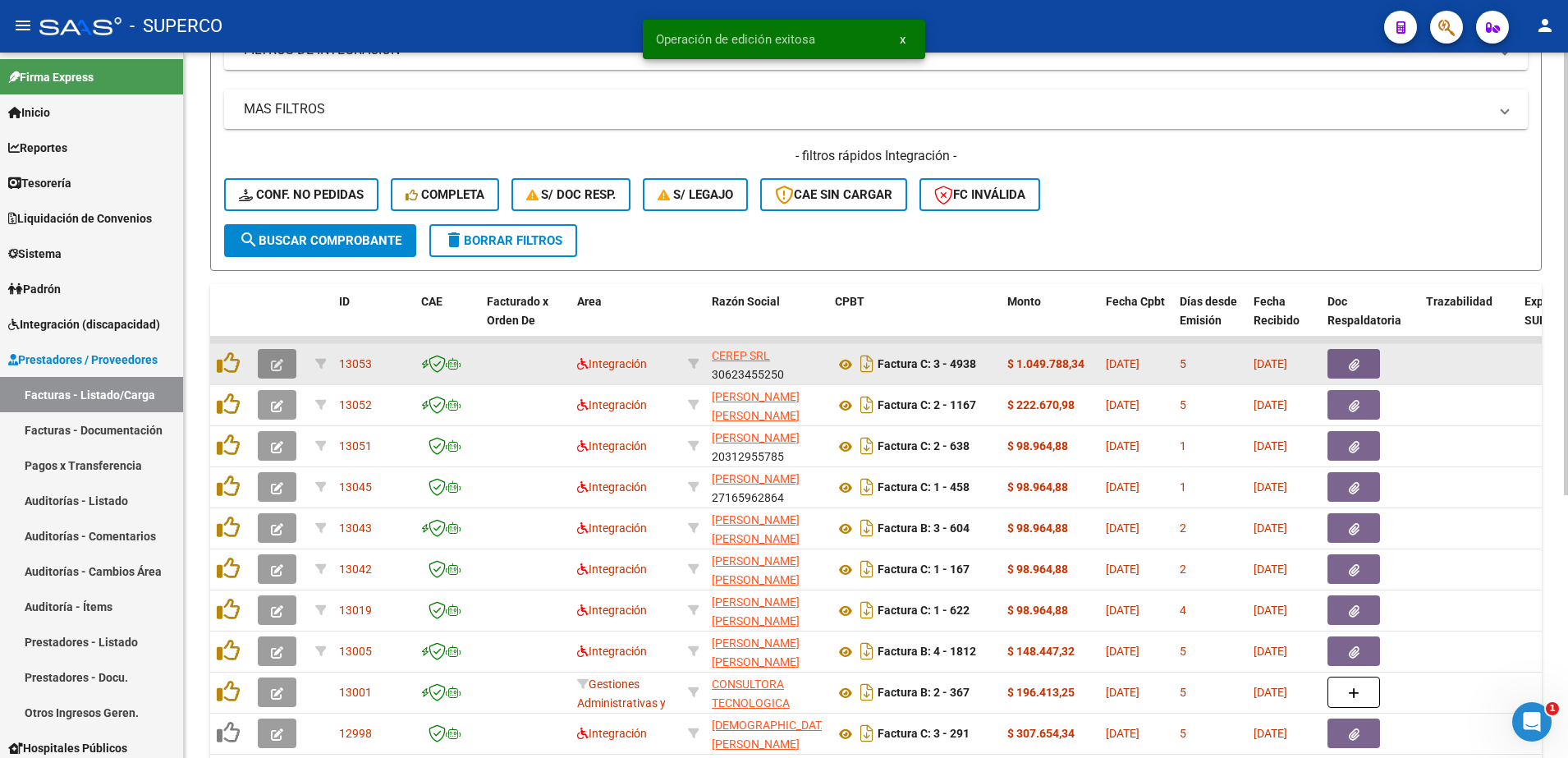
click at [281, 376] on button "button" at bounding box center [277, 364] width 38 height 30
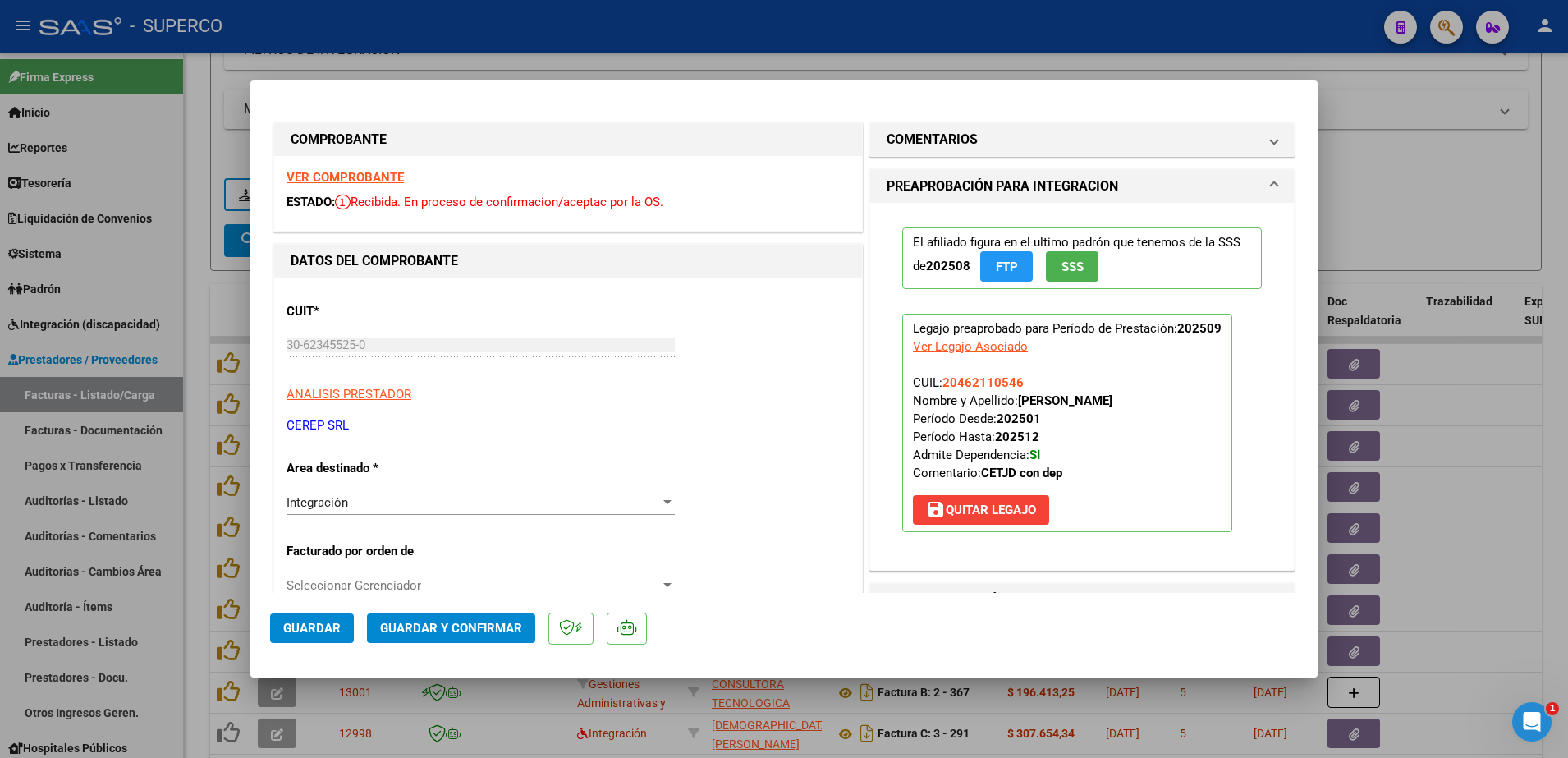
click at [366, 177] on strong "VER COMPROBANTE" at bounding box center [345, 177] width 117 height 15
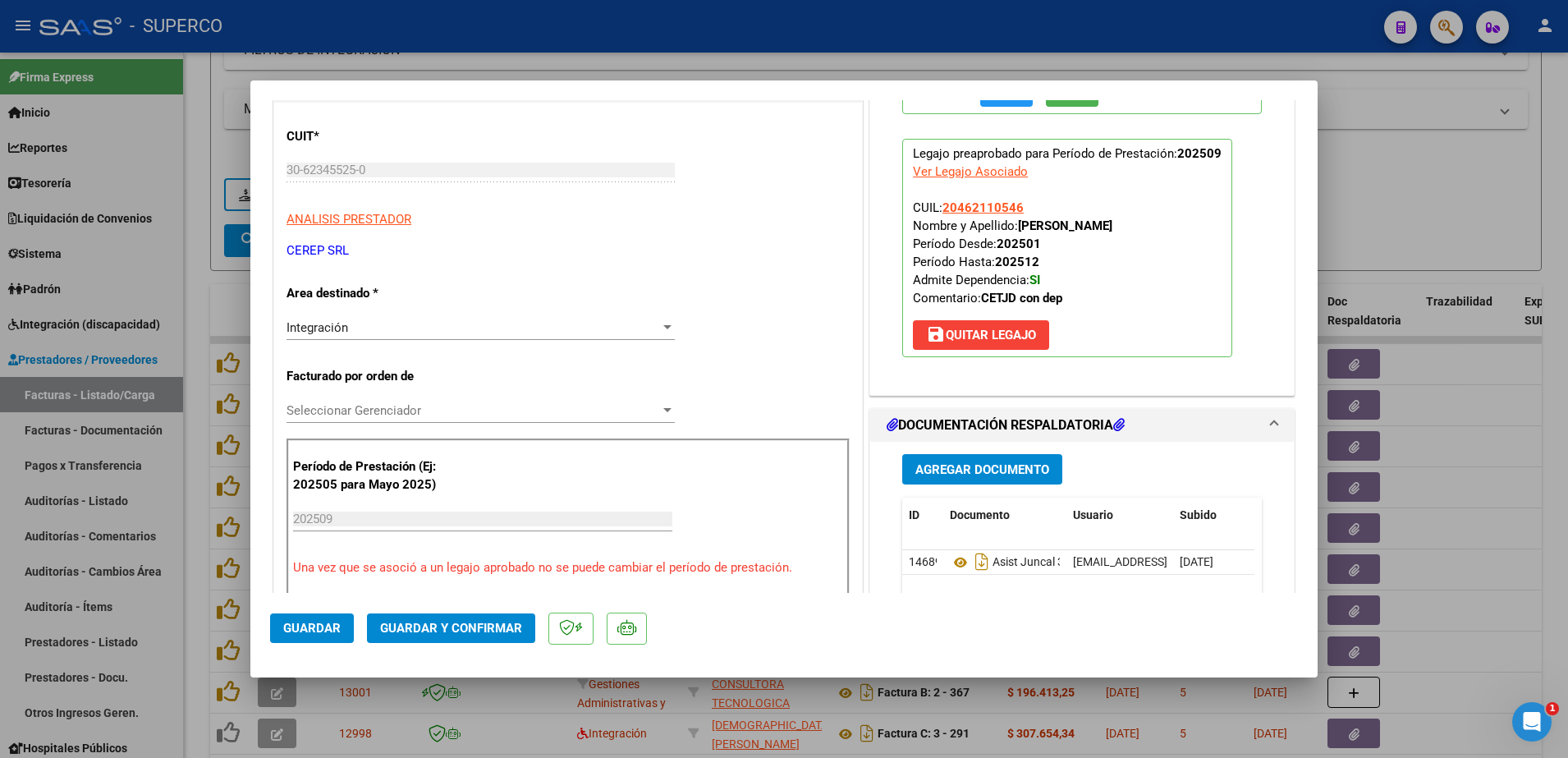
scroll to position [205, 0]
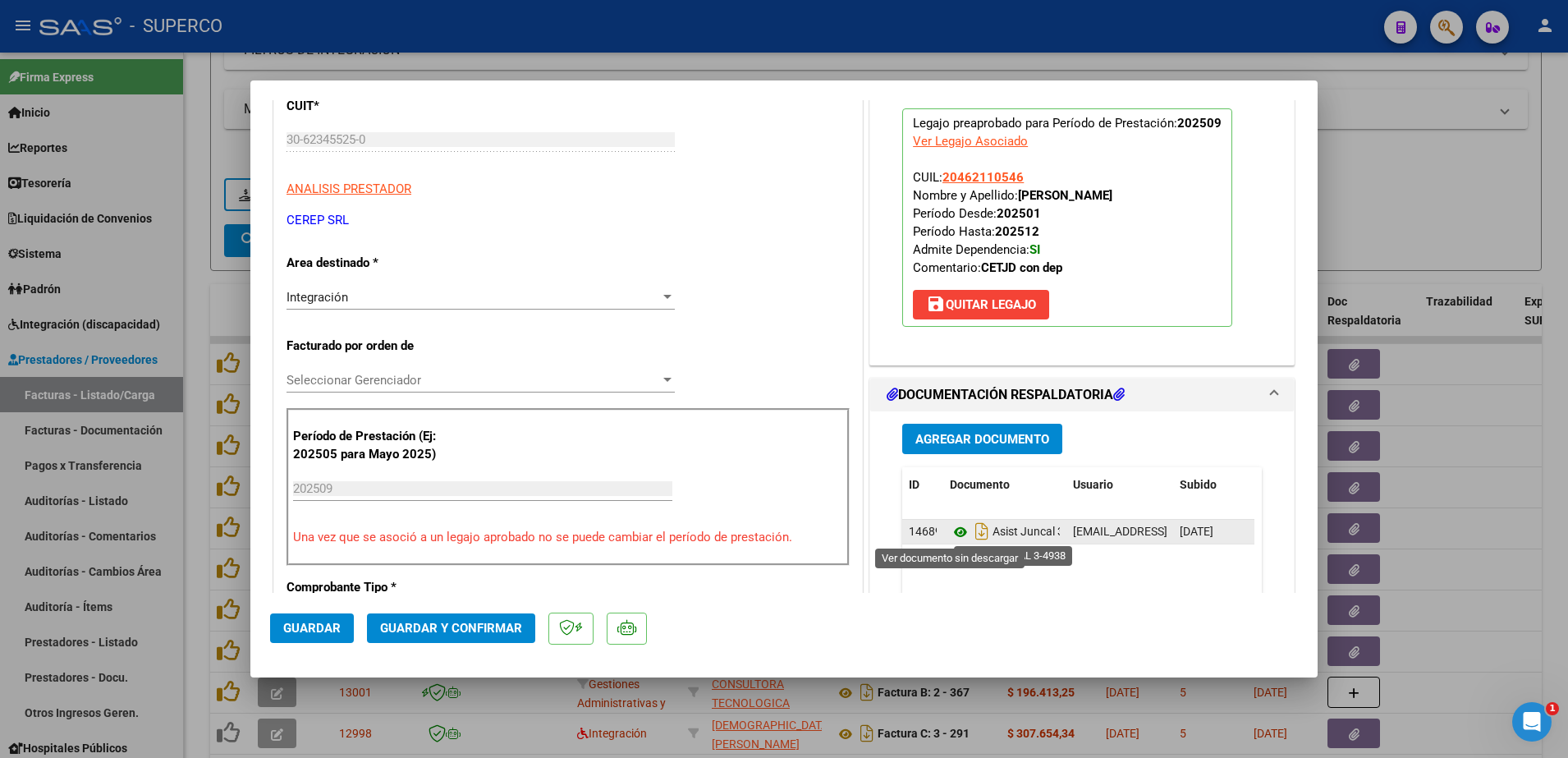
click at [949, 531] on icon at bounding box center [960, 532] width 22 height 20
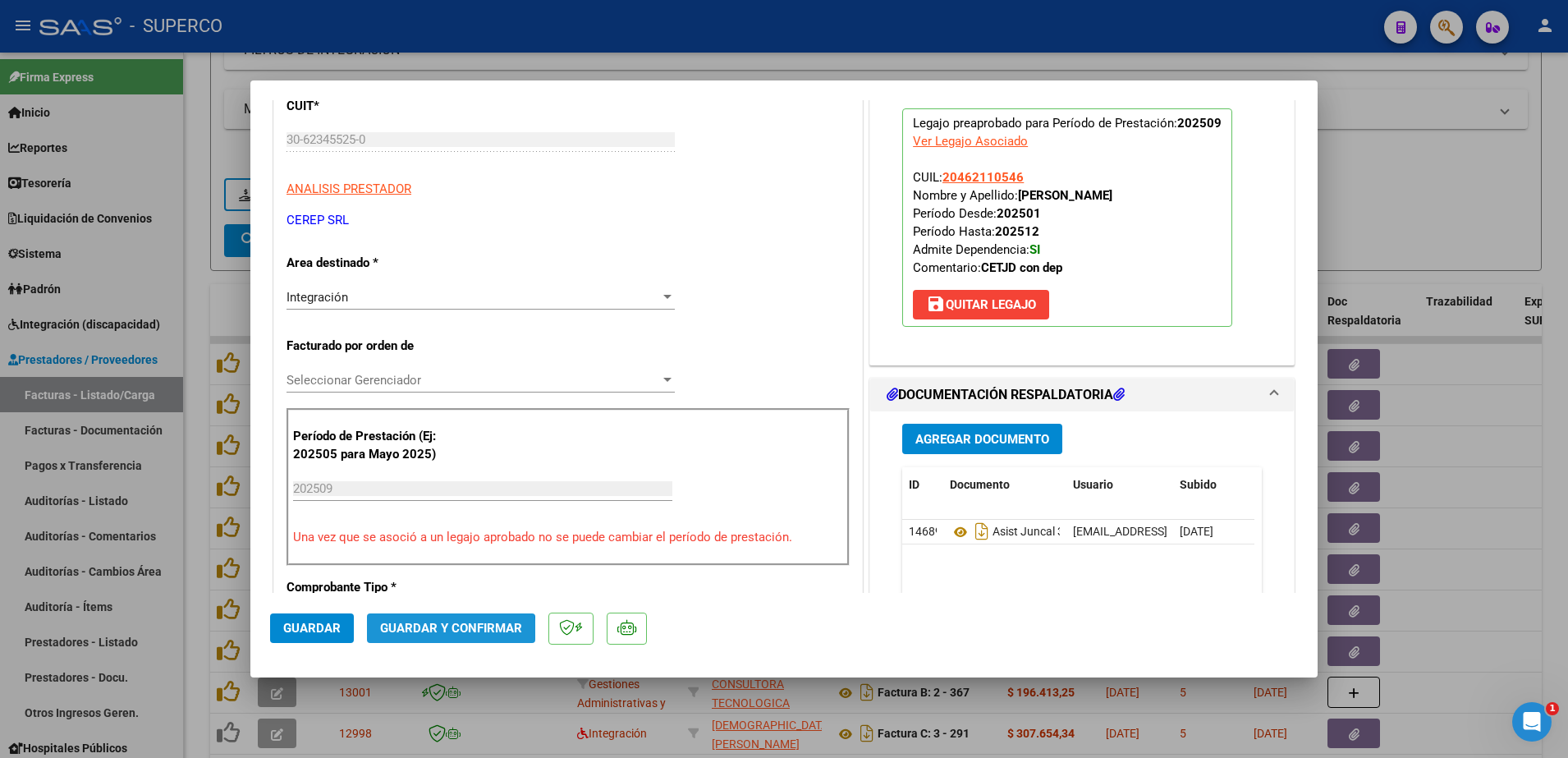
click at [434, 632] on span "Guardar y Confirmar" at bounding box center [451, 628] width 142 height 15
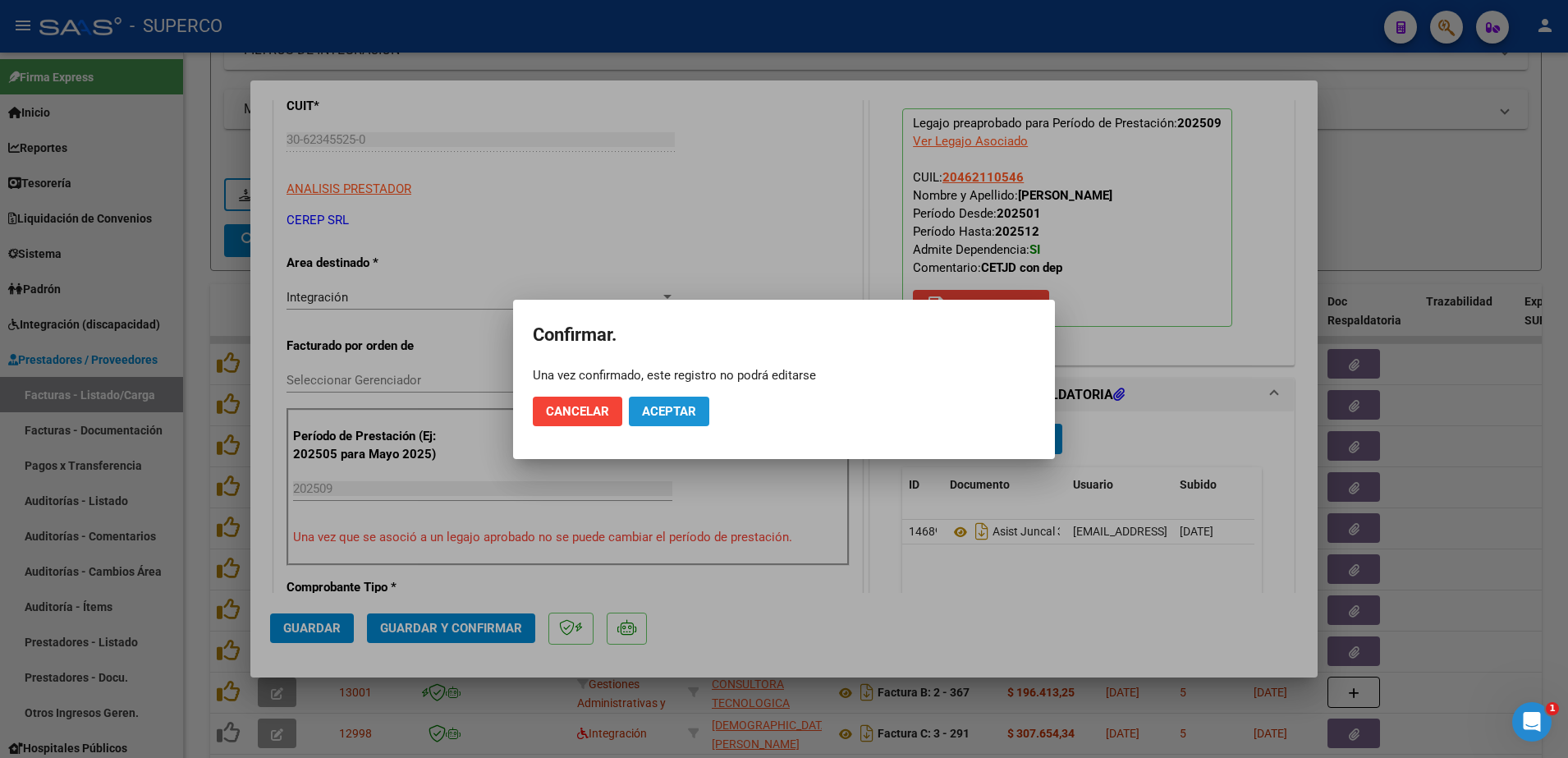
click at [693, 405] on span "Aceptar" at bounding box center [669, 411] width 54 height 15
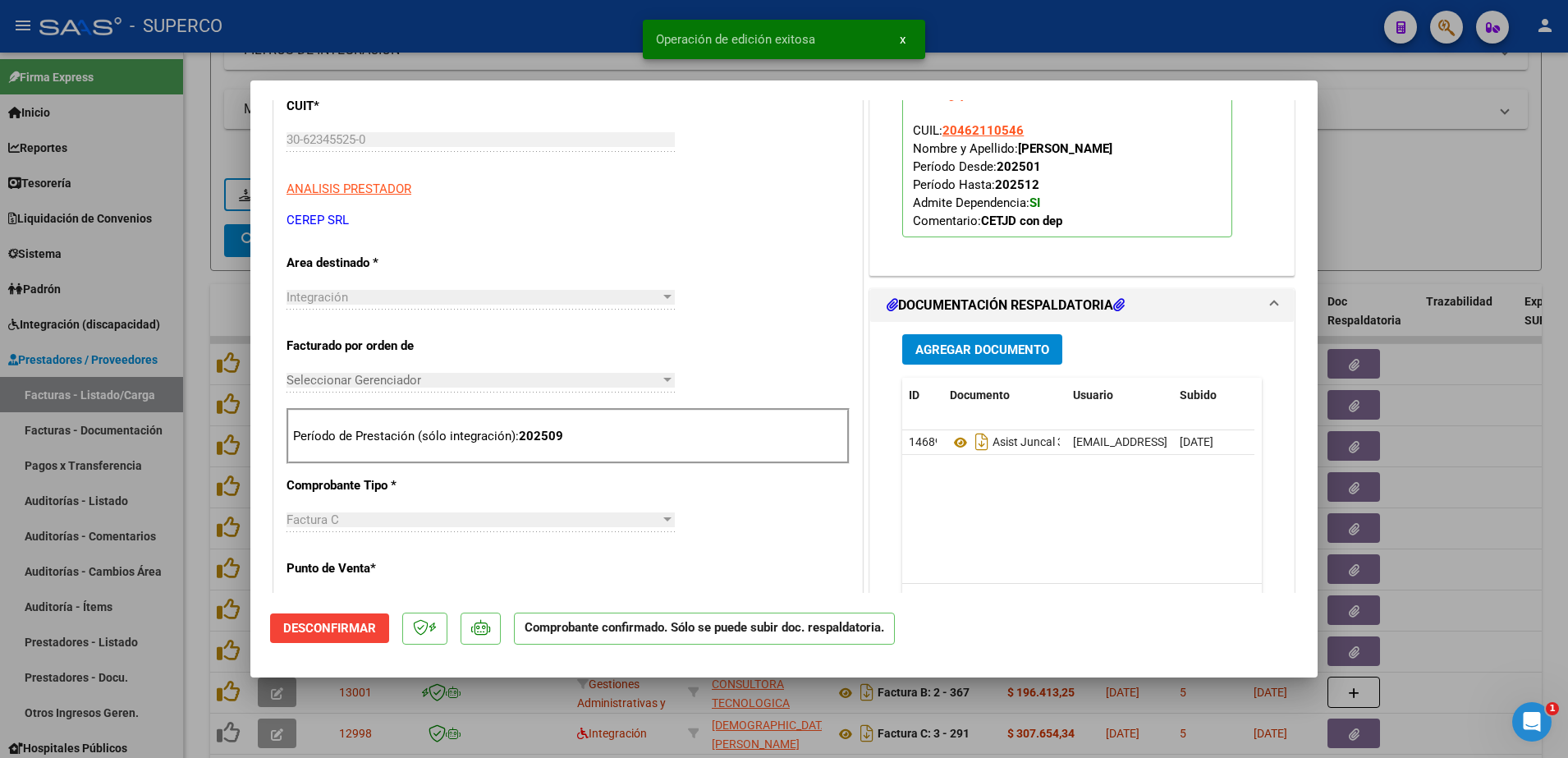
click at [1505, 234] on div at bounding box center [784, 379] width 1568 height 758
type input "$ 0,00"
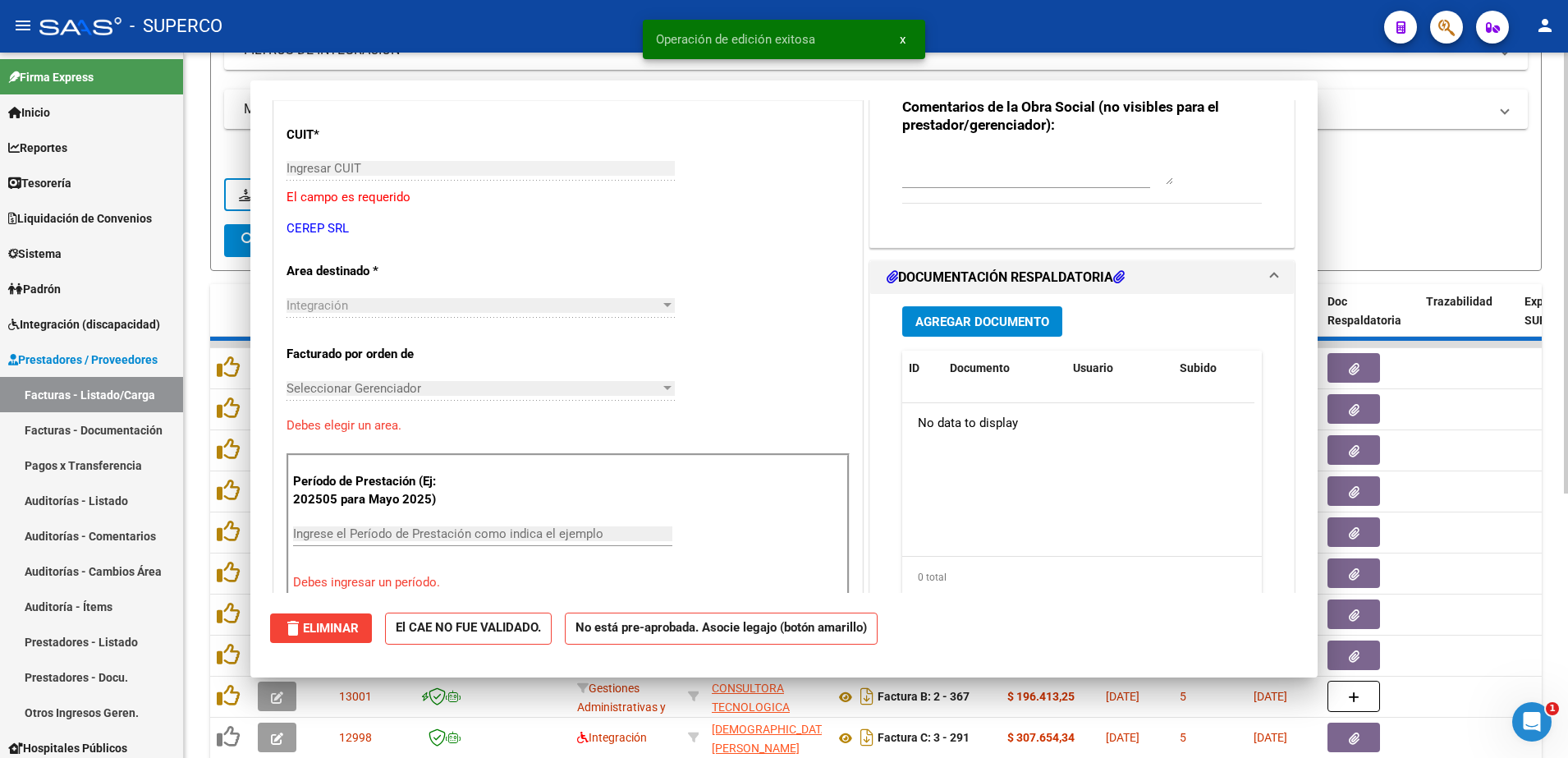
scroll to position [234, 0]
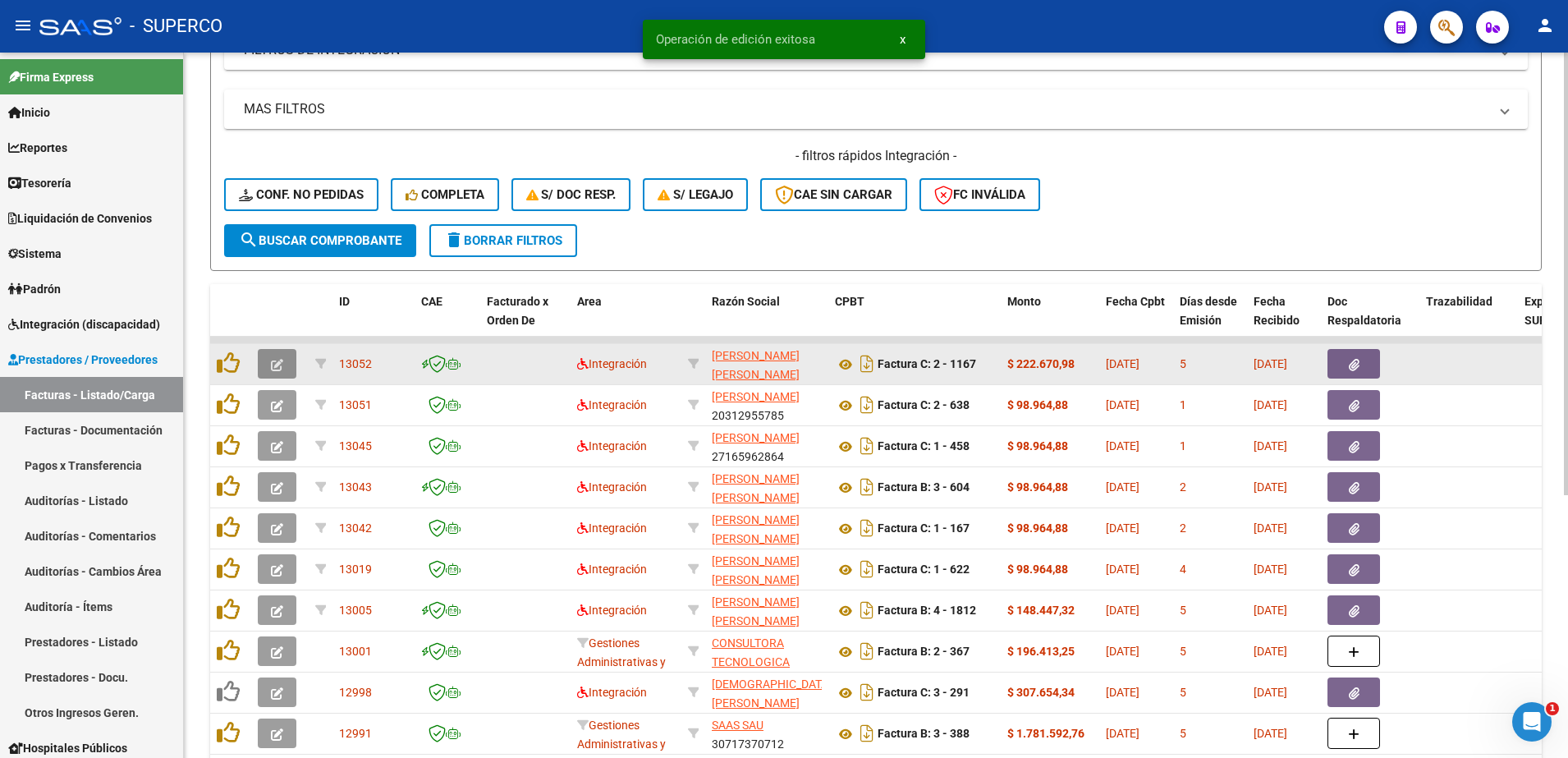
click at [283, 353] on button "button" at bounding box center [277, 364] width 38 height 30
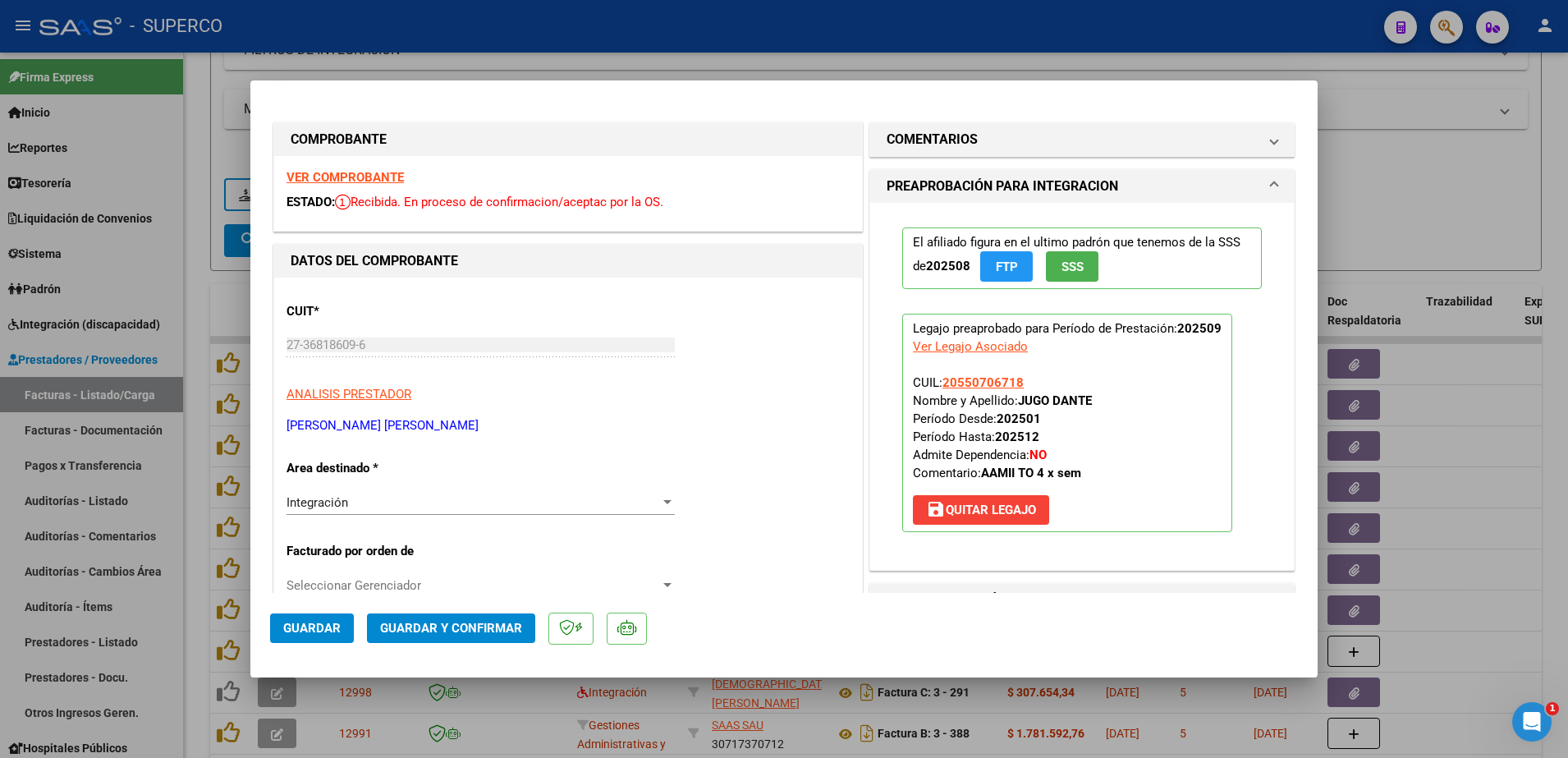
click at [390, 177] on strong "VER COMPROBANTE" at bounding box center [345, 177] width 117 height 15
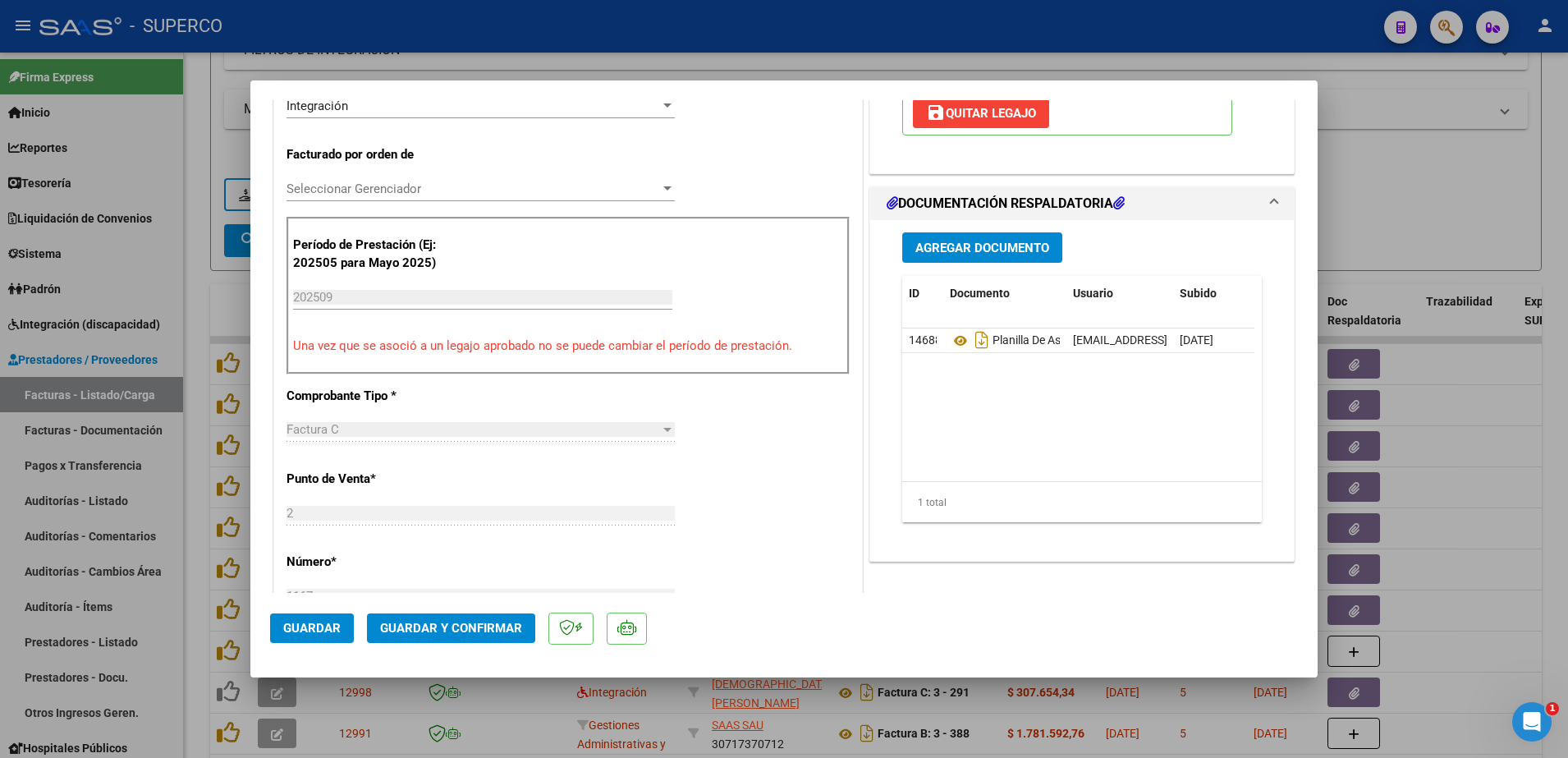
scroll to position [410, 0]
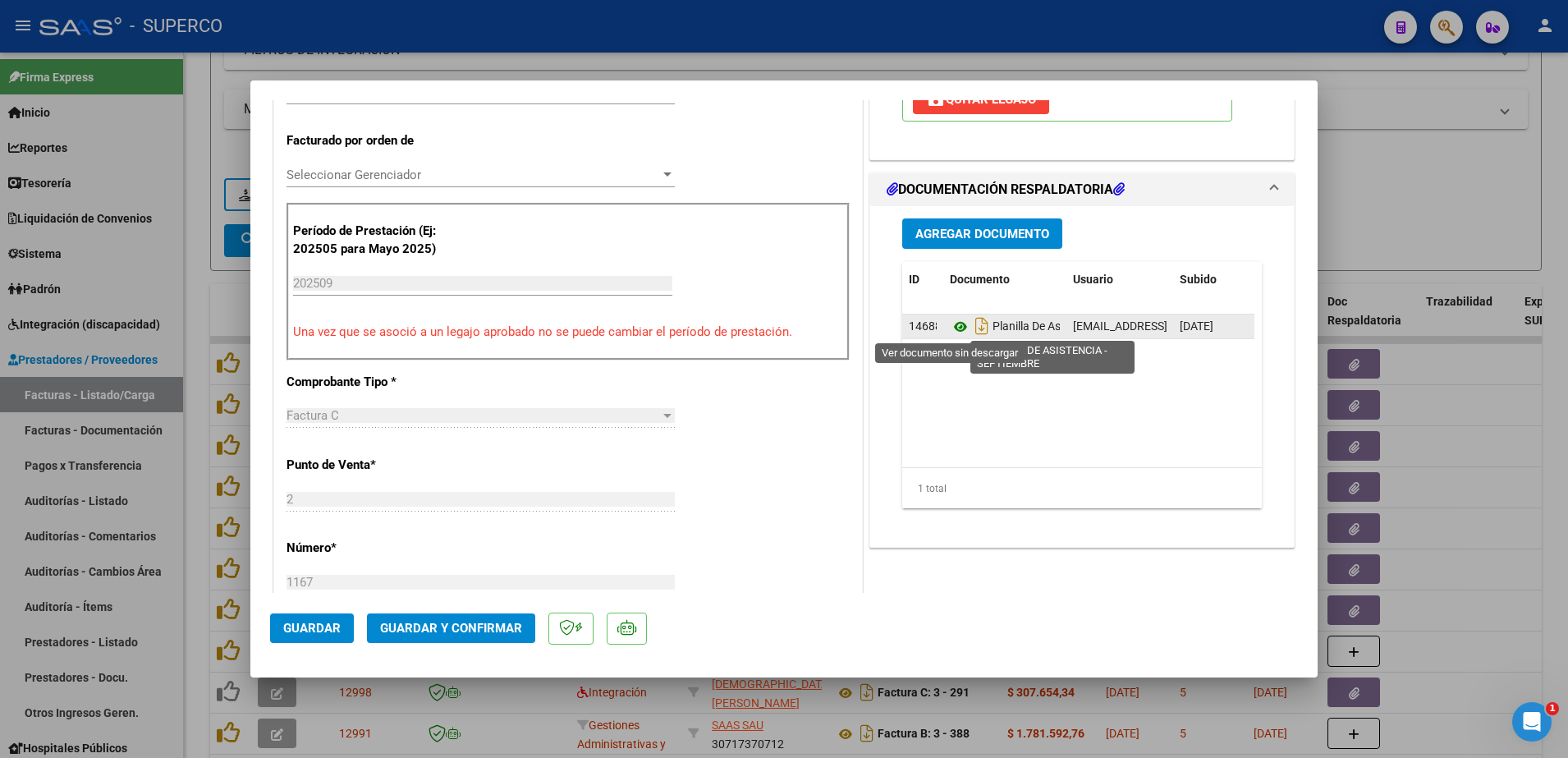
click at [949, 322] on icon at bounding box center [960, 327] width 22 height 20
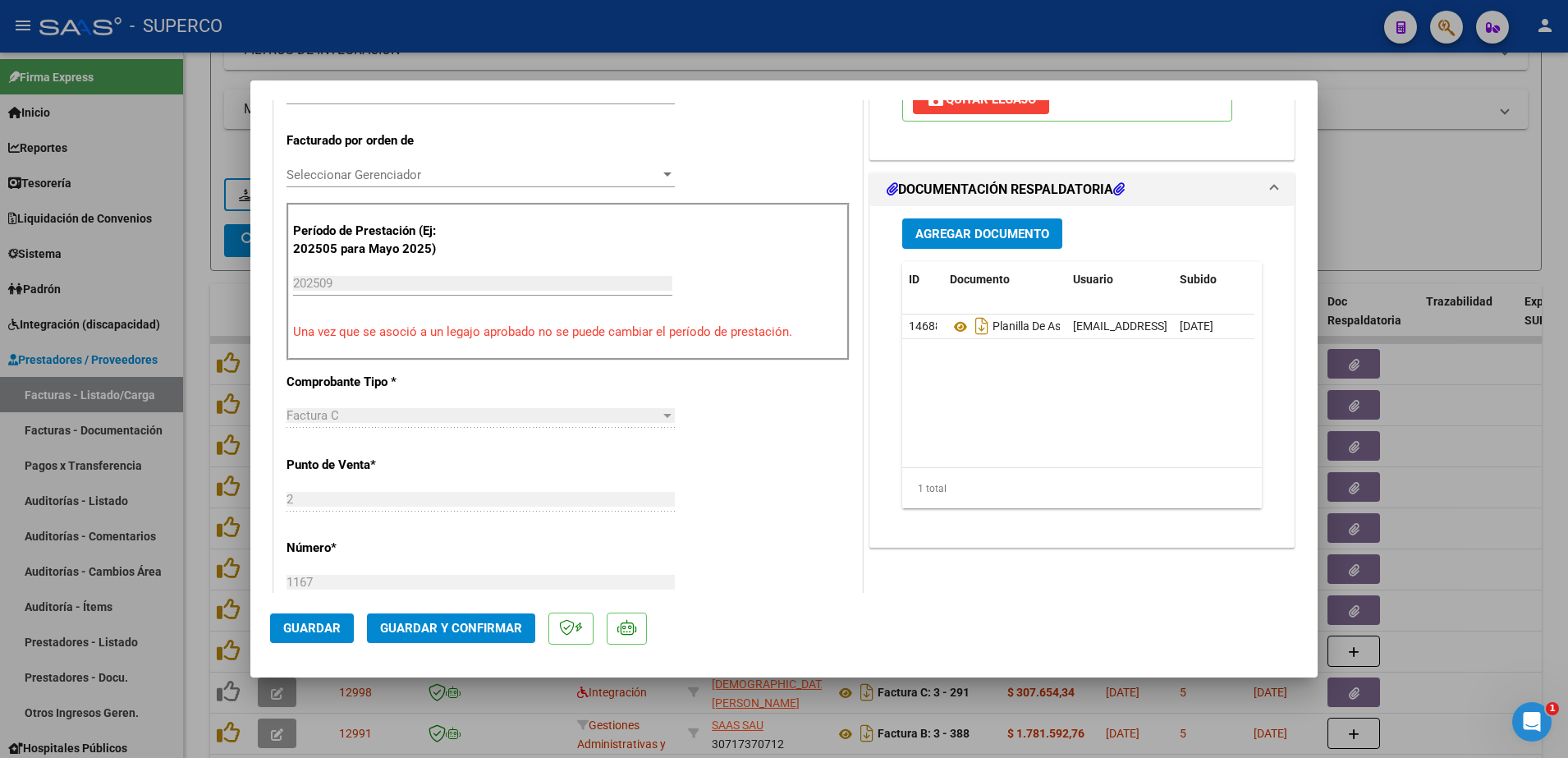
click at [382, 616] on button "Guardar y Confirmar" at bounding box center [451, 628] width 169 height 30
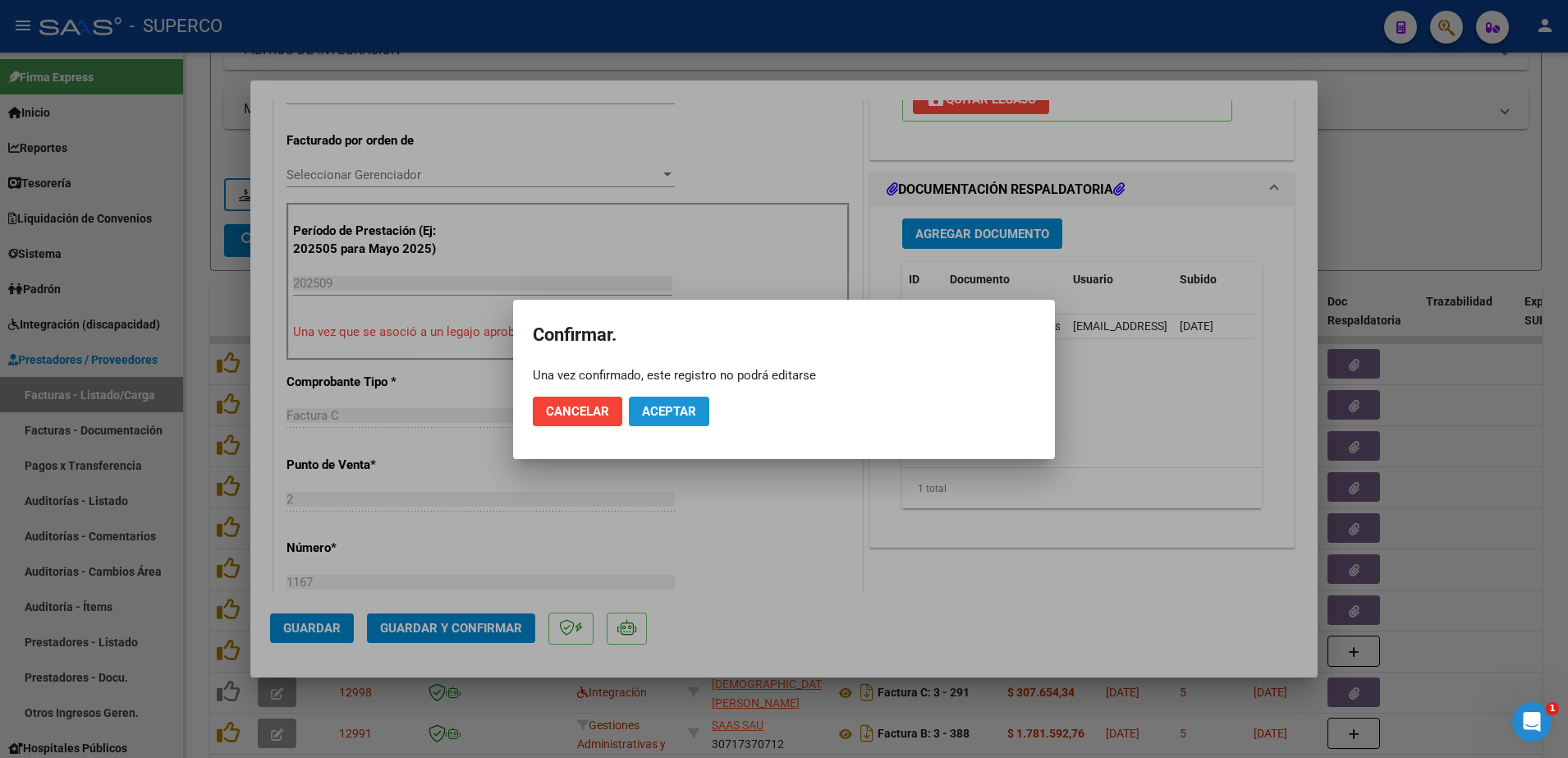
click at [691, 402] on button "Aceptar" at bounding box center [669, 411] width 81 height 30
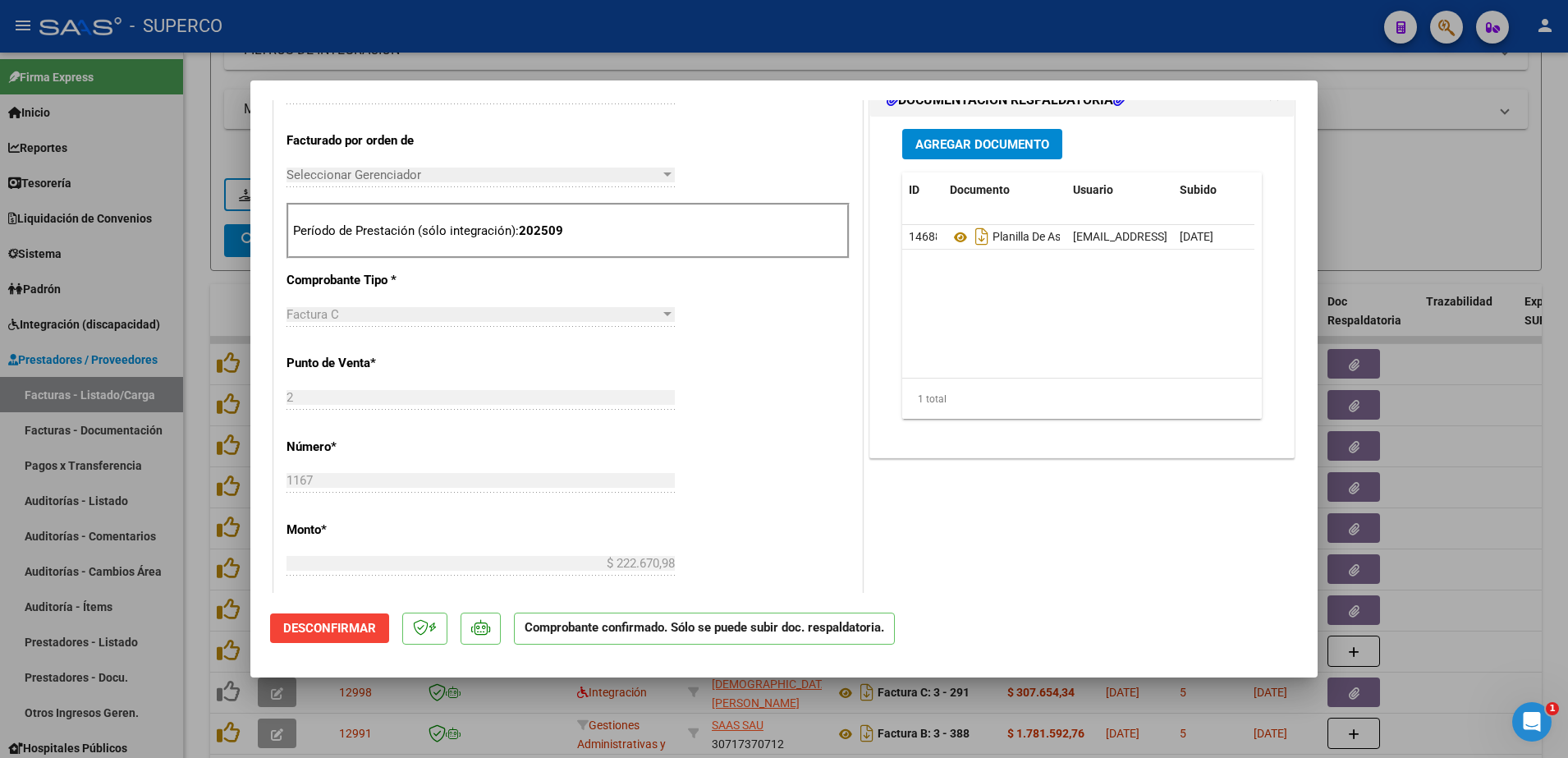
click at [1399, 157] on div at bounding box center [784, 379] width 1568 height 758
type input "$ 0,00"
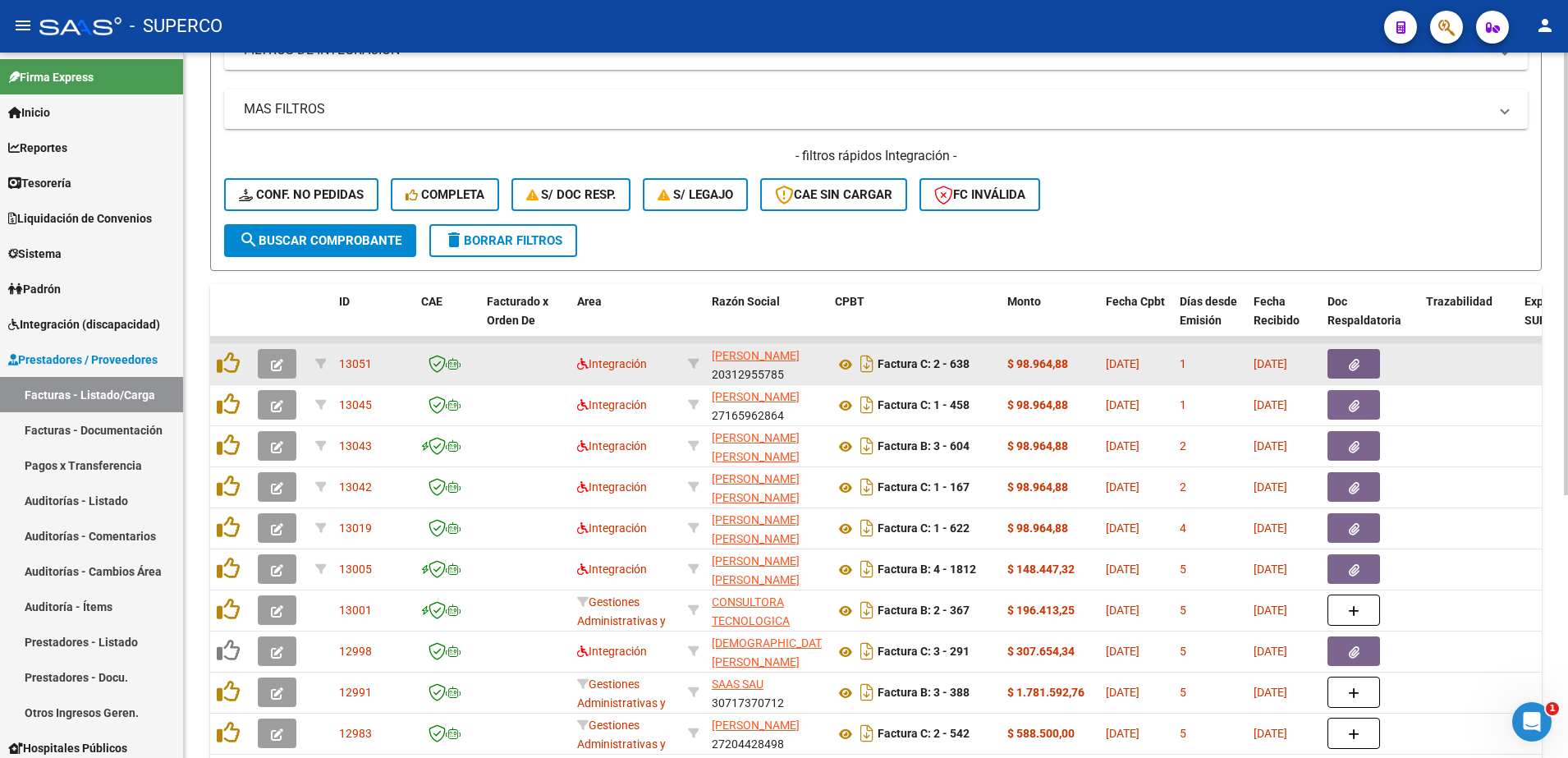
click at [276, 365] on icon "button" at bounding box center [277, 365] width 12 height 12
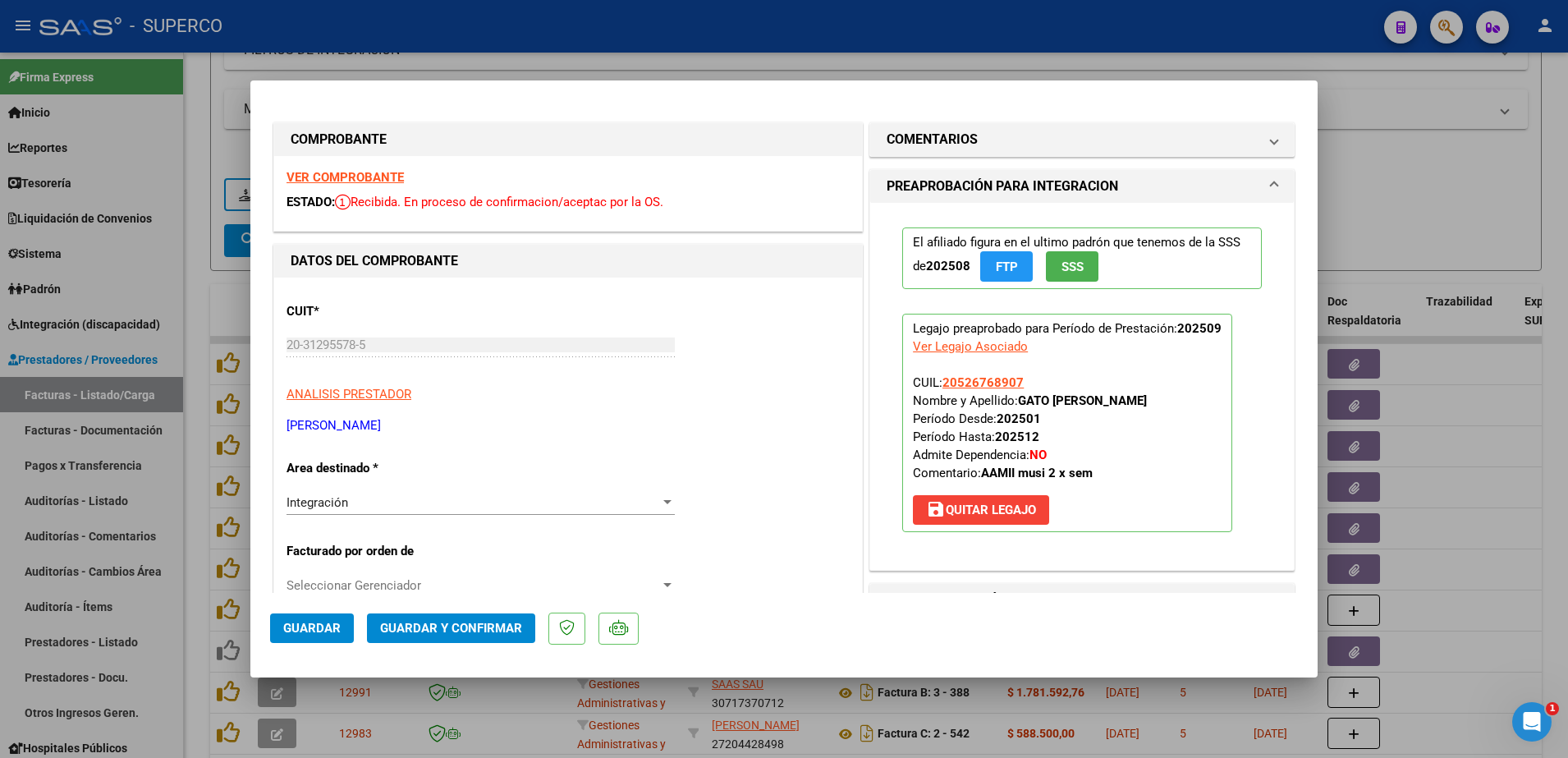
click at [395, 181] on strong "VER COMPROBANTE" at bounding box center [345, 177] width 117 height 15
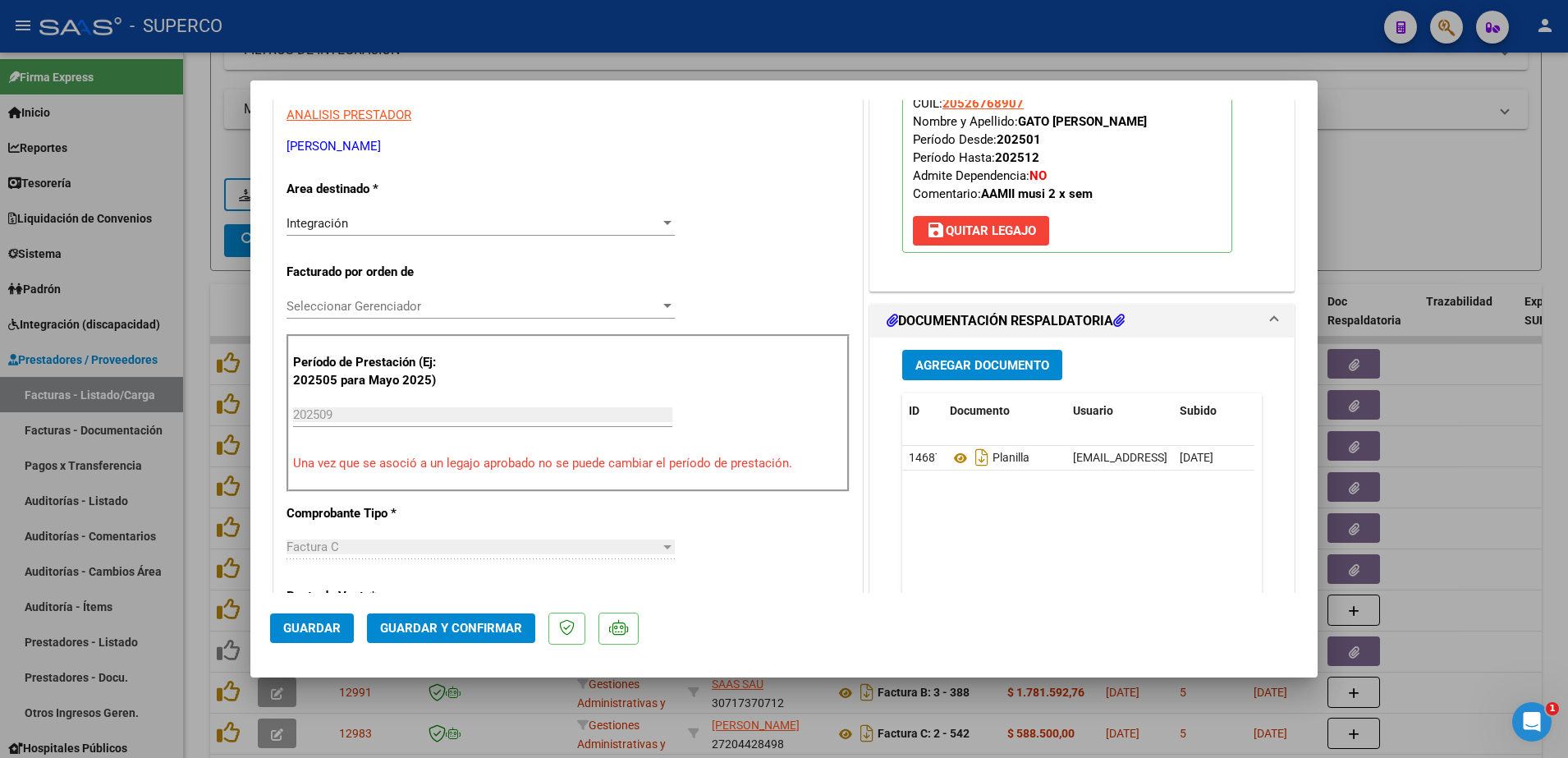
scroll to position [308, 0]
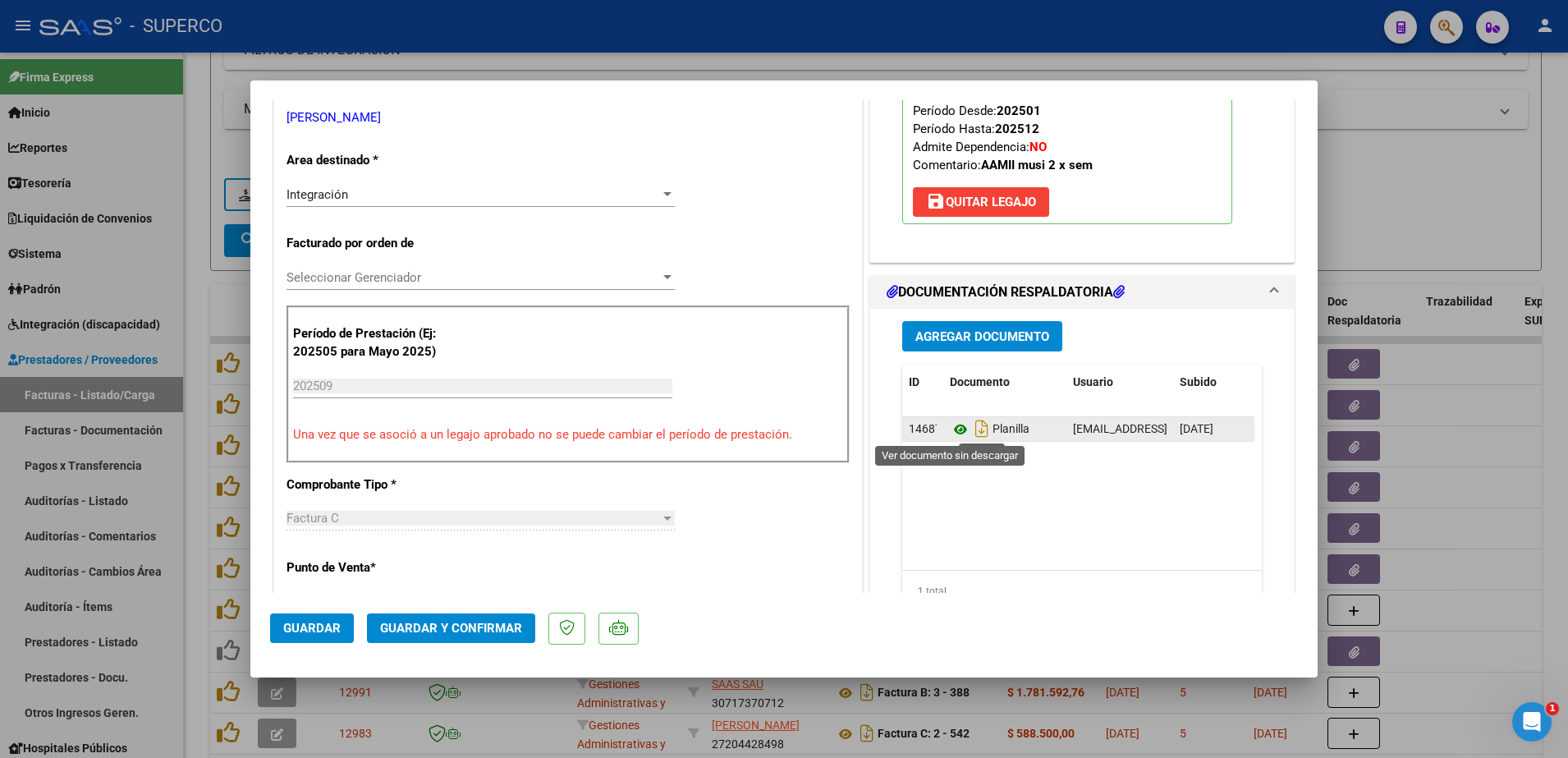
click at [950, 431] on icon at bounding box center [960, 429] width 22 height 20
click at [495, 612] on mat-dialog-actions "Guardar Guardar y Confirmar" at bounding box center [784, 625] width 1028 height 65
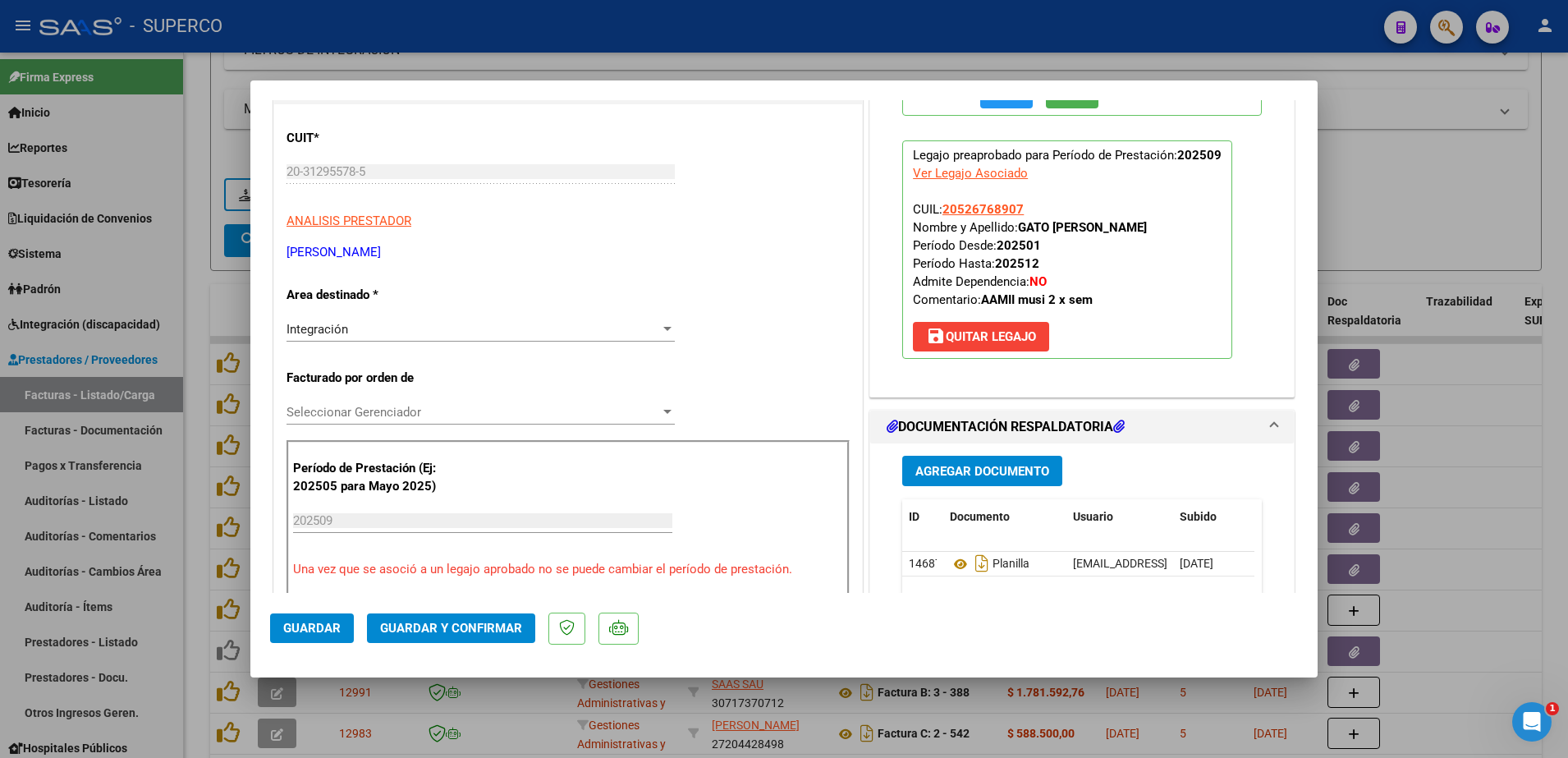
scroll to position [205, 0]
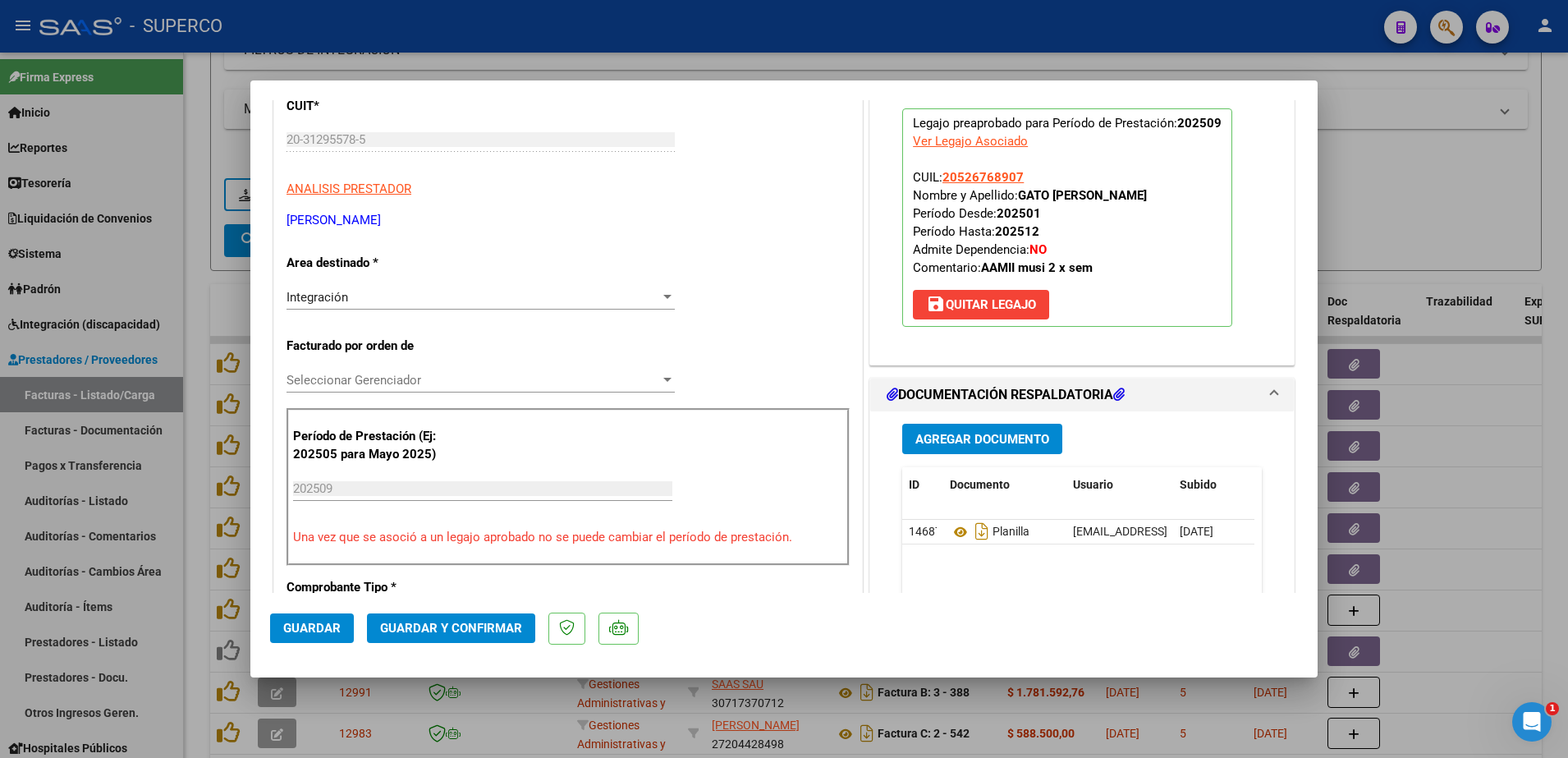
click at [483, 639] on button "Guardar y Confirmar" at bounding box center [451, 628] width 169 height 30
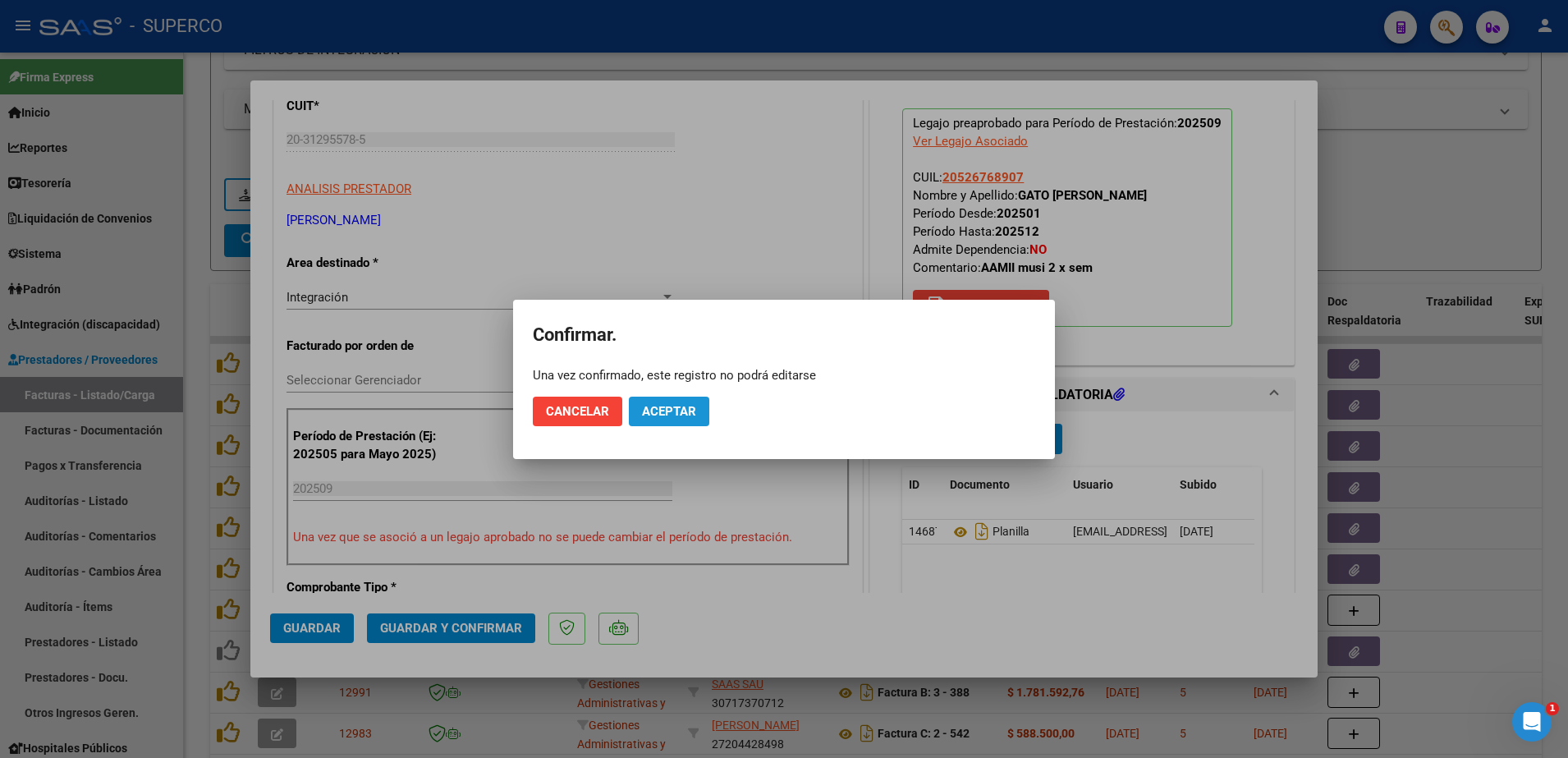
click at [677, 412] on span "Aceptar" at bounding box center [669, 411] width 54 height 15
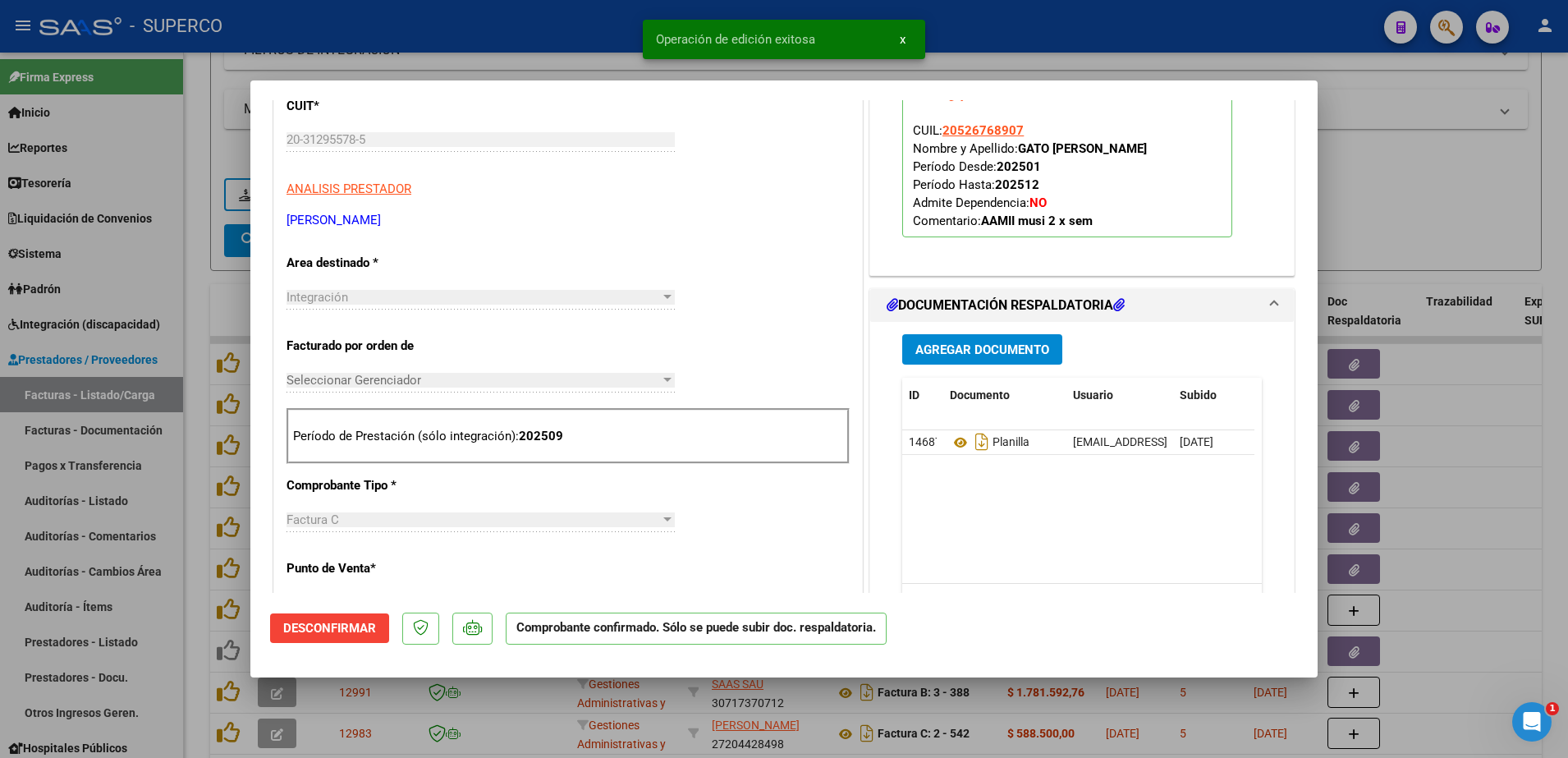
click at [1399, 194] on div at bounding box center [784, 379] width 1568 height 758
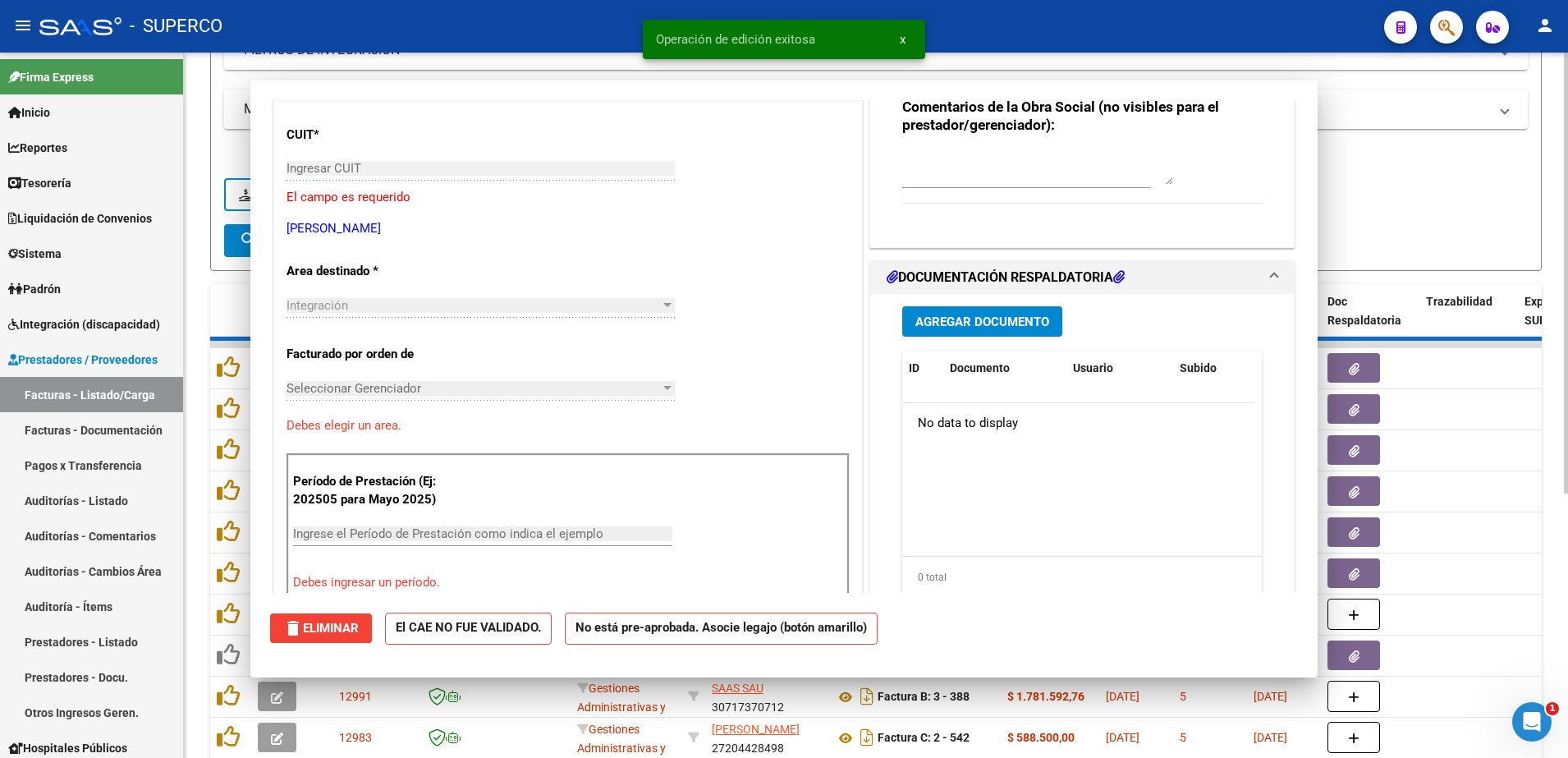
scroll to position [0, 0]
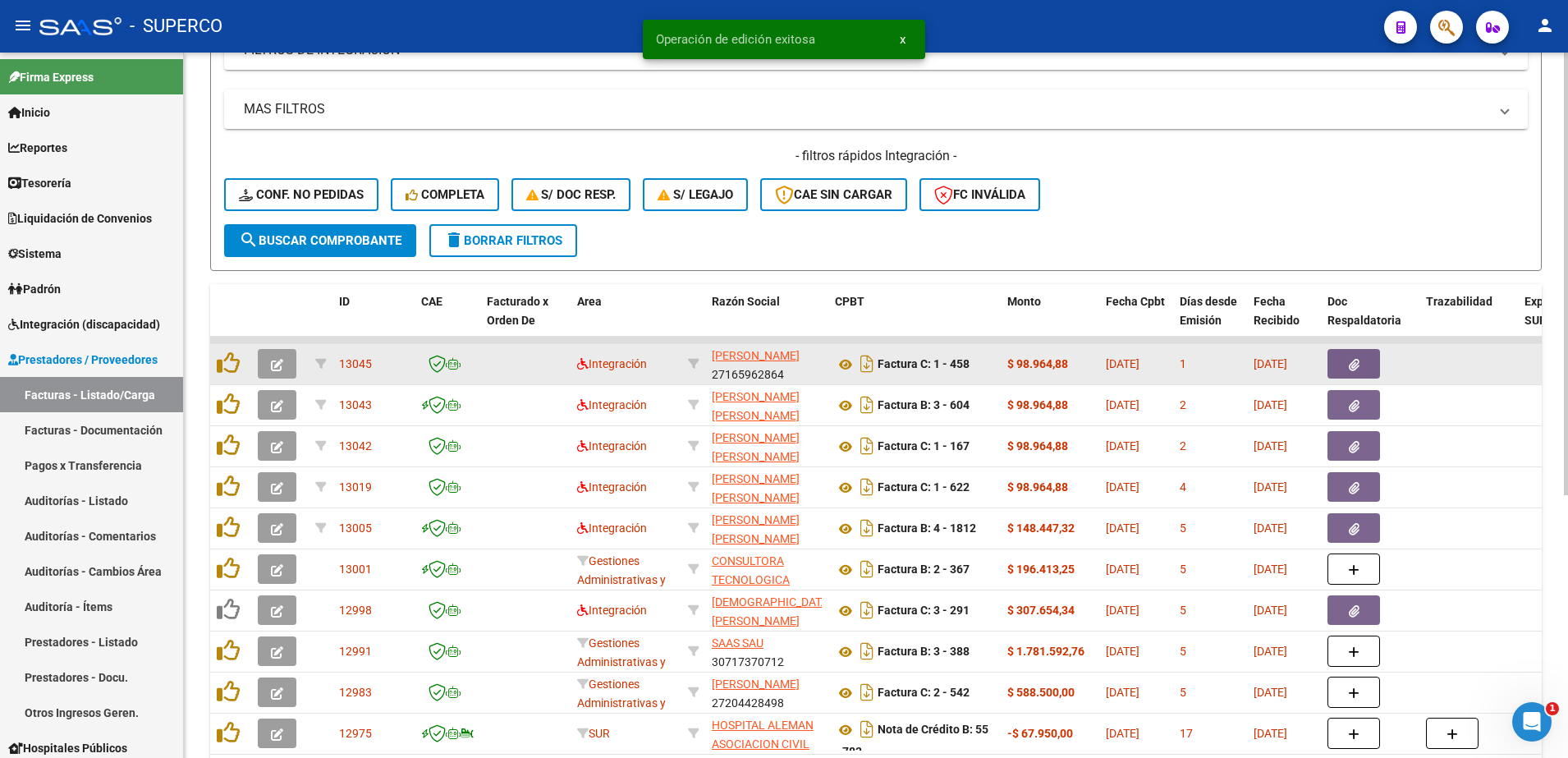
click at [276, 367] on icon "button" at bounding box center [277, 365] width 12 height 12
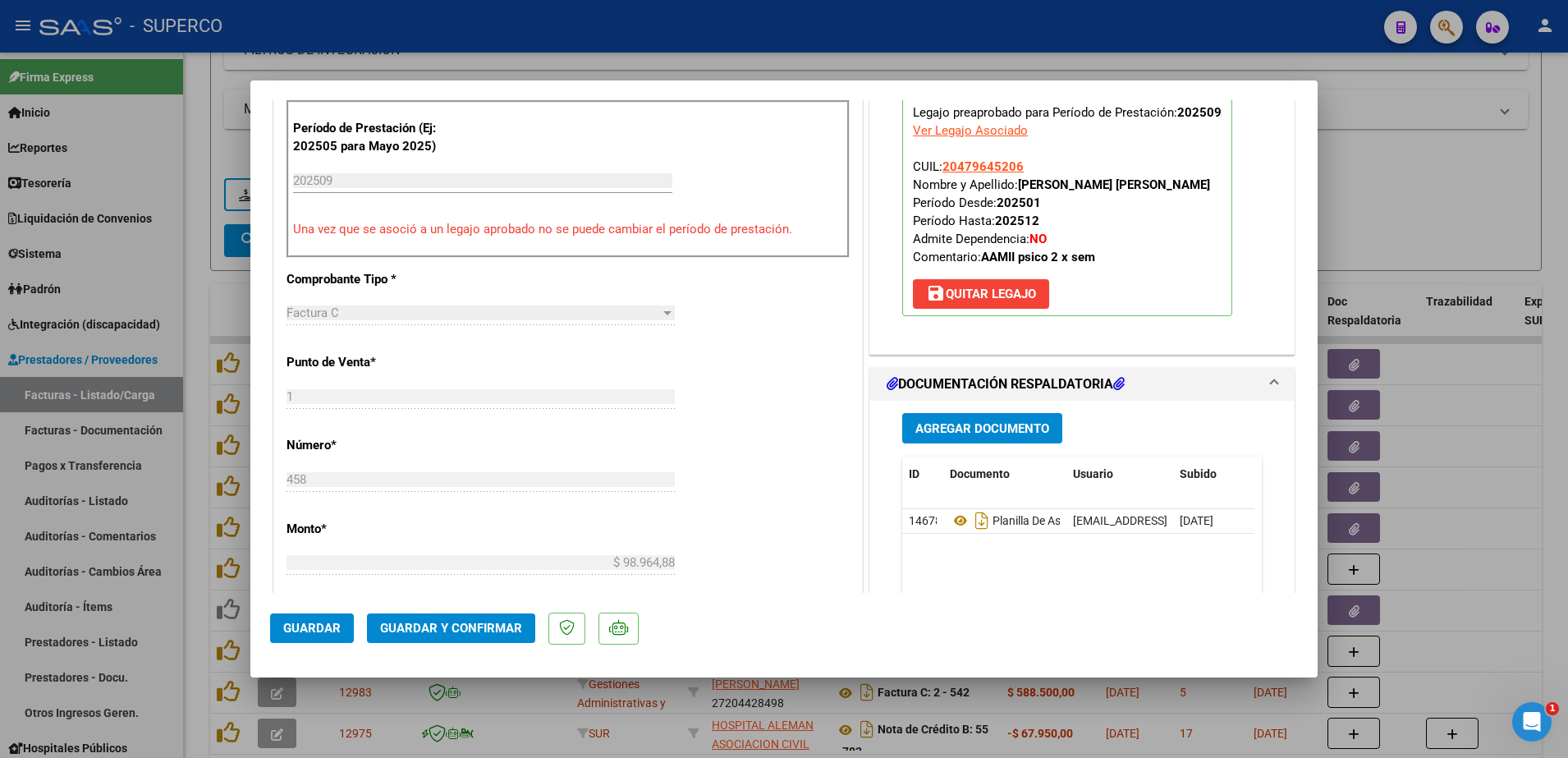
scroll to position [616, 0]
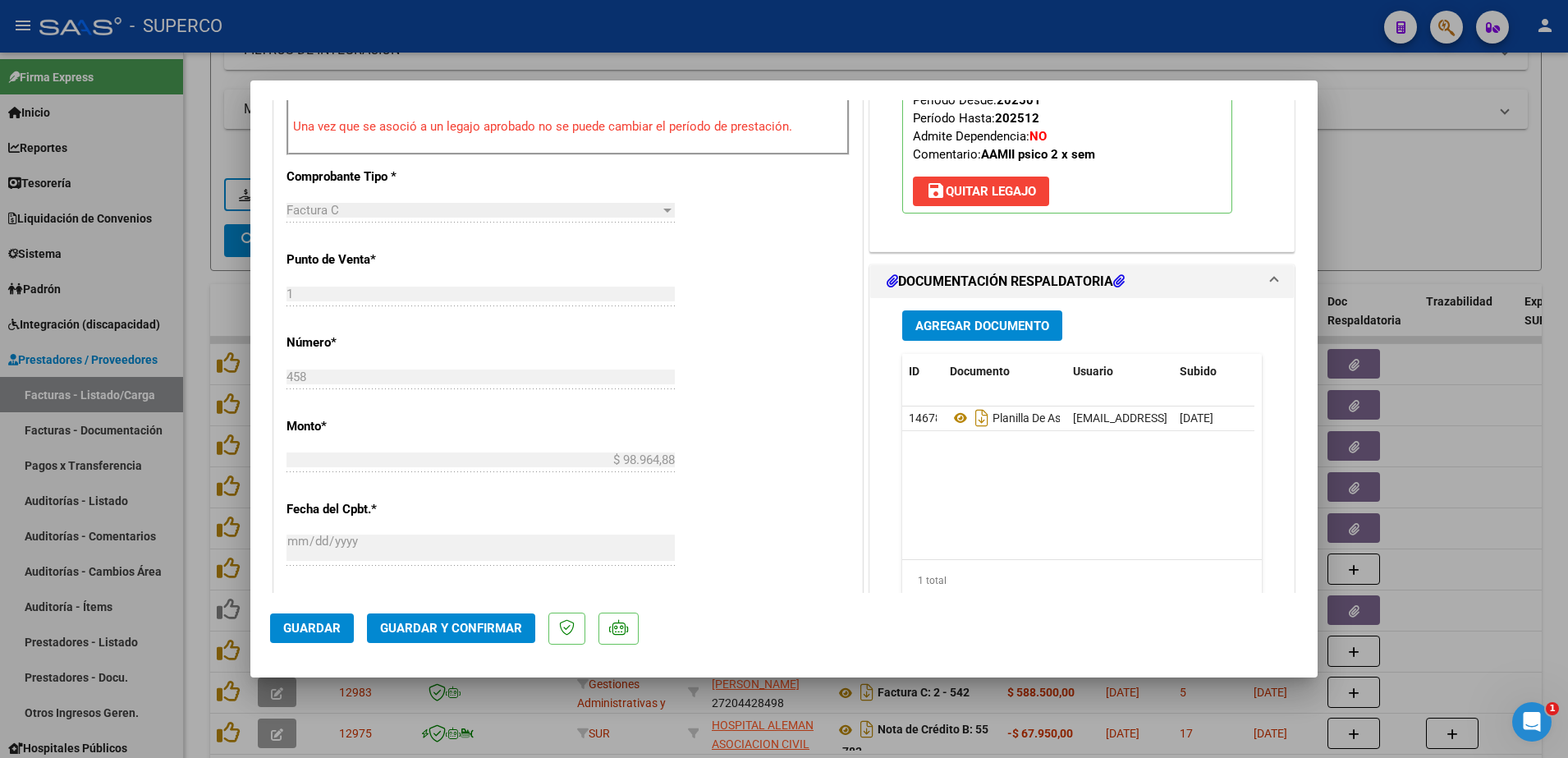
click at [1425, 166] on div at bounding box center [784, 379] width 1568 height 758
type input "$ 0,00"
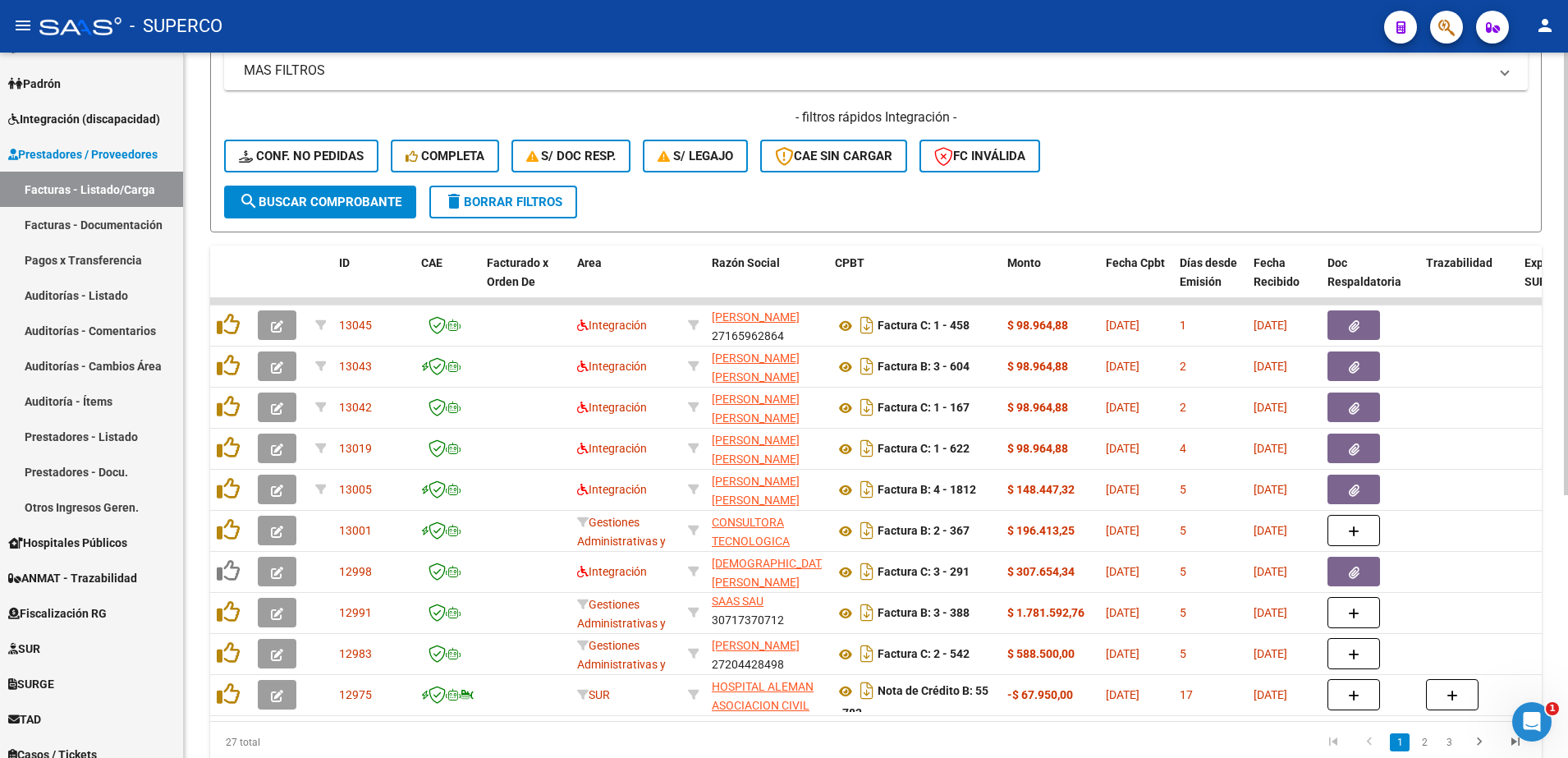
scroll to position [410, 0]
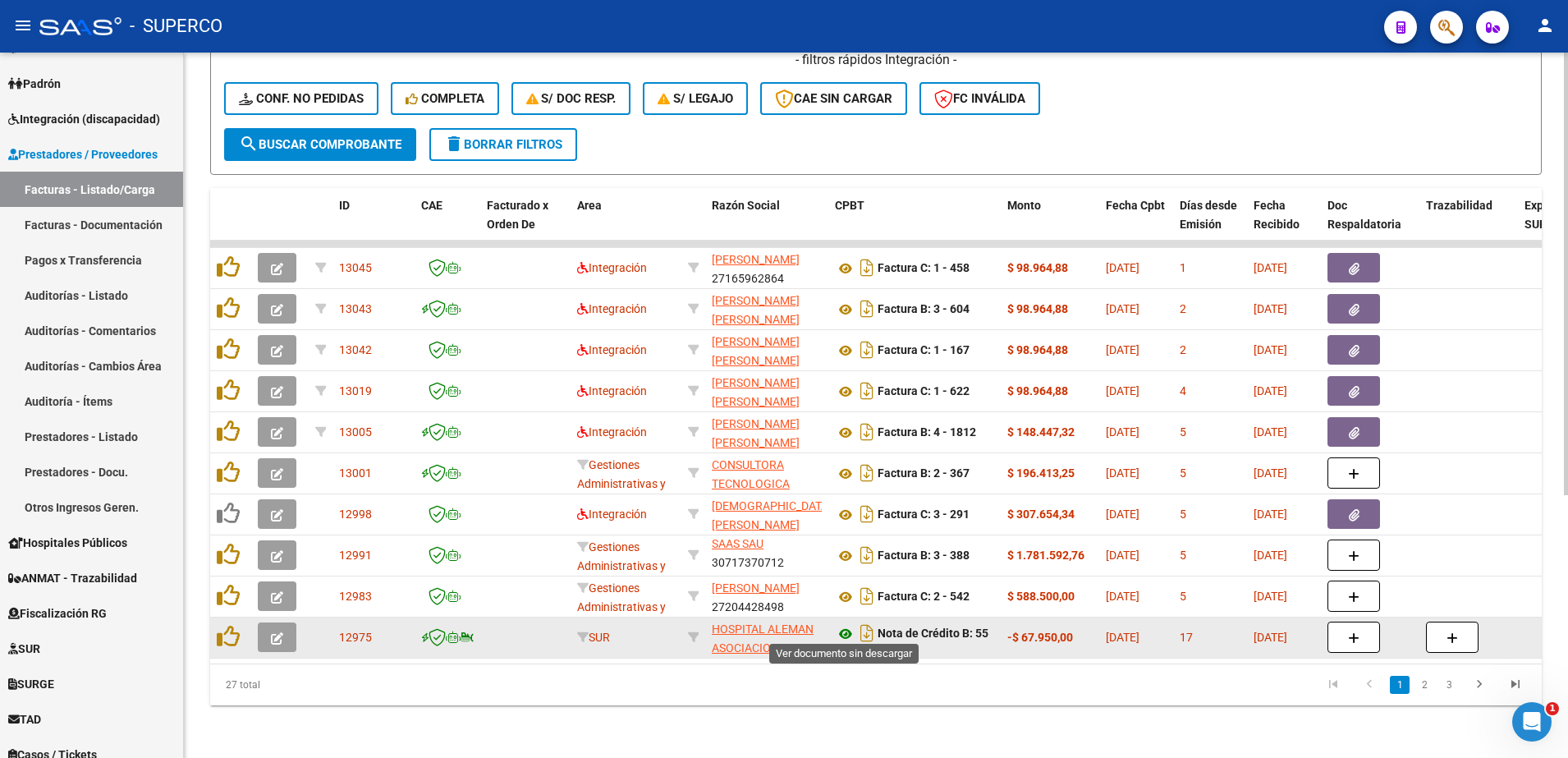
click at [842, 628] on icon at bounding box center [845, 634] width 22 height 20
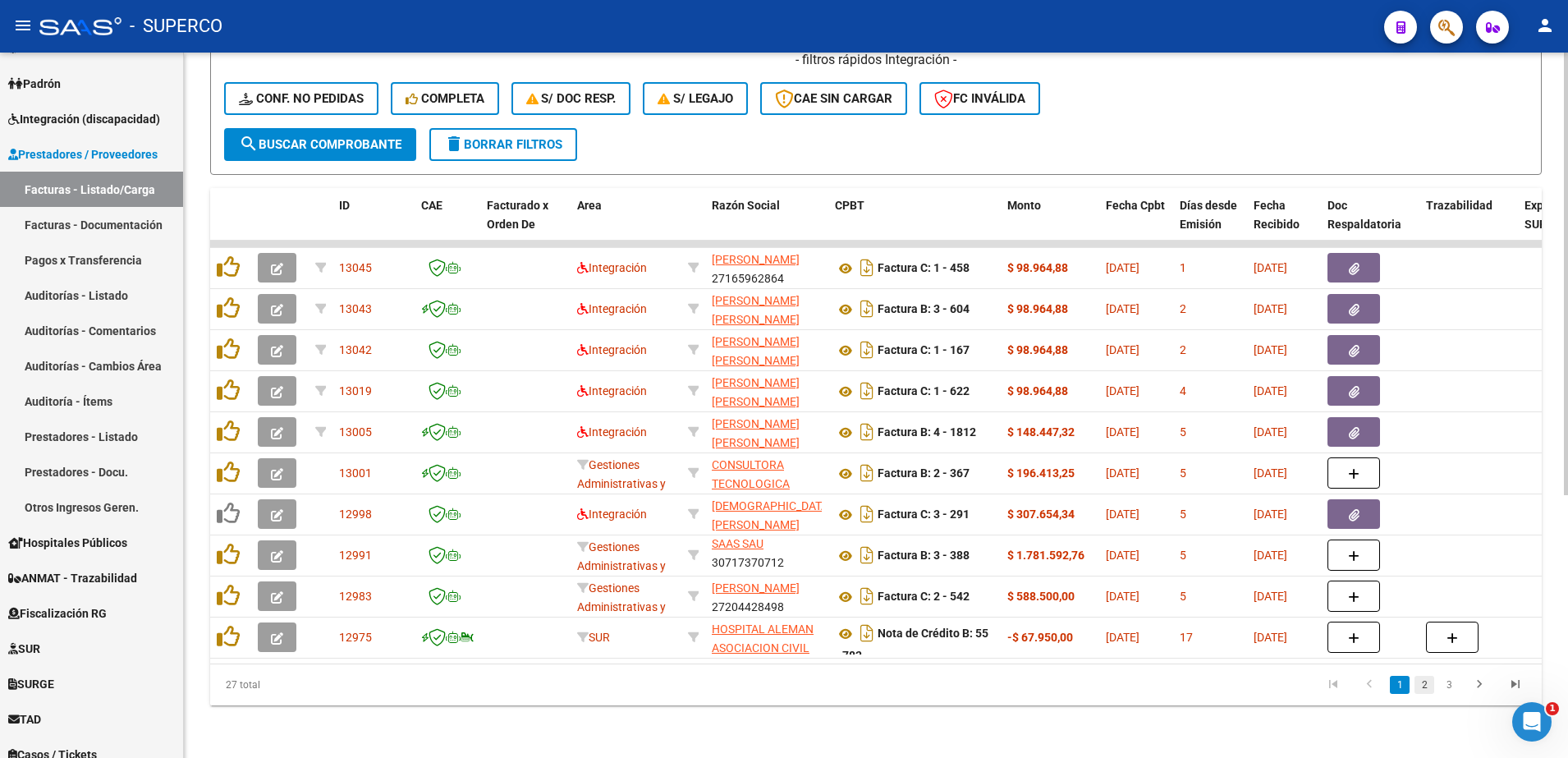
click at [1422, 694] on link "2" at bounding box center [1424, 685] width 20 height 18
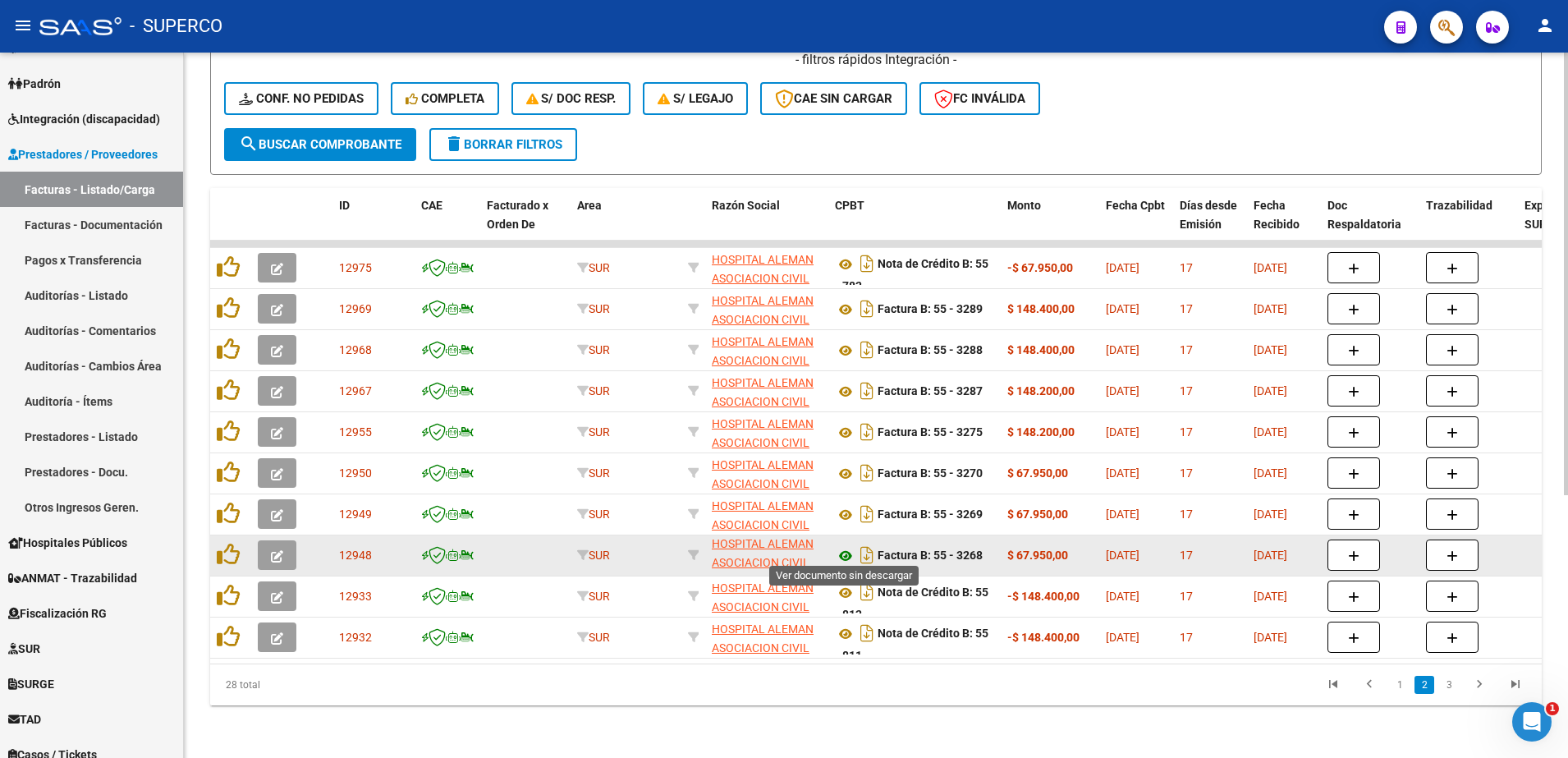
click at [843, 546] on icon at bounding box center [845, 555] width 22 height 20
click at [848, 548] on icon at bounding box center [845, 555] width 22 height 20
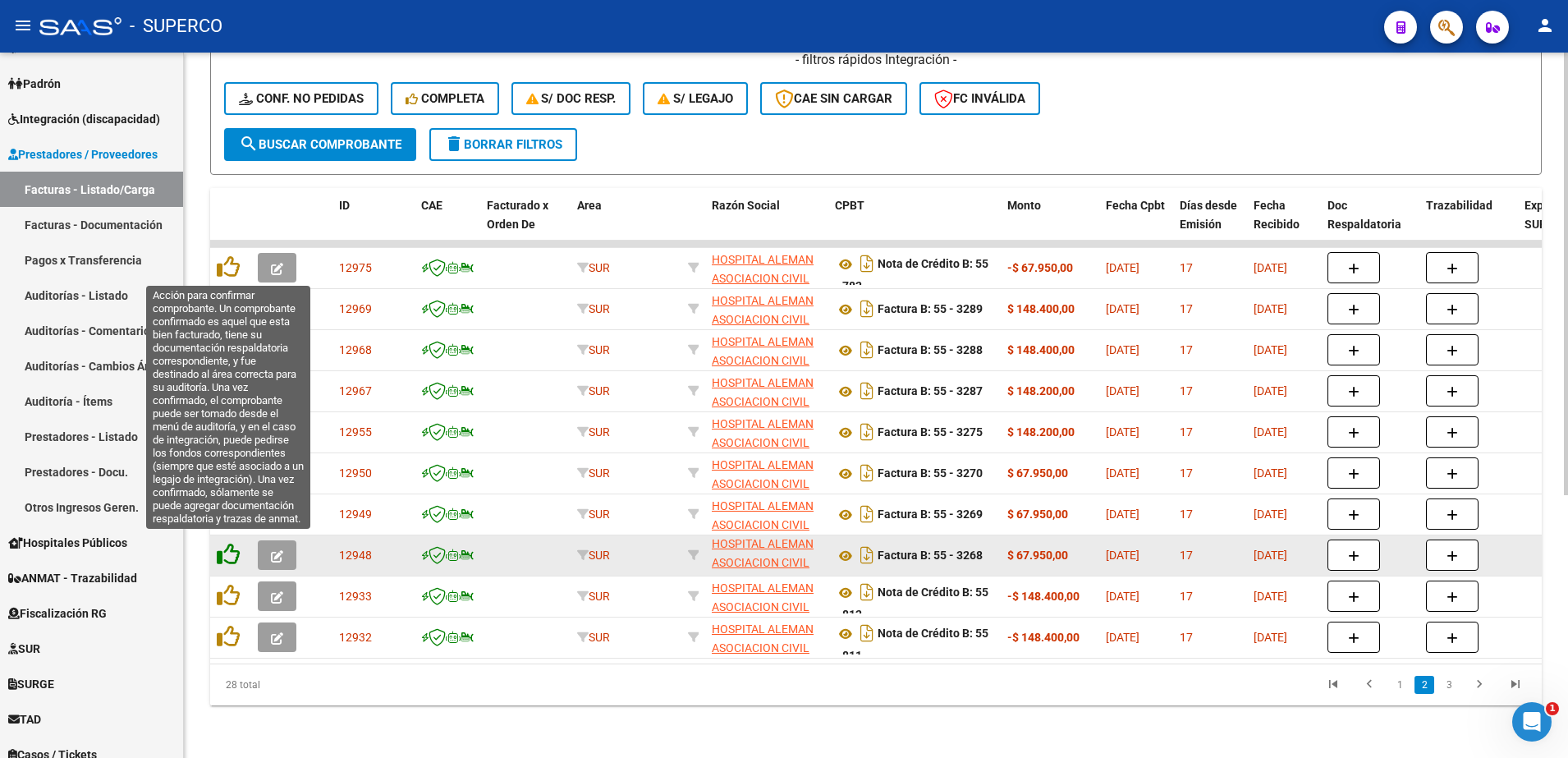
click at [231, 544] on icon at bounding box center [228, 555] width 23 height 23
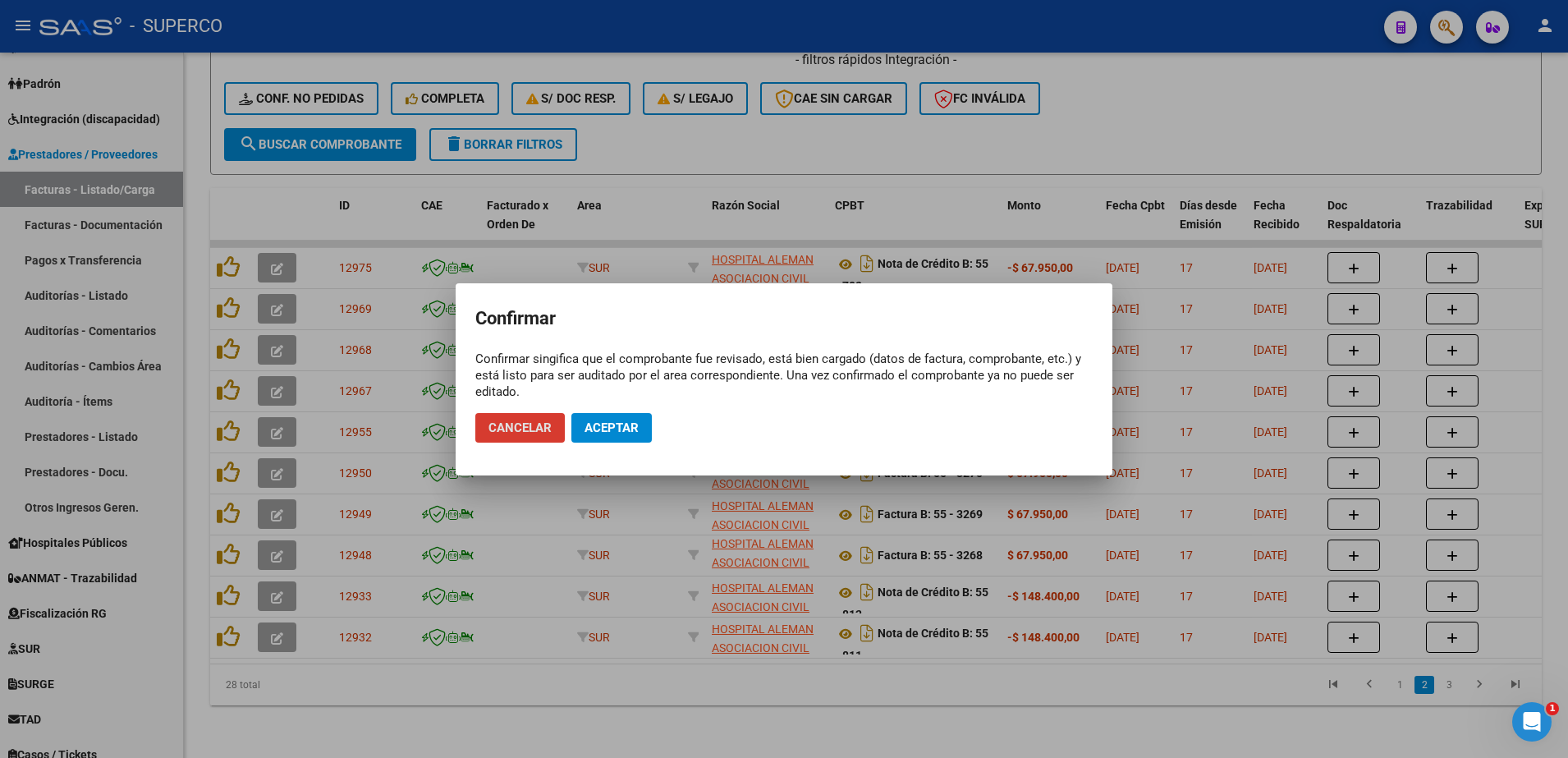
click at [609, 427] on span "Aceptar" at bounding box center [612, 428] width 54 height 15
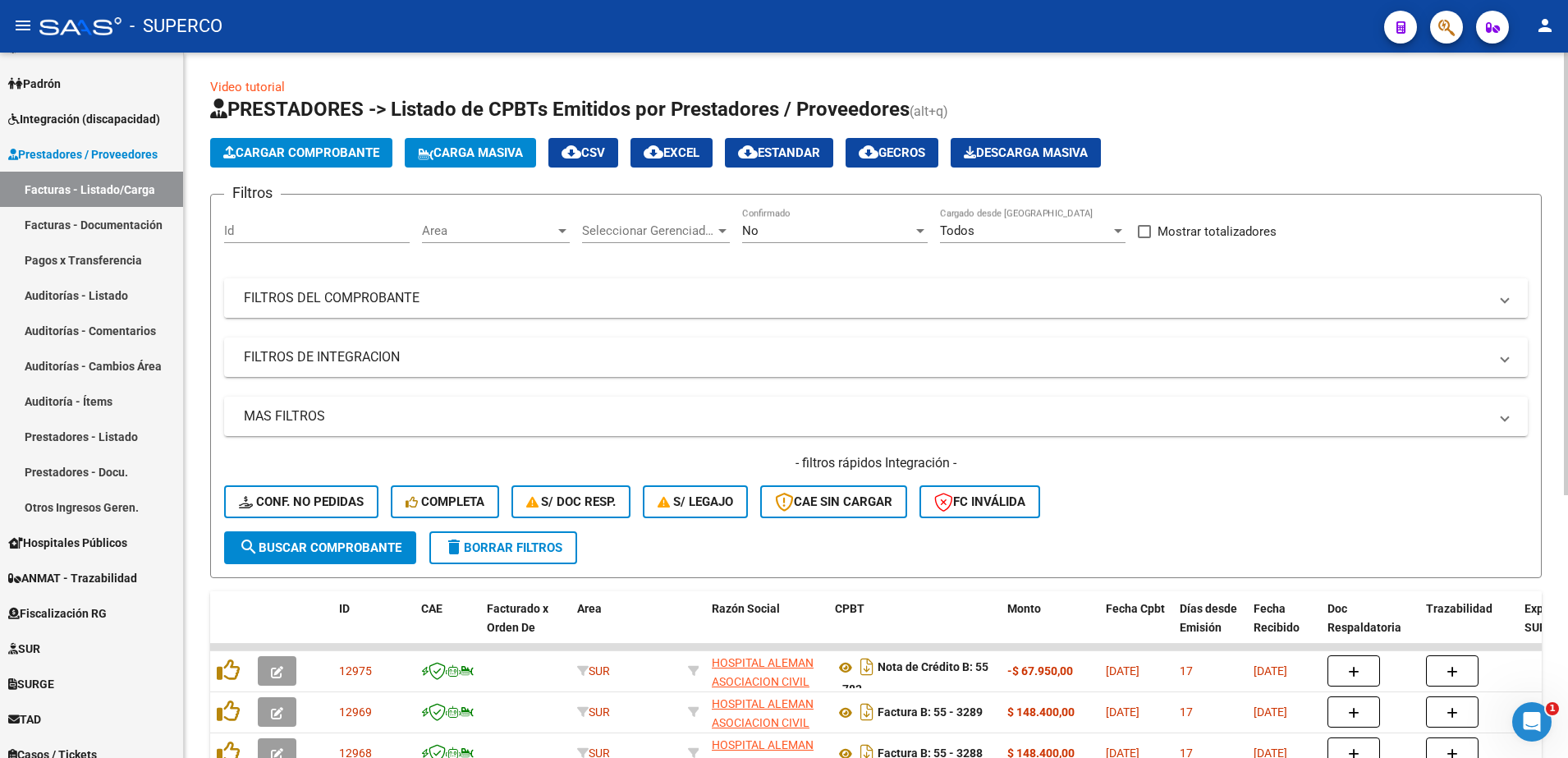
scroll to position [0, 0]
click at [398, 309] on mat-expansion-panel-header "FILTROS DEL COMPROBANTE" at bounding box center [876, 298] width 1304 height 39
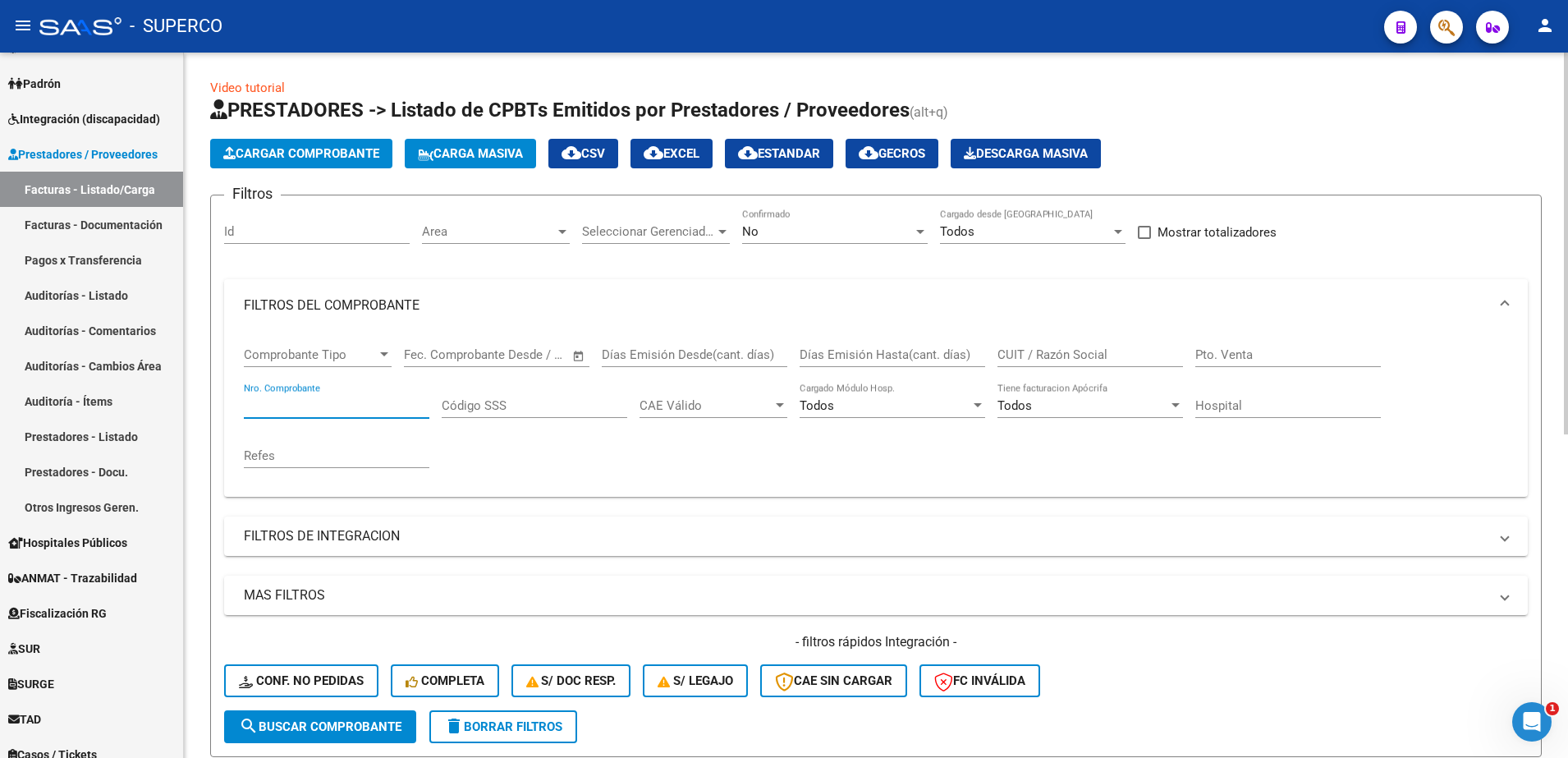
click at [345, 405] on input "Nro. Comprobante" at bounding box center [337, 405] width 186 height 15
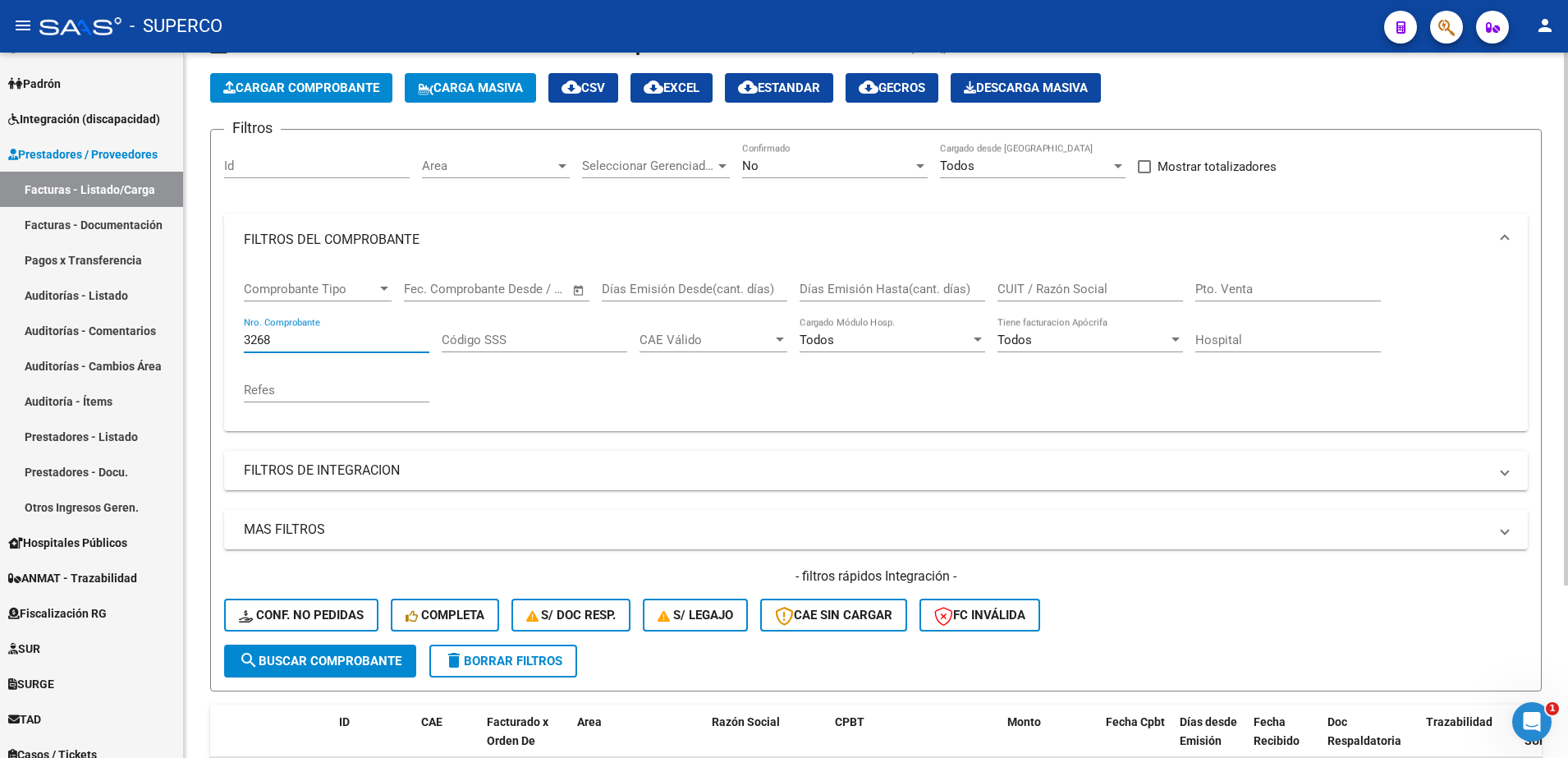
scroll to position [229, 0]
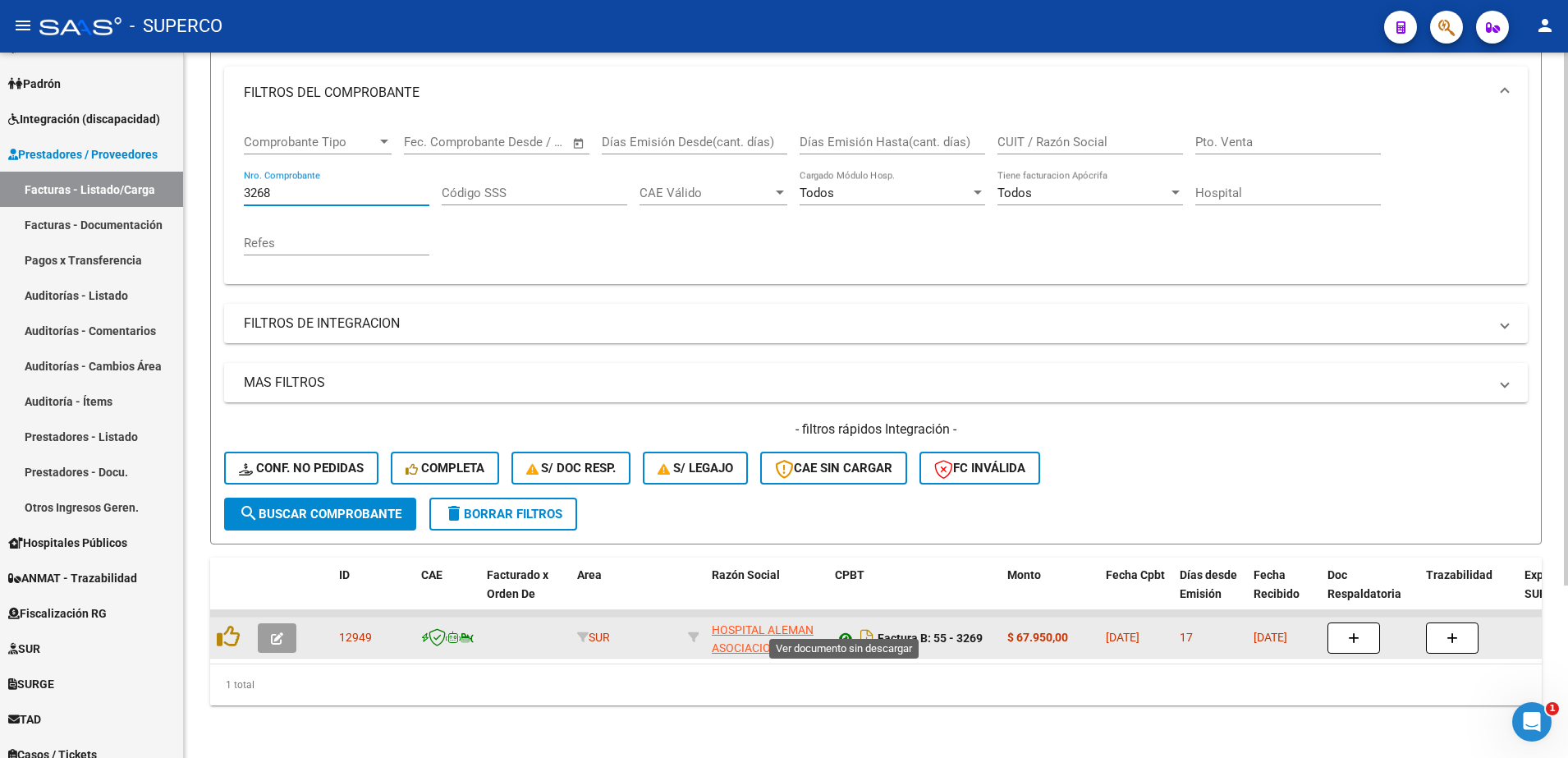
click at [842, 628] on icon at bounding box center [845, 638] width 22 height 20
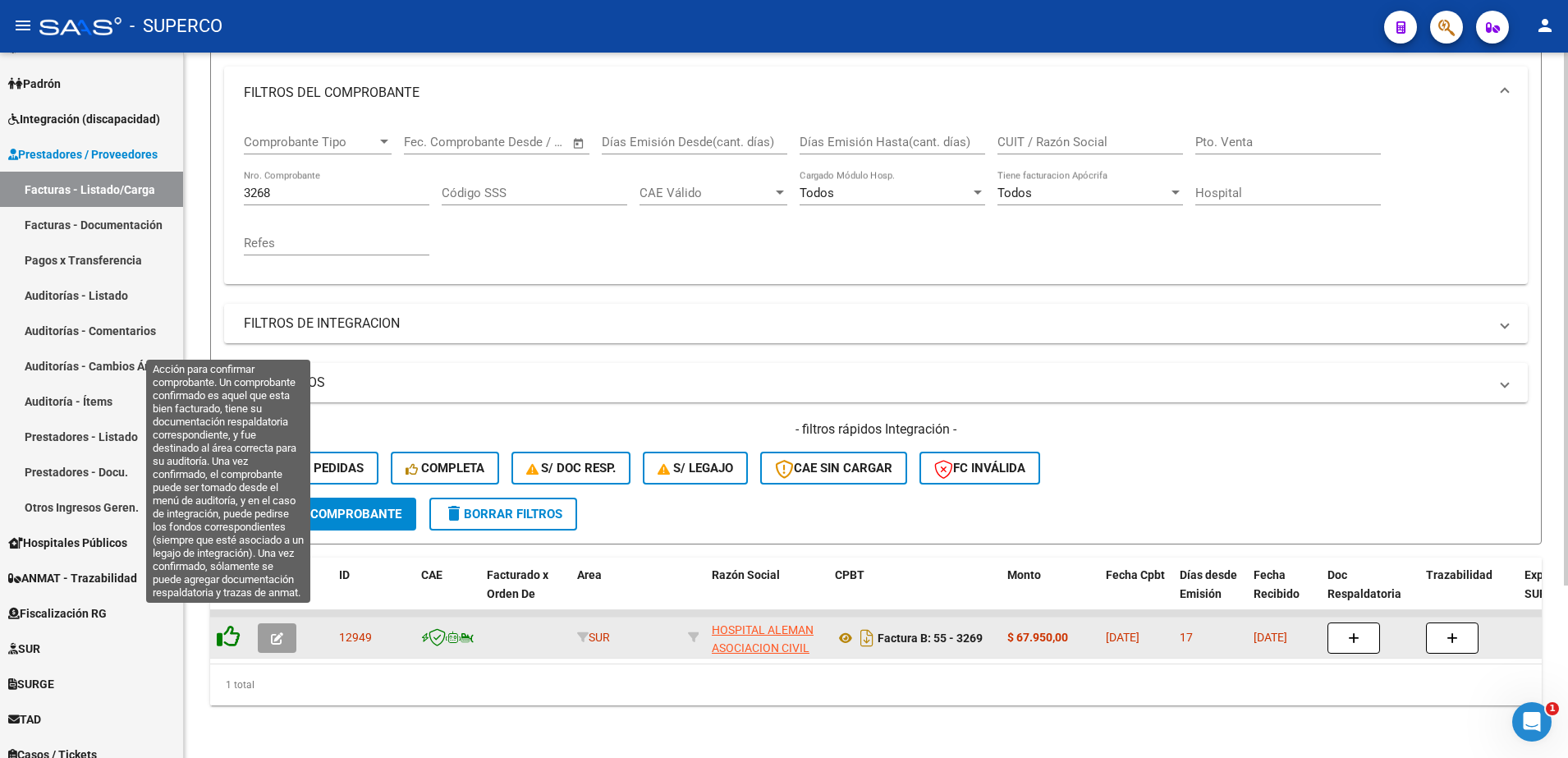
click at [234, 625] on icon at bounding box center [228, 636] width 23 height 23
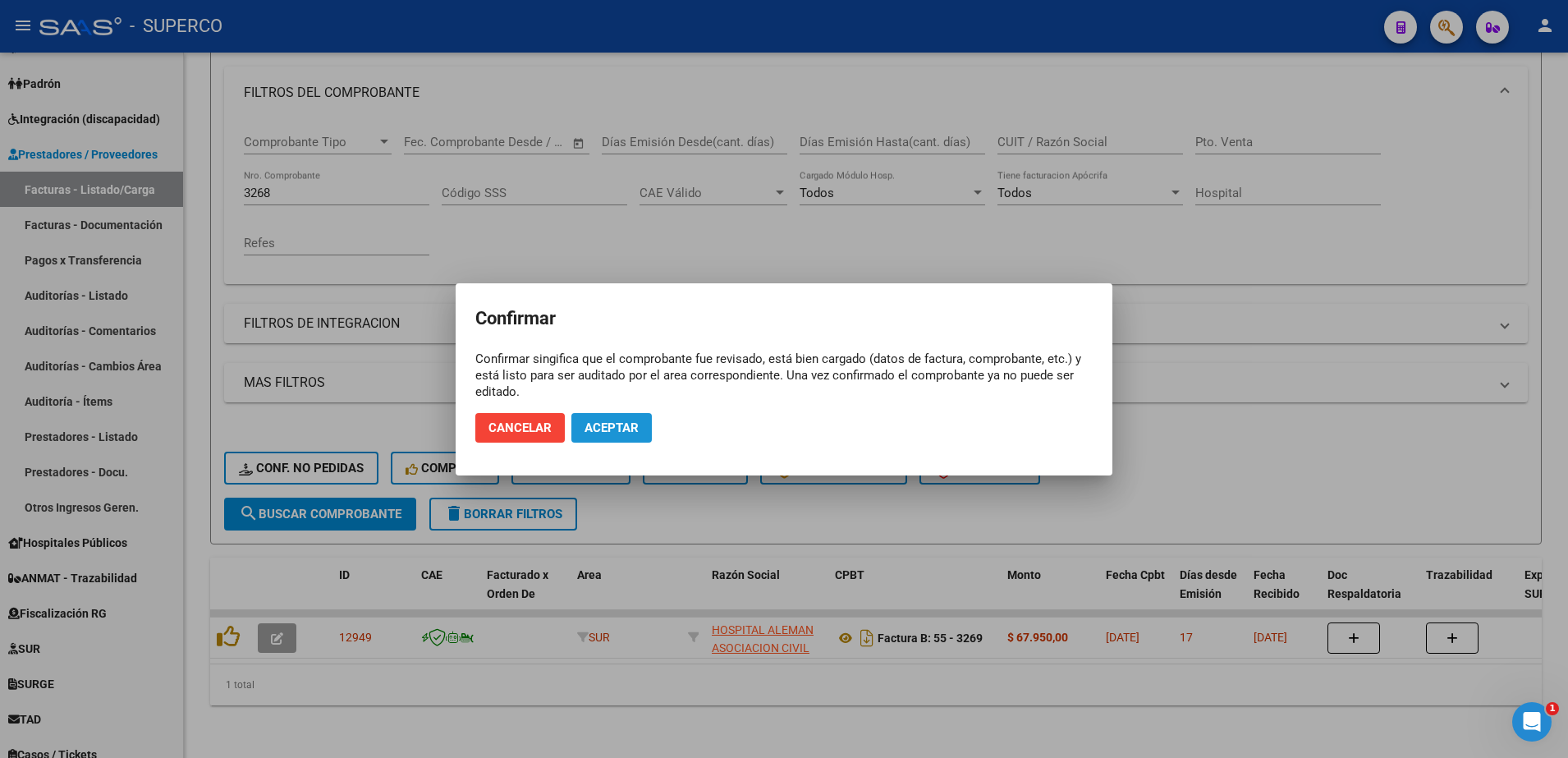
click at [626, 439] on button "Aceptar" at bounding box center [612, 428] width 81 height 30
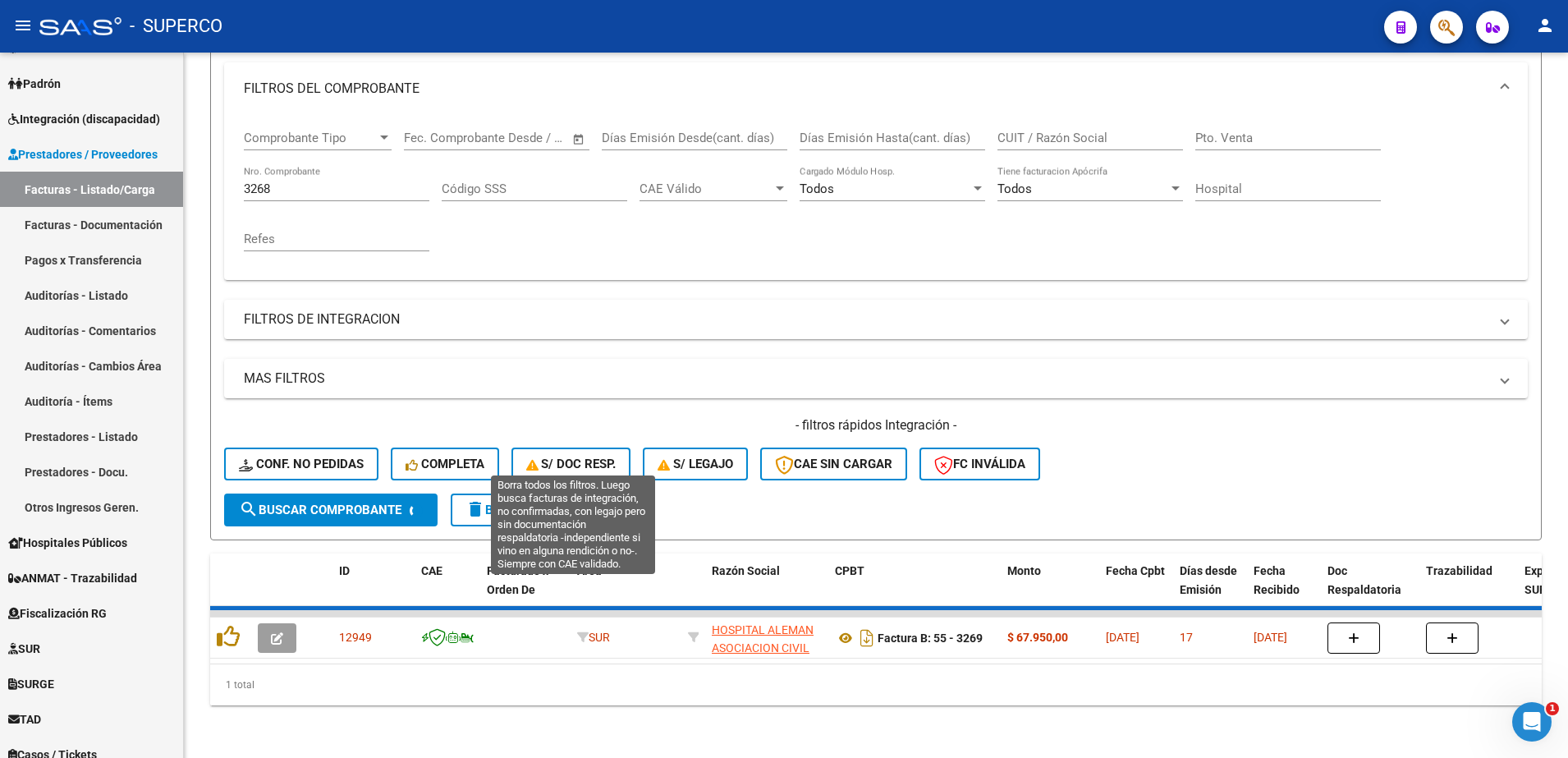
scroll to position [201, 0]
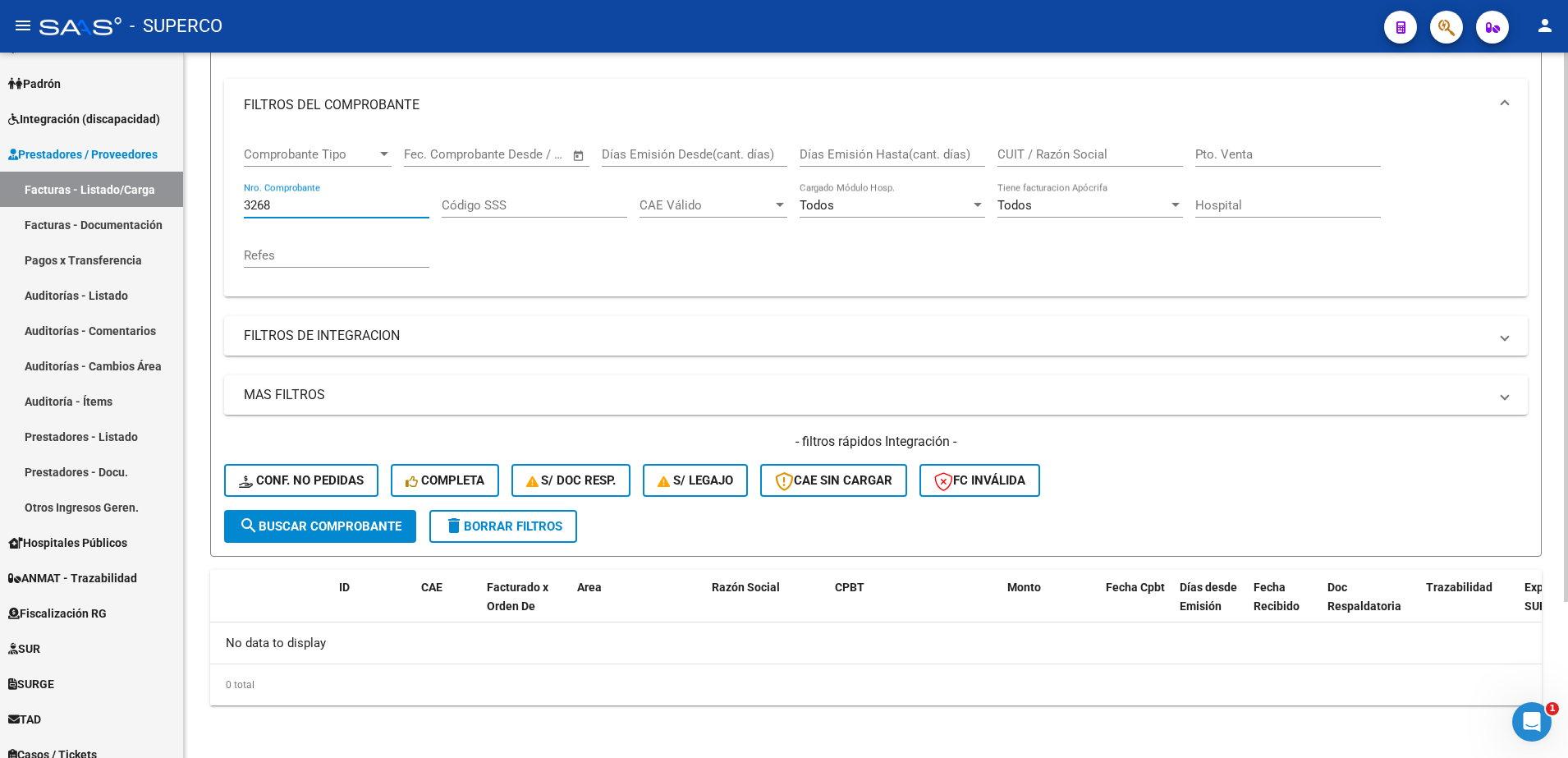
click at [408, 202] on input "3268" at bounding box center [337, 205] width 186 height 15
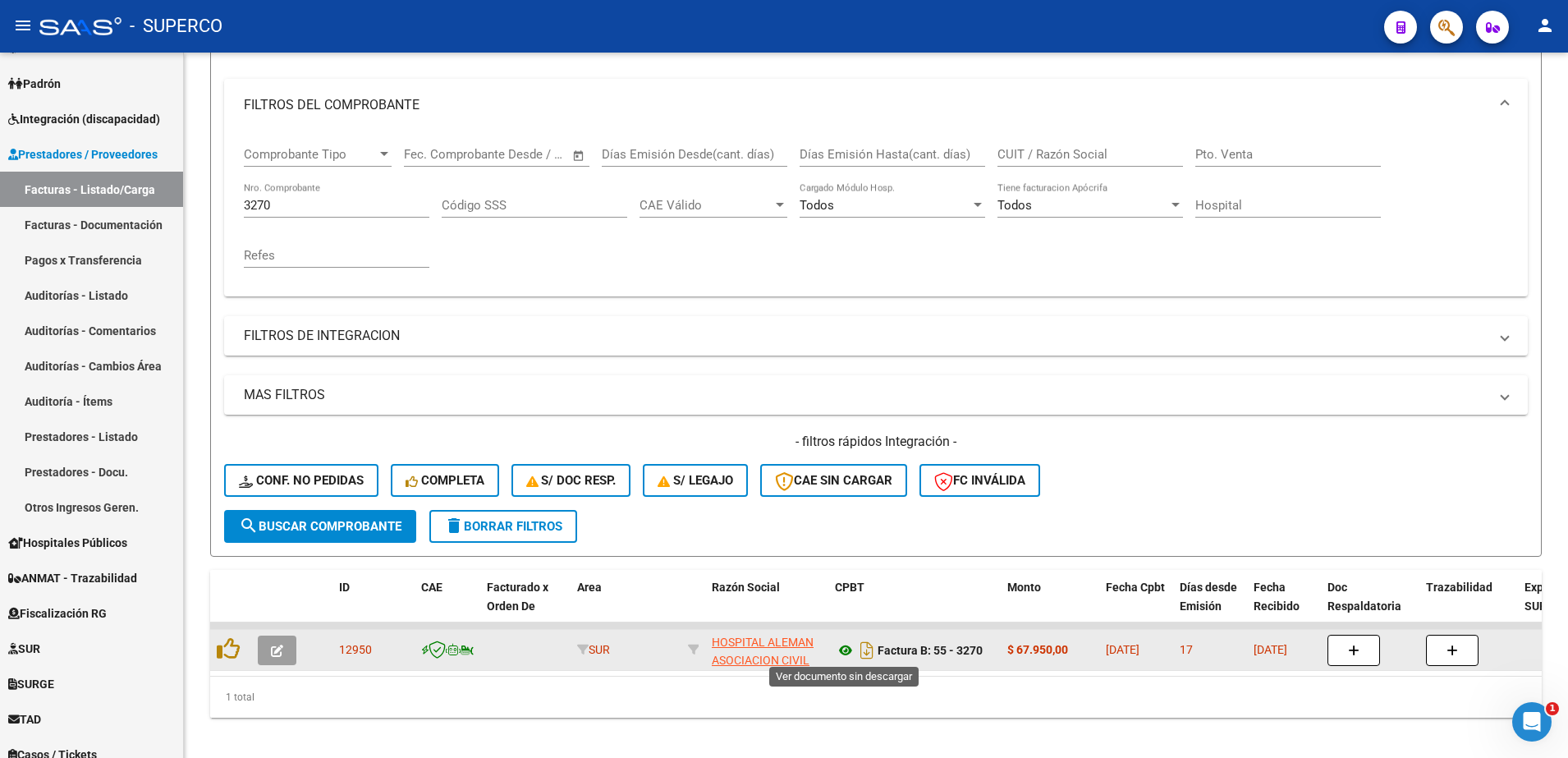
click at [848, 652] on icon at bounding box center [845, 650] width 22 height 20
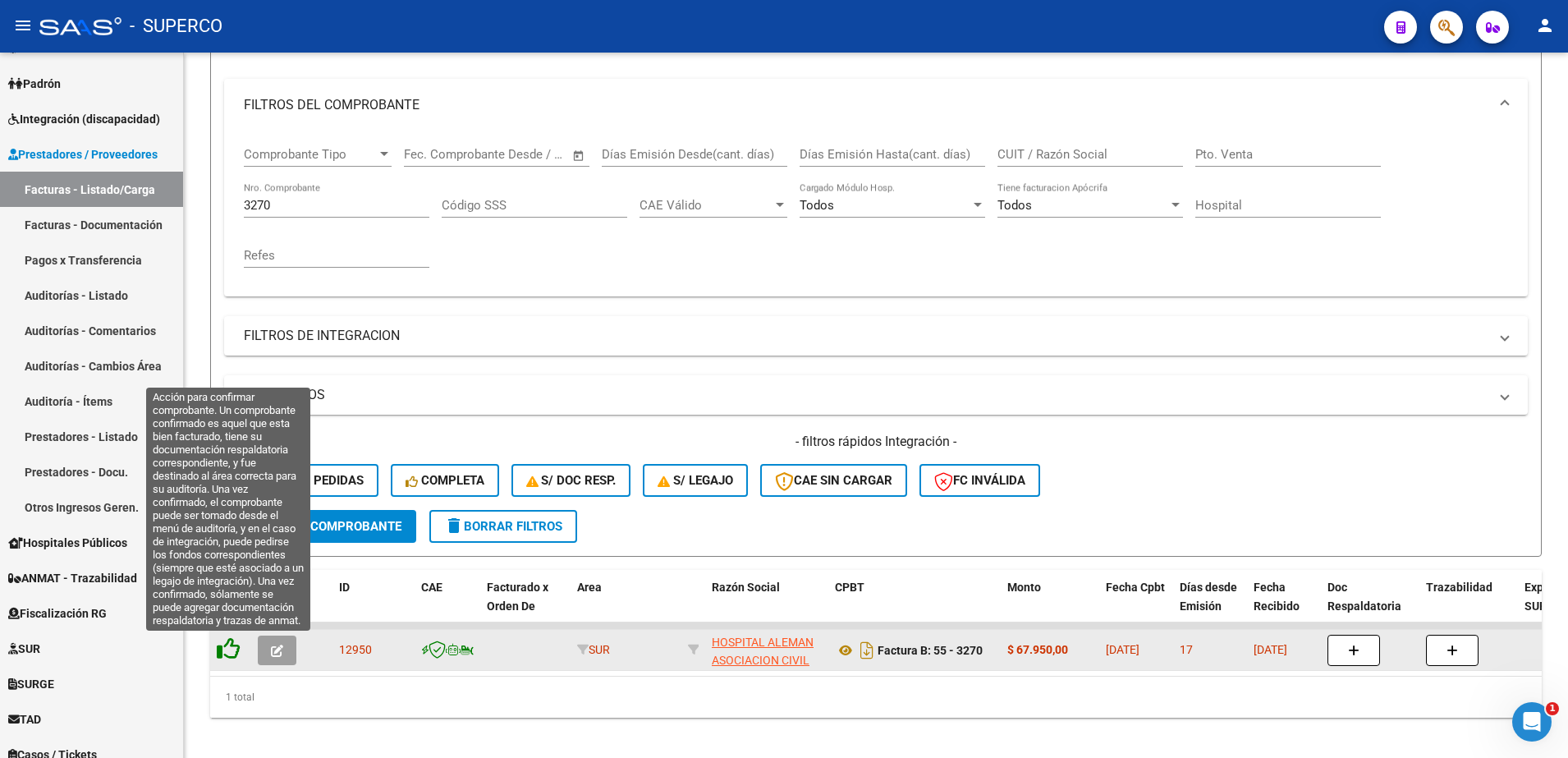
click at [233, 651] on icon at bounding box center [228, 648] width 23 height 23
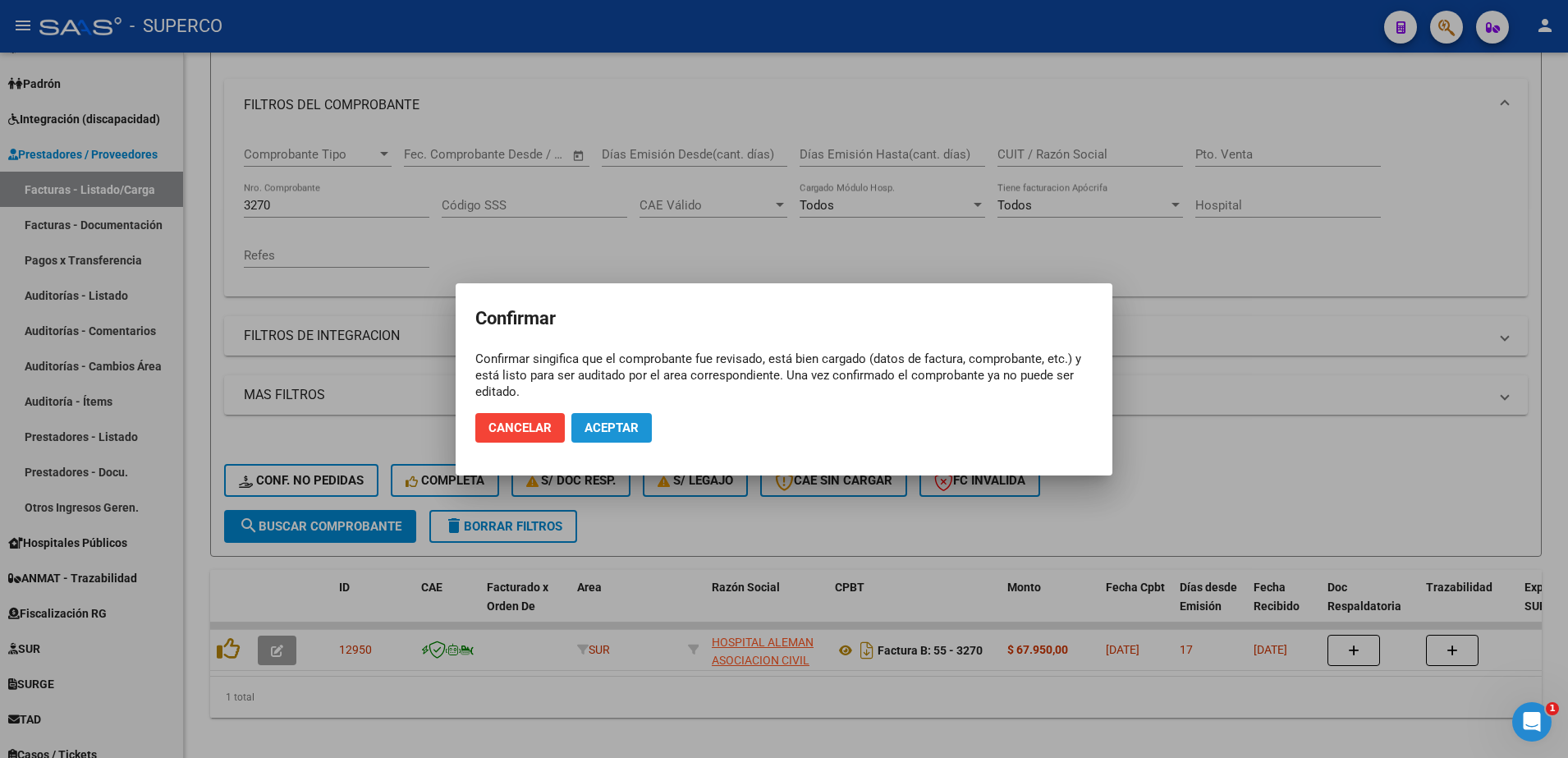
click at [629, 427] on span "Aceptar" at bounding box center [612, 428] width 54 height 15
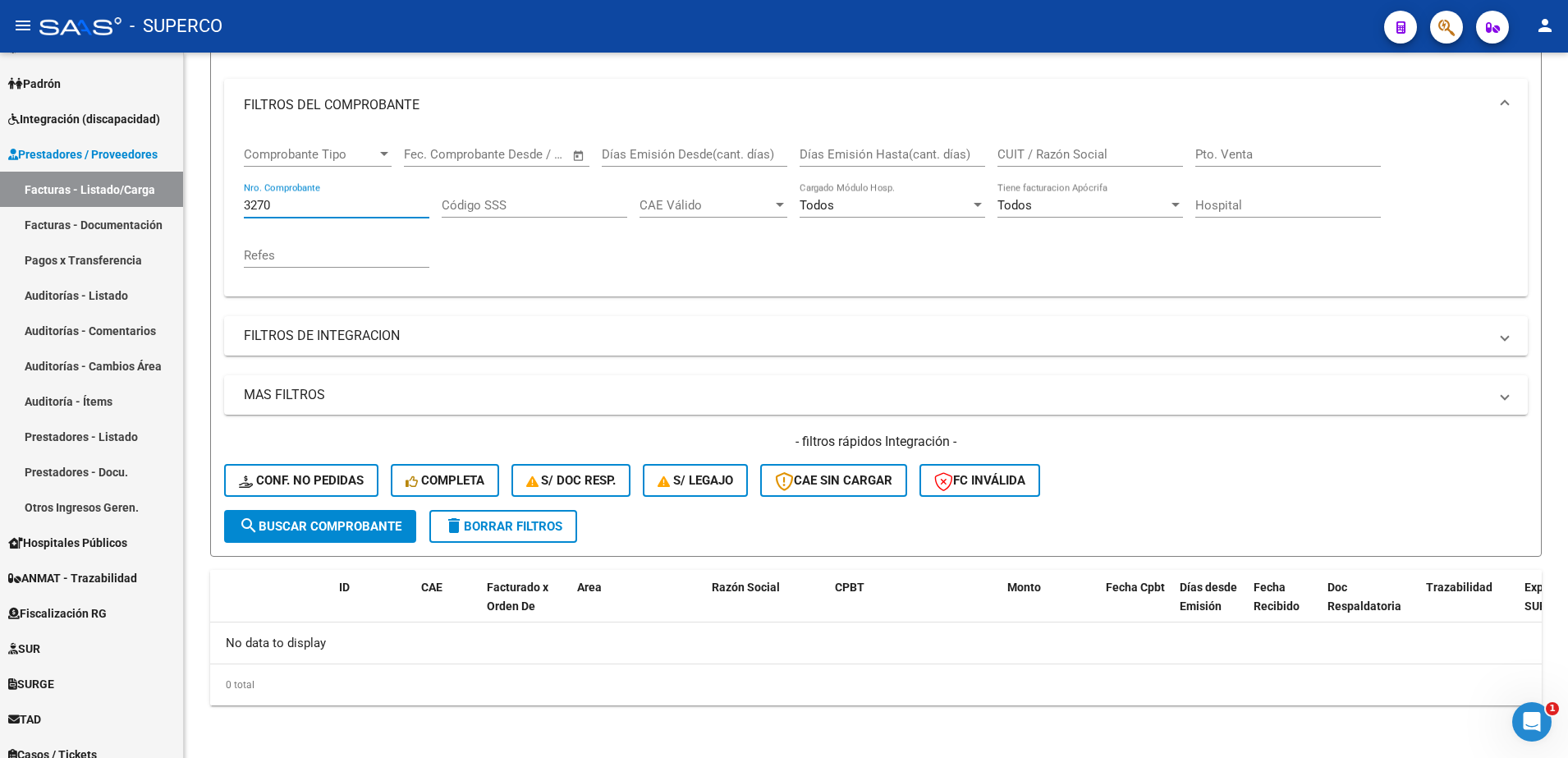
drag, startPoint x: 321, startPoint y: 199, endPoint x: 963, endPoint y: 27, distance: 664.6
click at [172, 176] on mat-sidenav-container "Firma Express Inicio Calendario SSS Instructivos Contacto OS Reportes Tablero d…" at bounding box center [784, 405] width 1568 height 706
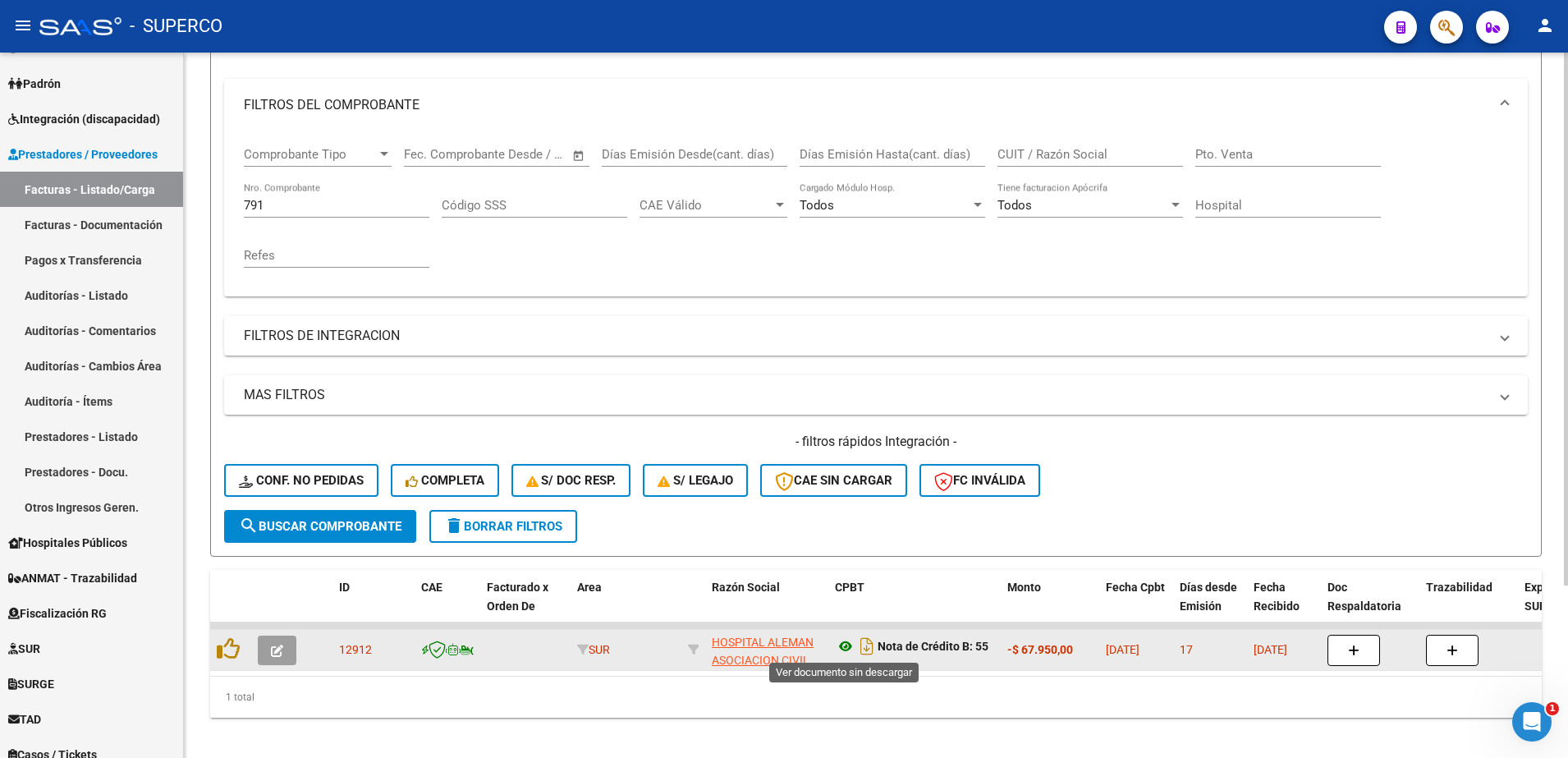
click at [847, 650] on icon at bounding box center [845, 646] width 22 height 20
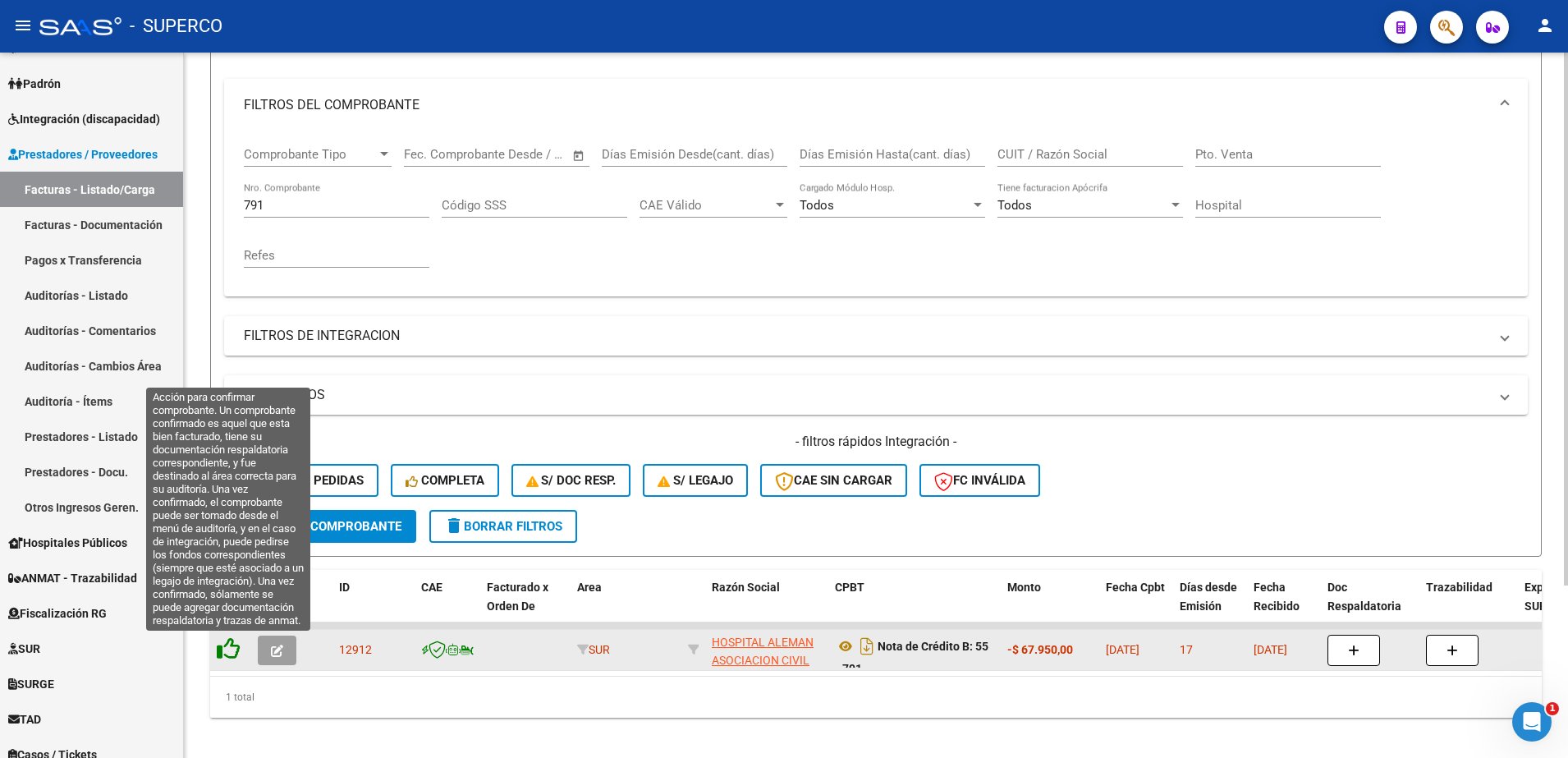
click at [222, 644] on icon at bounding box center [228, 648] width 23 height 23
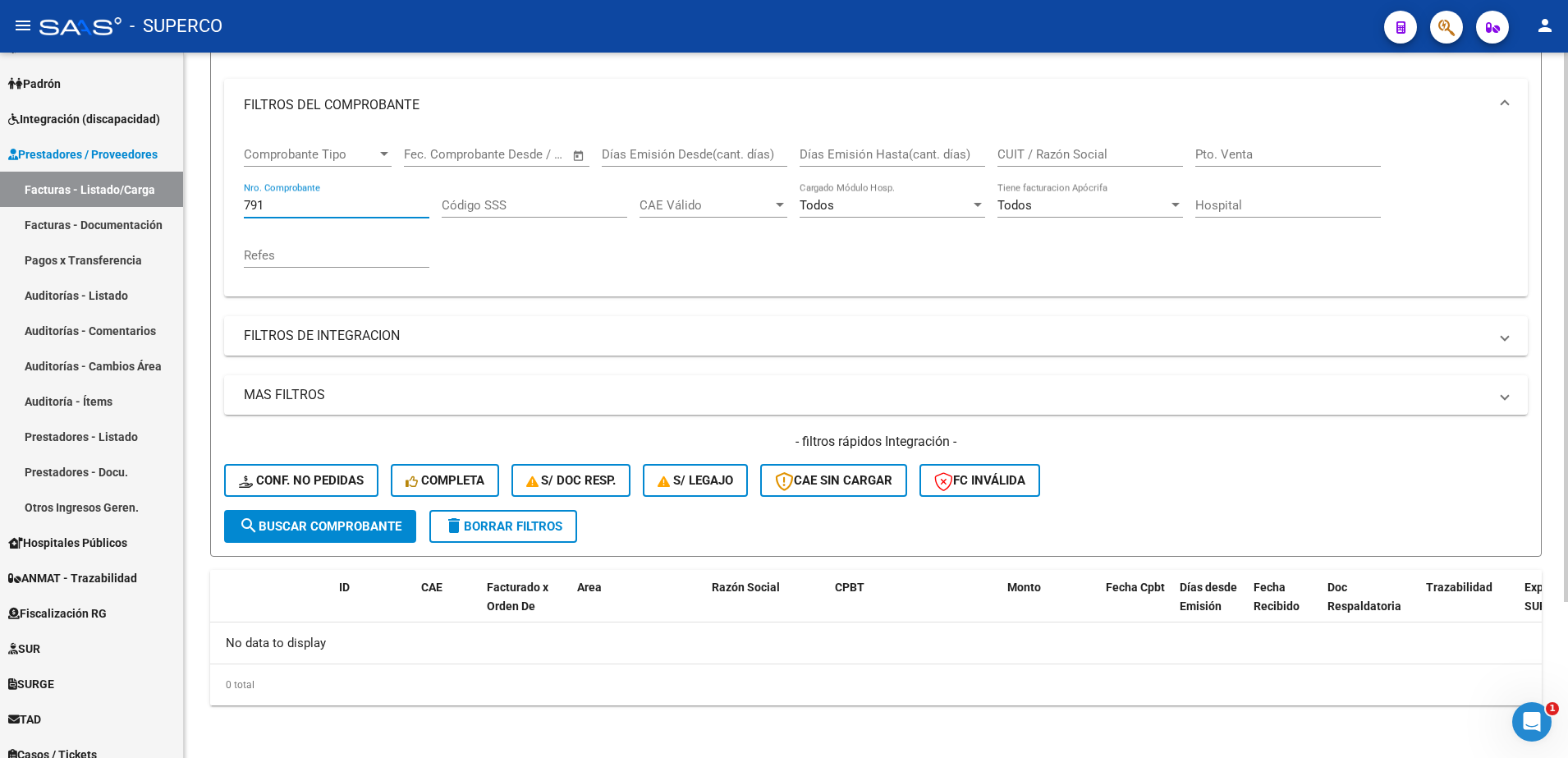
click at [295, 204] on input "791" at bounding box center [337, 205] width 186 height 15
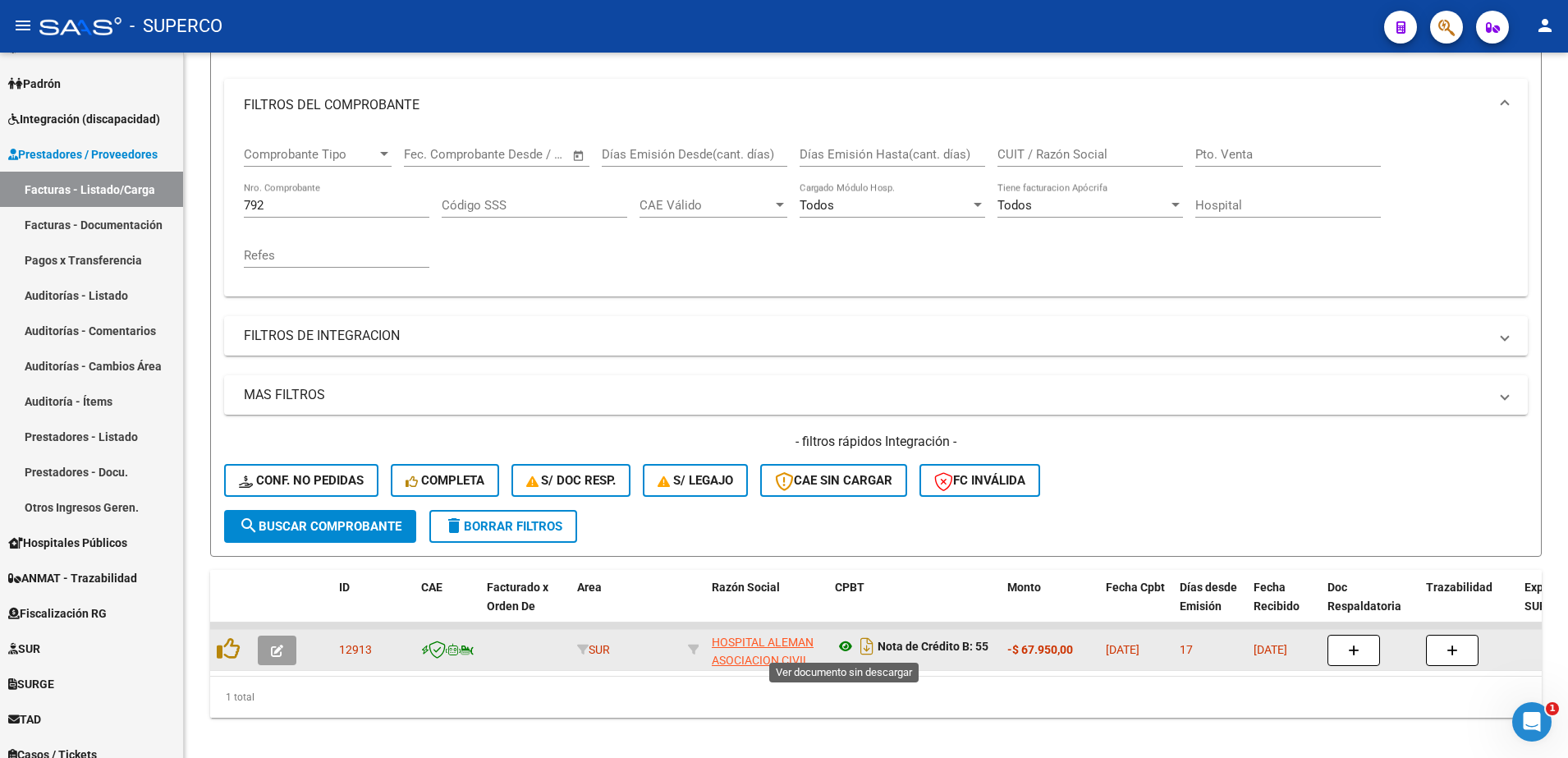
click at [847, 642] on icon at bounding box center [845, 646] width 22 height 20
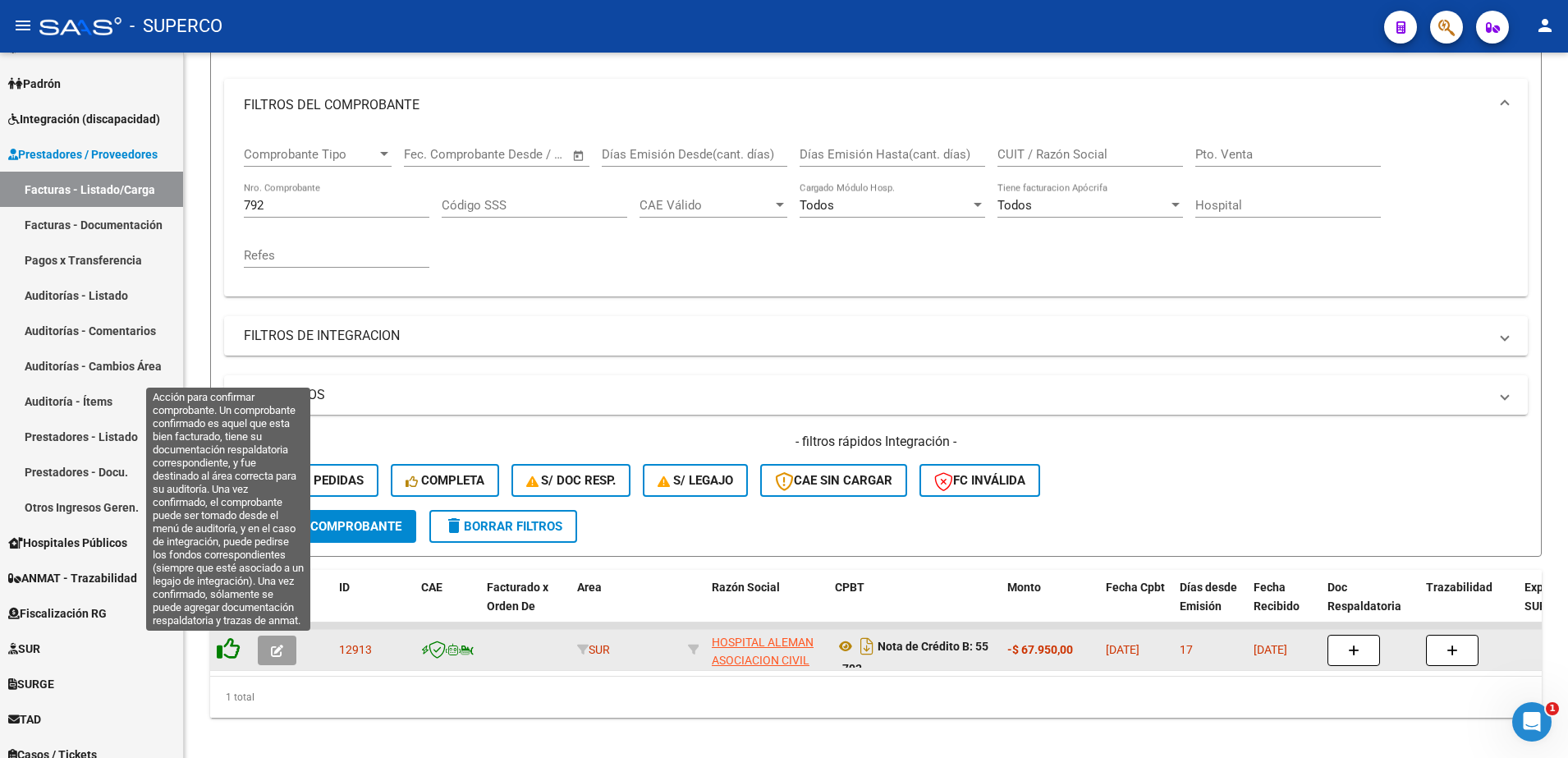
click at [216, 651] on icon at bounding box center [228, 648] width 23 height 23
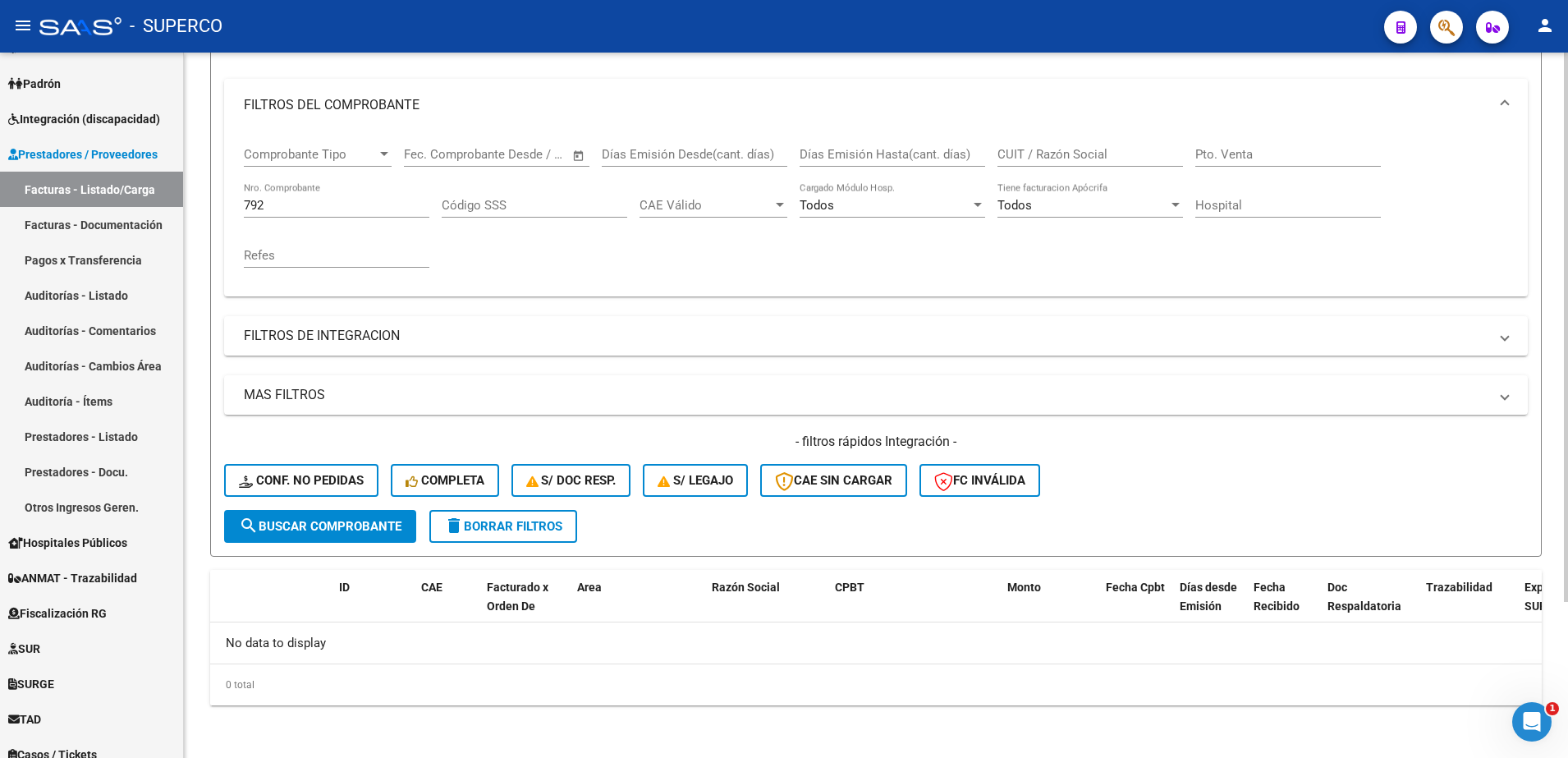
click at [297, 206] on input "792" at bounding box center [337, 205] width 186 height 15
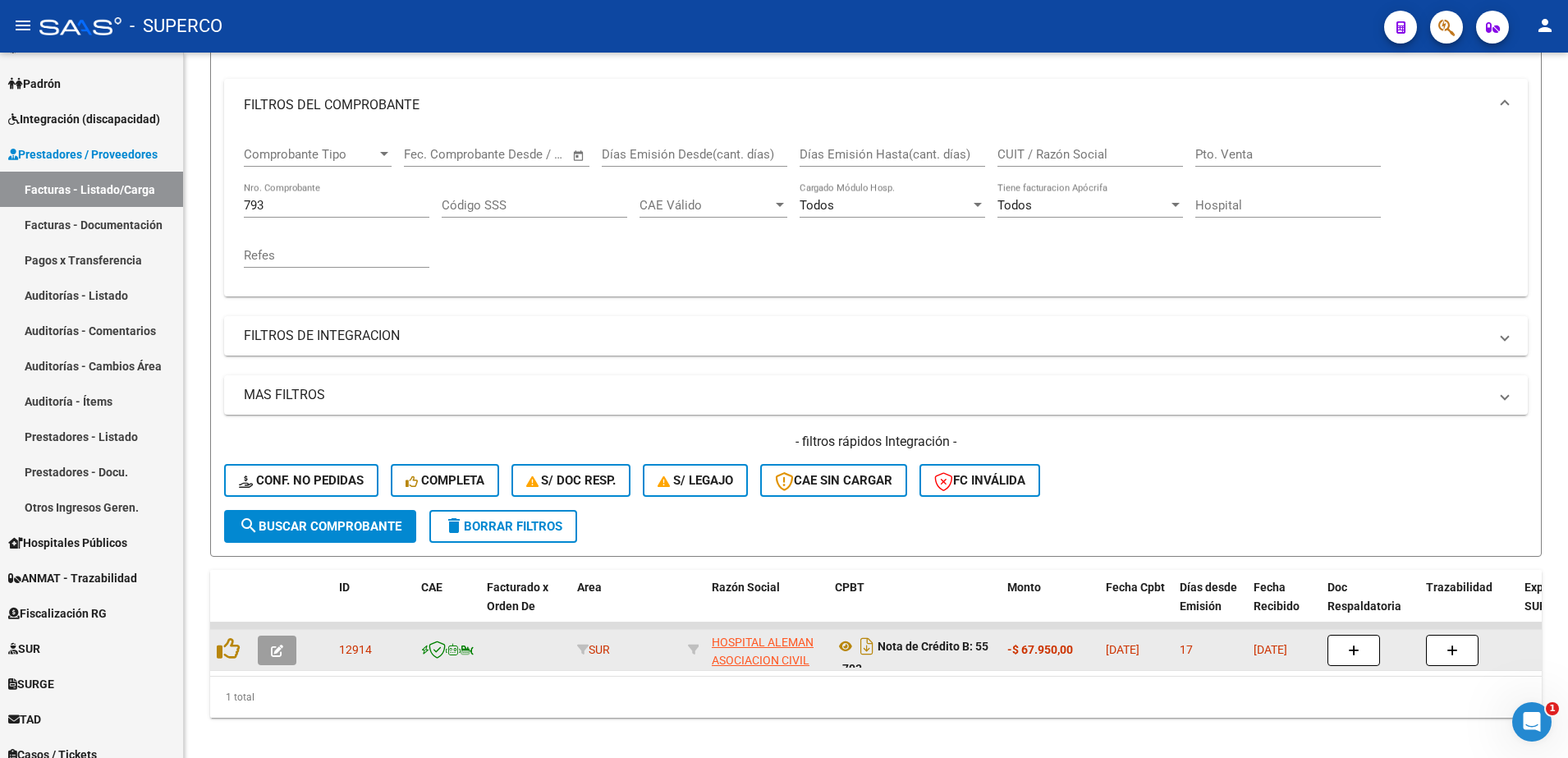
click at [236, 661] on div at bounding box center [230, 649] width 28 height 25
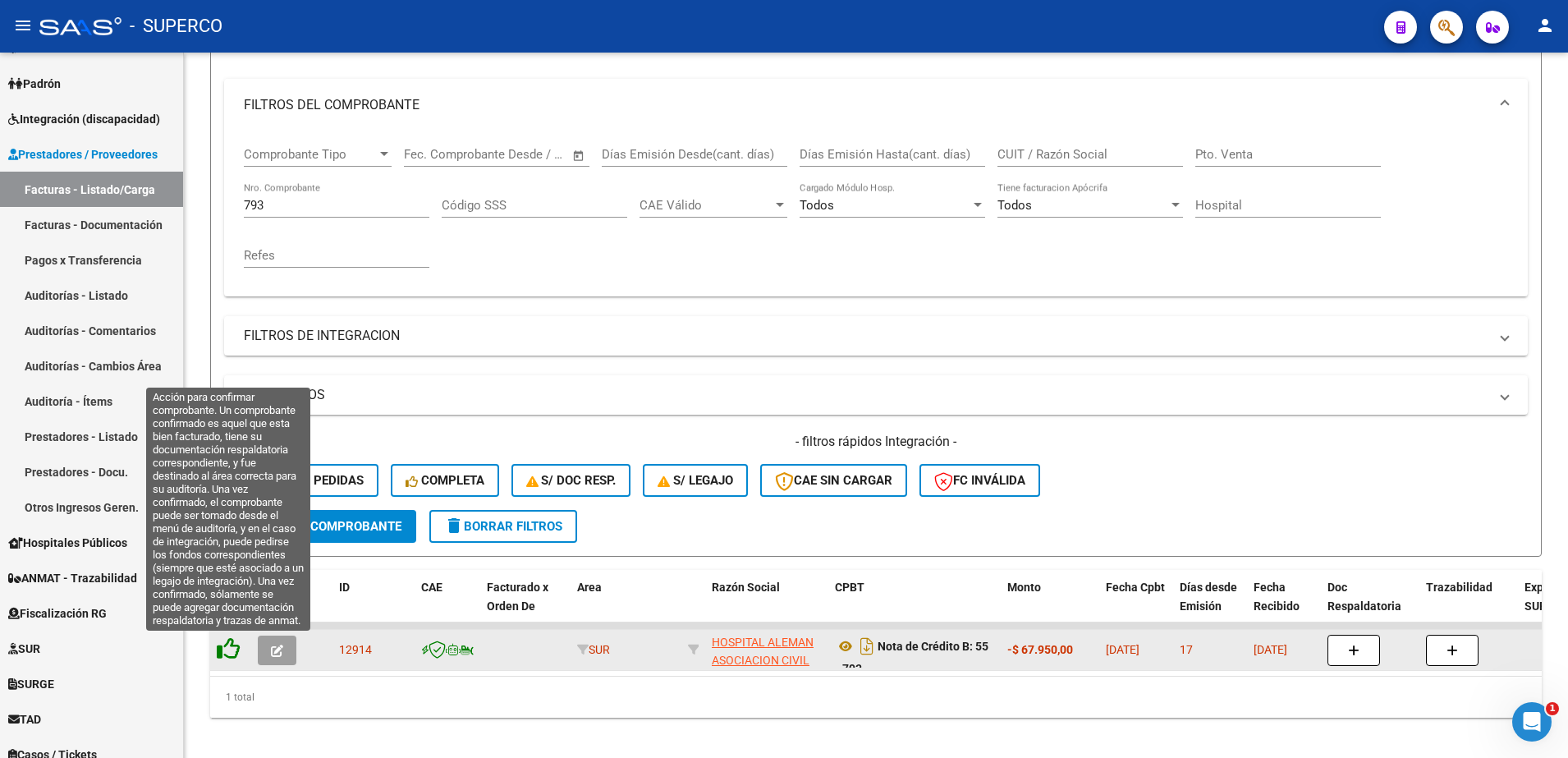
click at [235, 651] on icon at bounding box center [228, 648] width 23 height 23
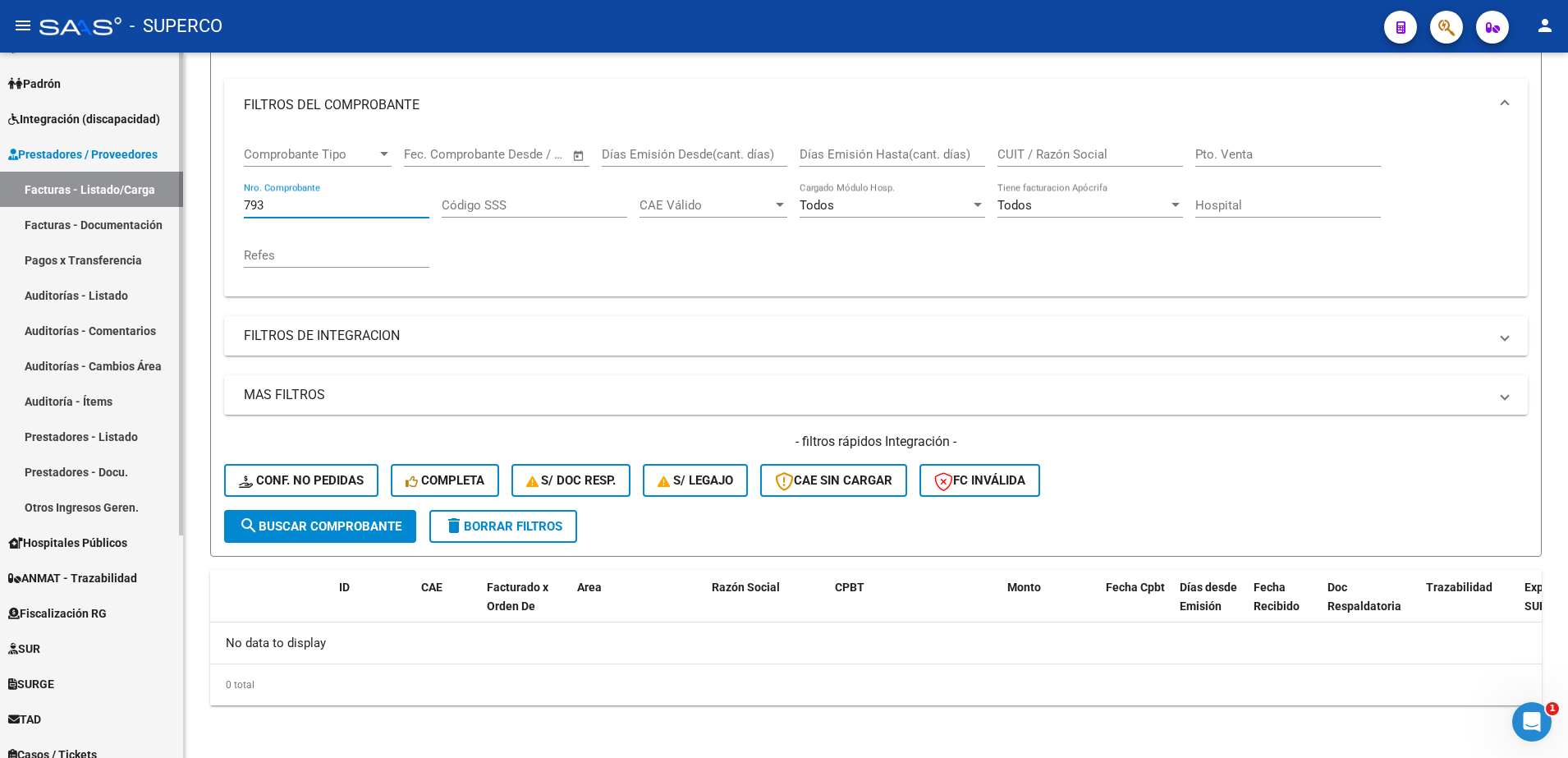
drag, startPoint x: 352, startPoint y: 204, endPoint x: 147, endPoint y: 204, distance: 205.0
click at [147, 204] on mat-sidenav-container "Firma Express Inicio Calendario SSS Instructivos Contacto OS Reportes Tablero d…" at bounding box center [784, 405] width 1568 height 706
type input "3157"
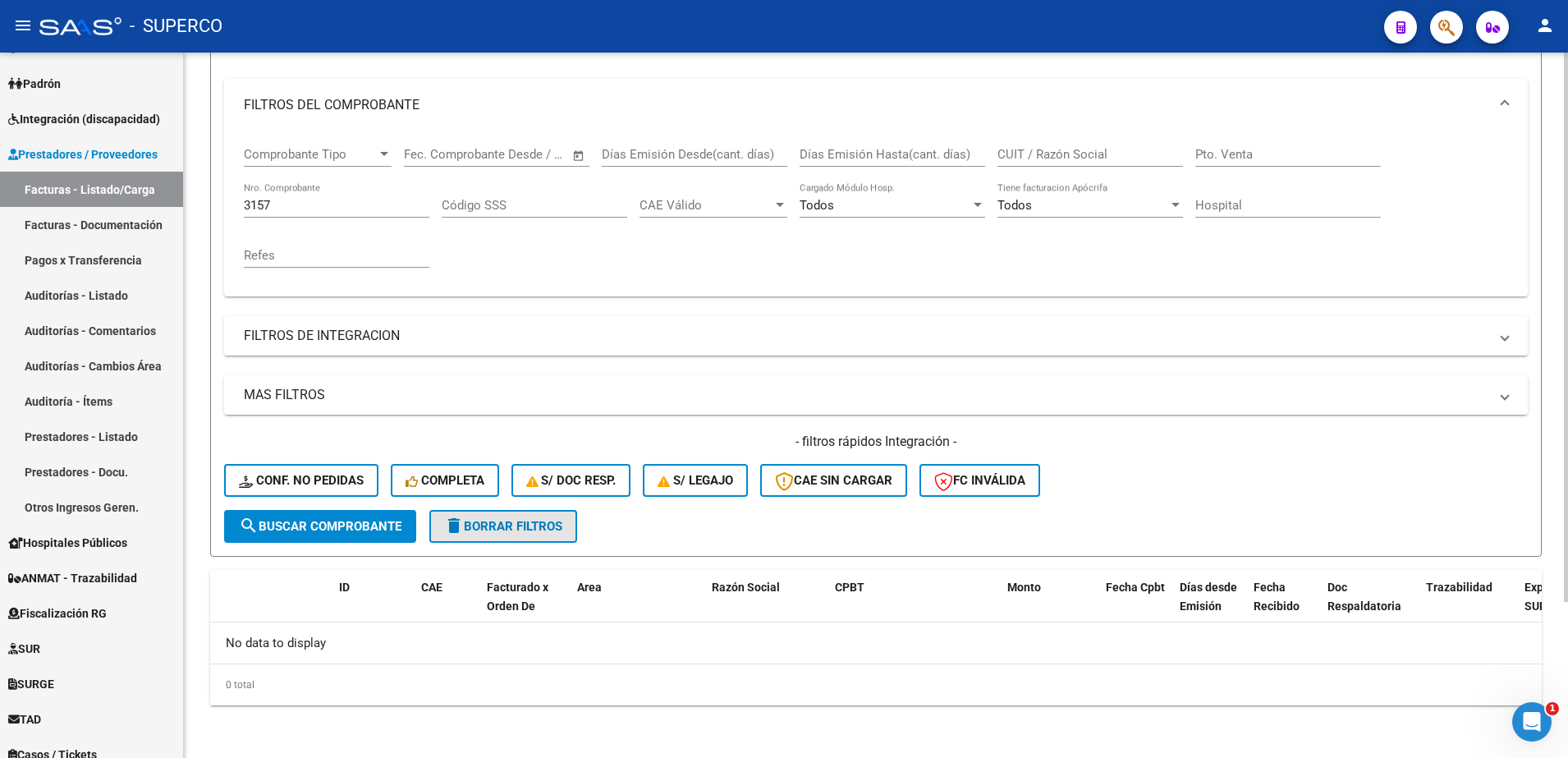
click at [444, 533] on button "delete Borrar Filtros" at bounding box center [503, 527] width 148 height 33
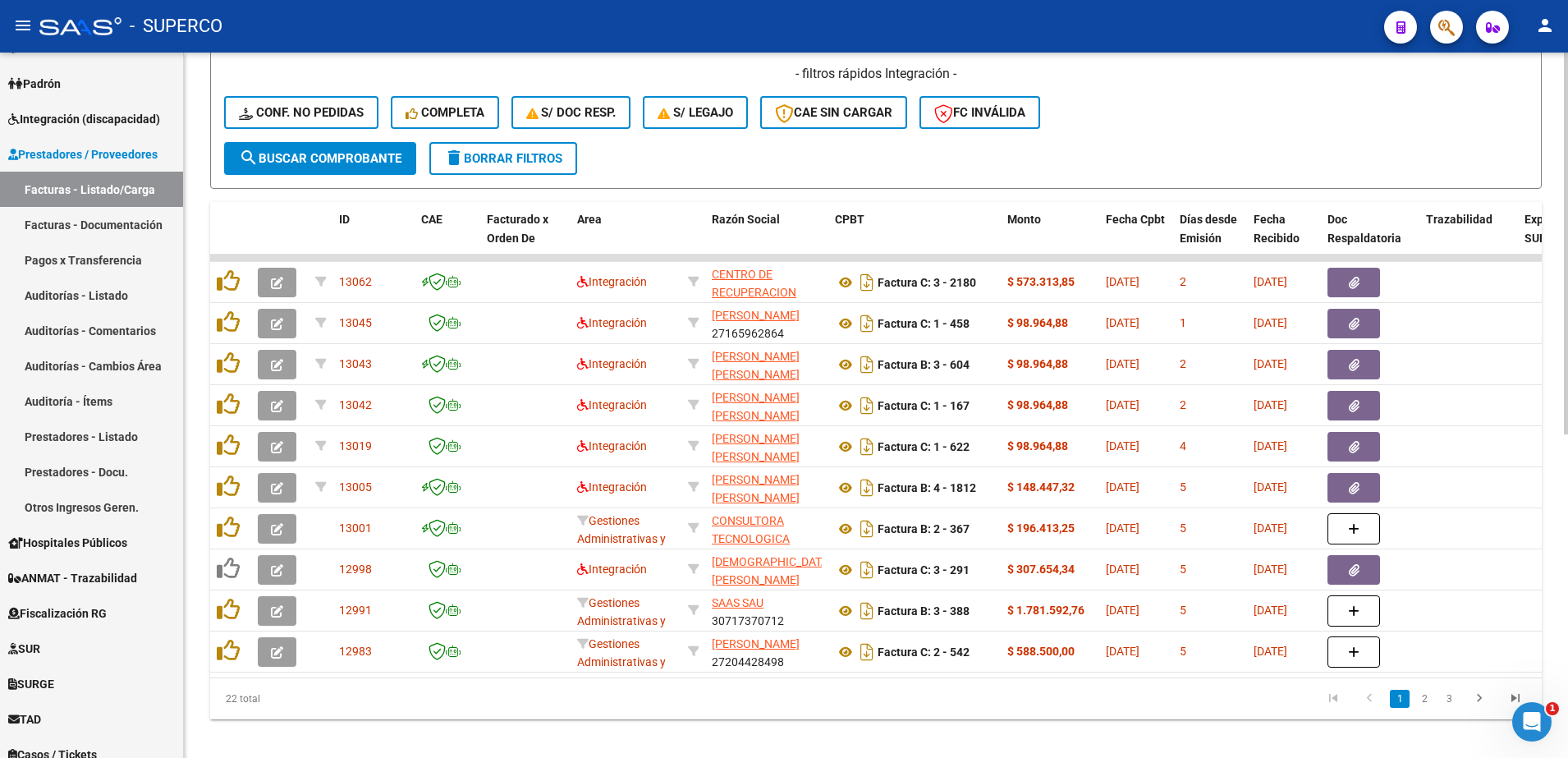
scroll to position [598, 0]
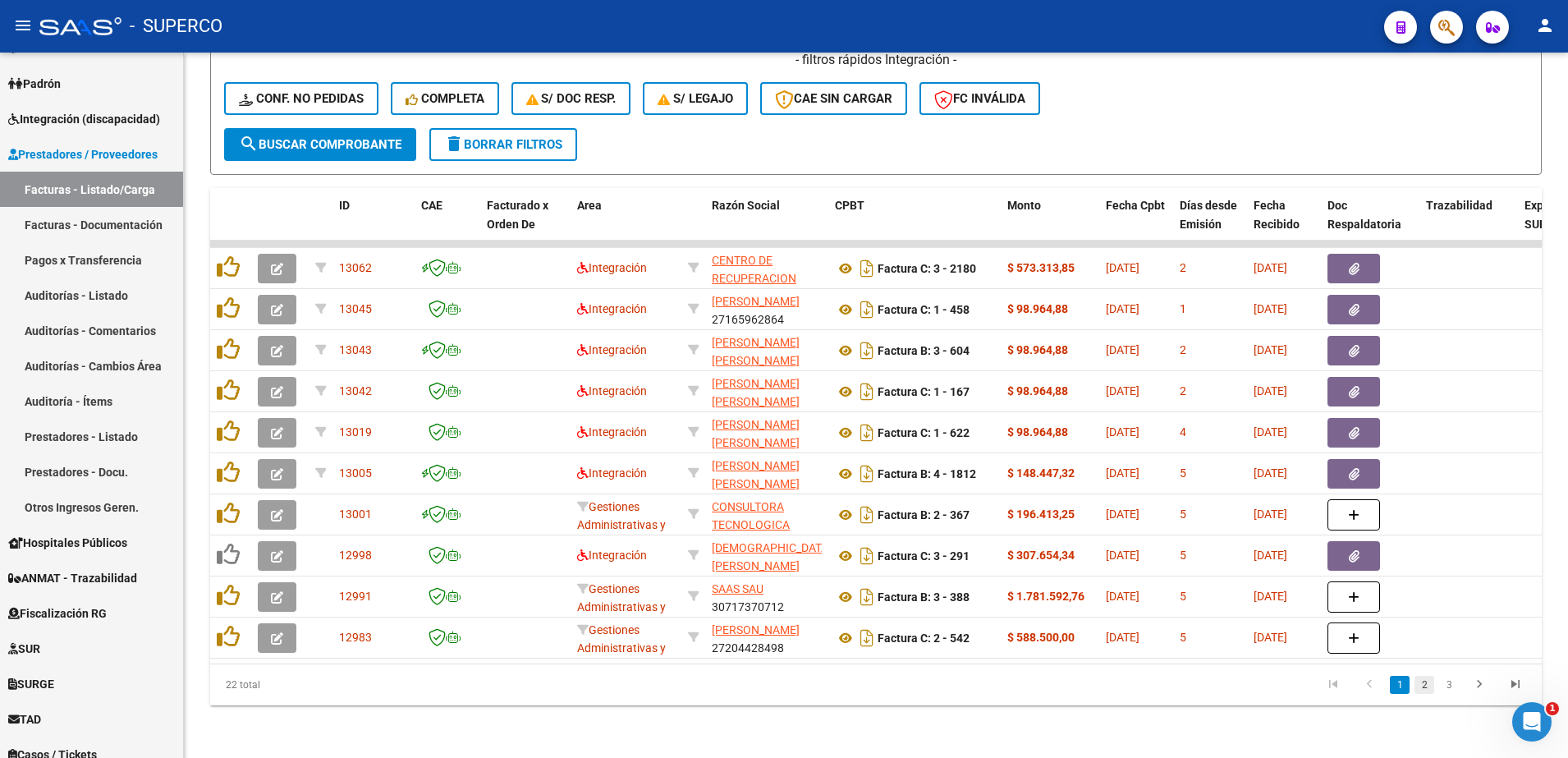
click at [1421, 684] on link "2" at bounding box center [1424, 685] width 20 height 18
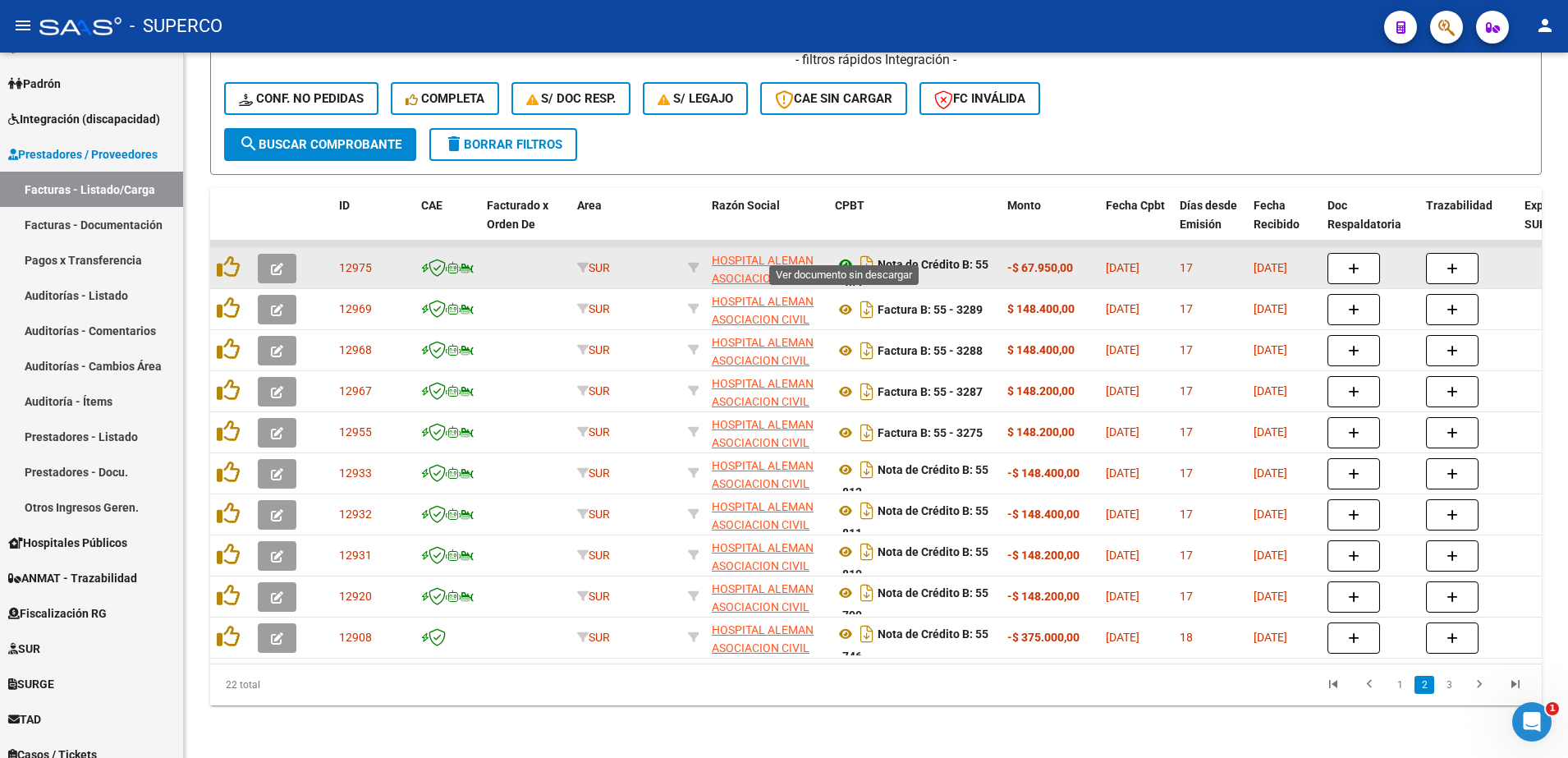
click at [843, 255] on icon at bounding box center [845, 264] width 22 height 20
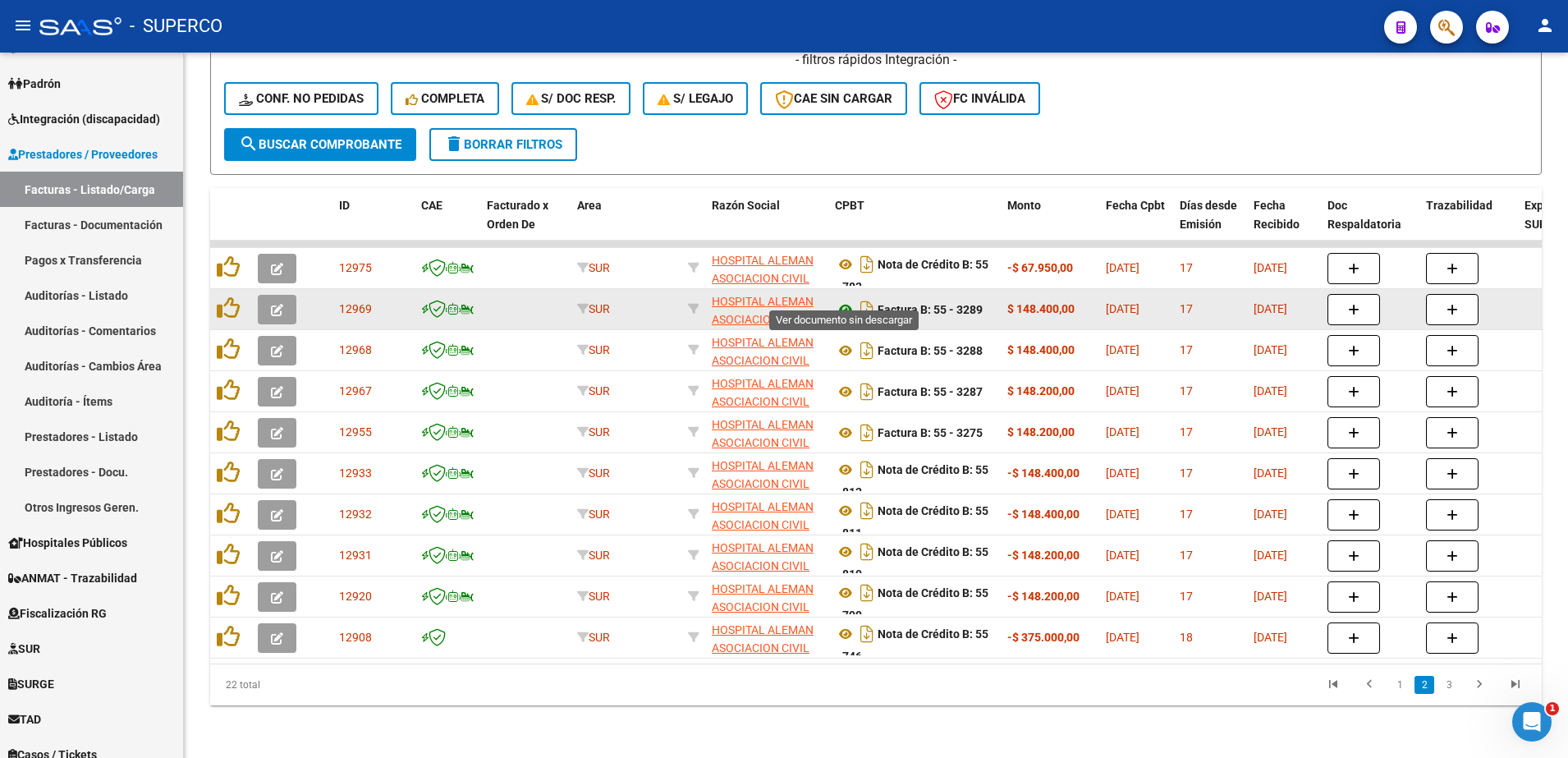
click at [848, 300] on icon at bounding box center [845, 309] width 22 height 20
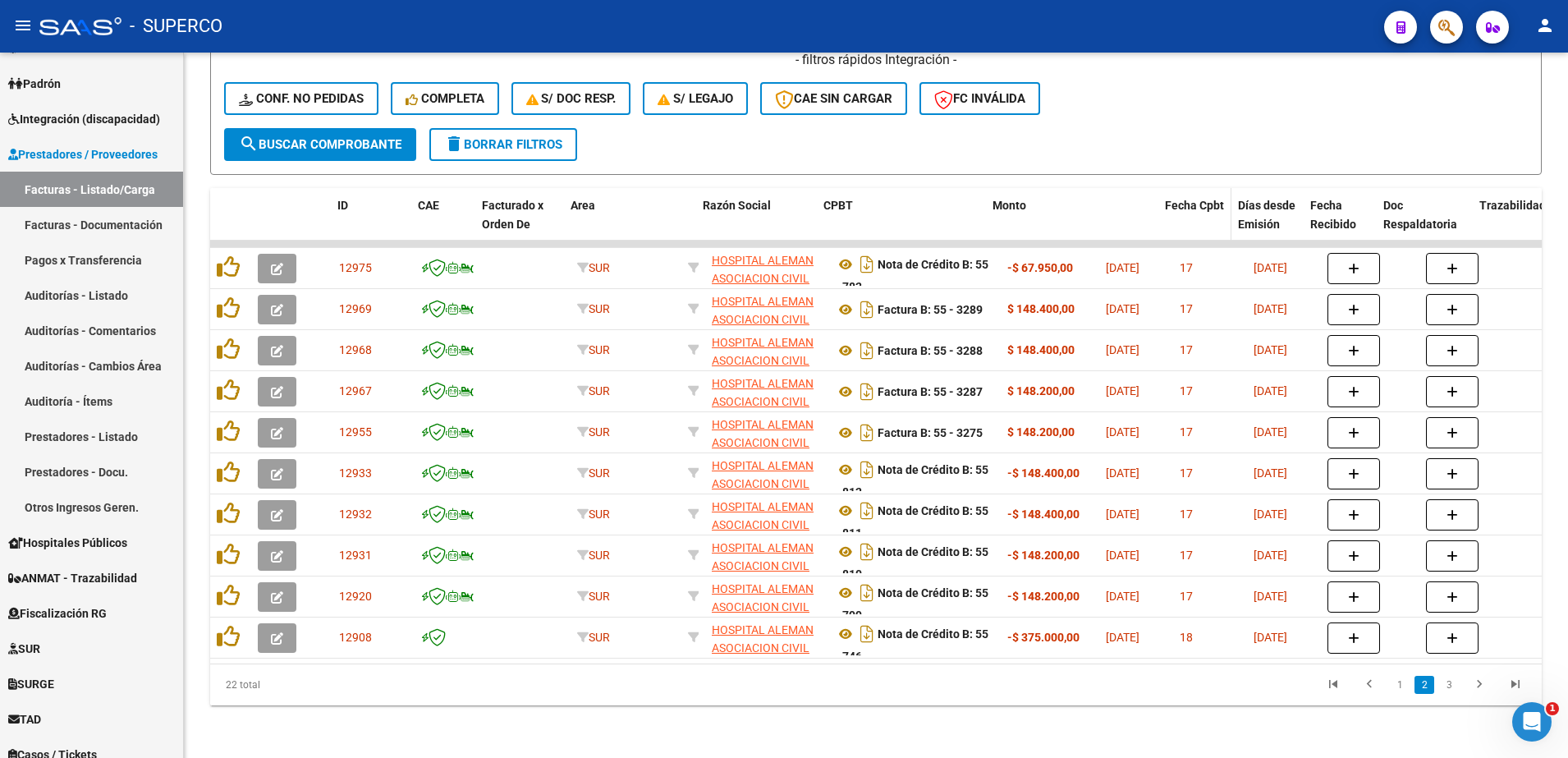
drag, startPoint x: 1094, startPoint y: 196, endPoint x: 1190, endPoint y: 196, distance: 96.0
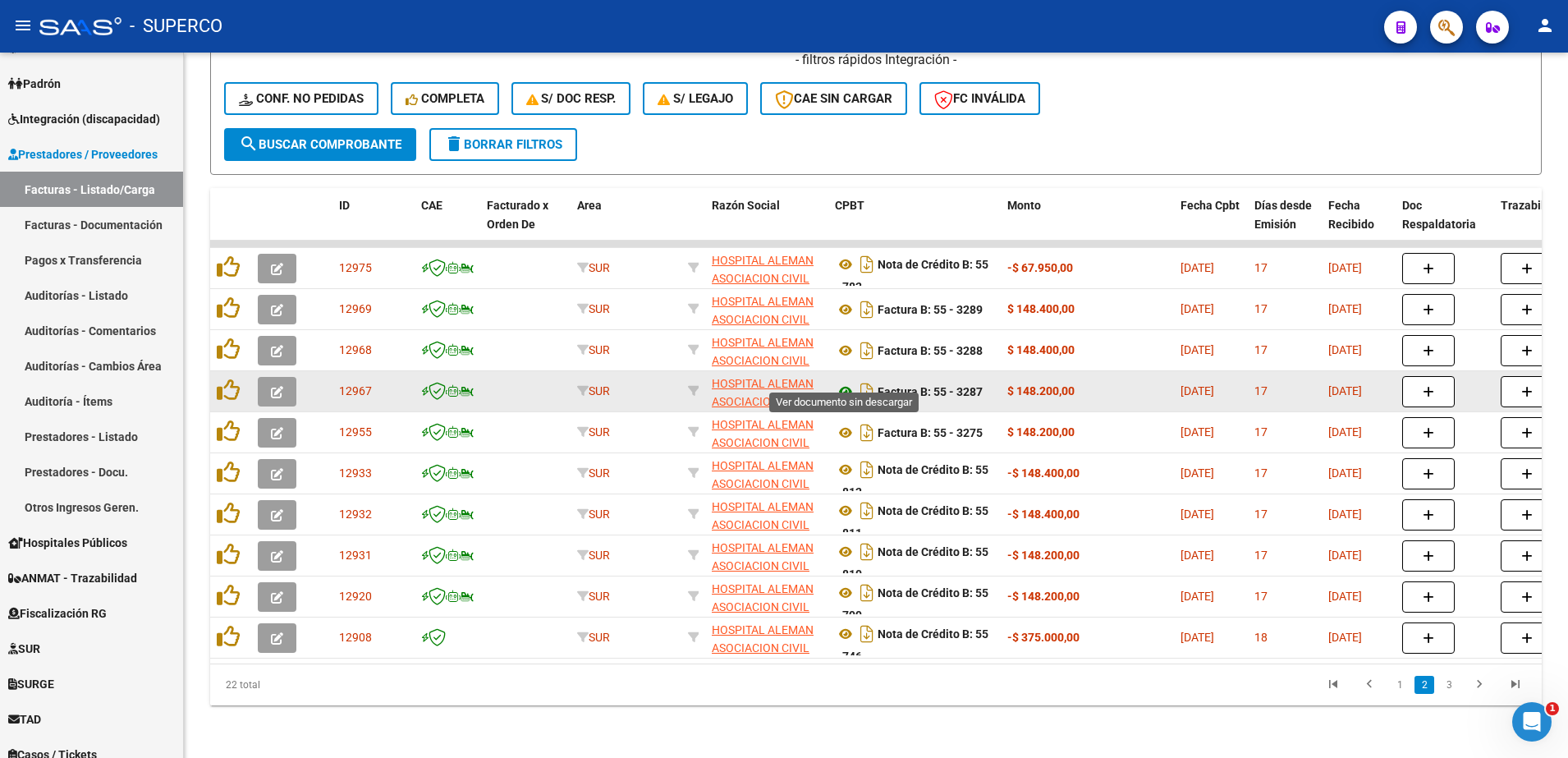
click at [840, 382] on icon at bounding box center [845, 391] width 22 height 20
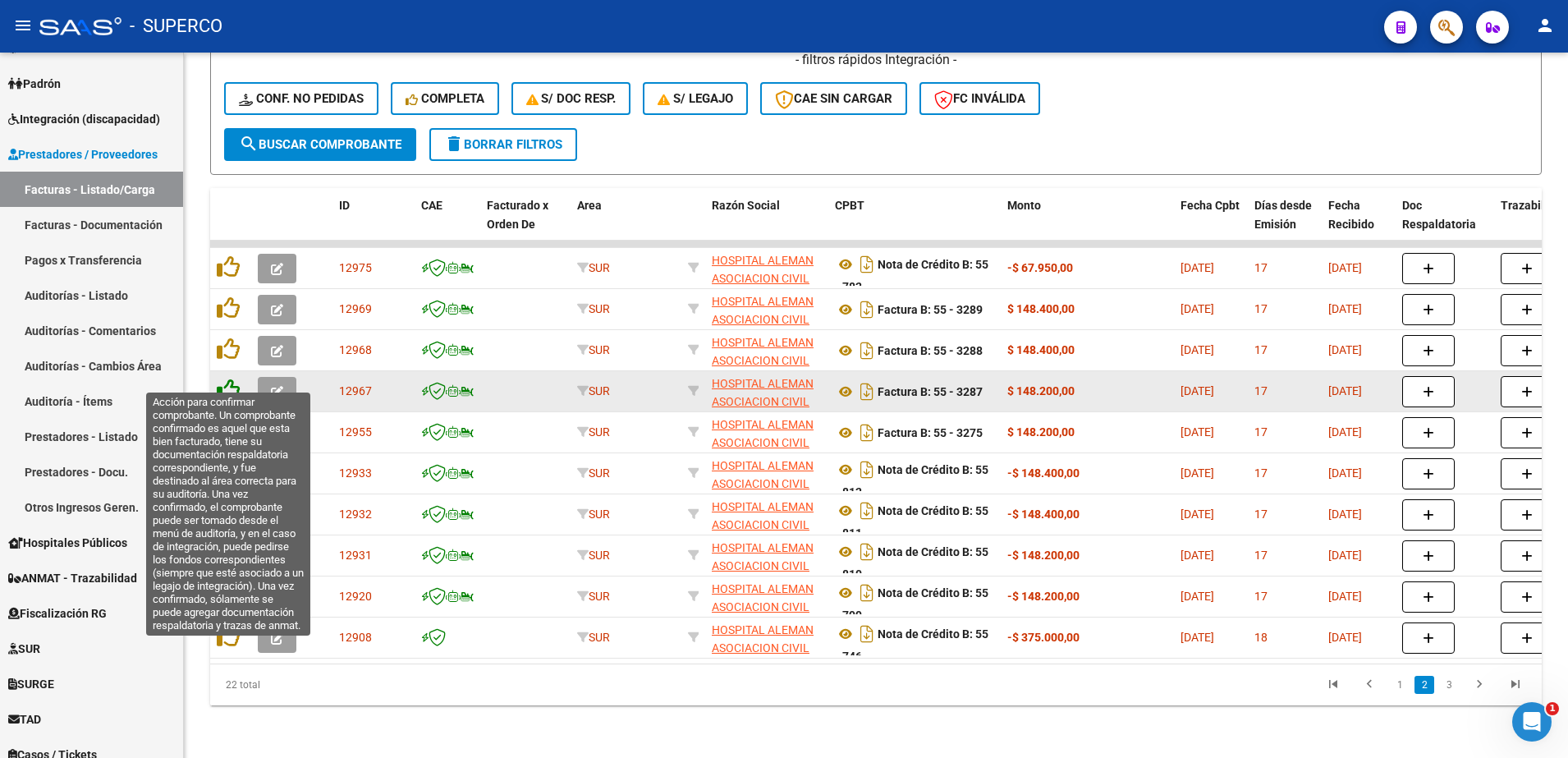
click at [232, 379] on icon at bounding box center [228, 390] width 23 height 23
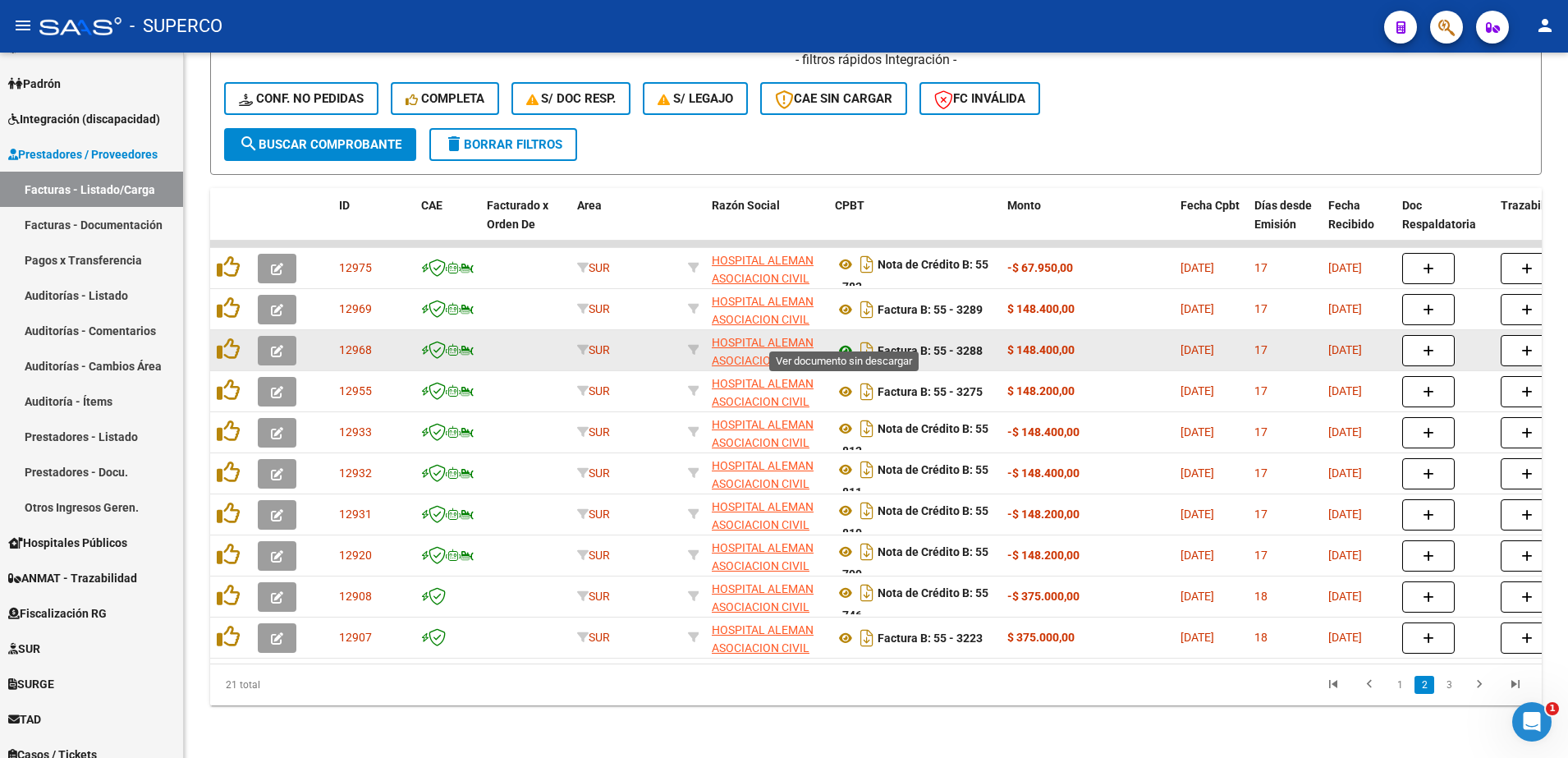
click at [845, 341] on icon at bounding box center [845, 350] width 22 height 20
click at [281, 345] on icon "button" at bounding box center [277, 351] width 12 height 12
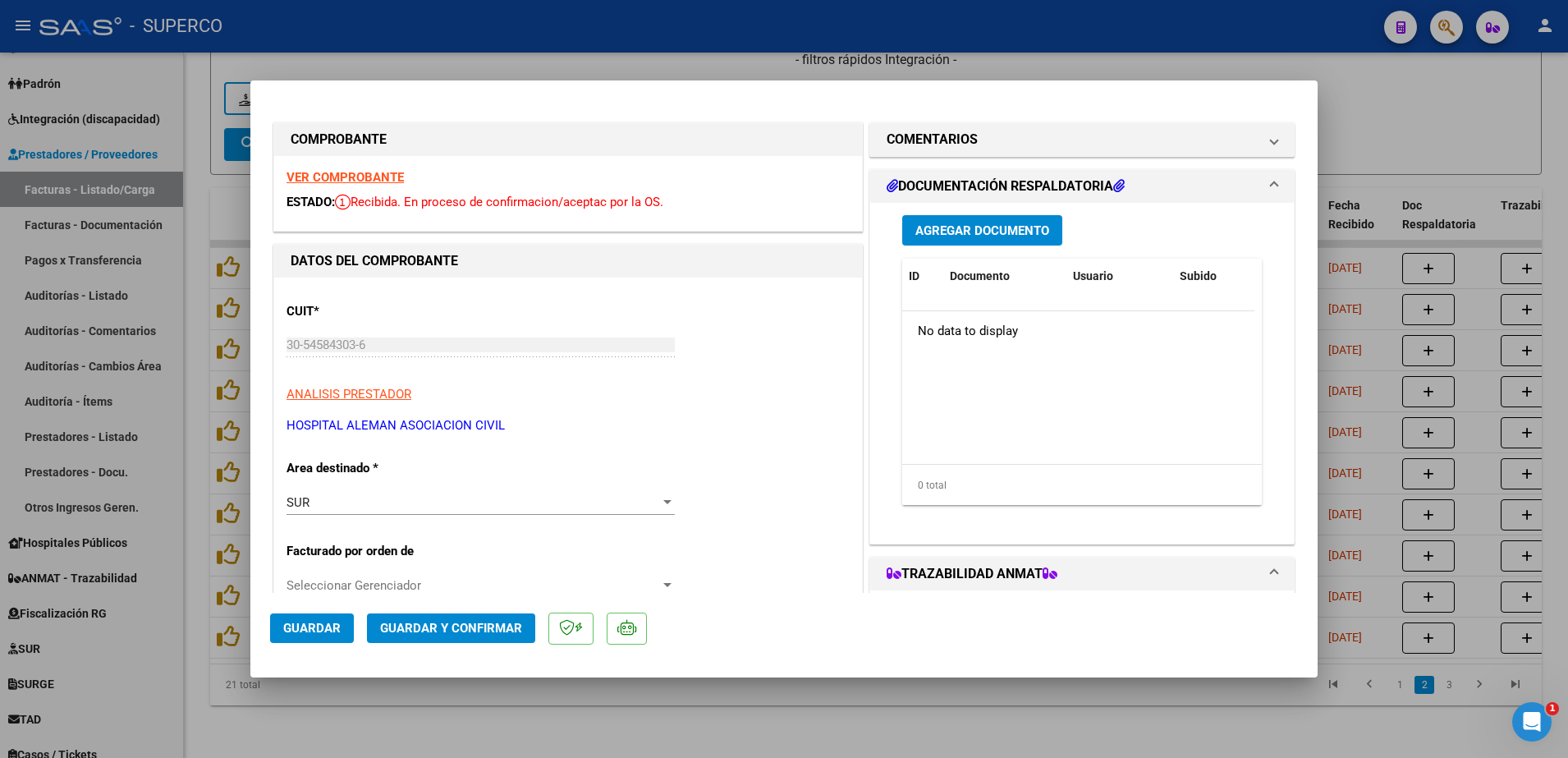
click at [451, 628] on span "Guardar y Confirmar" at bounding box center [451, 628] width 142 height 15
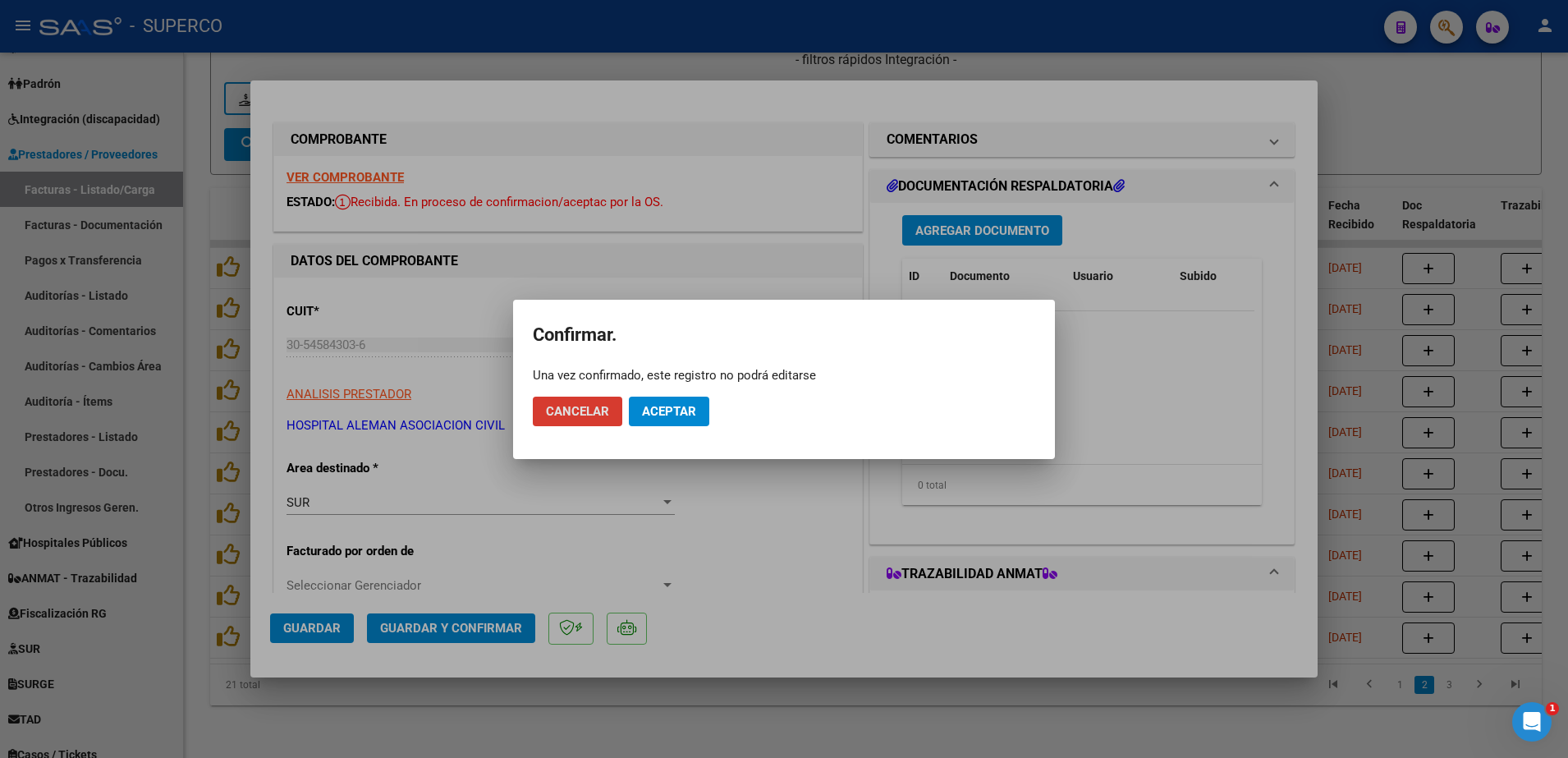
click at [678, 412] on span "Aceptar" at bounding box center [669, 411] width 54 height 15
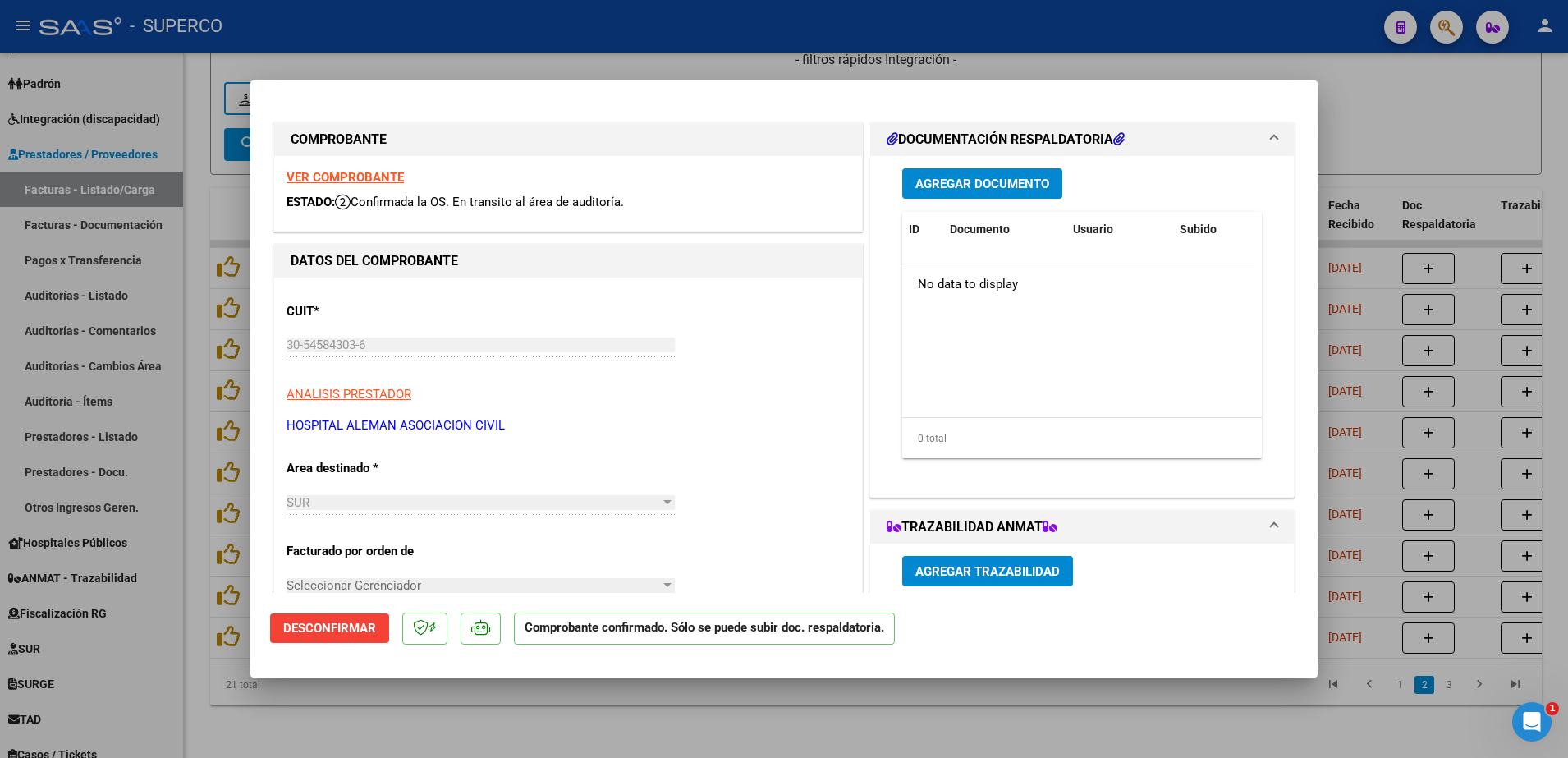
click at [1444, 112] on div at bounding box center [784, 379] width 1568 height 758
type input "$ 0,00"
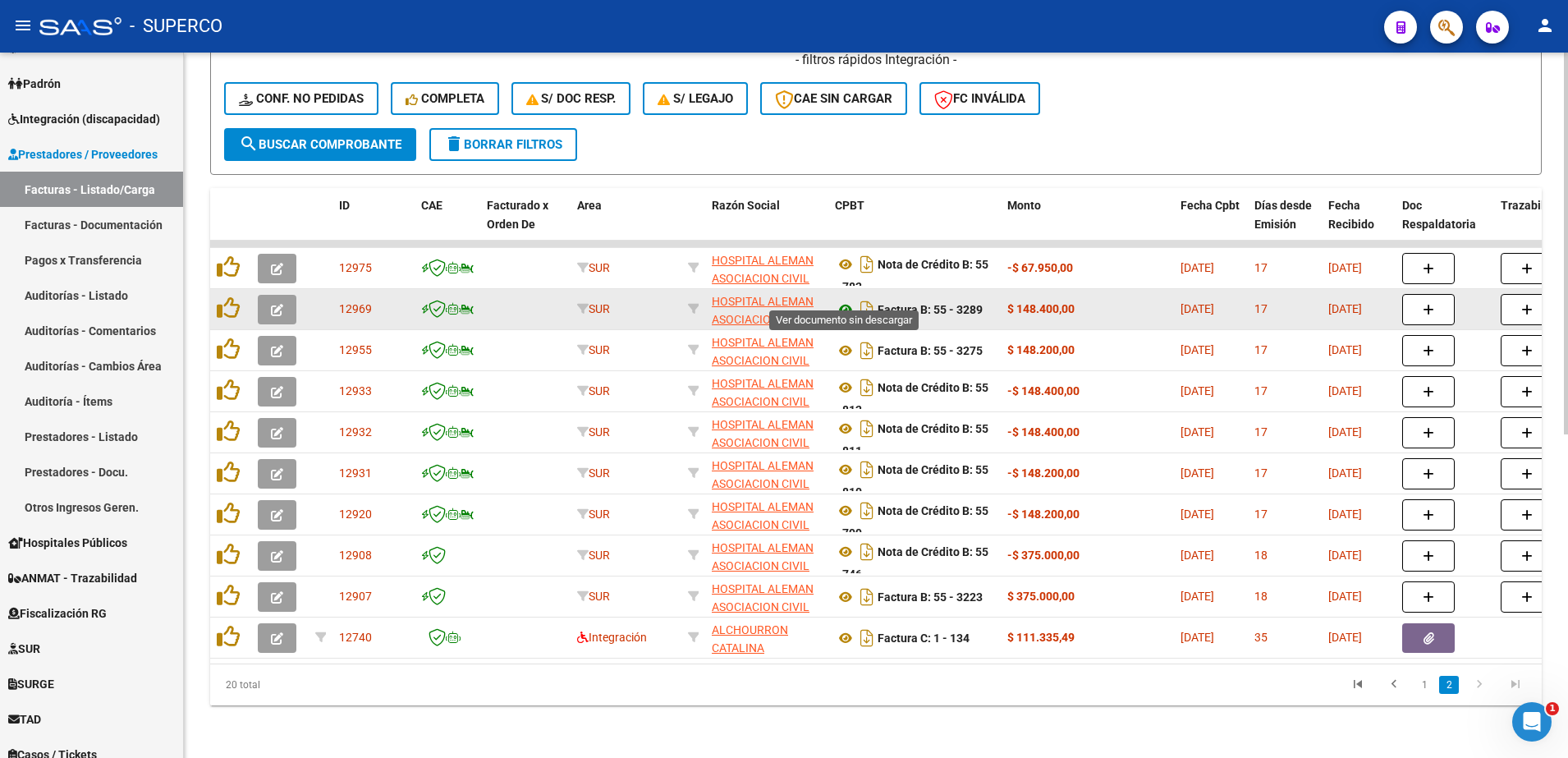
click at [850, 300] on icon at bounding box center [845, 309] width 22 height 20
click at [280, 304] on icon "button" at bounding box center [277, 310] width 12 height 12
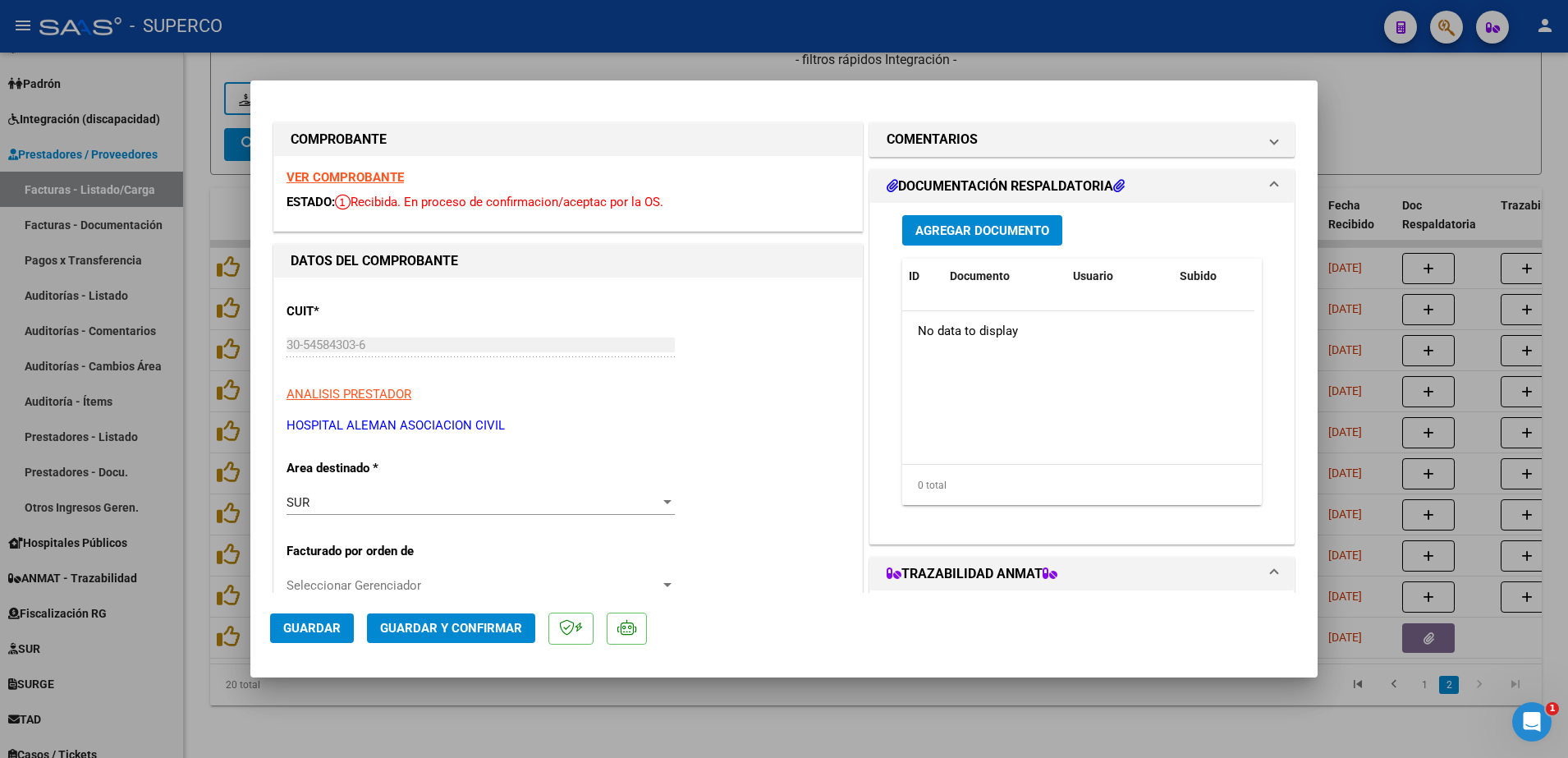
drag, startPoint x: 349, startPoint y: 471, endPoint x: 354, endPoint y: 488, distance: 17.7
drag, startPoint x: 354, startPoint y: 488, endPoint x: 1186, endPoint y: 449, distance: 832.9
click at [1186, 449] on datatable-body "No data to display" at bounding box center [1078, 388] width 352 height 153
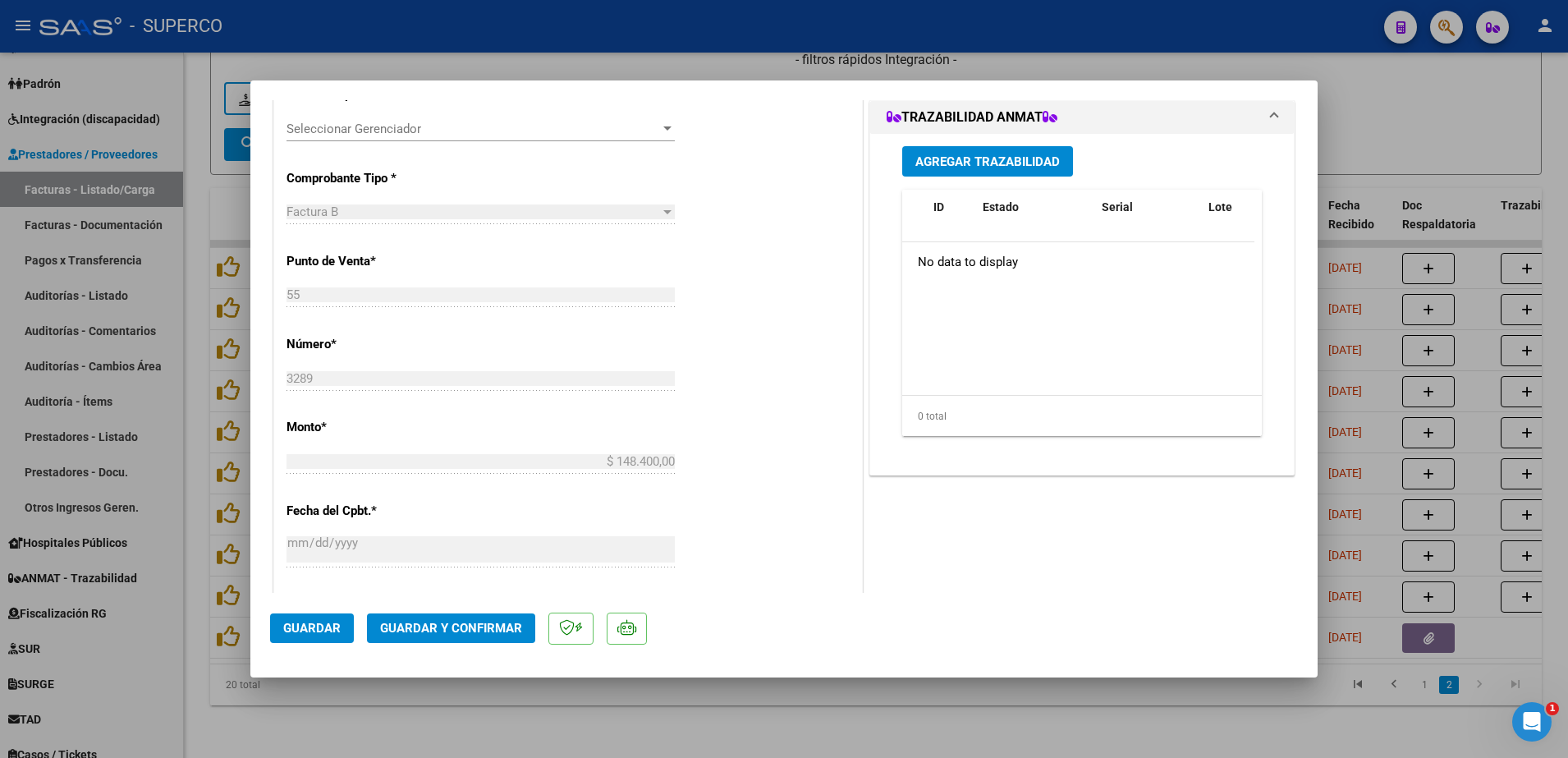
scroll to position [514, 0]
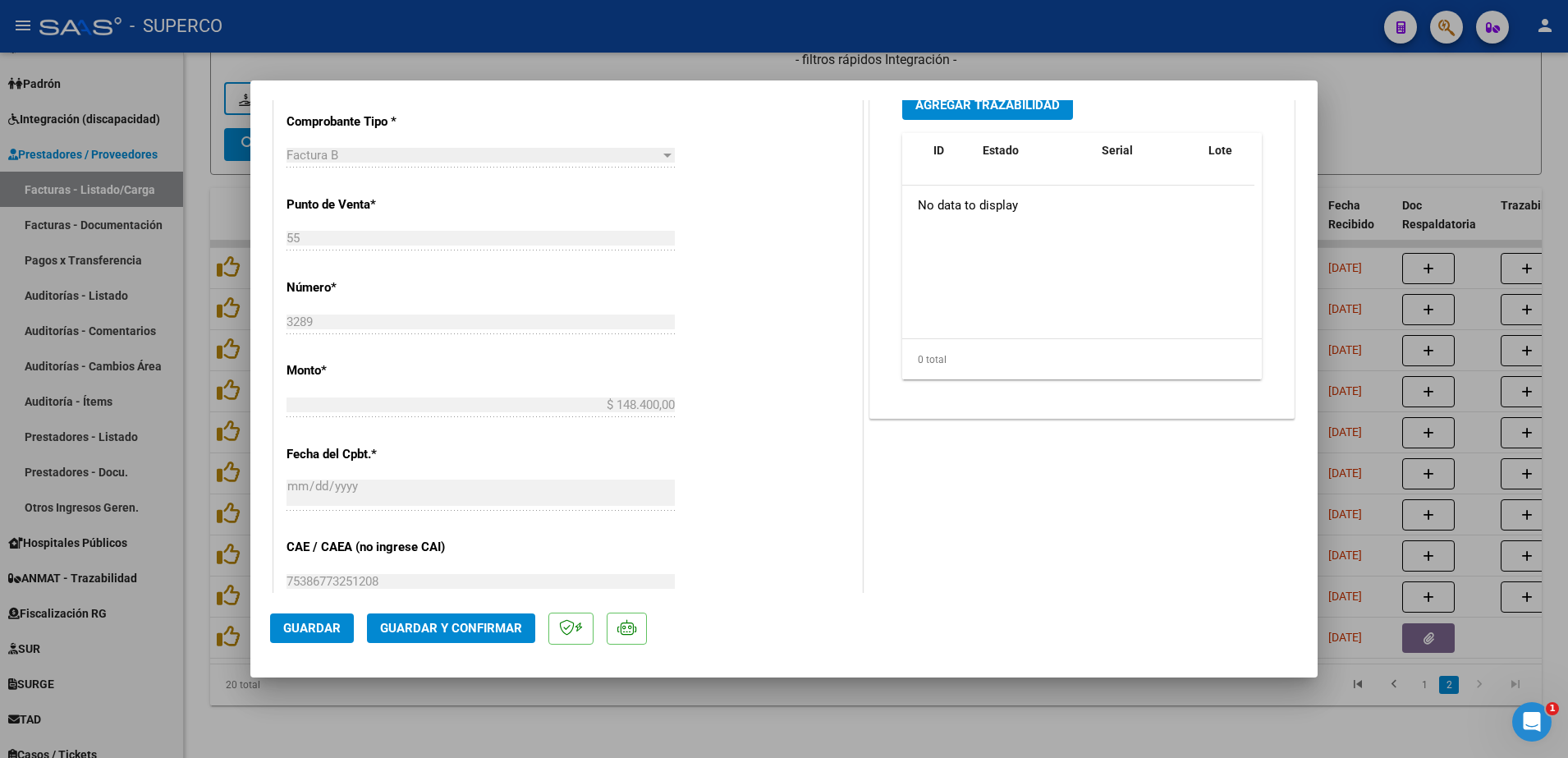
drag, startPoint x: 654, startPoint y: 337, endPoint x: 1198, endPoint y: 509, distance: 570.5
click at [1198, 509] on div "COMENTARIOS Comentarios De la Obra Social: Comentarios de la Obra Social (no vi…" at bounding box center [1082, 310] width 432 height 1411
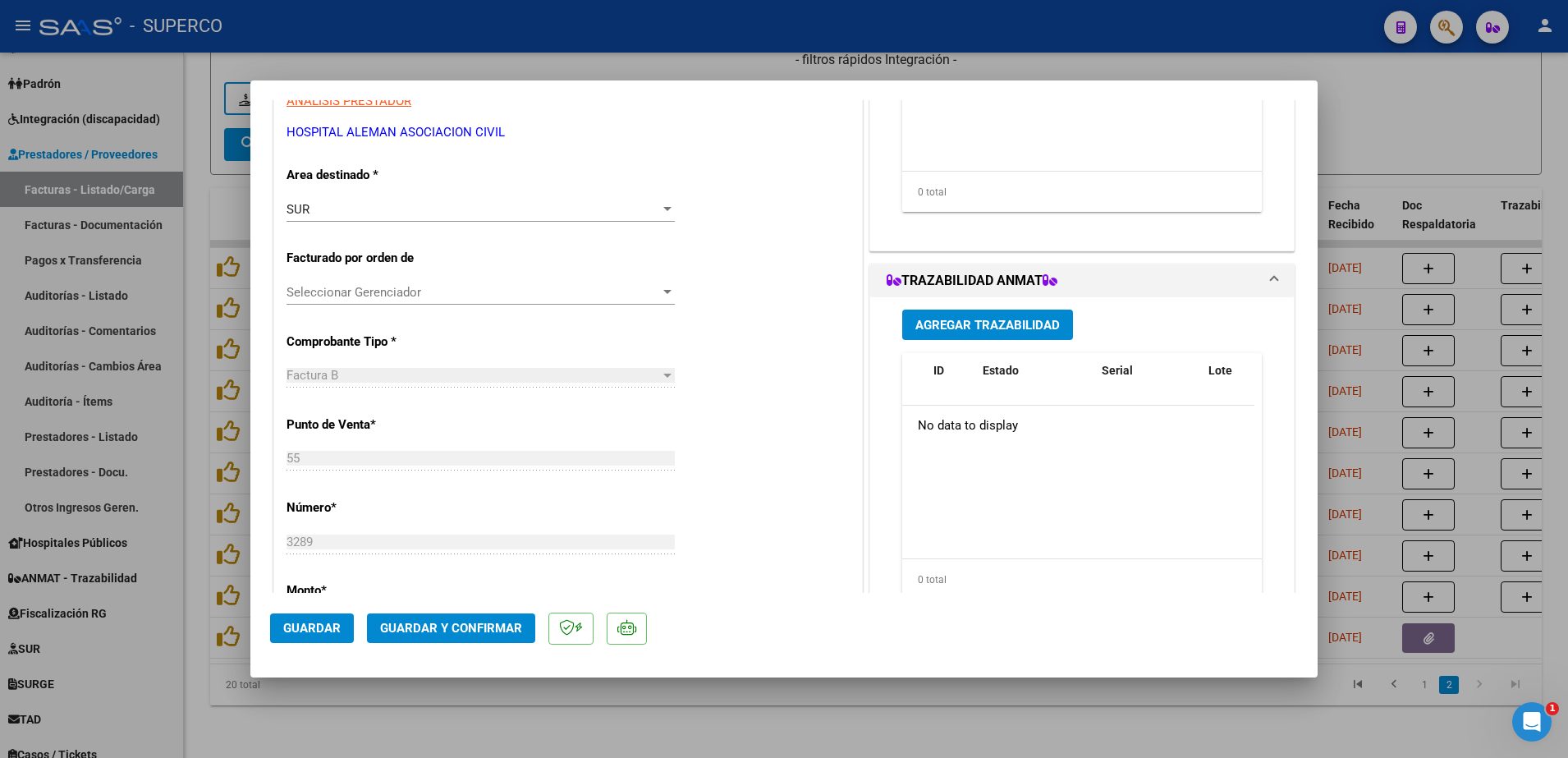
scroll to position [308, 0]
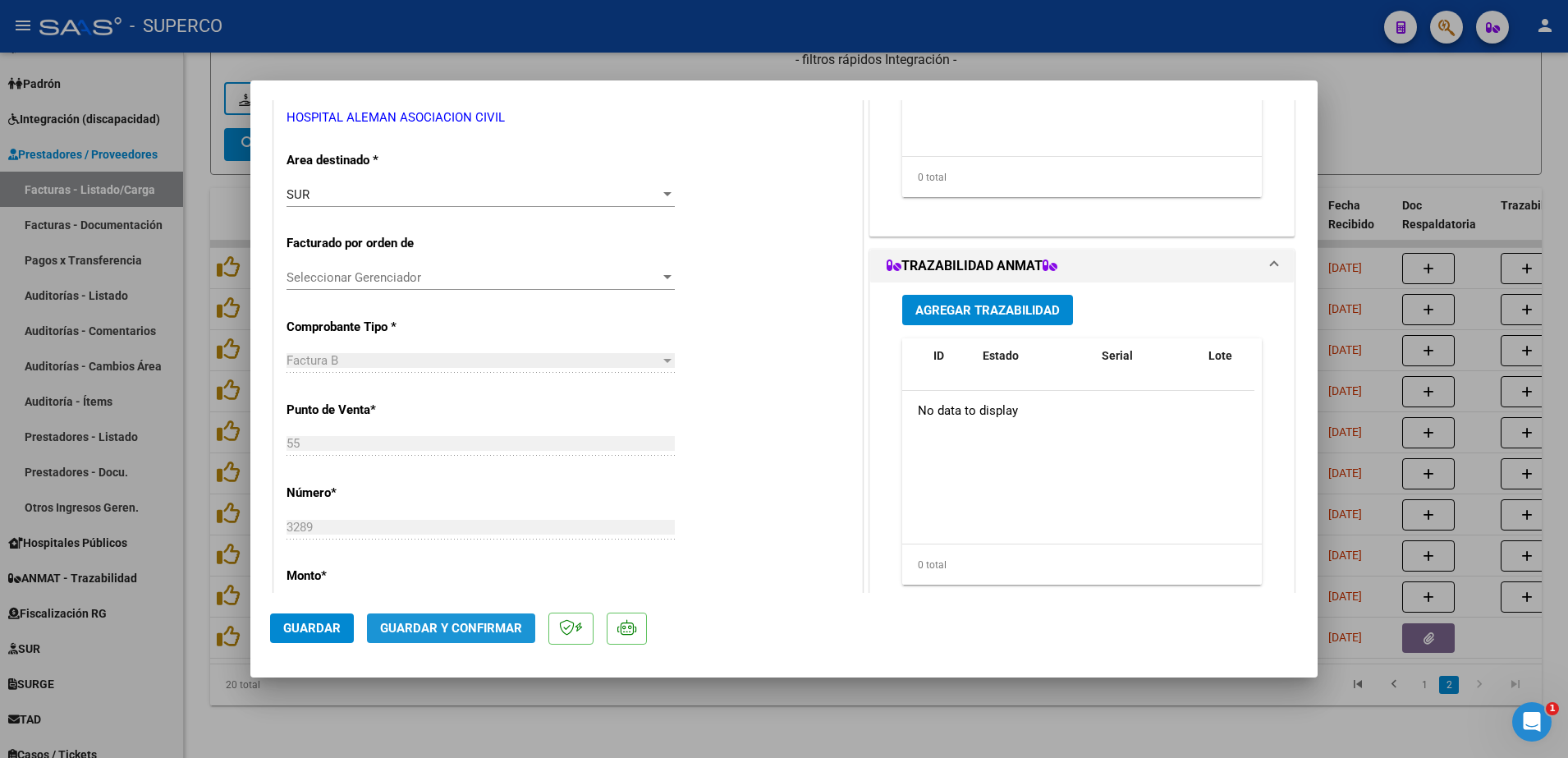
click at [458, 620] on button "Guardar y Confirmar" at bounding box center [451, 628] width 169 height 30
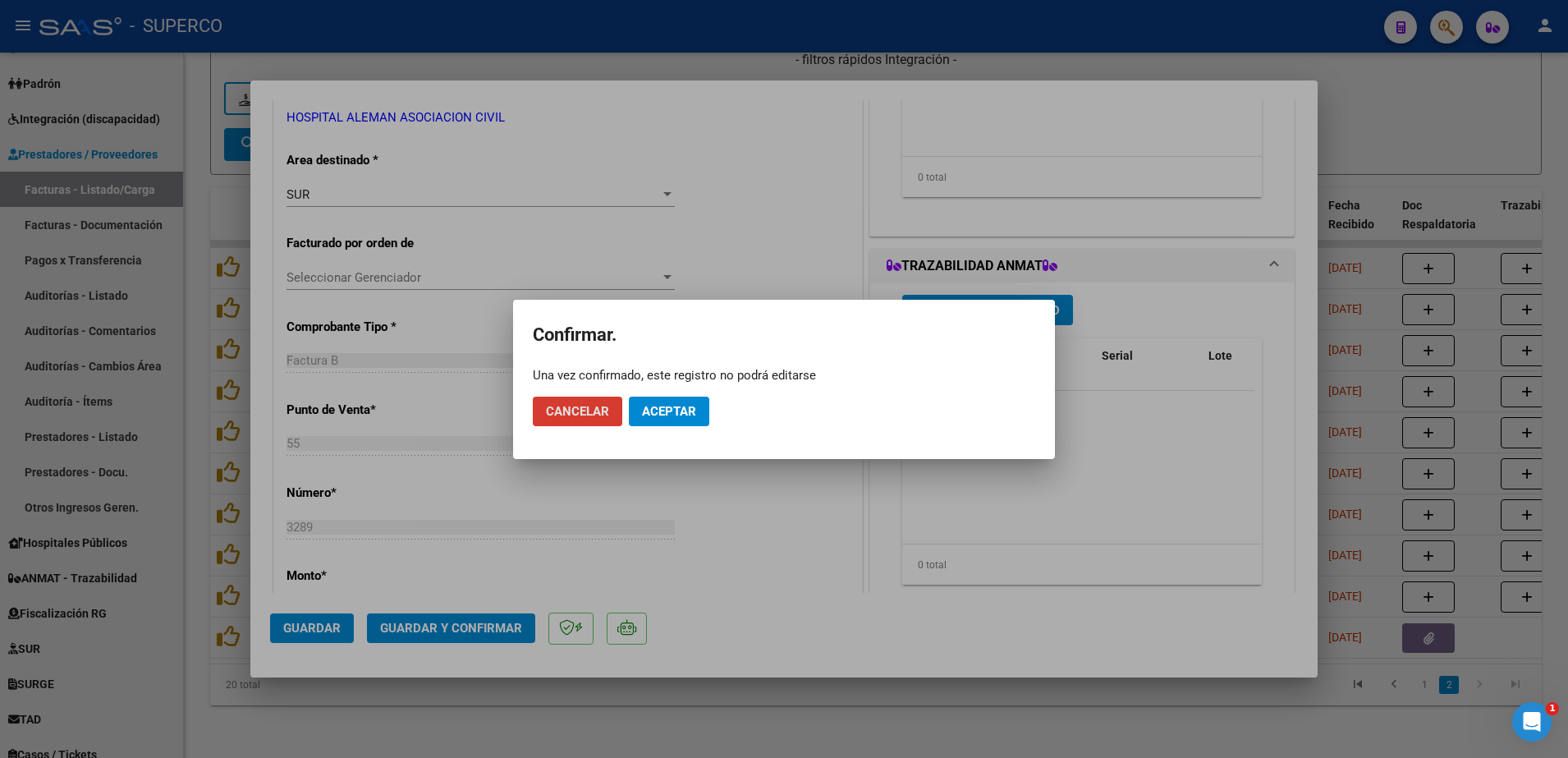
click at [688, 423] on button "Aceptar" at bounding box center [669, 411] width 81 height 30
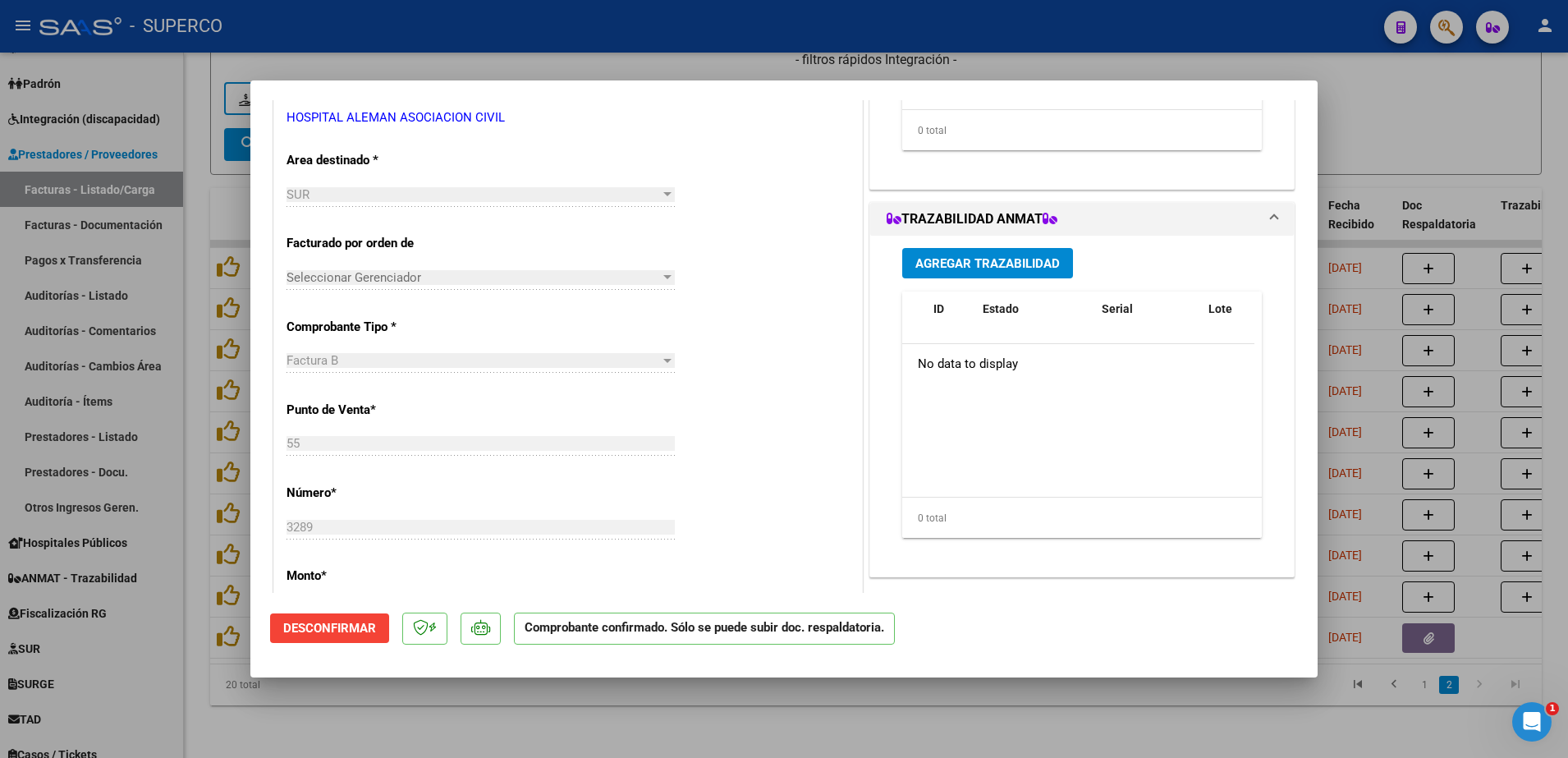
click at [1423, 97] on div at bounding box center [784, 379] width 1568 height 758
type input "$ 0,00"
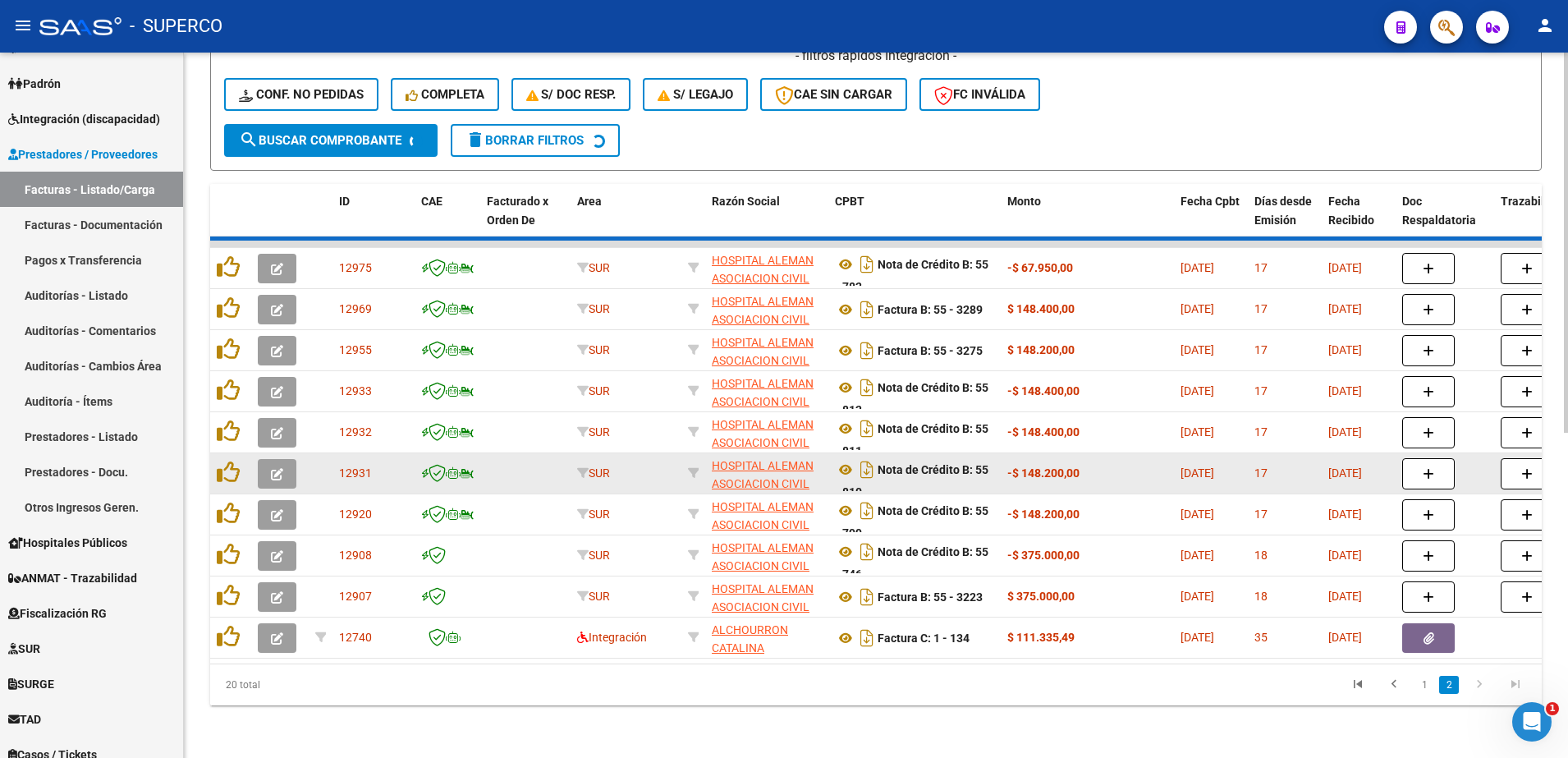
scroll to position [557, 0]
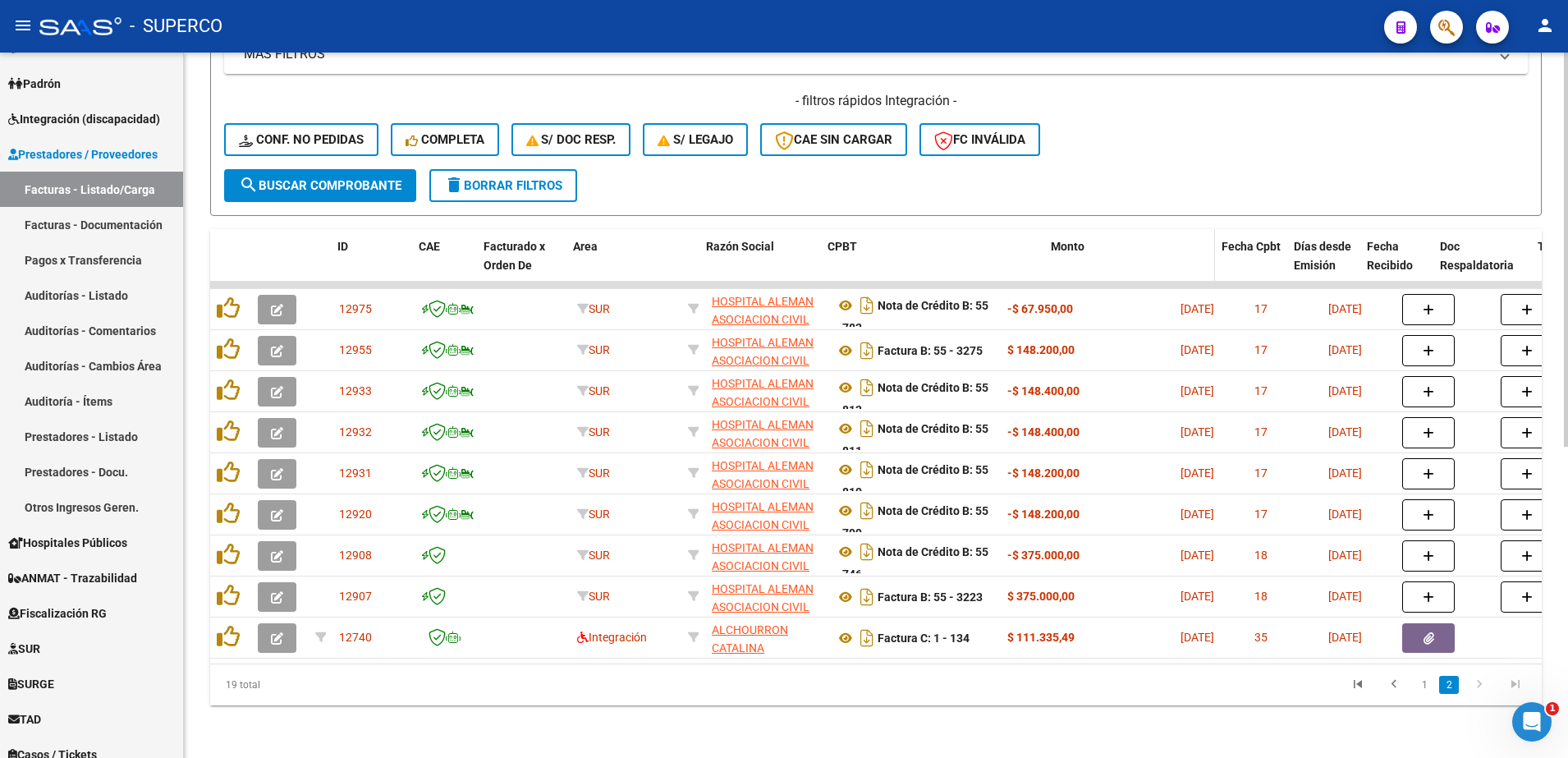
drag, startPoint x: 999, startPoint y: 237, endPoint x: 1067, endPoint y: 238, distance: 68.0
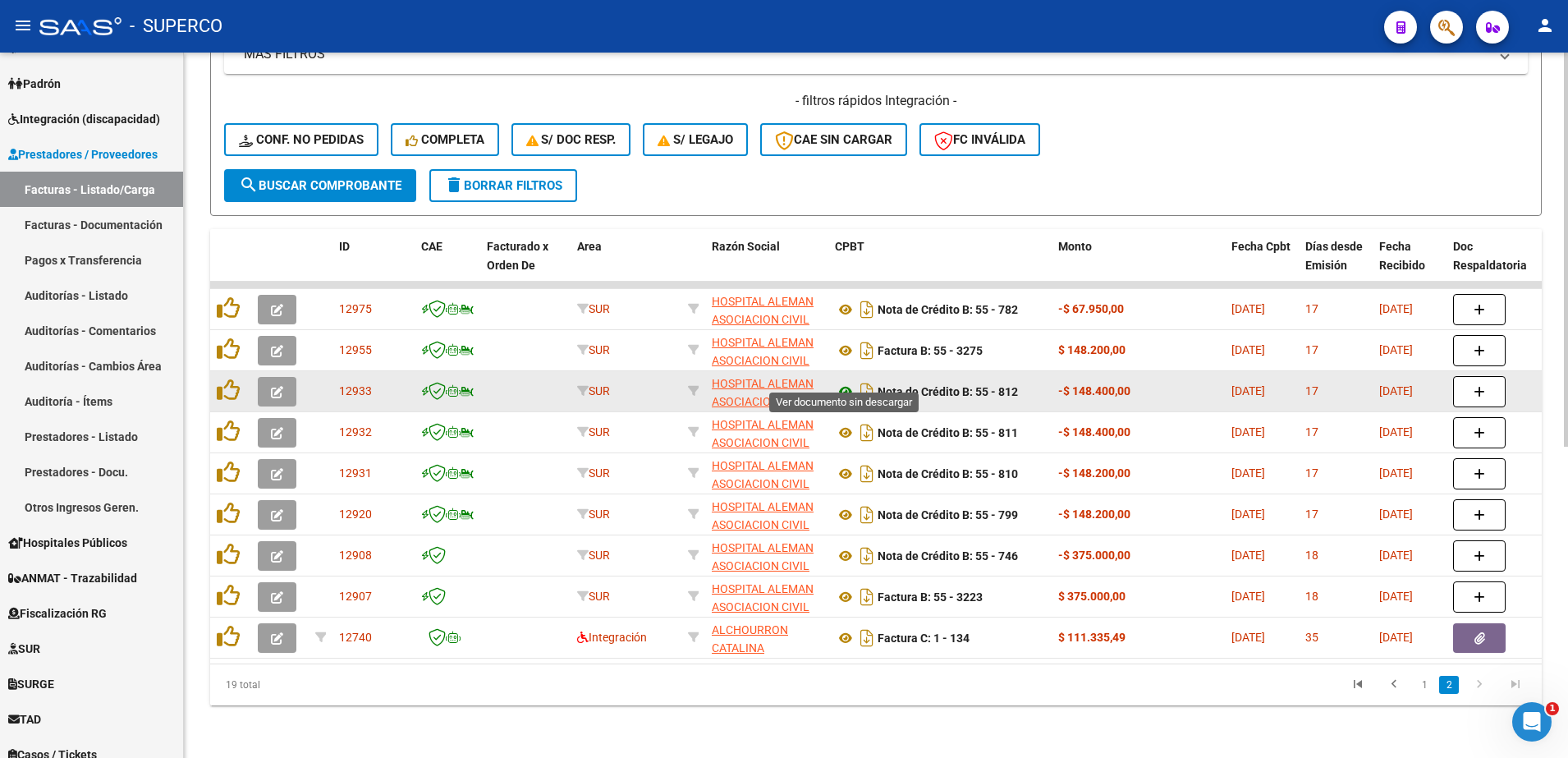
click at [843, 382] on icon at bounding box center [845, 391] width 22 height 20
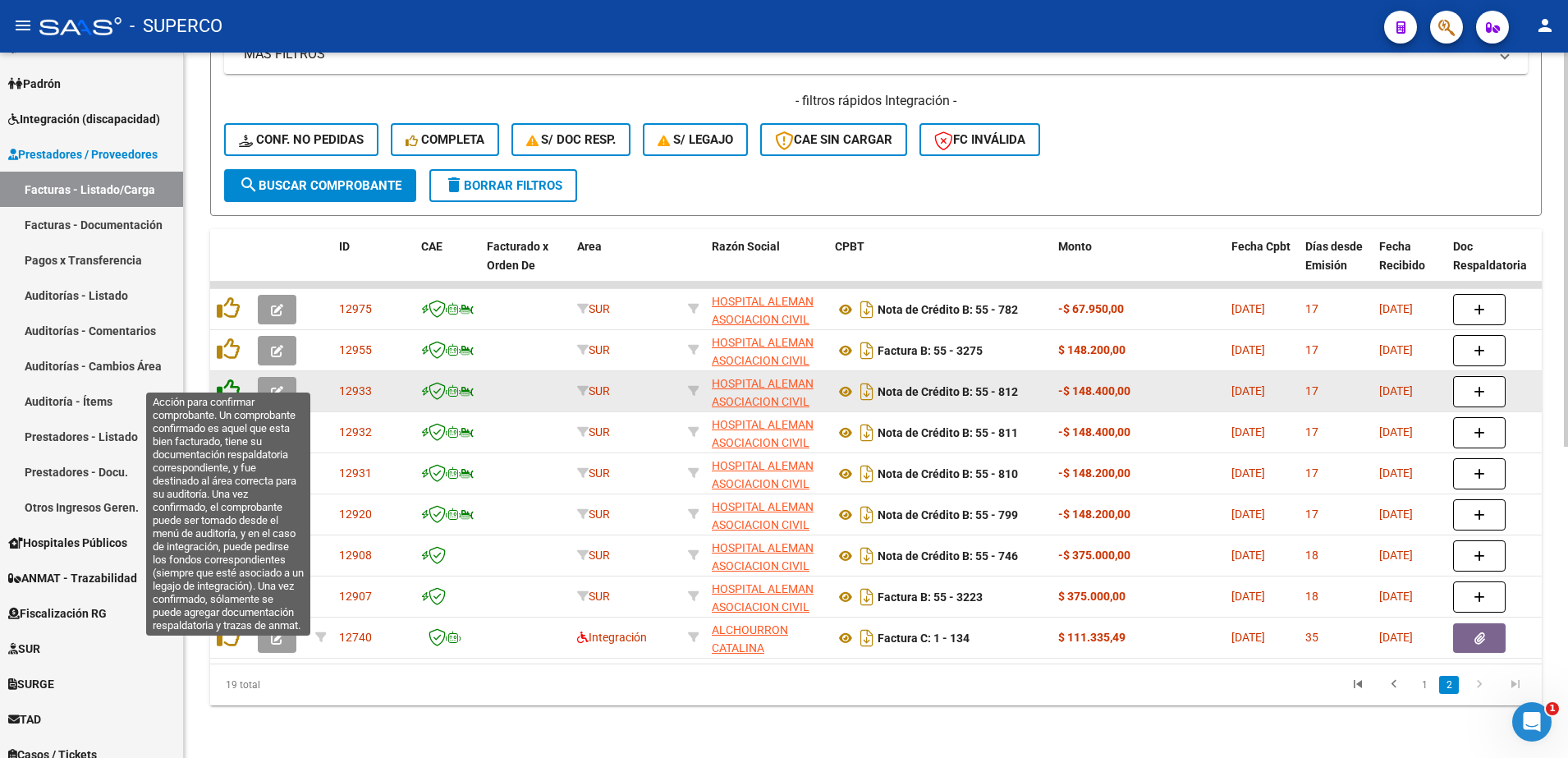
click at [232, 379] on icon at bounding box center [228, 390] width 23 height 23
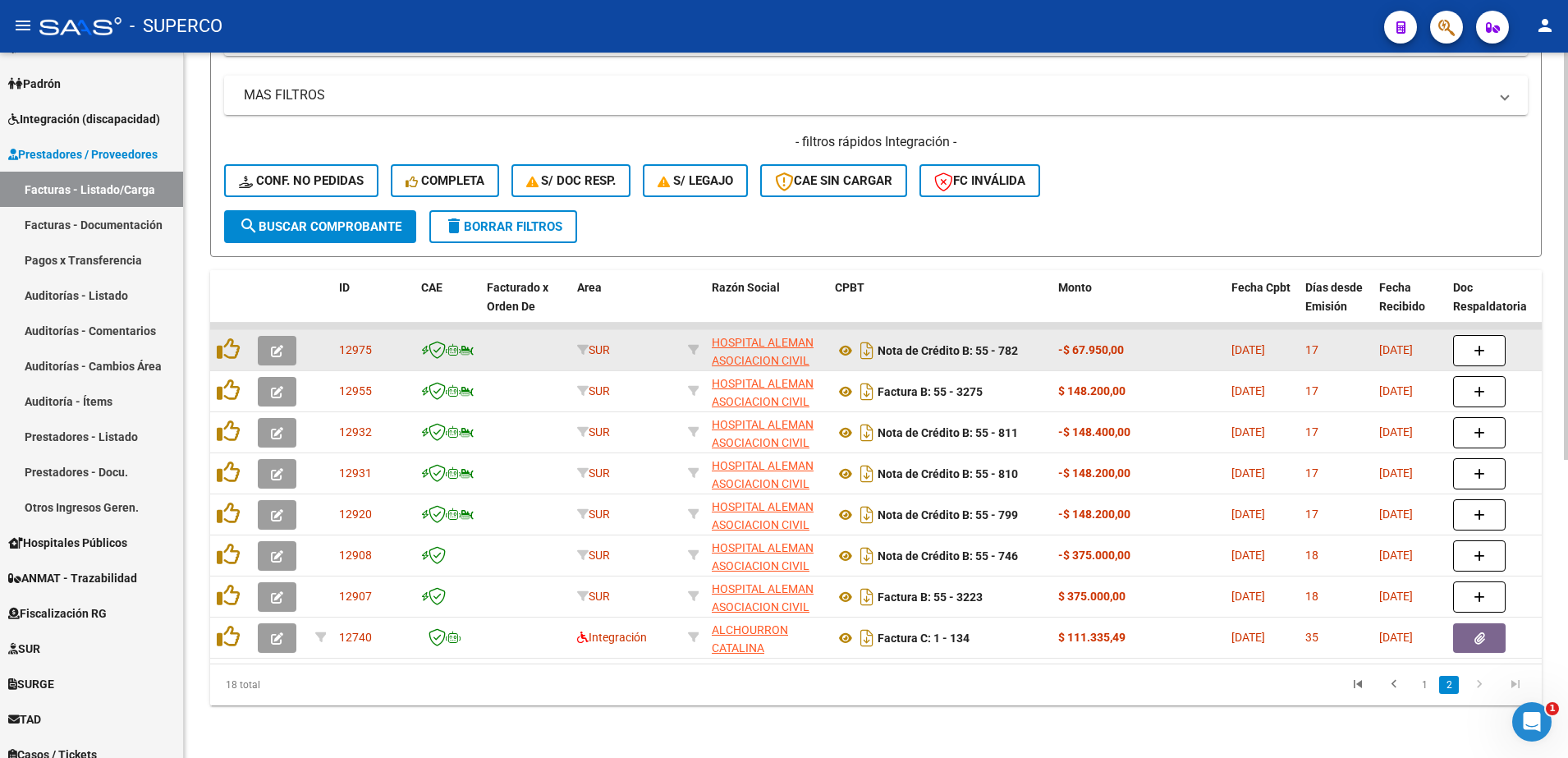
scroll to position [515, 0]
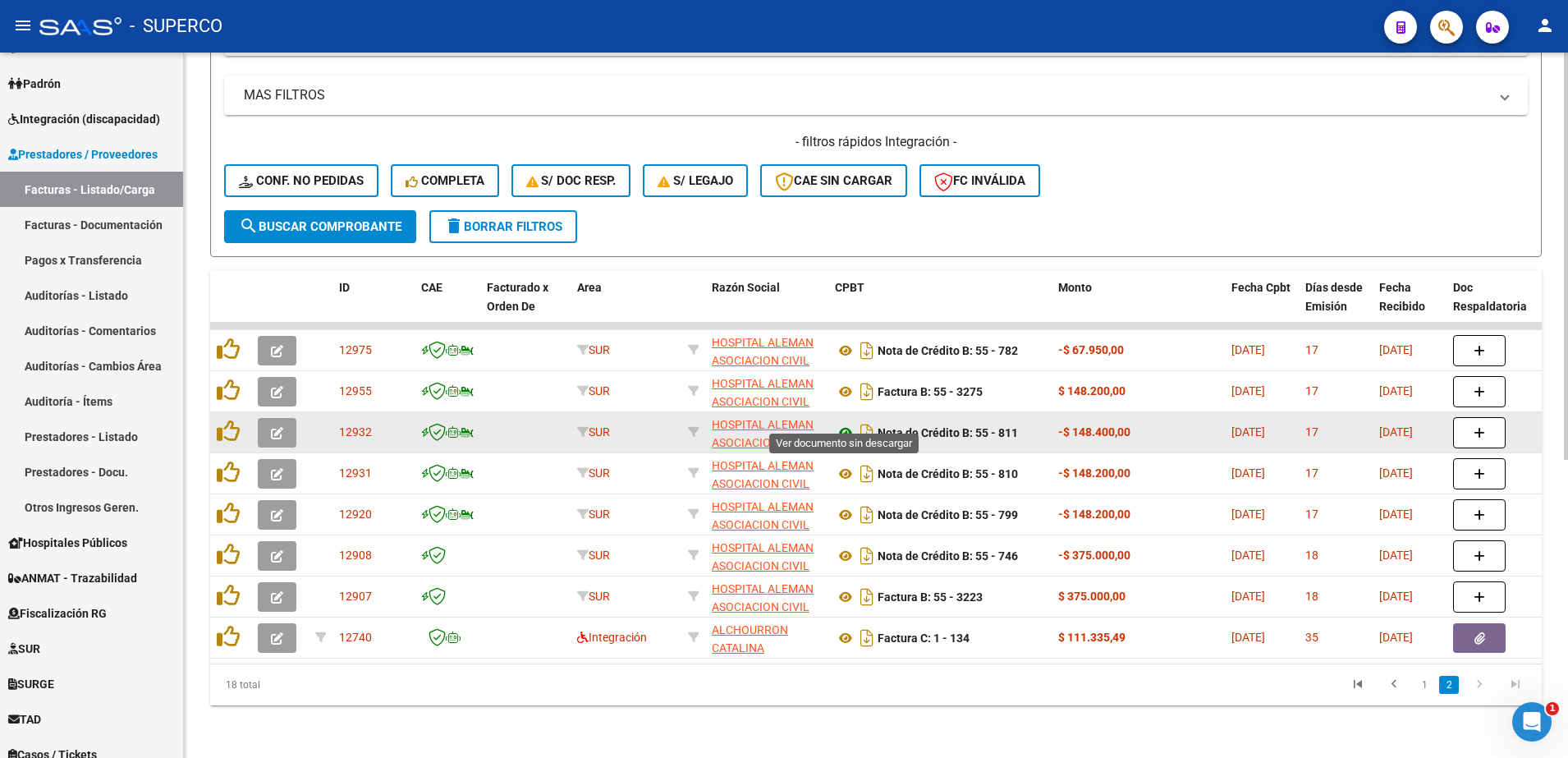
click at [848, 423] on icon at bounding box center [845, 433] width 22 height 20
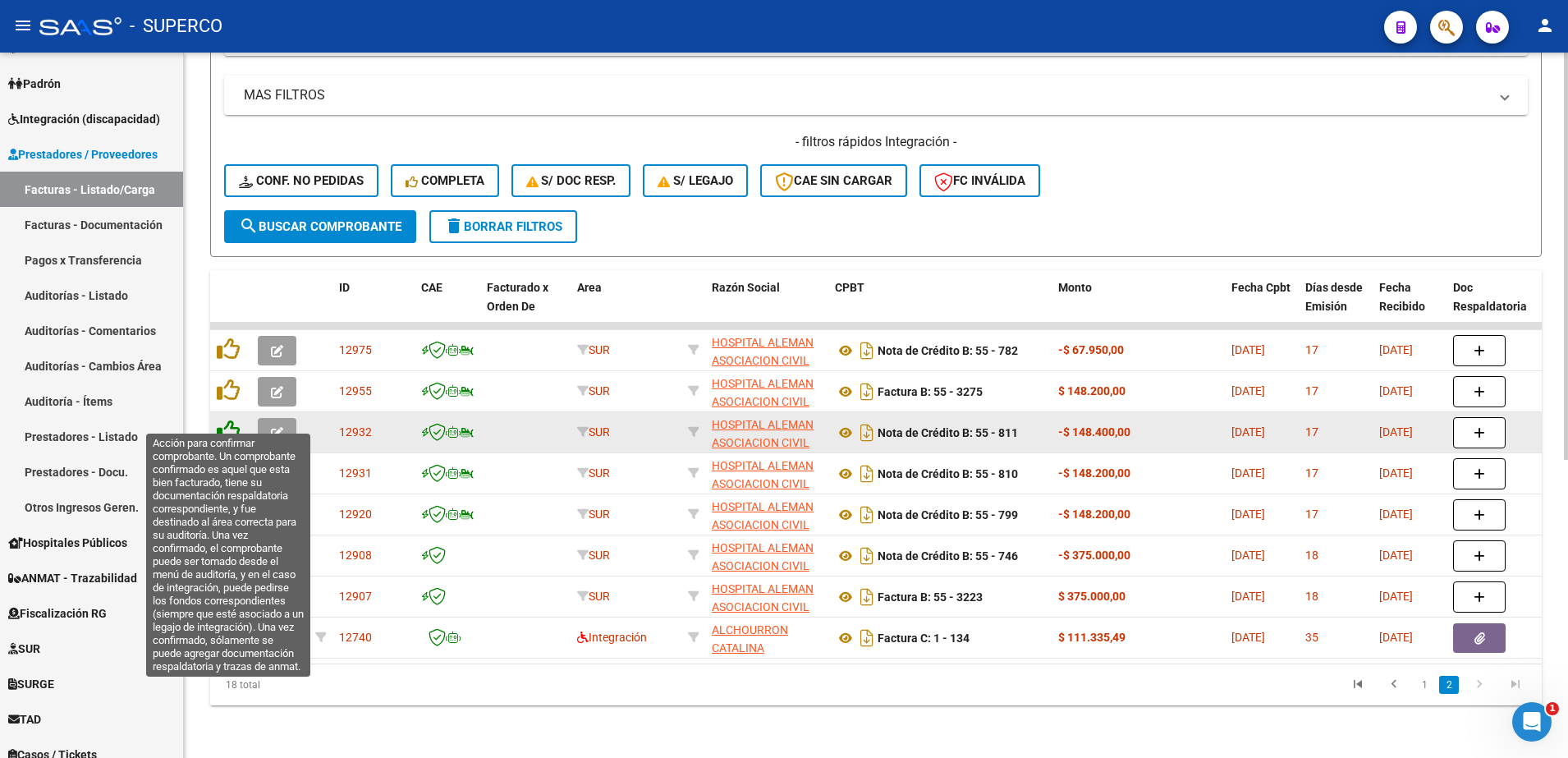
click at [224, 420] on icon at bounding box center [228, 431] width 23 height 23
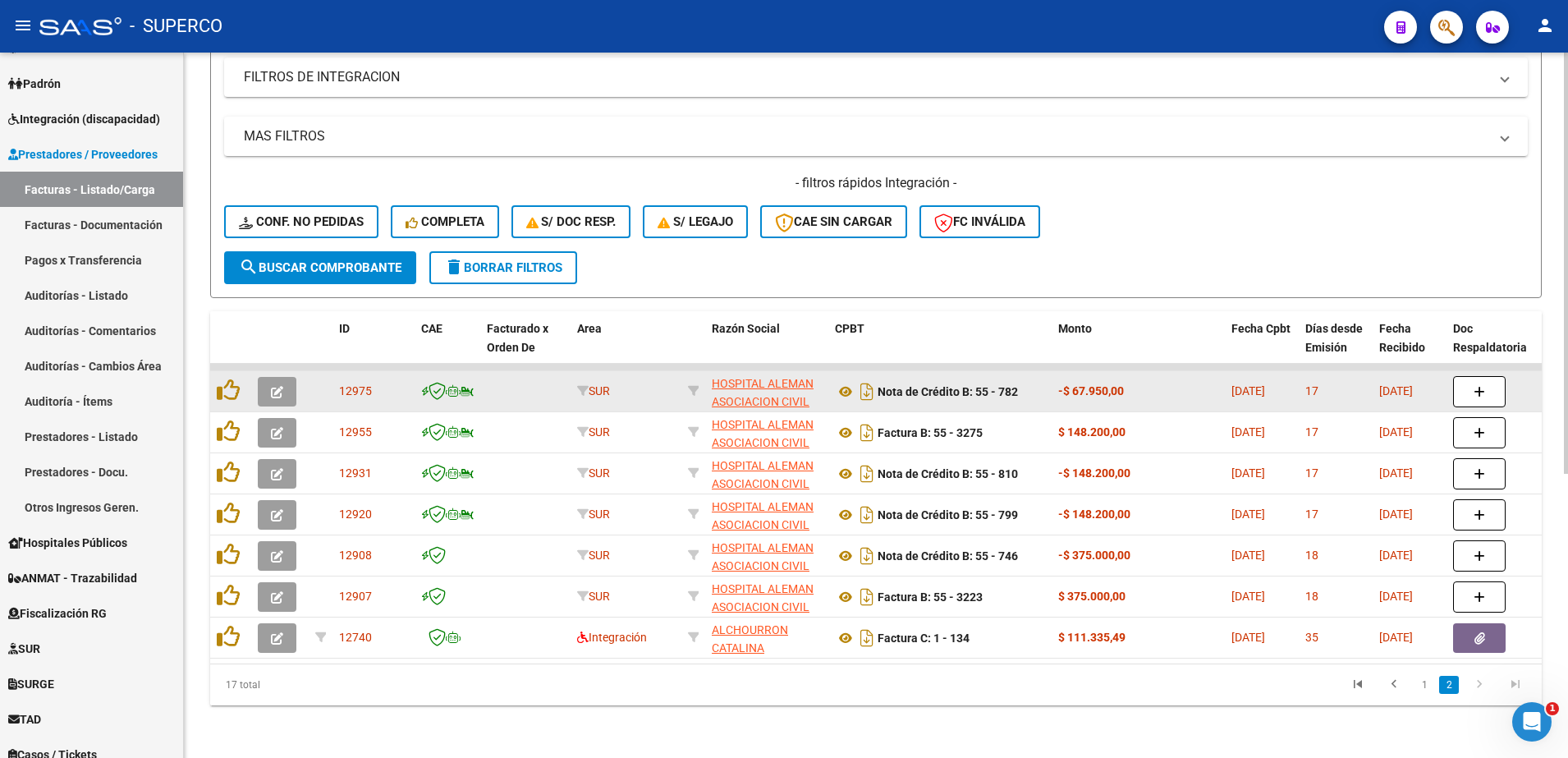
scroll to position [475, 0]
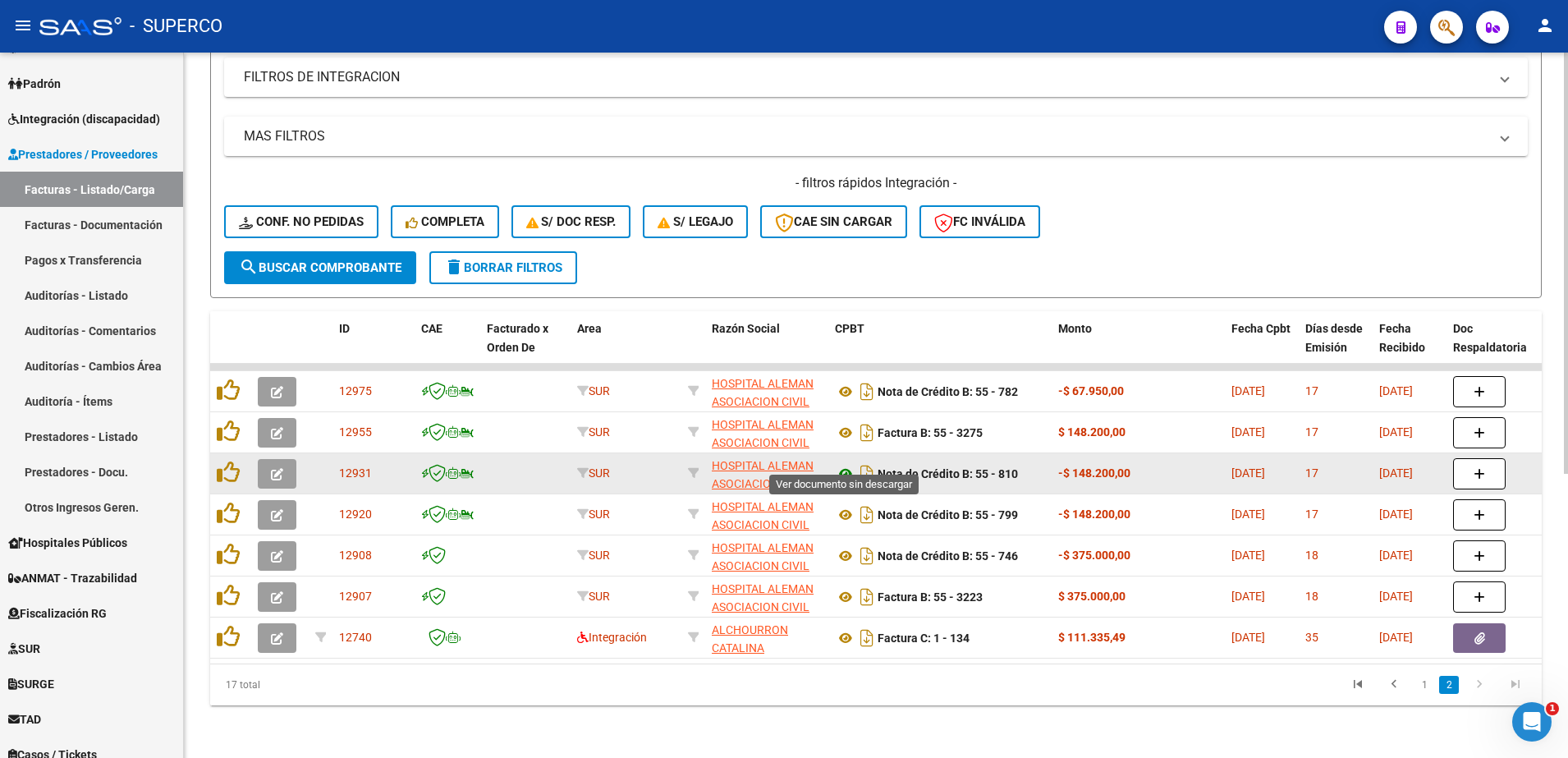
click at [846, 464] on icon at bounding box center [845, 474] width 22 height 20
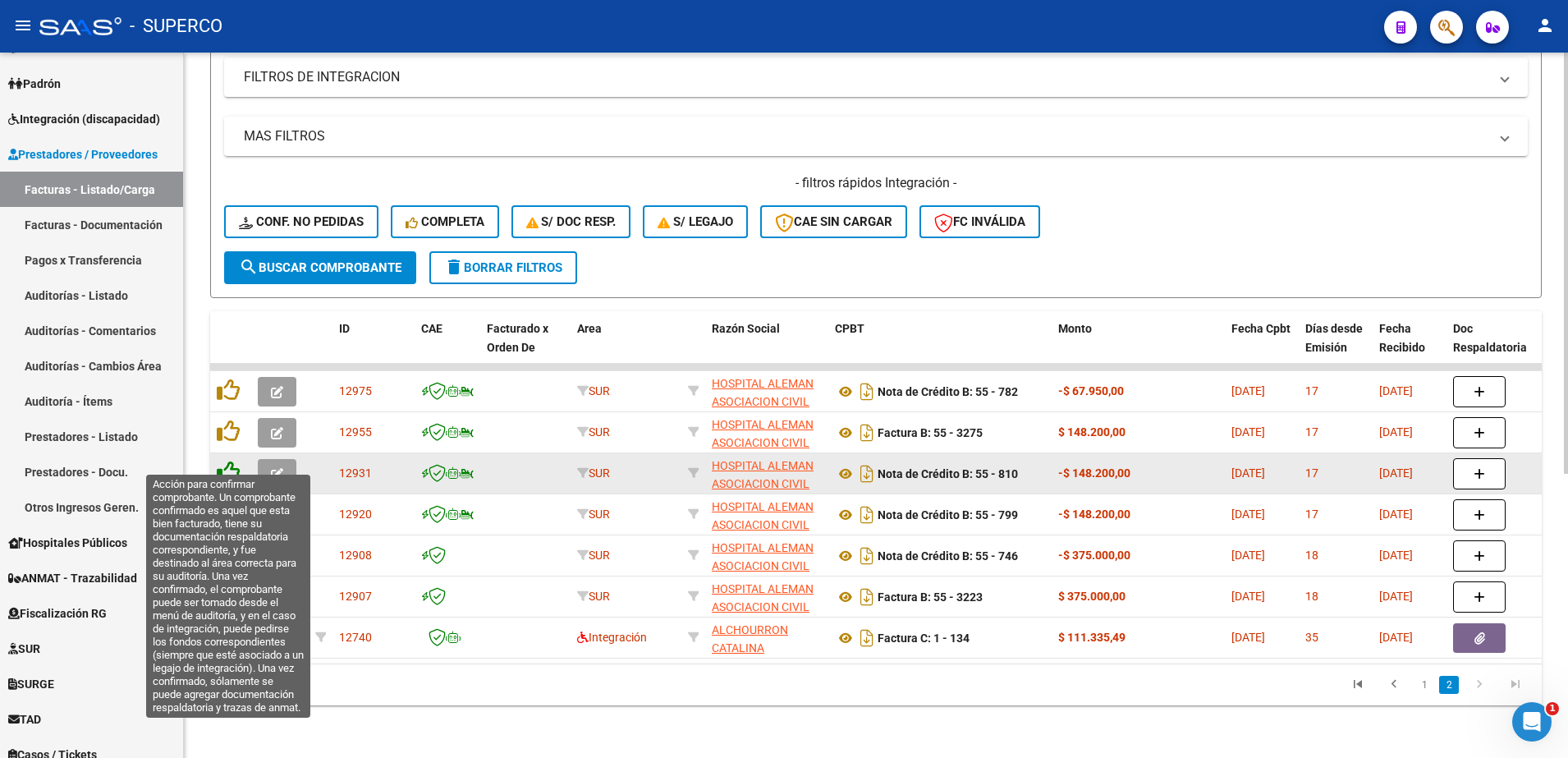
click at [229, 461] on icon at bounding box center [228, 472] width 23 height 23
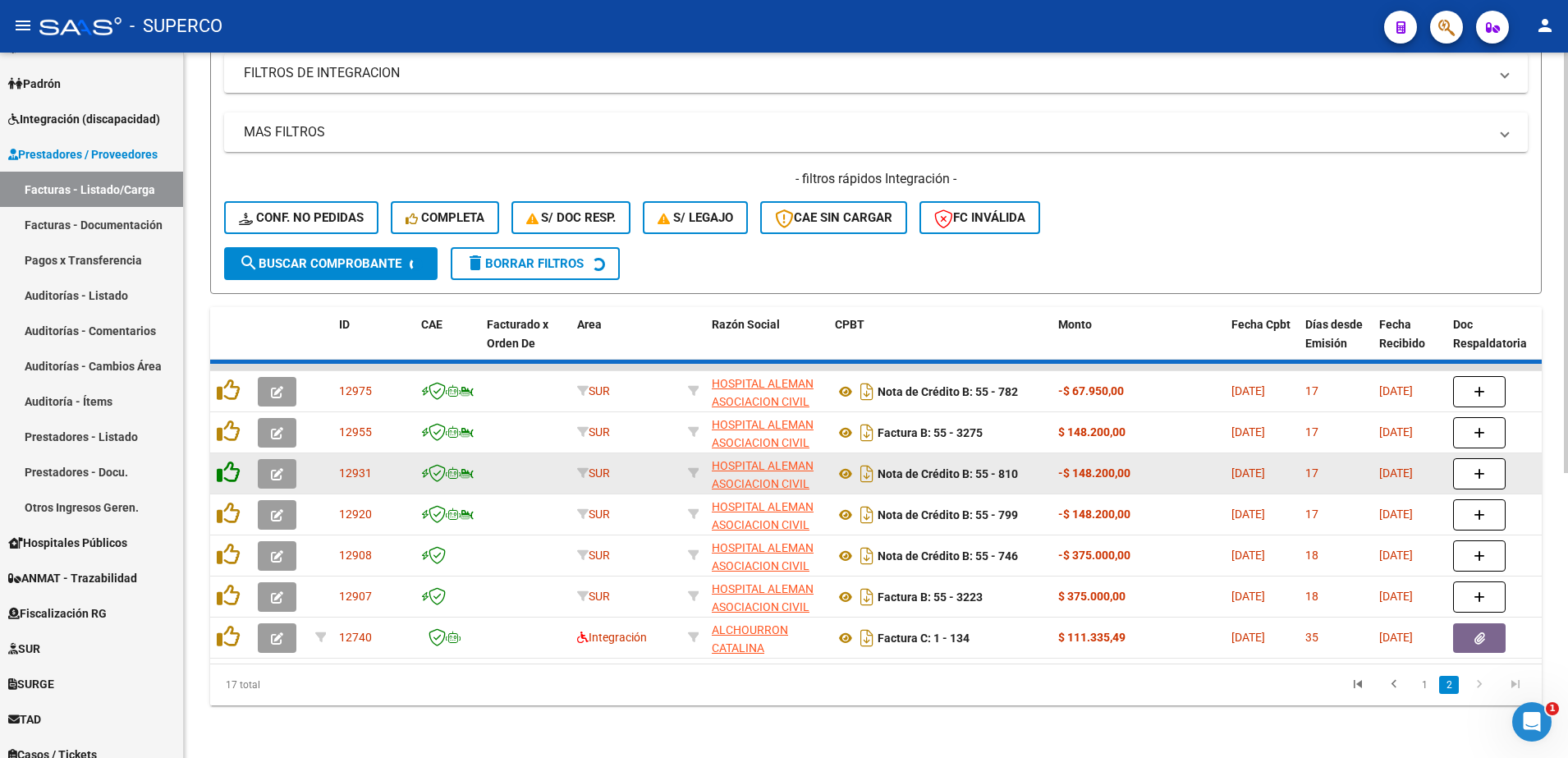
scroll to position [434, 0]
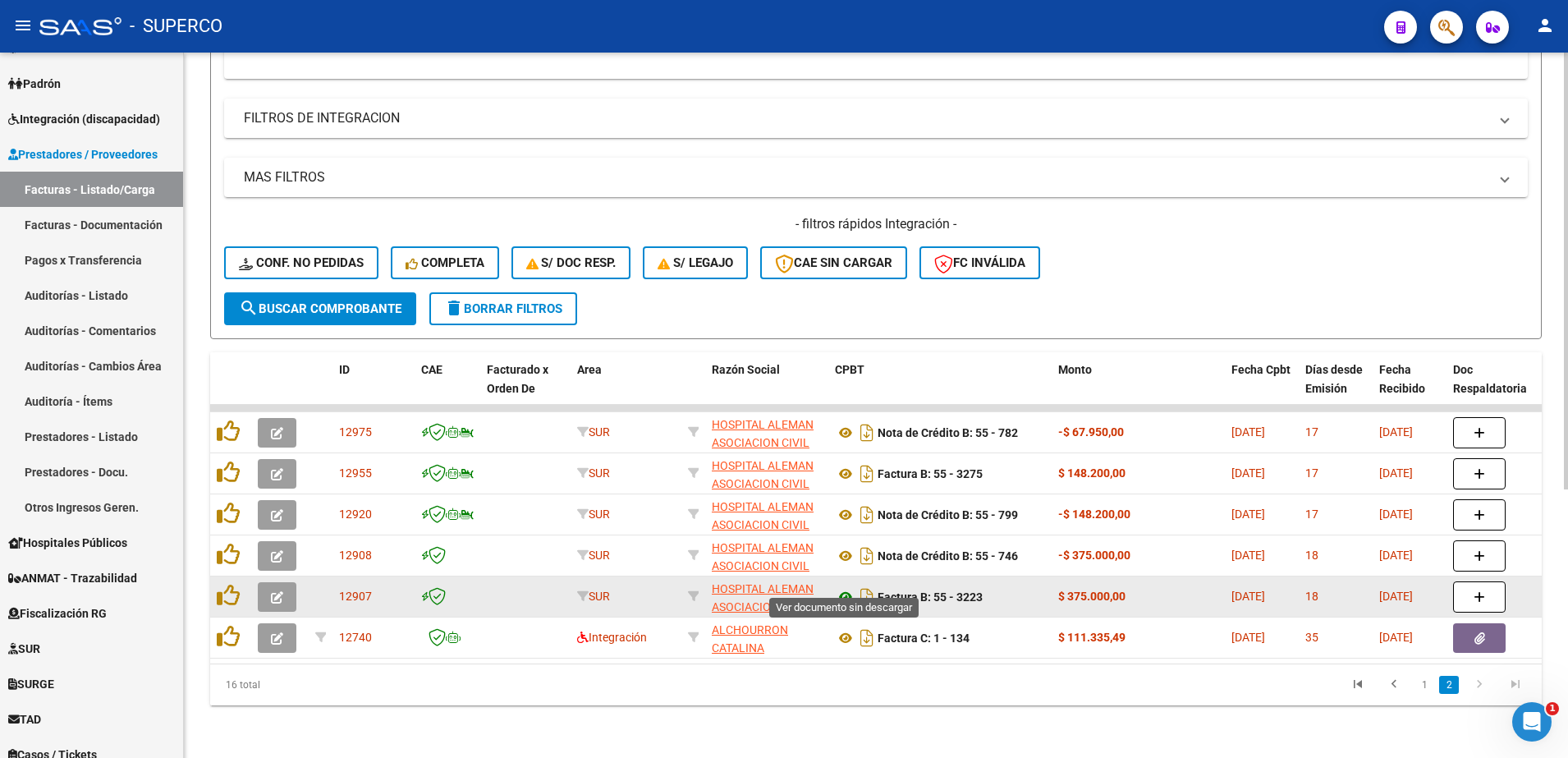
click at [844, 588] on icon at bounding box center [845, 597] width 22 height 20
